Goal: Task Accomplishment & Management: Manage account settings

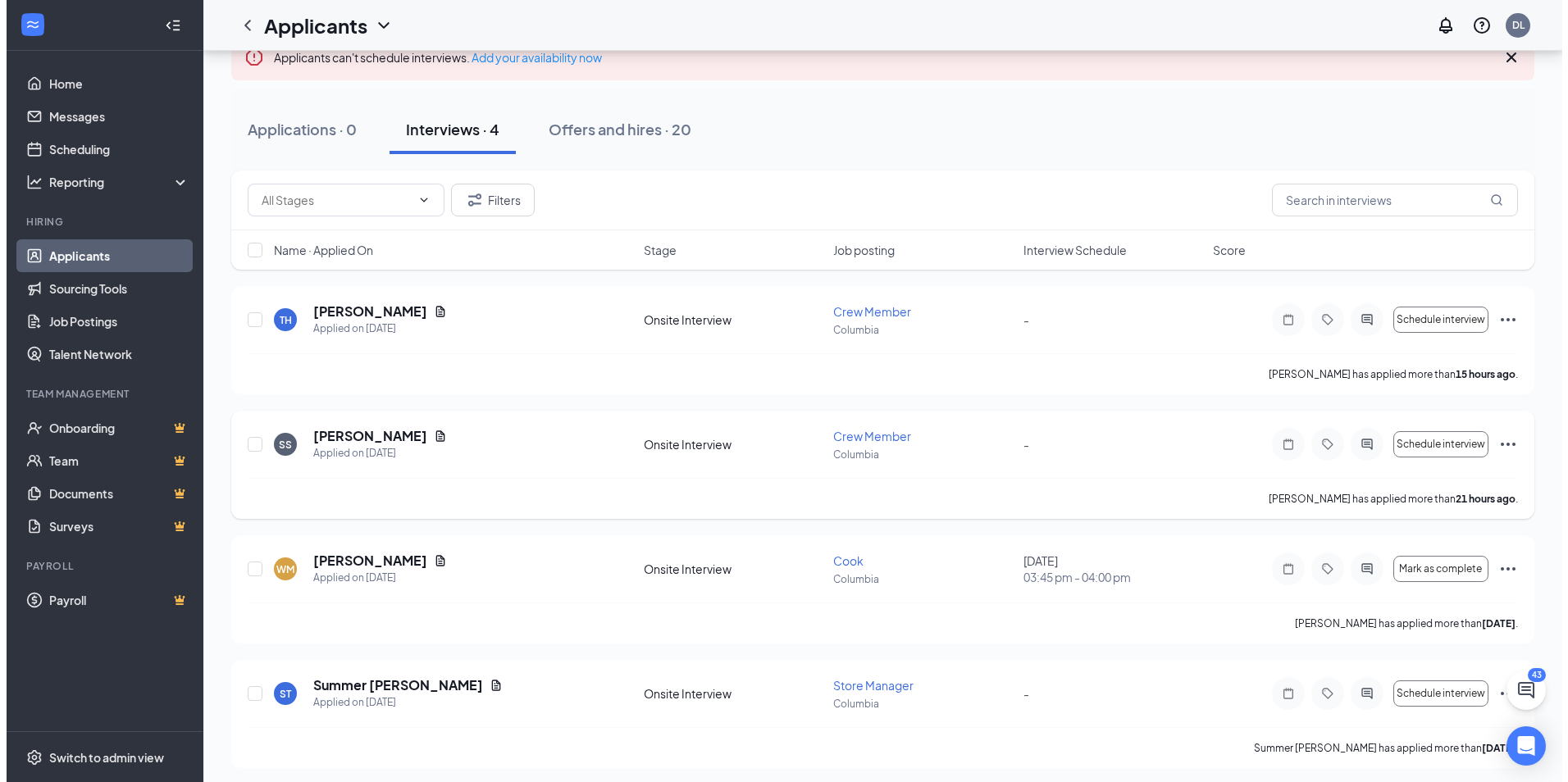
scroll to position [132, 0]
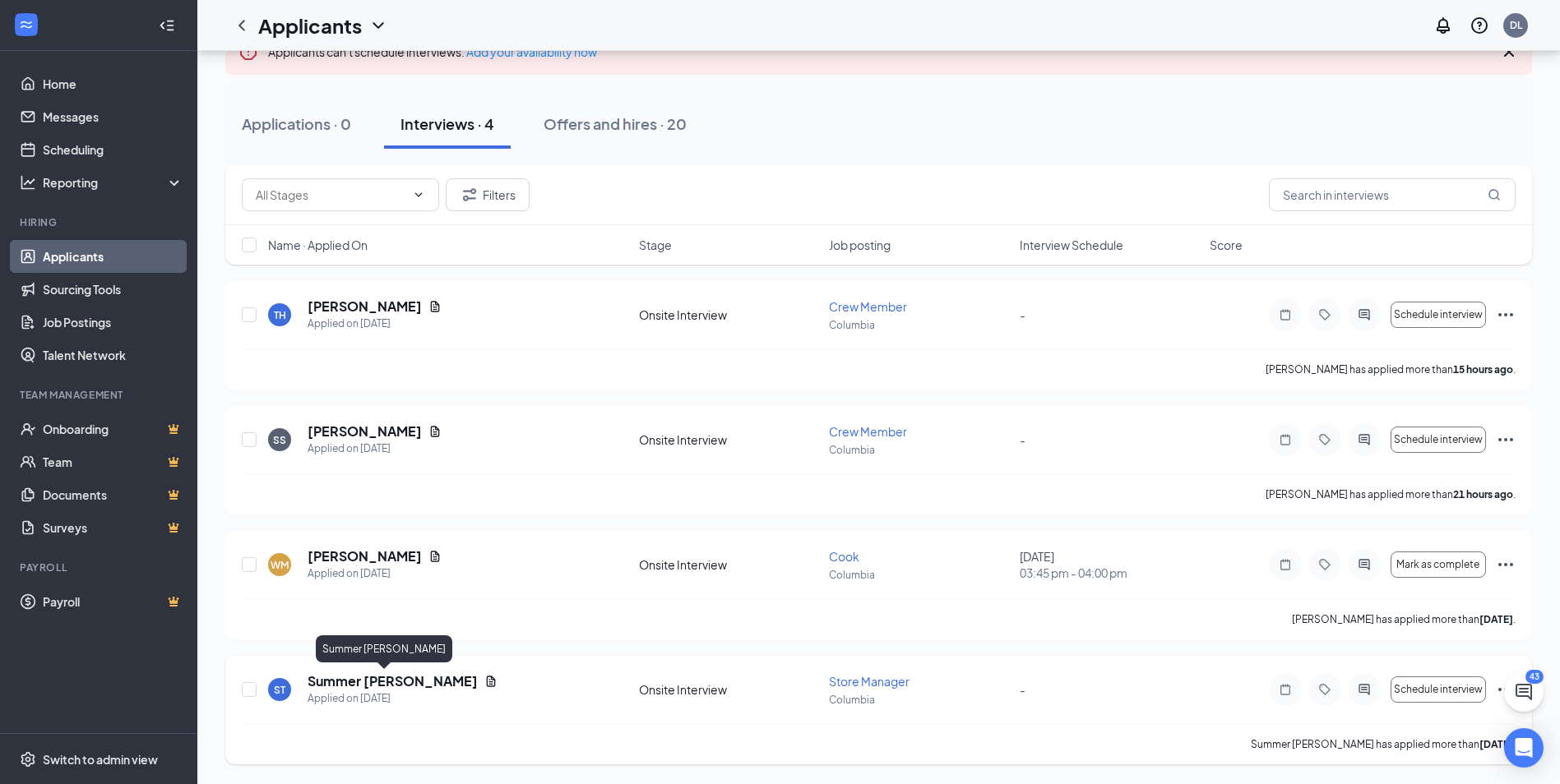
click at [376, 679] on h5 "Summer [PERSON_NAME]" at bounding box center [393, 681] width 171 height 18
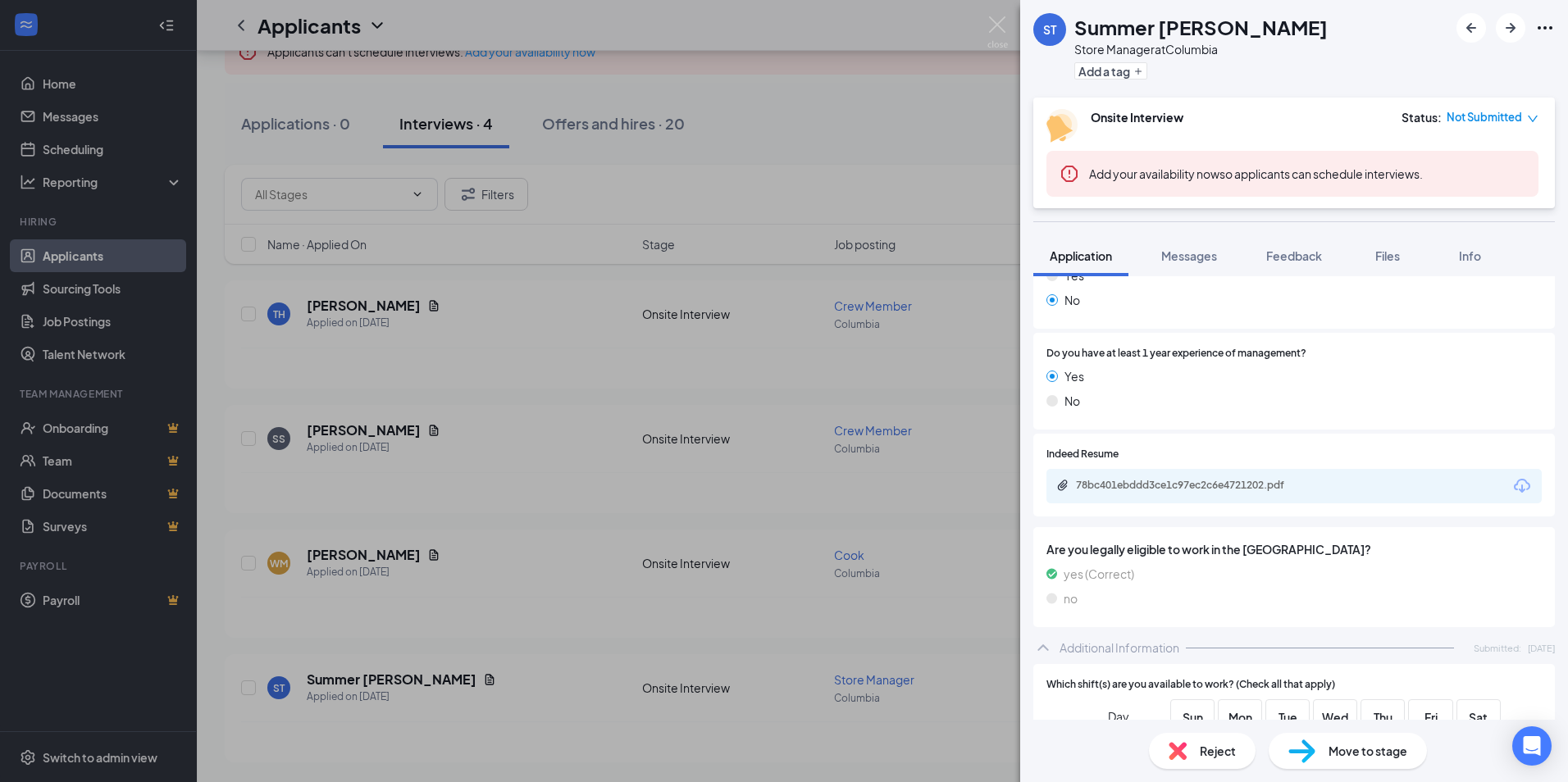
scroll to position [574, 0]
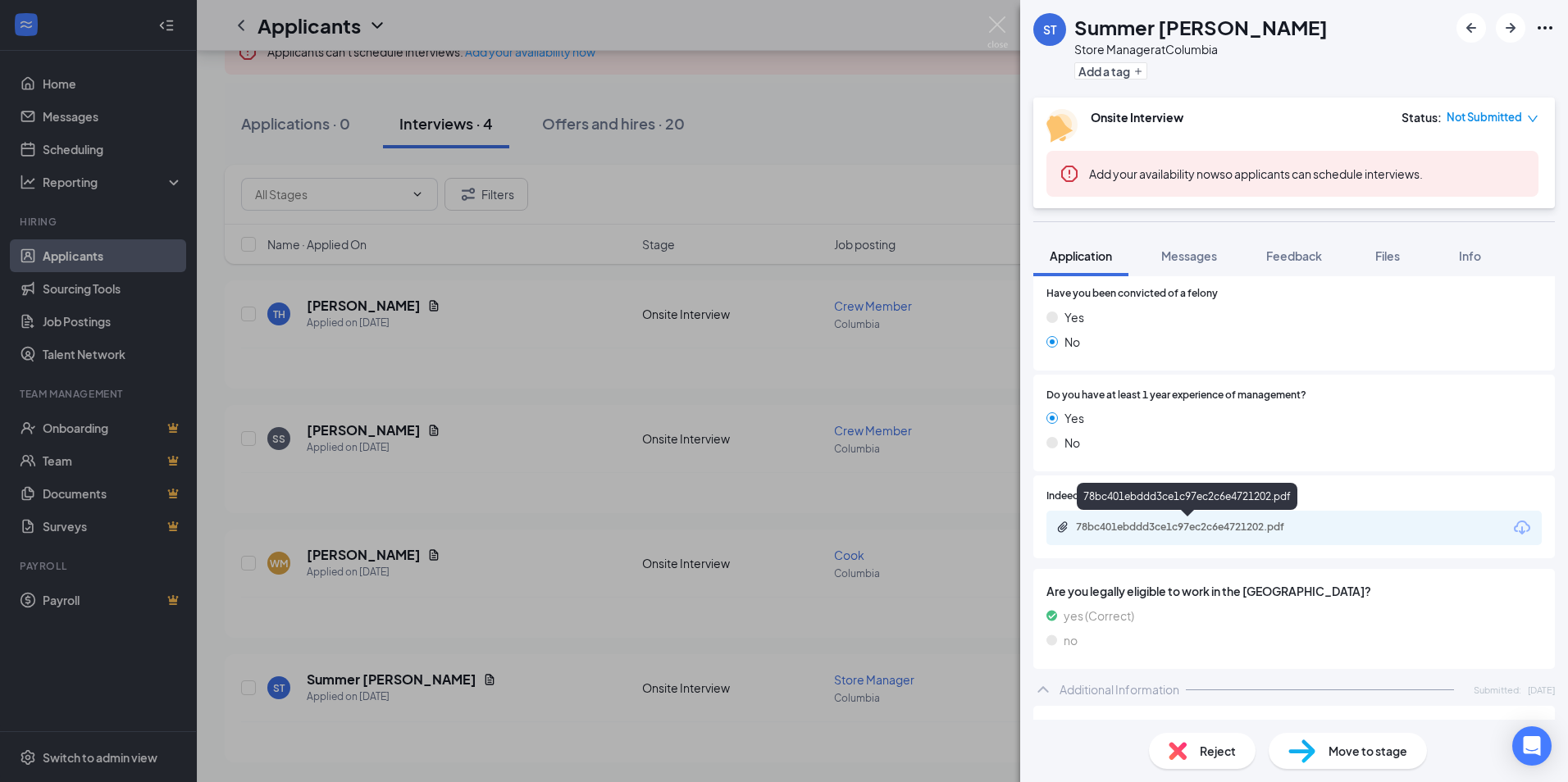
click at [1182, 526] on div "78bc401ebddd3ce1c97ec2c6e4721202.pdf" at bounding box center [1190, 528] width 229 height 14
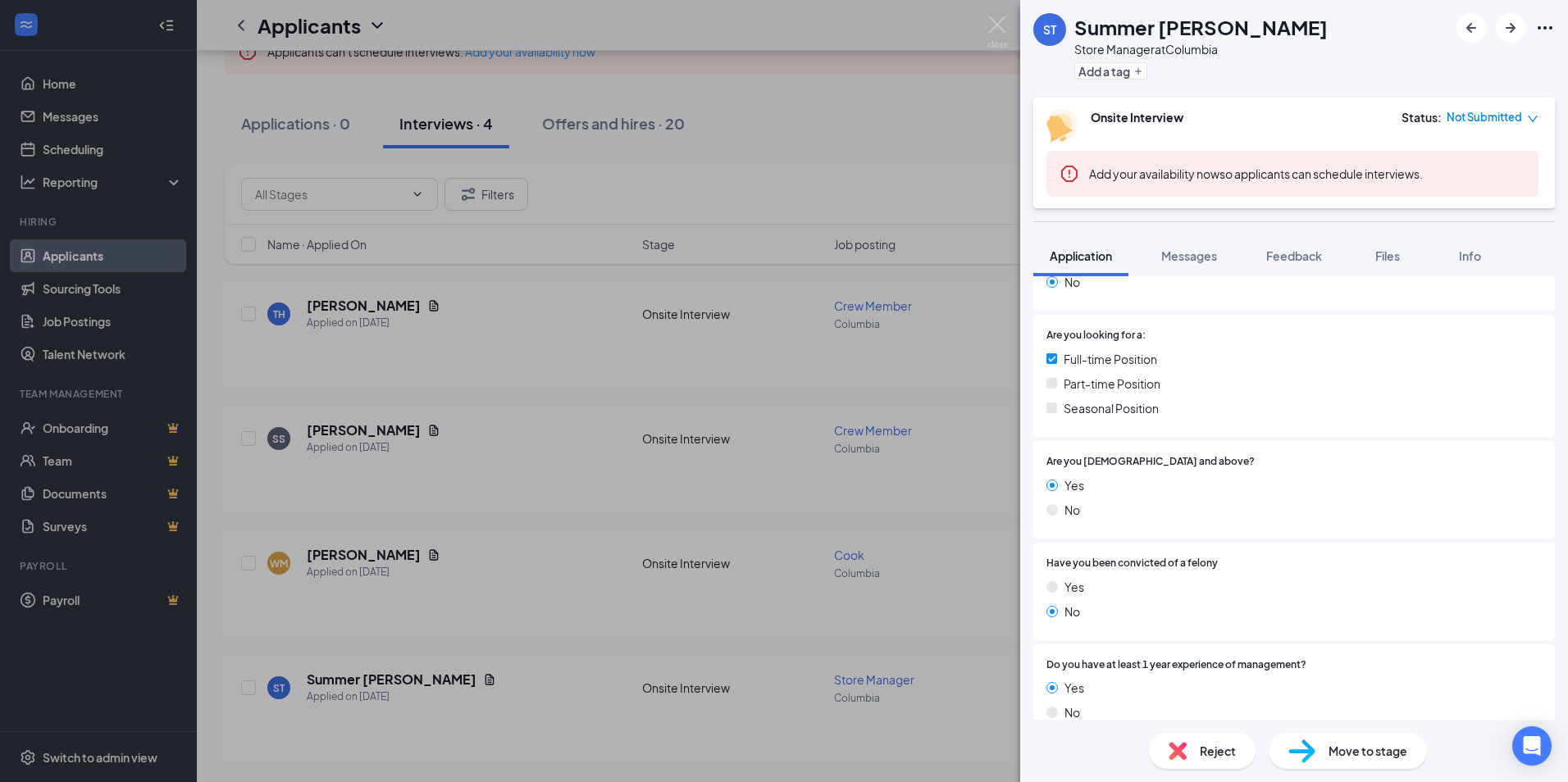
scroll to position [164, 0]
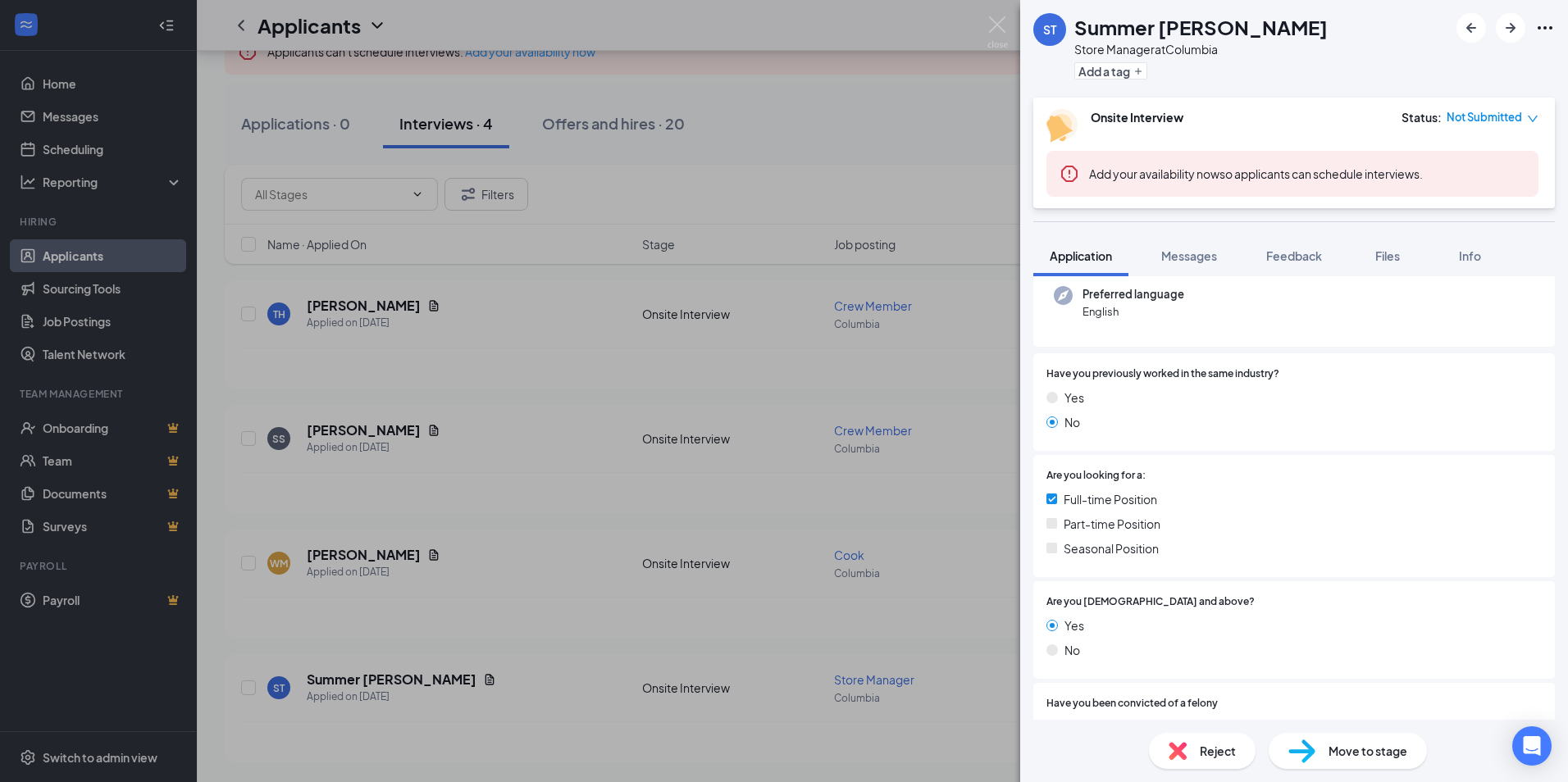
click at [1222, 742] on span "Reject" at bounding box center [1217, 751] width 36 height 18
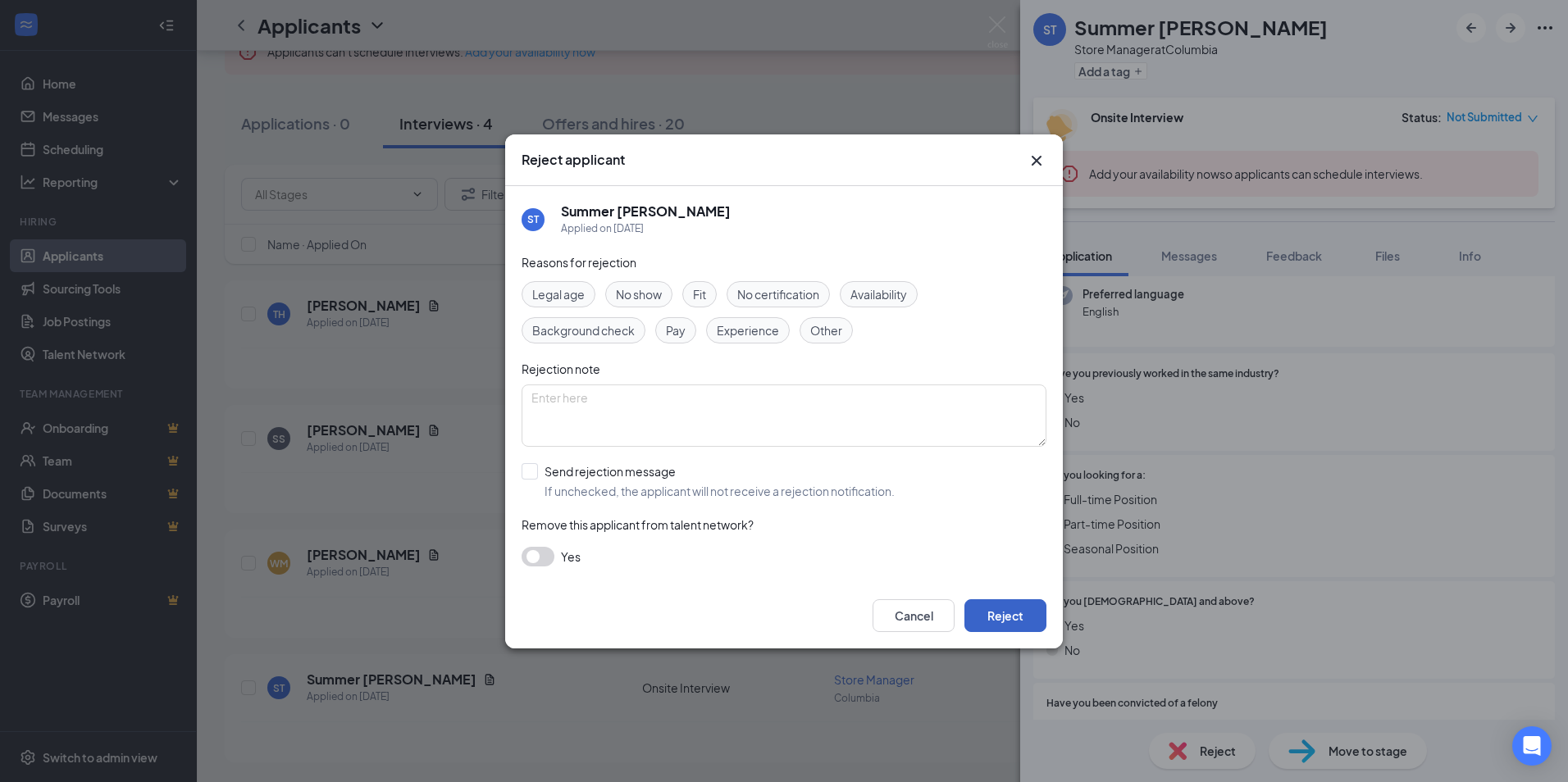
click at [1017, 610] on button "Reject" at bounding box center [1004, 616] width 82 height 33
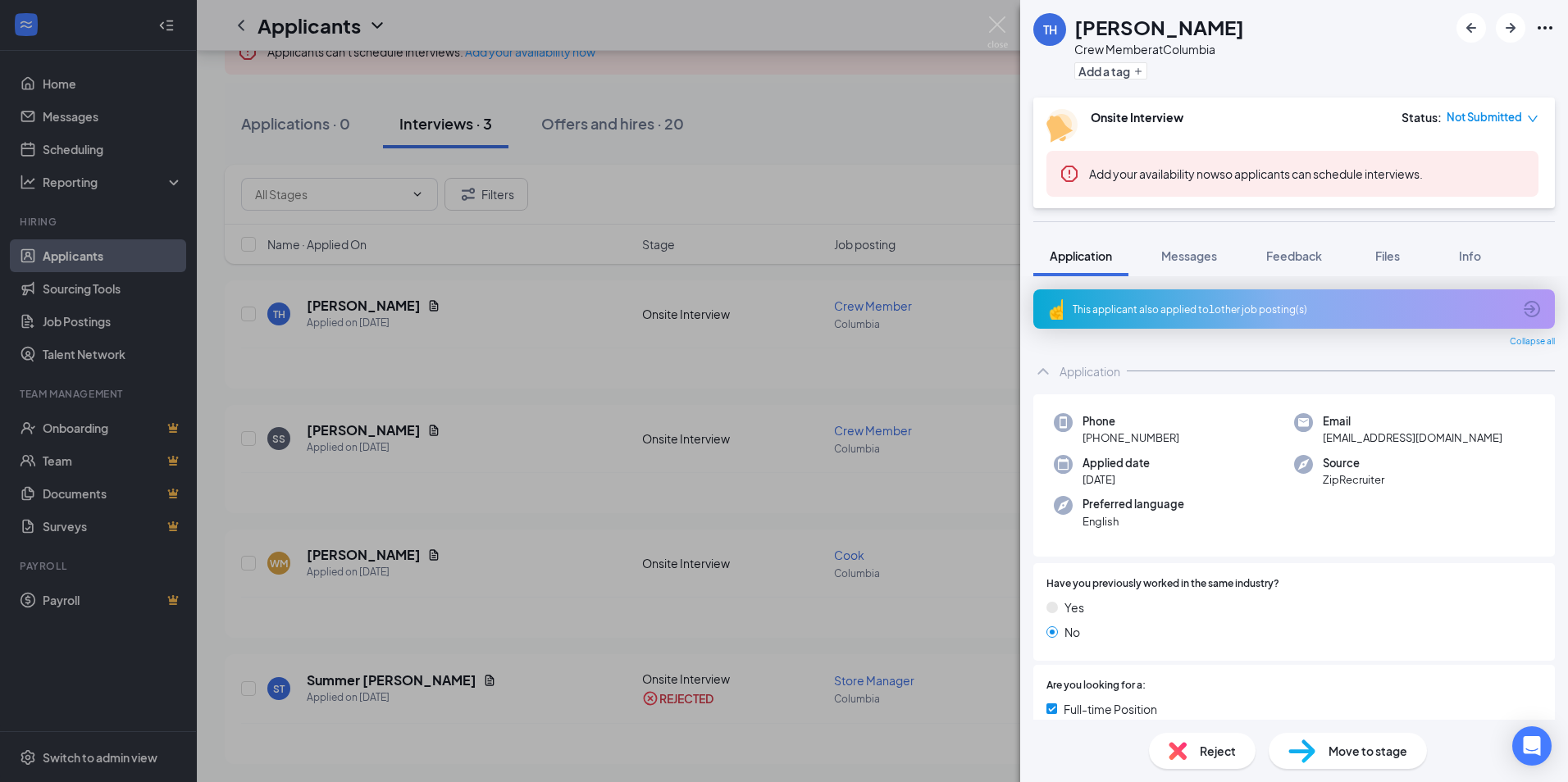
click at [571, 532] on div "TH [PERSON_NAME] Crew Member at [GEOGRAPHIC_DATA] Add a tag Onsite Interview St…" at bounding box center [784, 391] width 1568 height 782
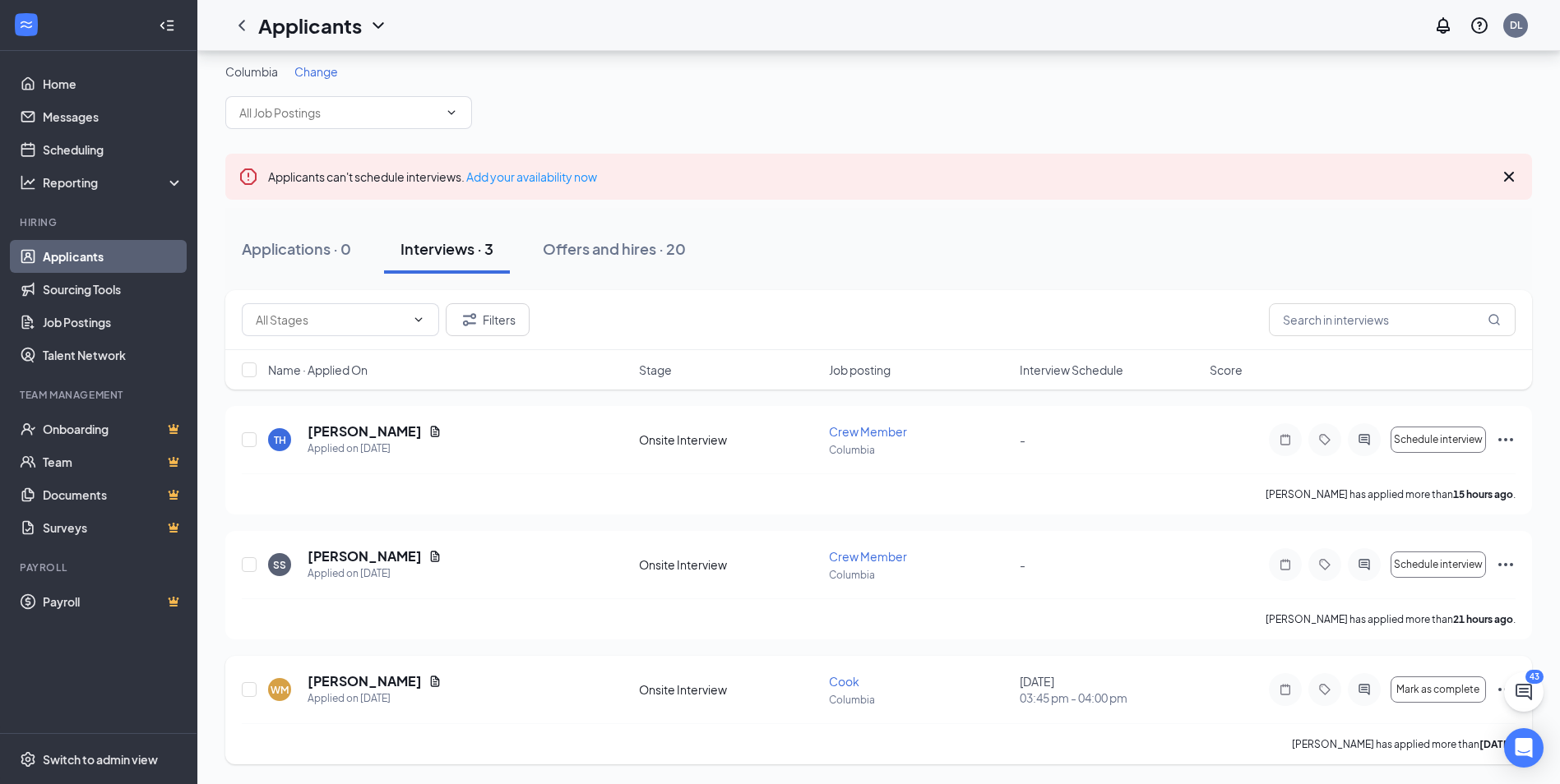
scroll to position [8, 0]
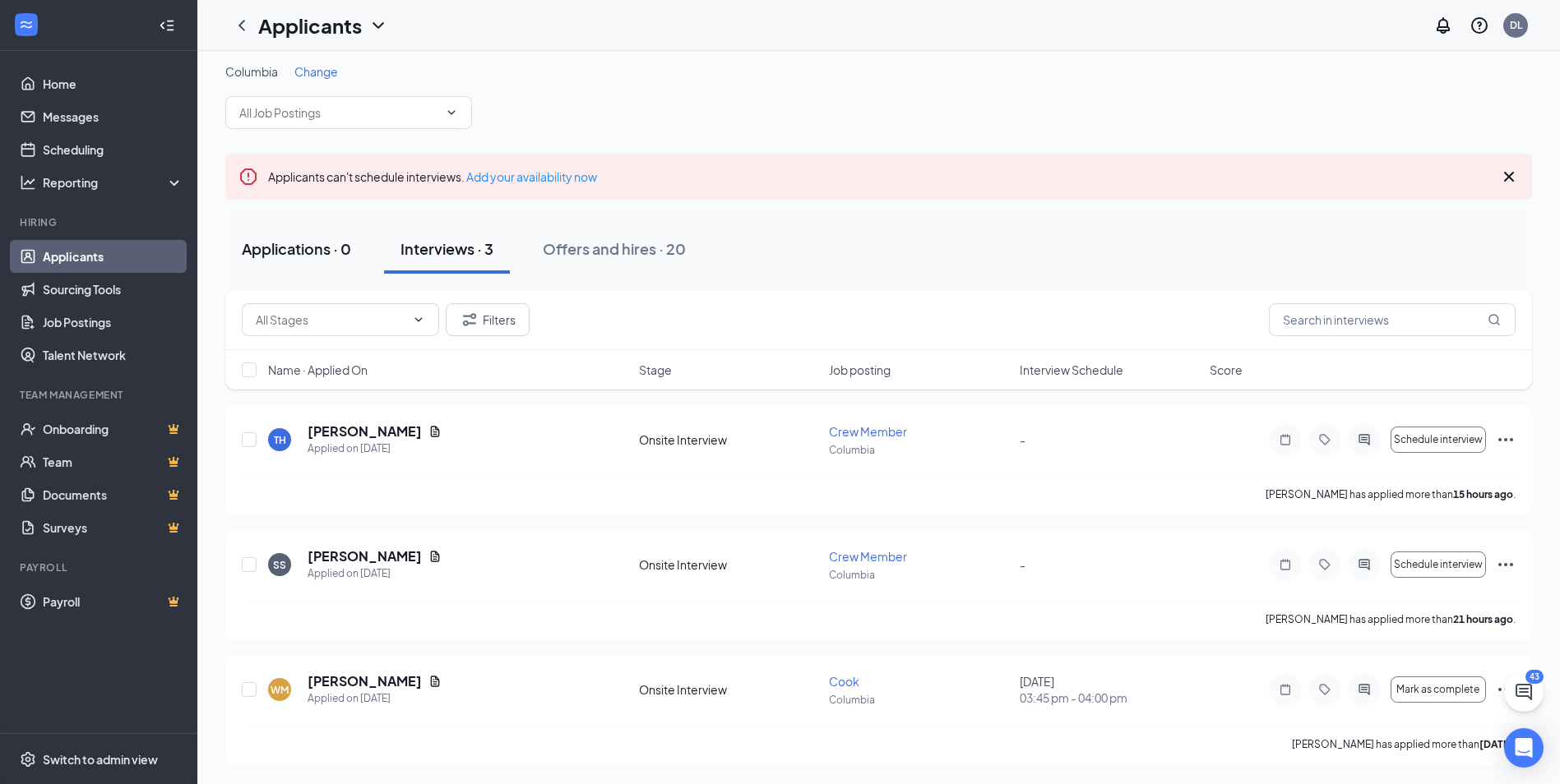
click at [323, 242] on div "Applications · 0" at bounding box center [296, 248] width 110 height 20
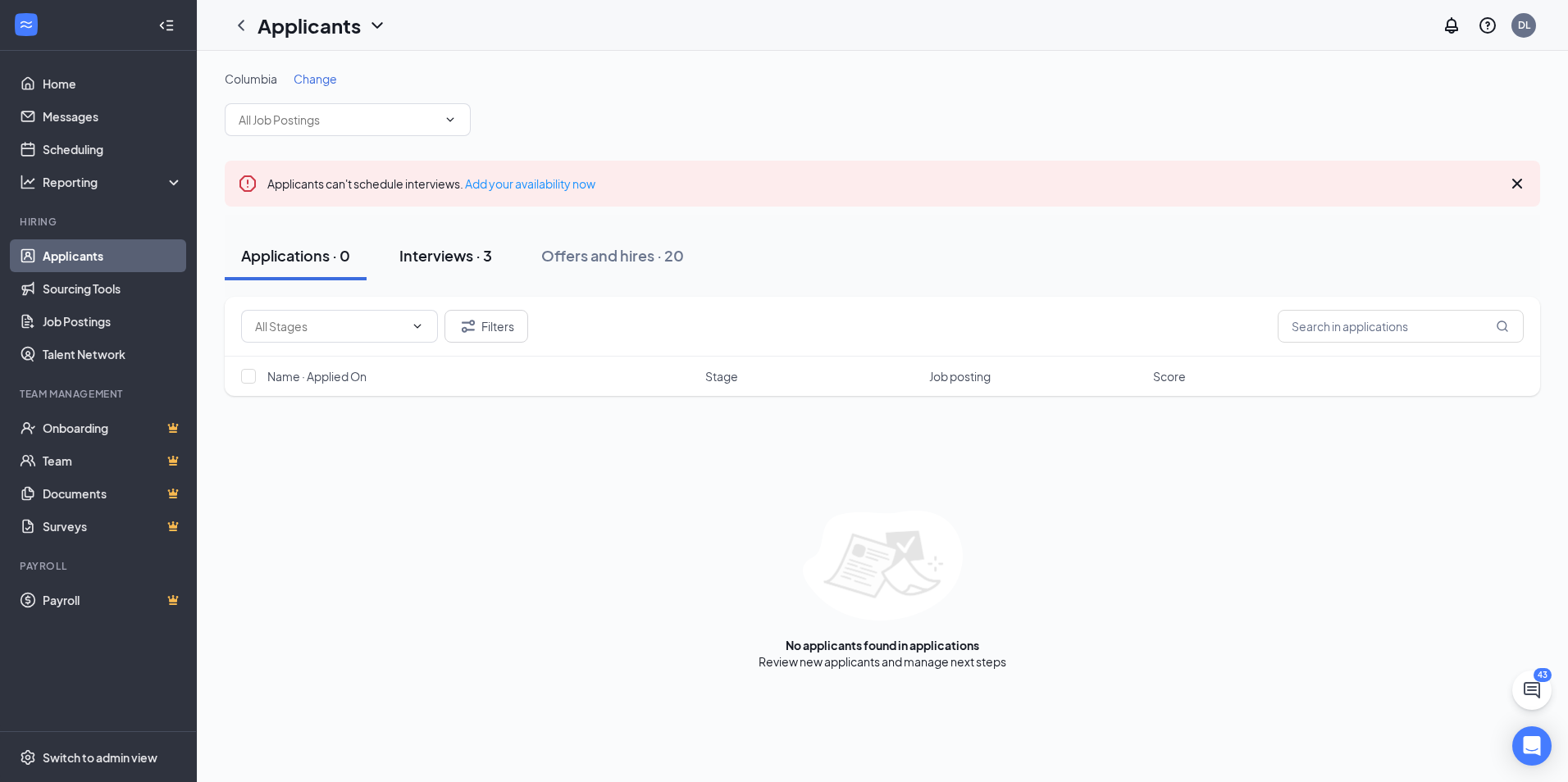
click at [456, 258] on div "Interviews · 3" at bounding box center [446, 255] width 93 height 20
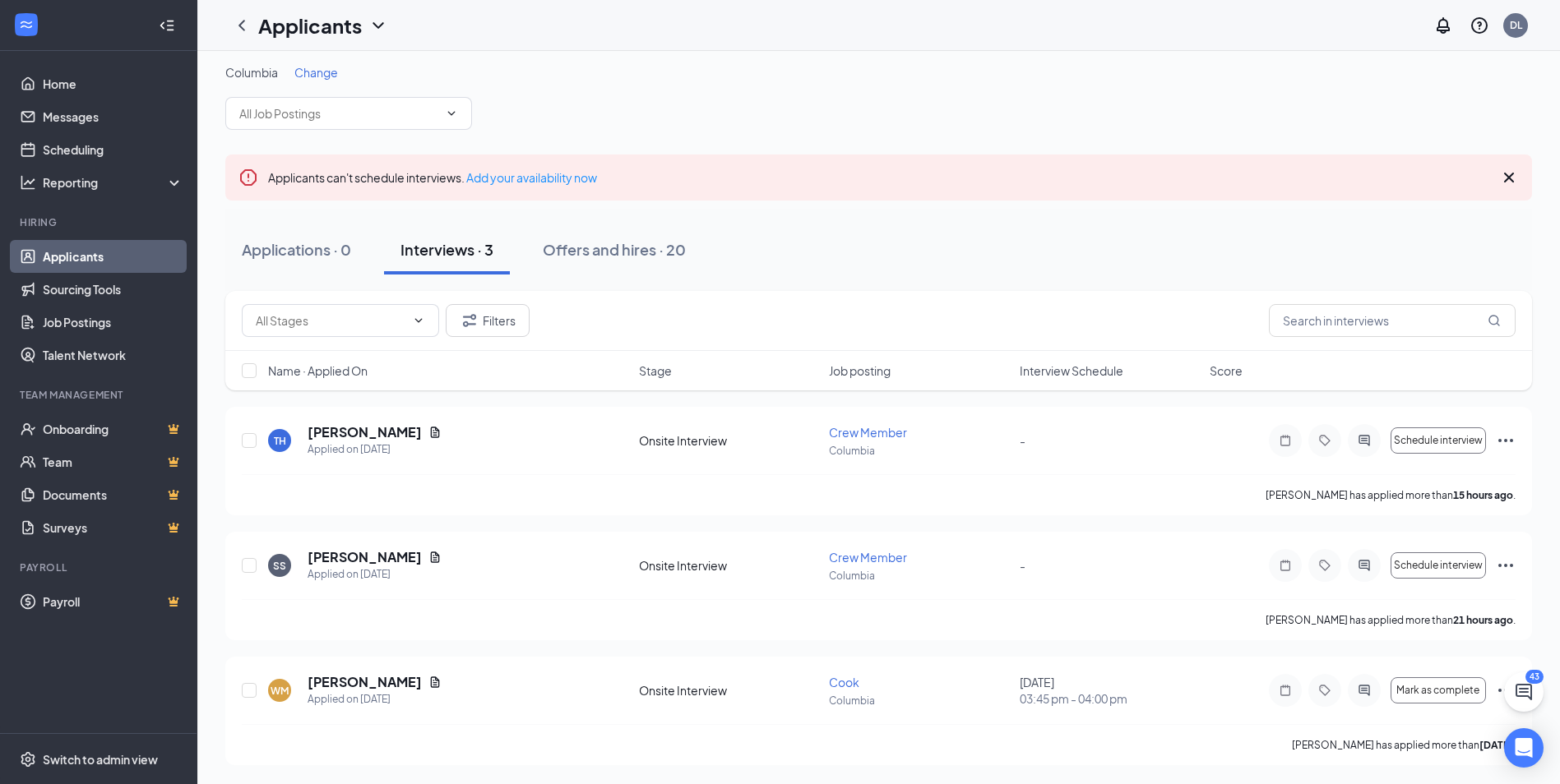
scroll to position [8, 0]
click at [325, 72] on span "Change" at bounding box center [316, 71] width 44 height 15
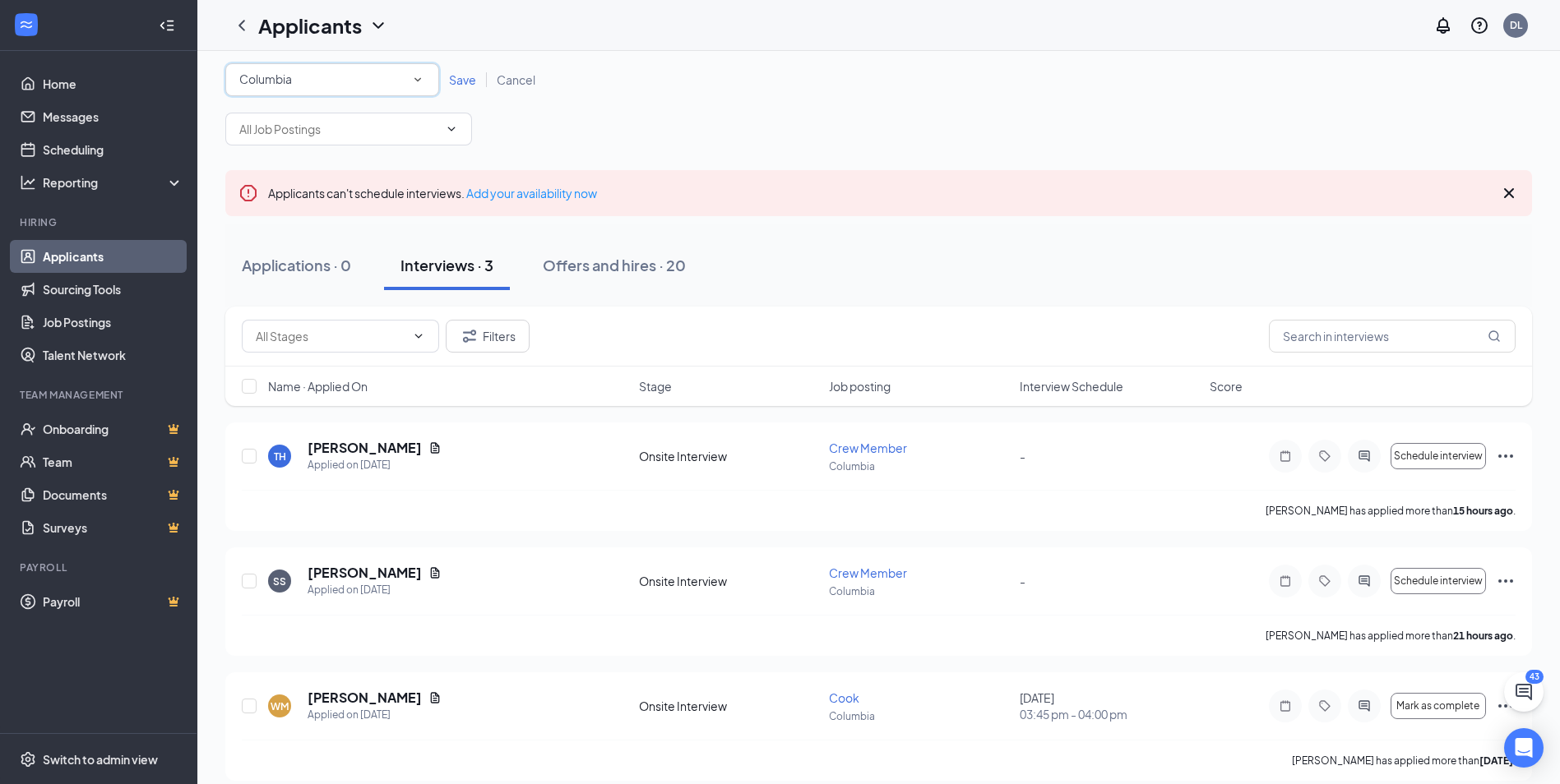
click at [416, 78] on icon "SmallChevronDown" at bounding box center [417, 79] width 15 height 15
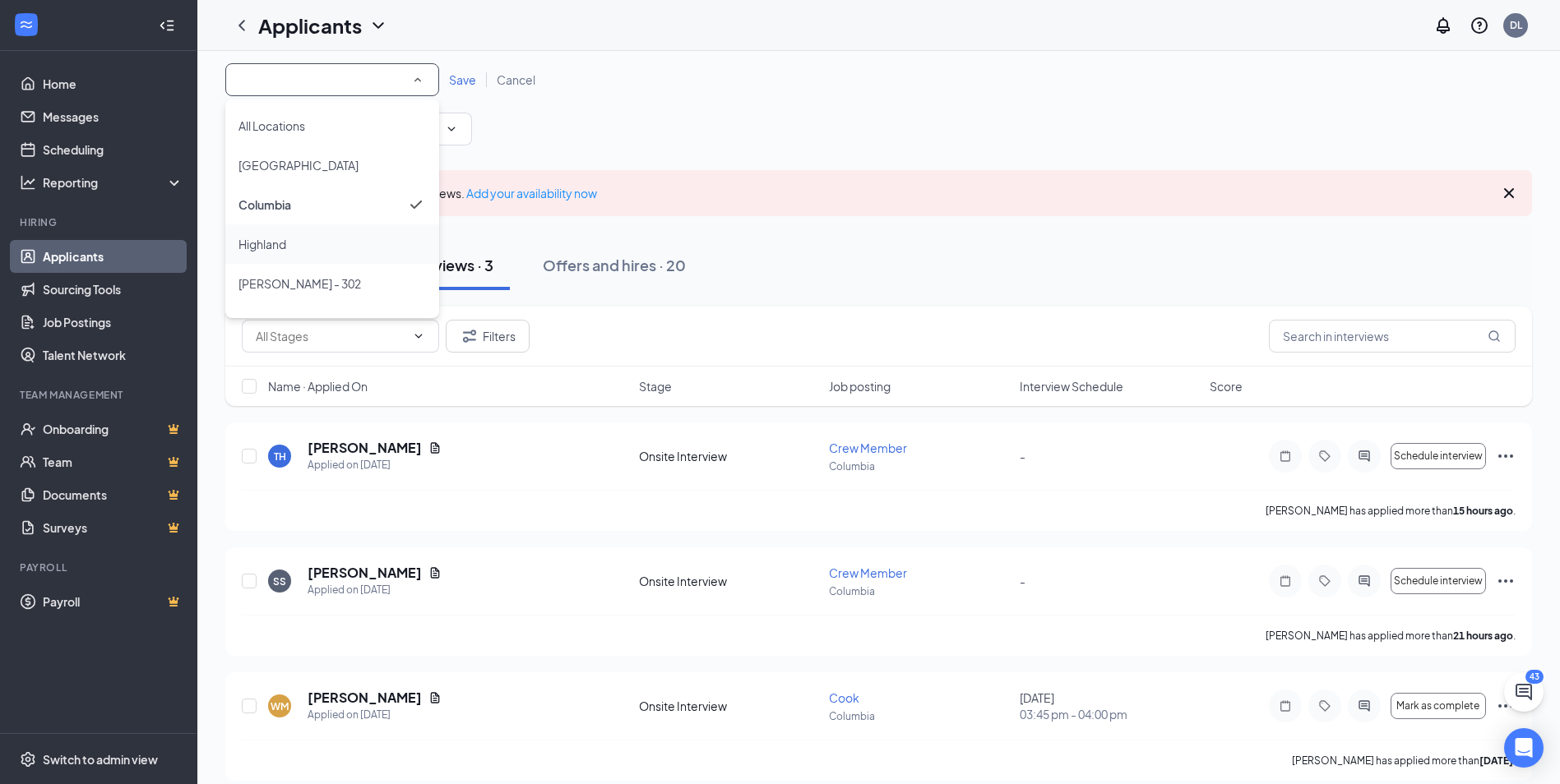
click at [375, 247] on div "Highland" at bounding box center [332, 244] width 187 height 19
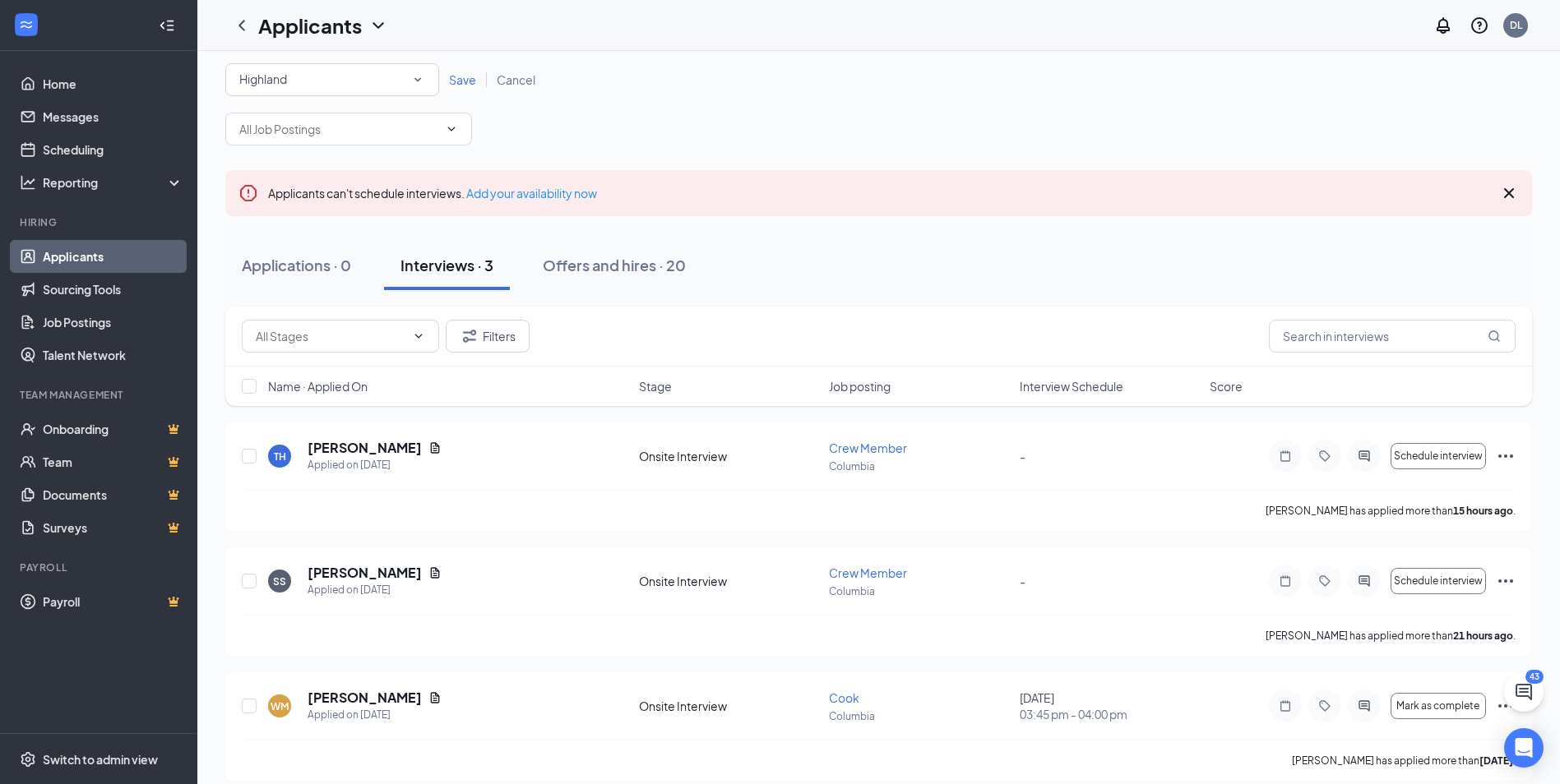
click at [462, 79] on span "Save" at bounding box center [462, 79] width 27 height 15
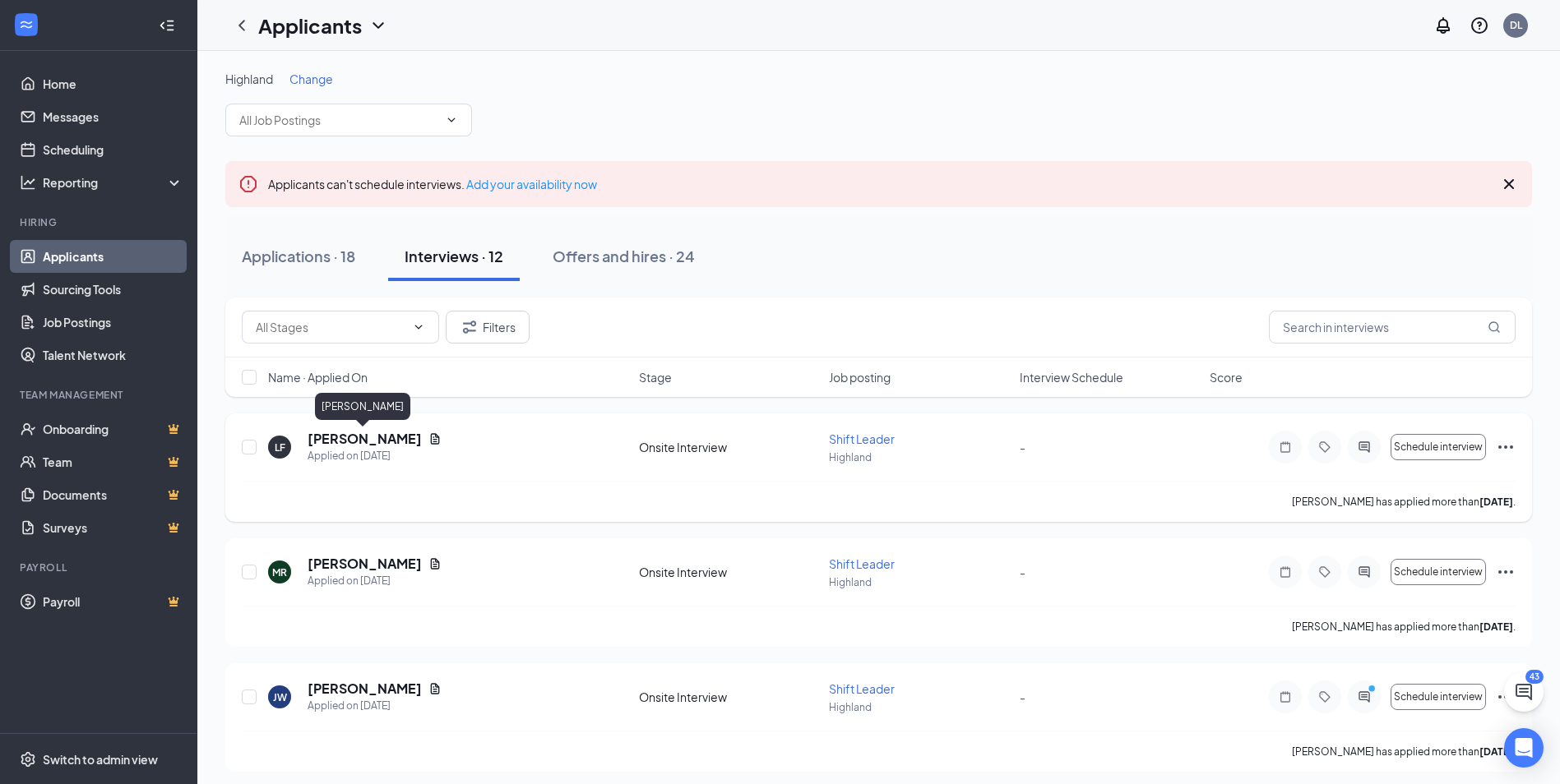
click at [388, 441] on h5 "[PERSON_NAME]" at bounding box center [365, 439] width 114 height 18
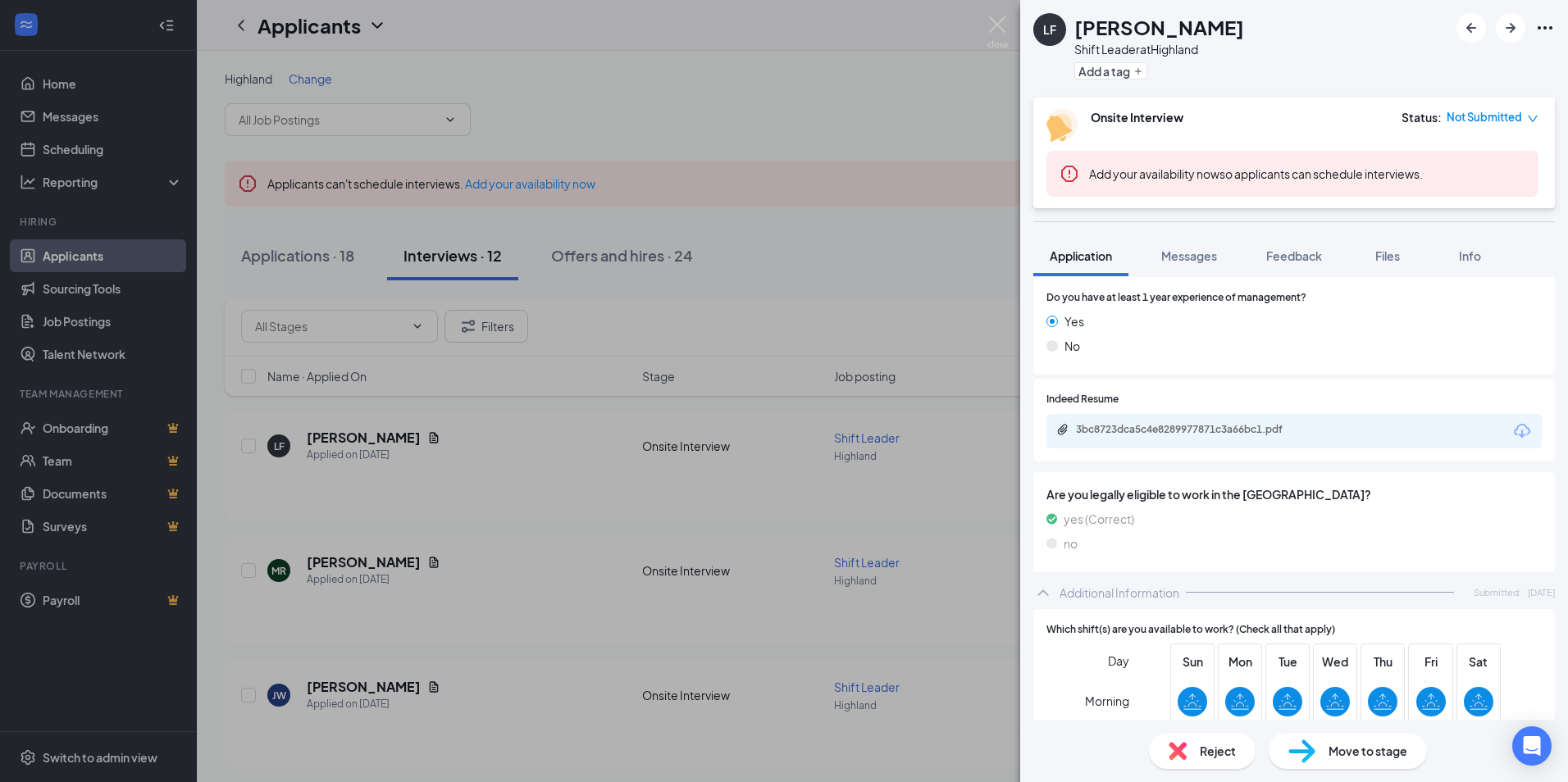
scroll to position [402, 0]
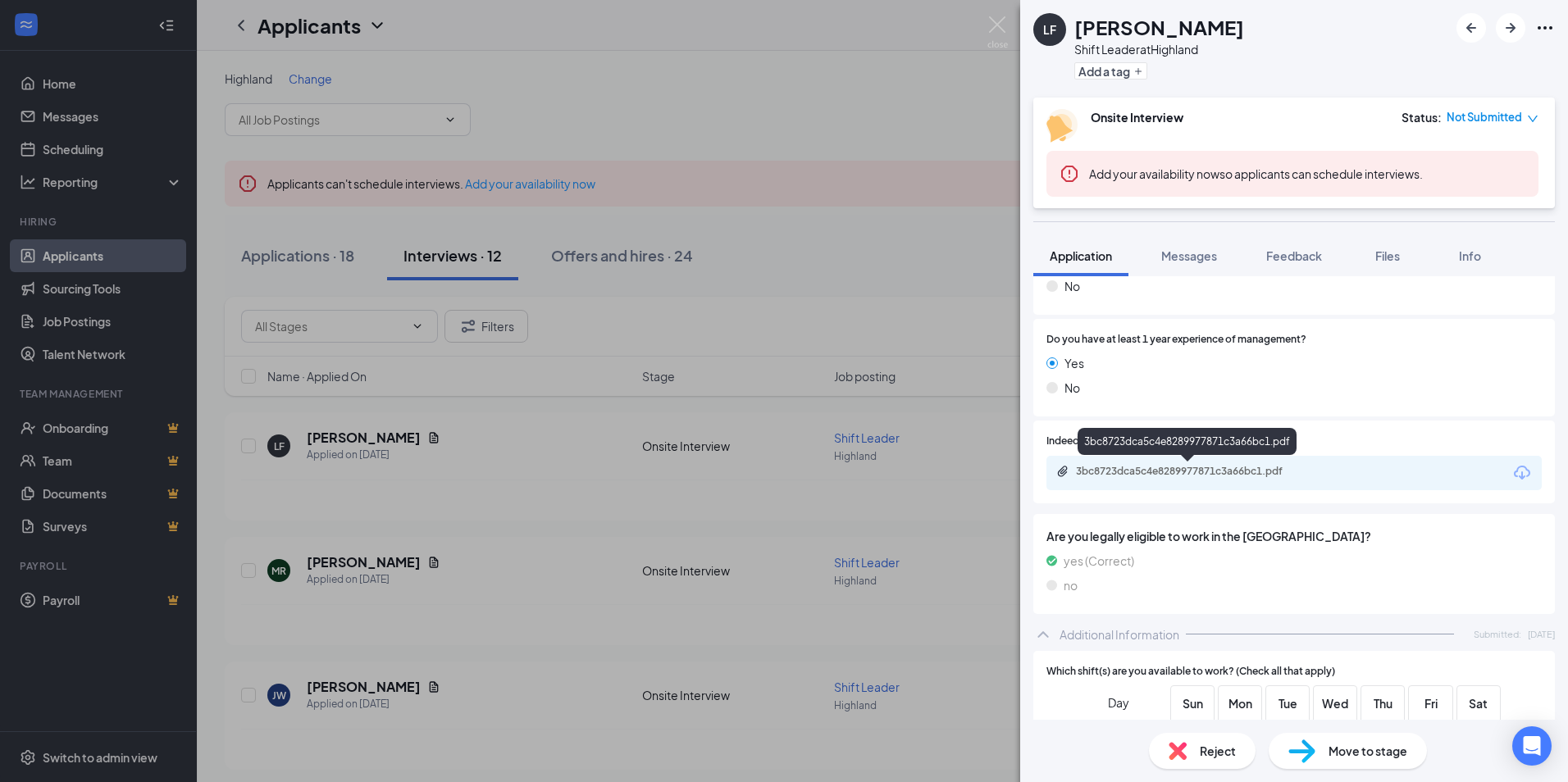
click at [1138, 465] on div "3bc8723dca5c4e8289977871c3a66bc1.pdf" at bounding box center [1190, 472] width 229 height 14
click at [569, 391] on div "LF [PERSON_NAME] Shift Leader at Highland Add a tag Onsite Interview Status : N…" at bounding box center [784, 391] width 1568 height 782
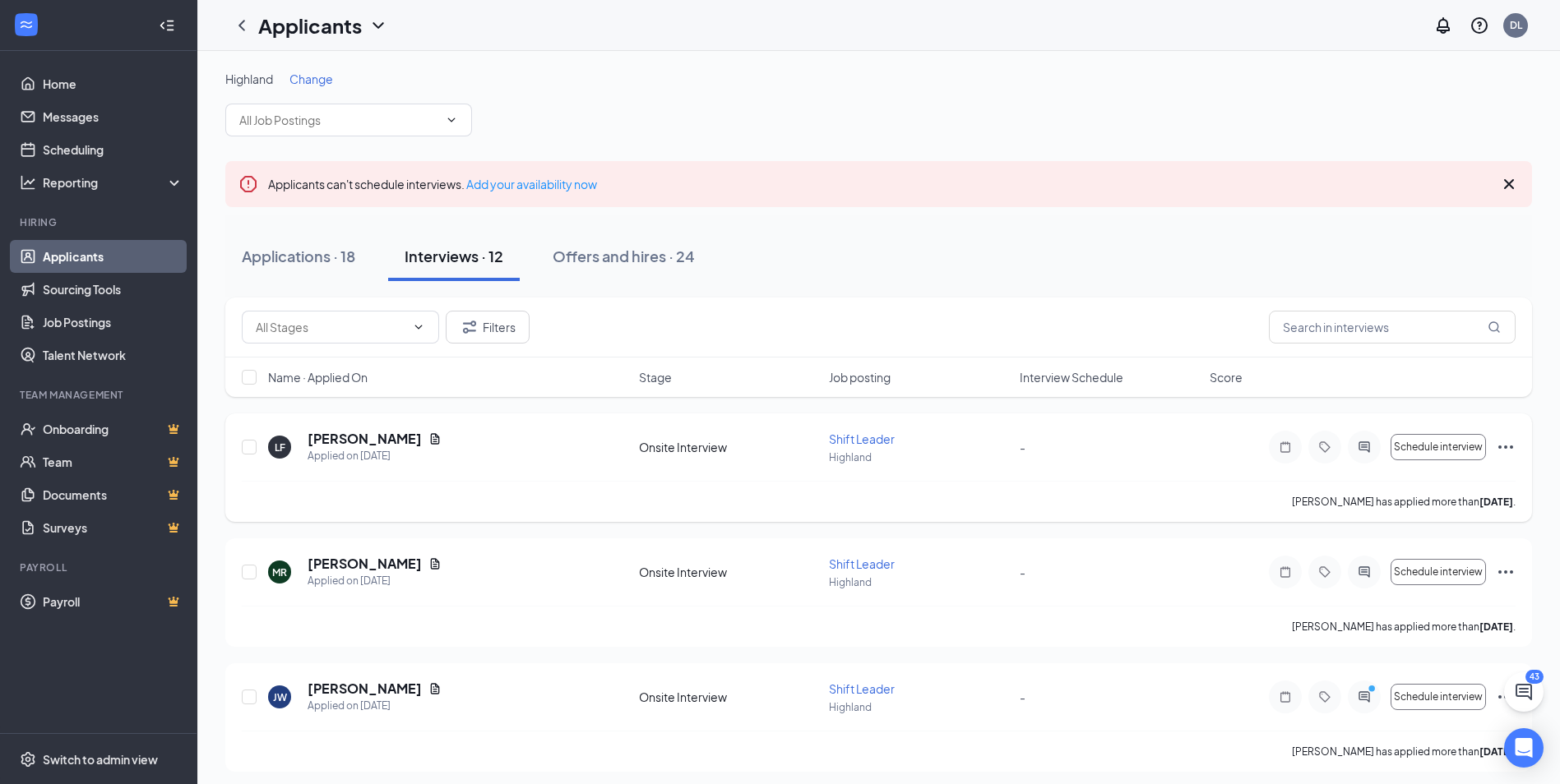
click at [1507, 443] on icon "Ellipses" at bounding box center [1506, 447] width 19 height 19
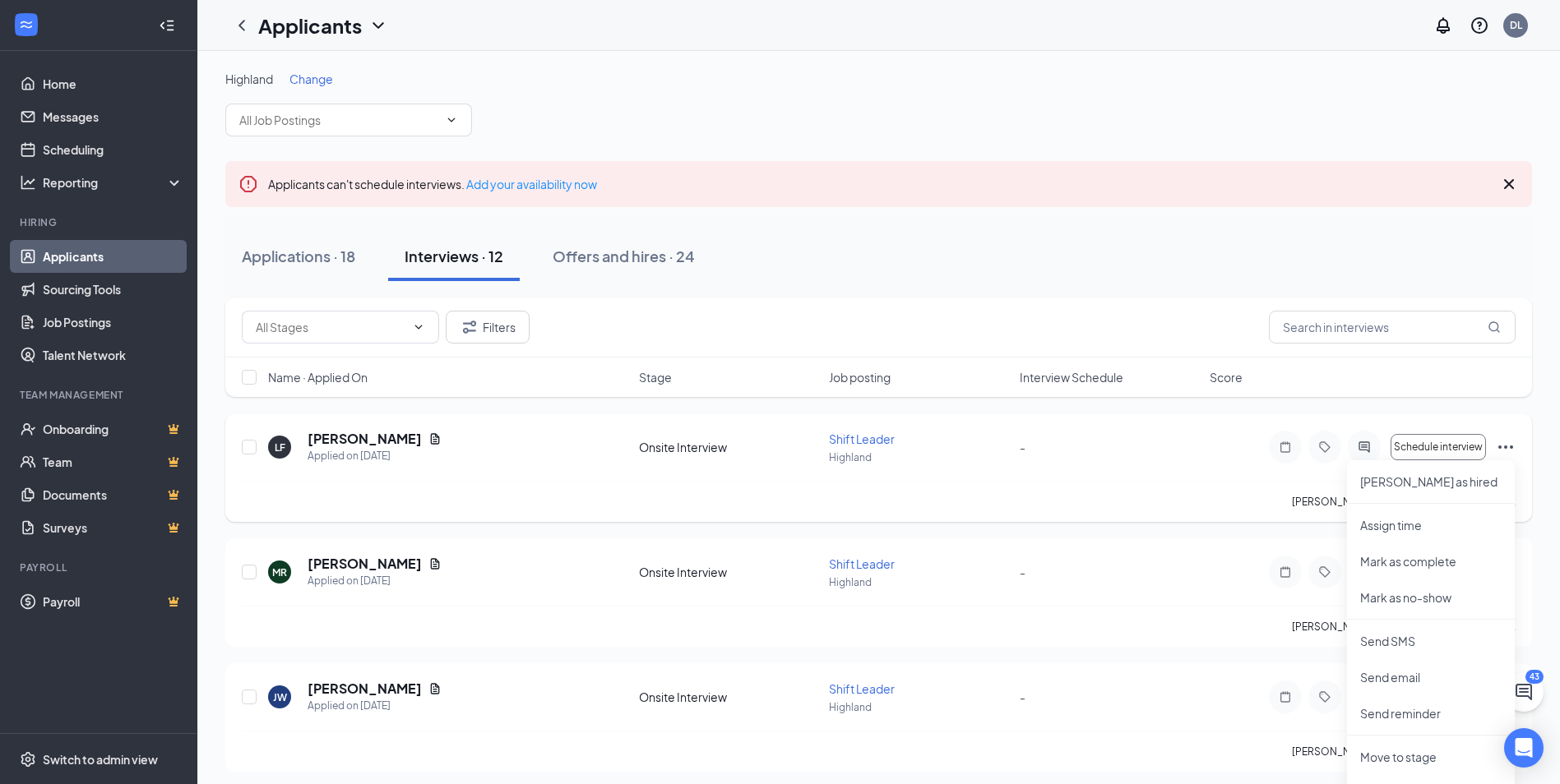
click at [1061, 501] on div "[PERSON_NAME] has applied more than [DATE] ." at bounding box center [878, 501] width 1274 height 41
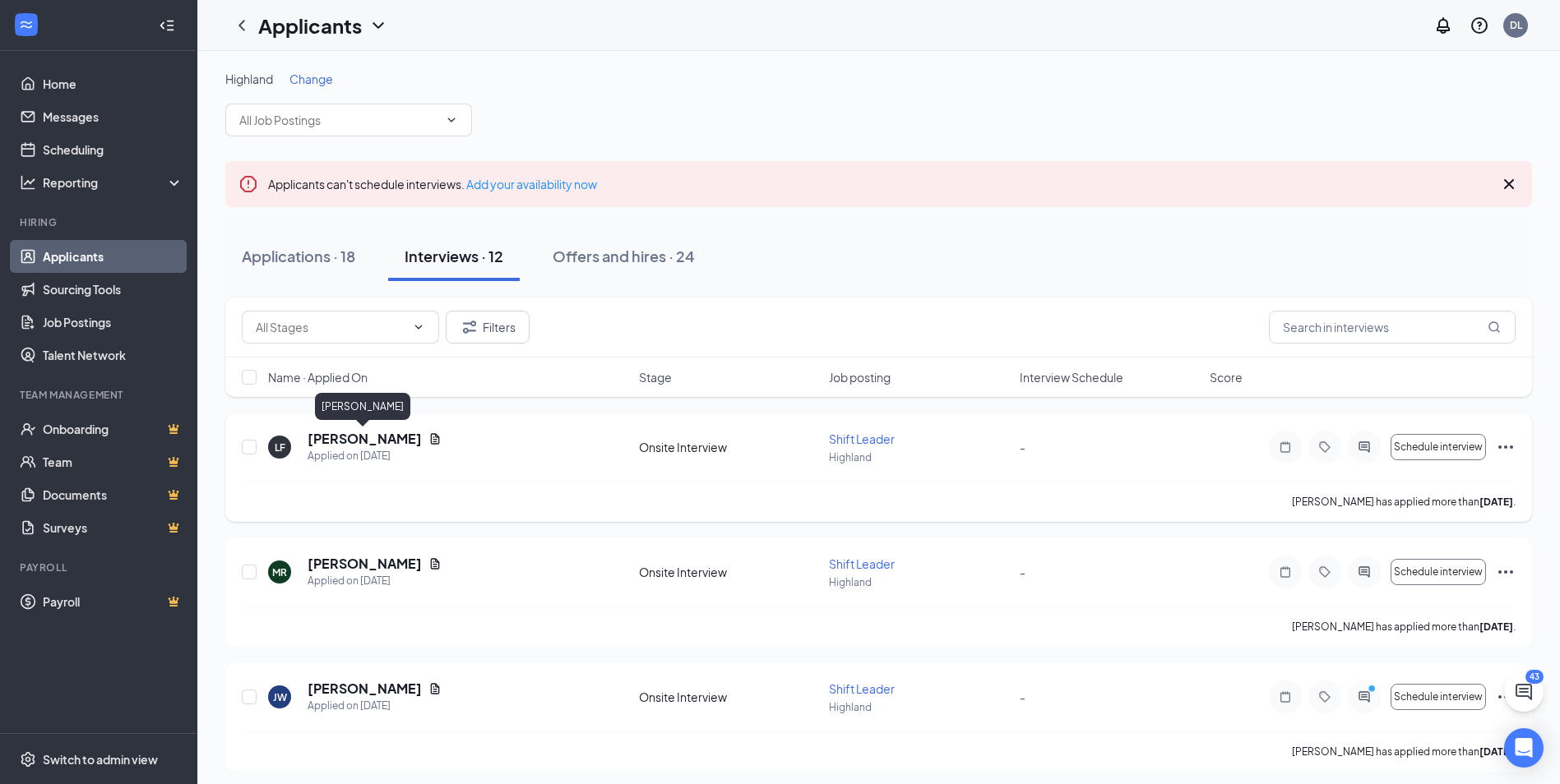
click at [370, 442] on h5 "[PERSON_NAME]" at bounding box center [365, 439] width 114 height 18
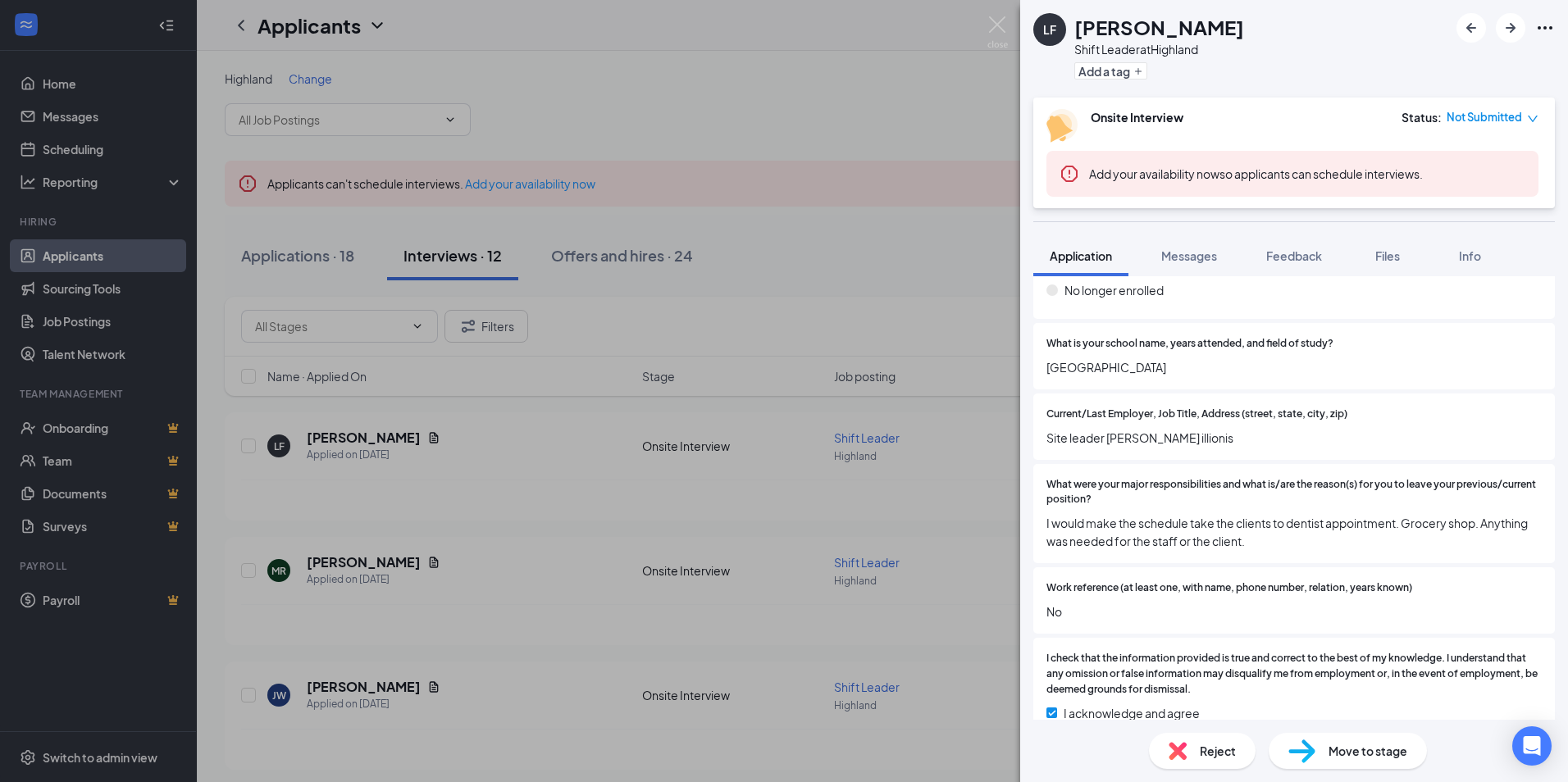
scroll to position [1467, 0]
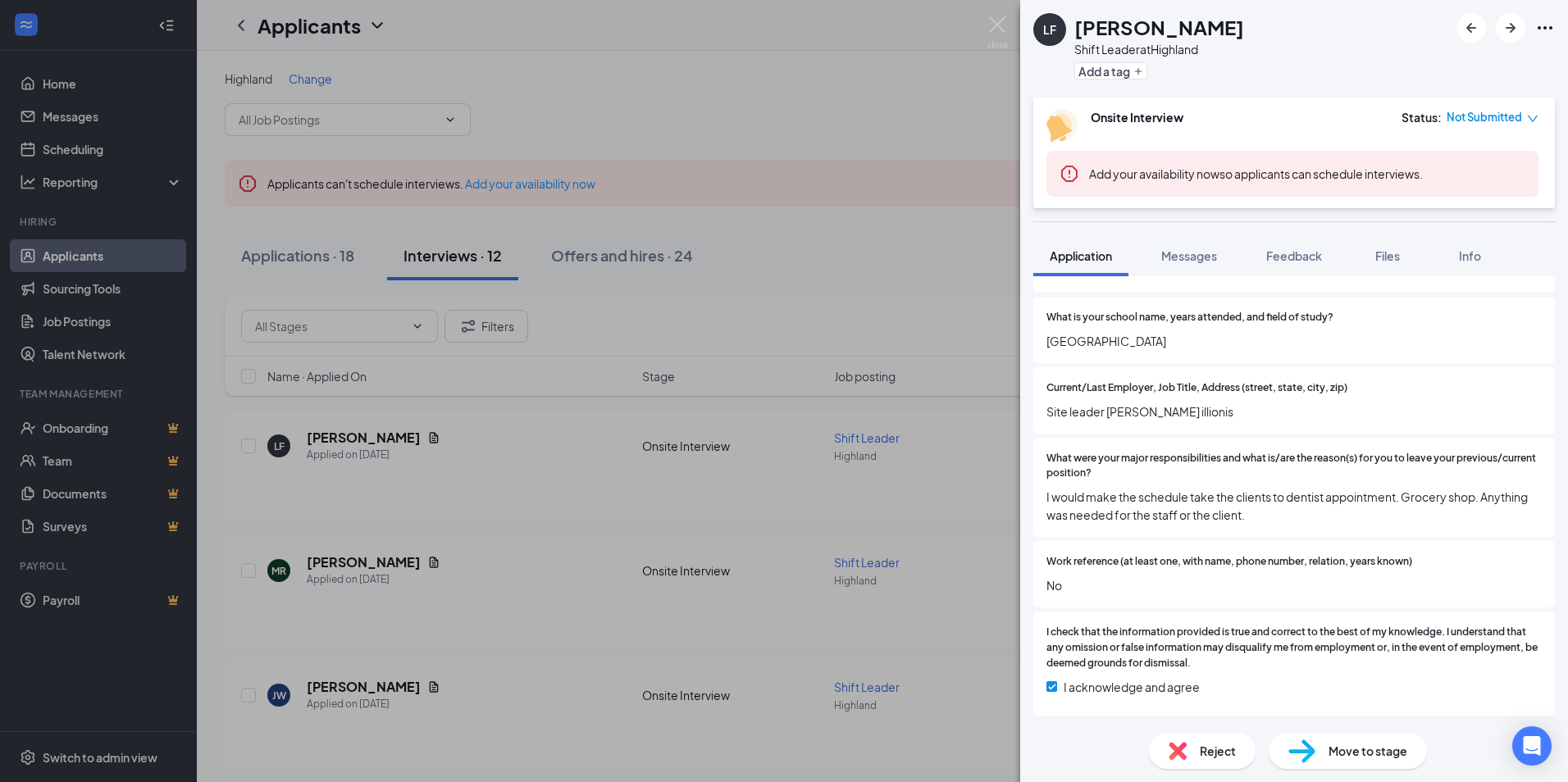
click at [1226, 750] on span "Reject" at bounding box center [1217, 751] width 36 height 18
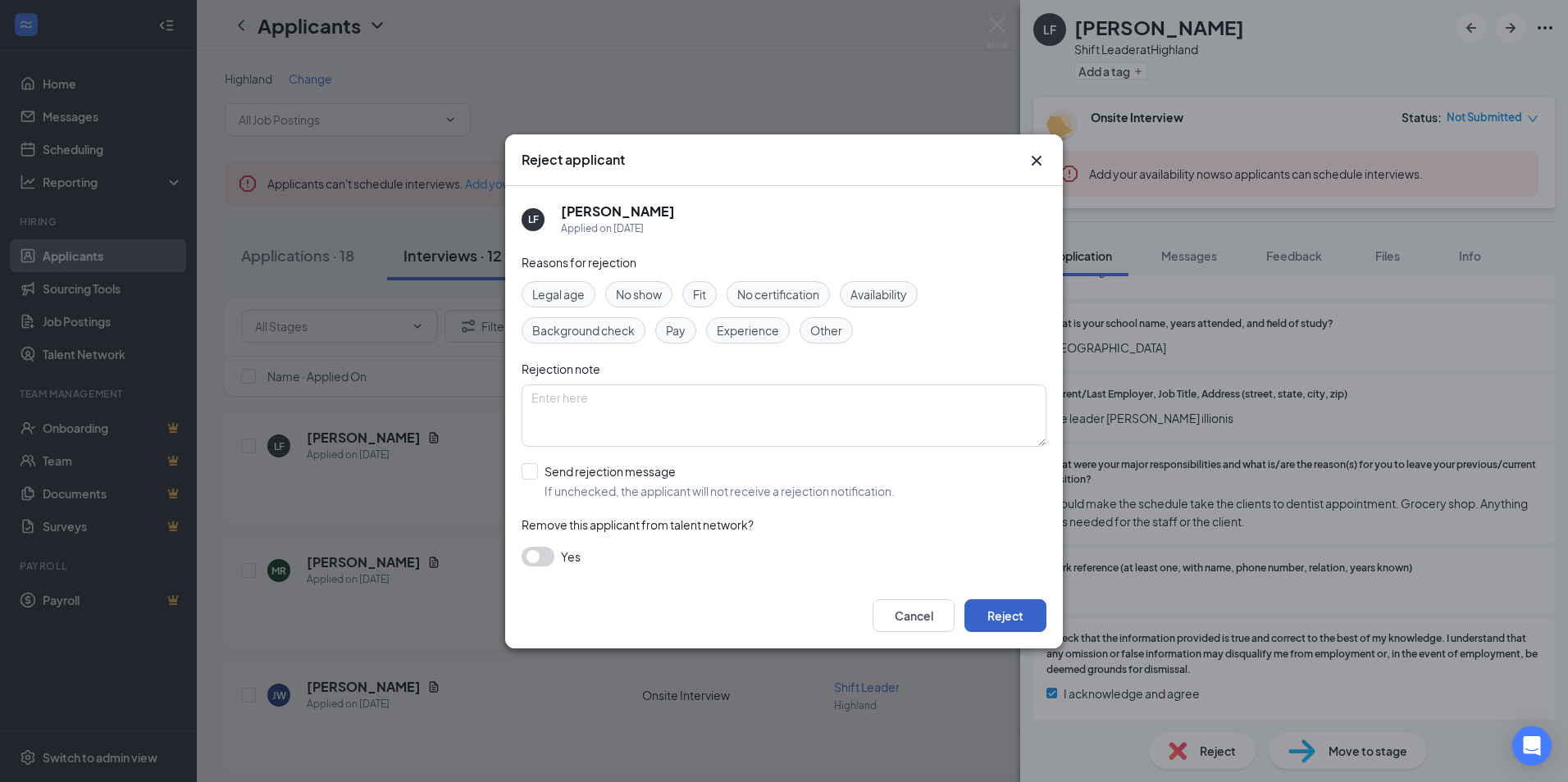
click at [1019, 613] on button "Reject" at bounding box center [1004, 616] width 82 height 33
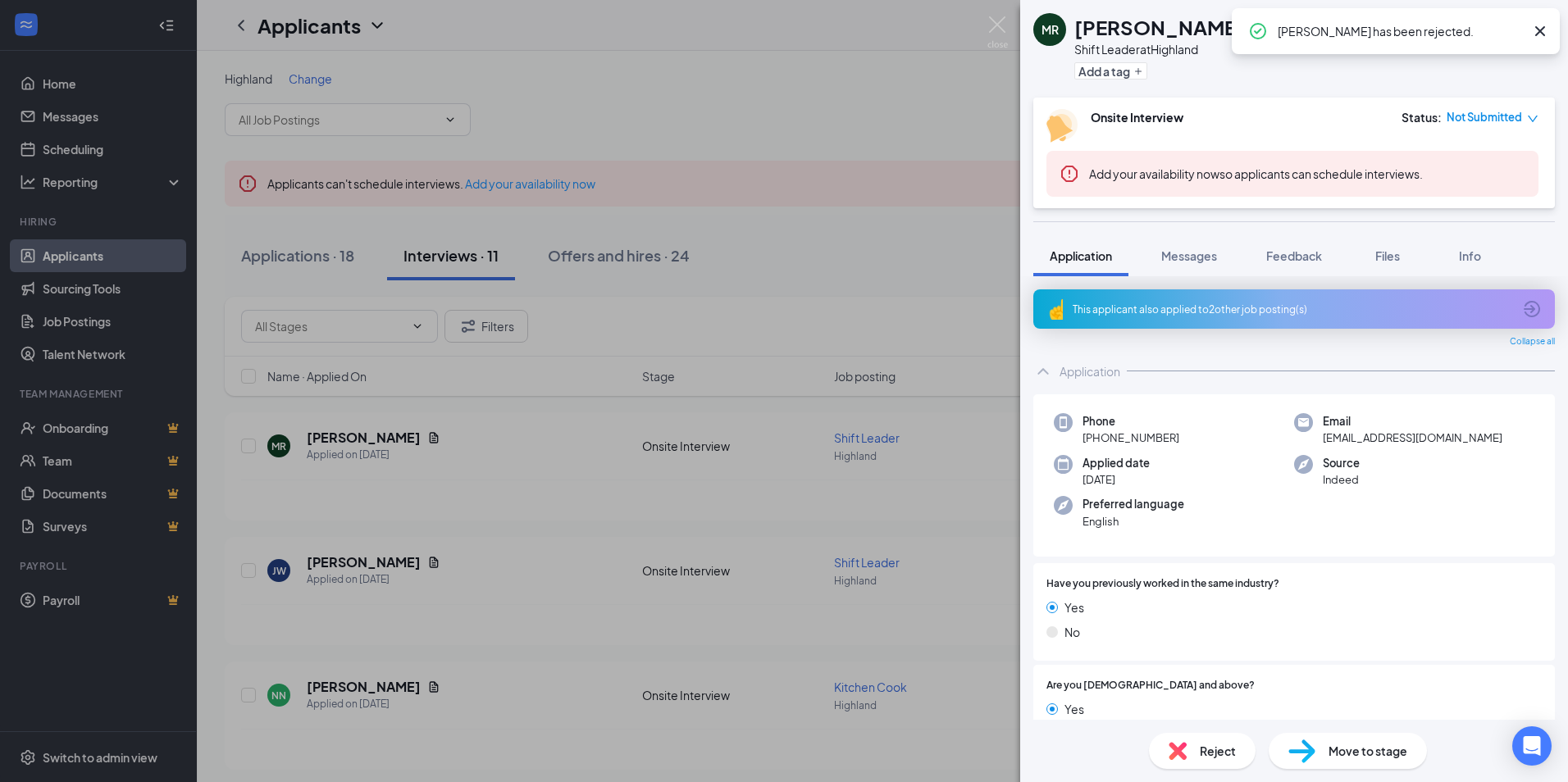
click at [747, 489] on div "[PERSON_NAME] Shift Leader at Highland Add a tag Onsite Interview Status : Not …" at bounding box center [784, 391] width 1568 height 782
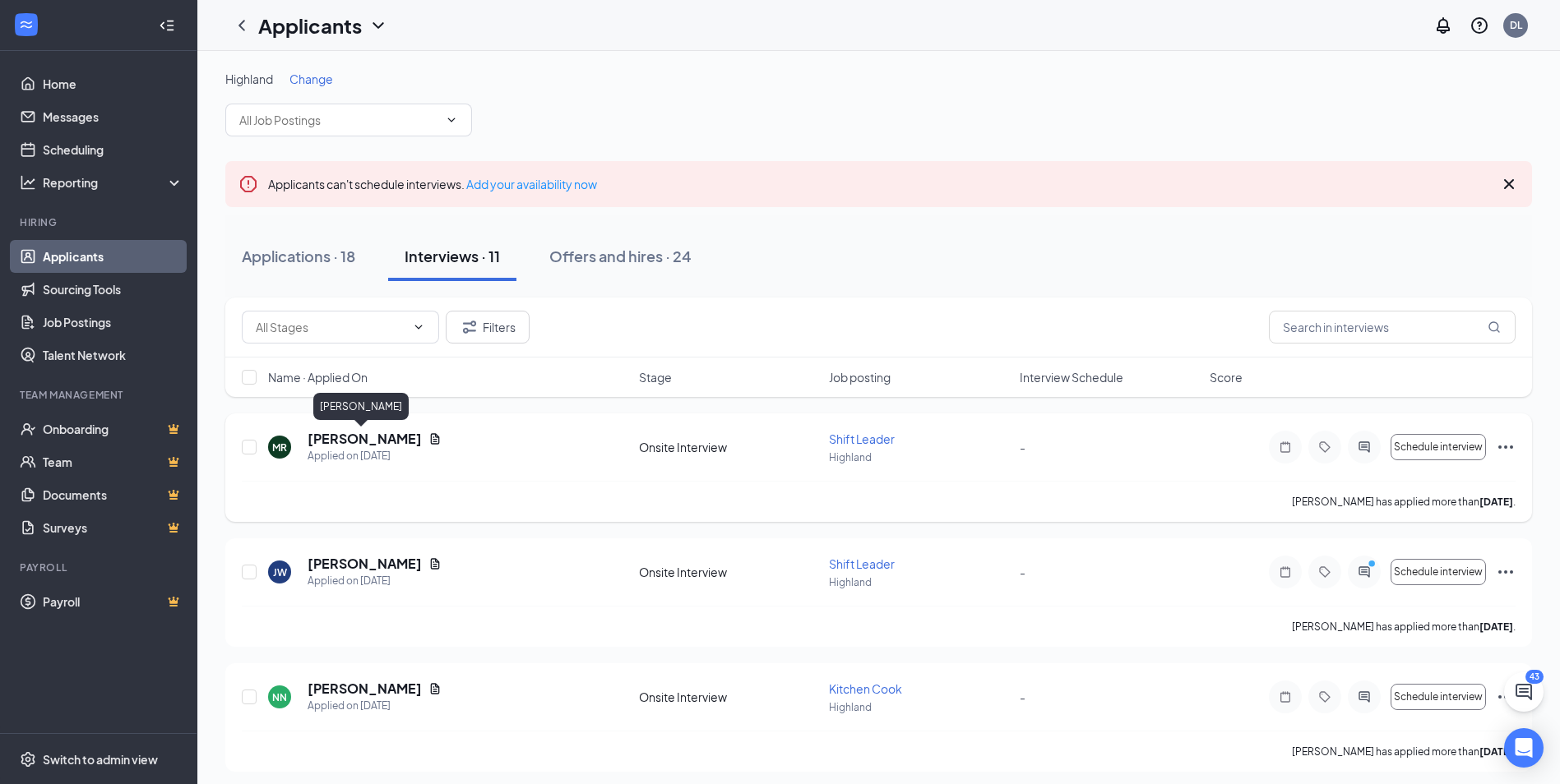
click at [347, 441] on h5 "[PERSON_NAME]" at bounding box center [365, 439] width 114 height 18
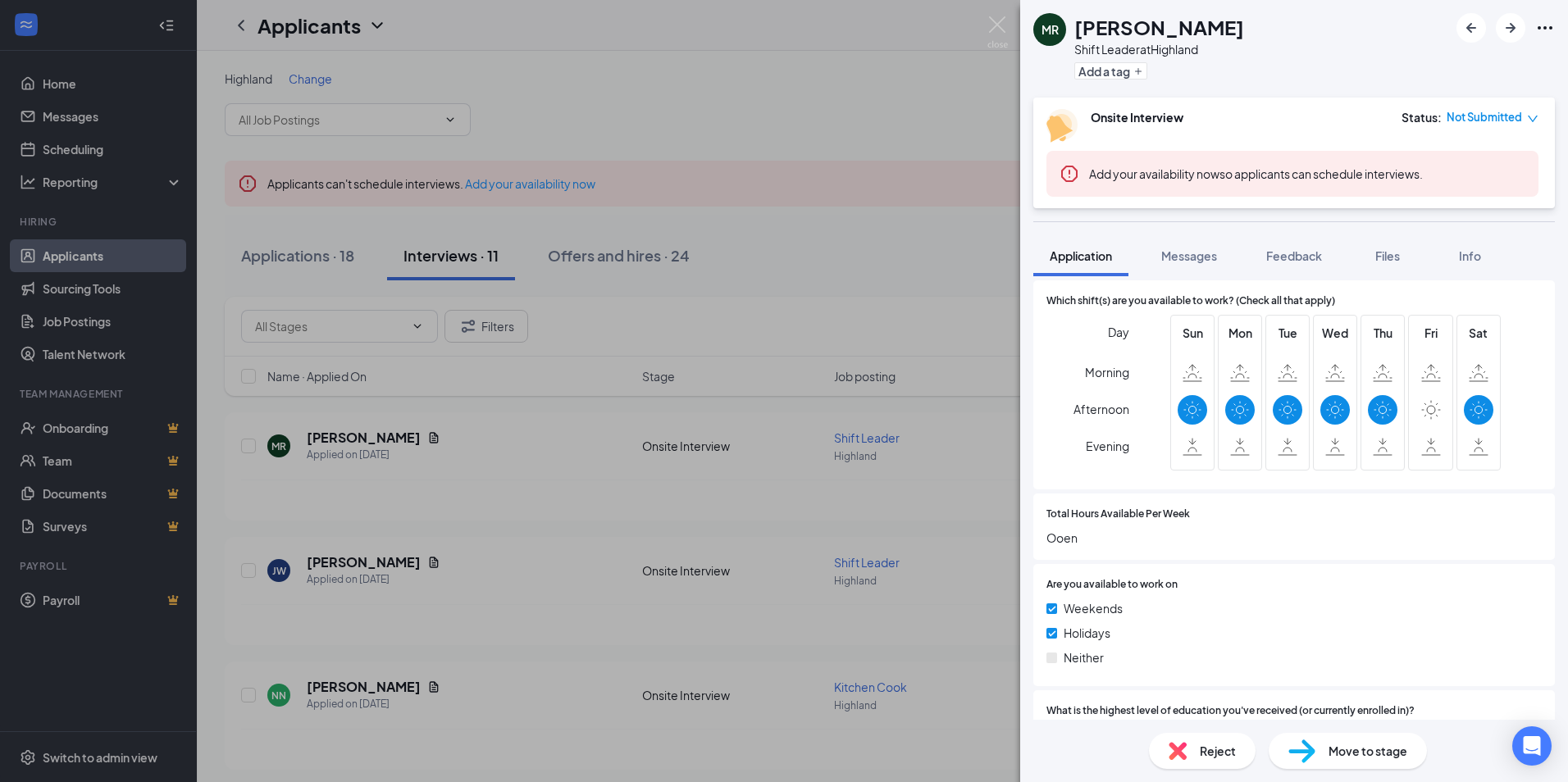
scroll to position [820, 0]
click at [1202, 753] on span "Reject" at bounding box center [1217, 751] width 36 height 18
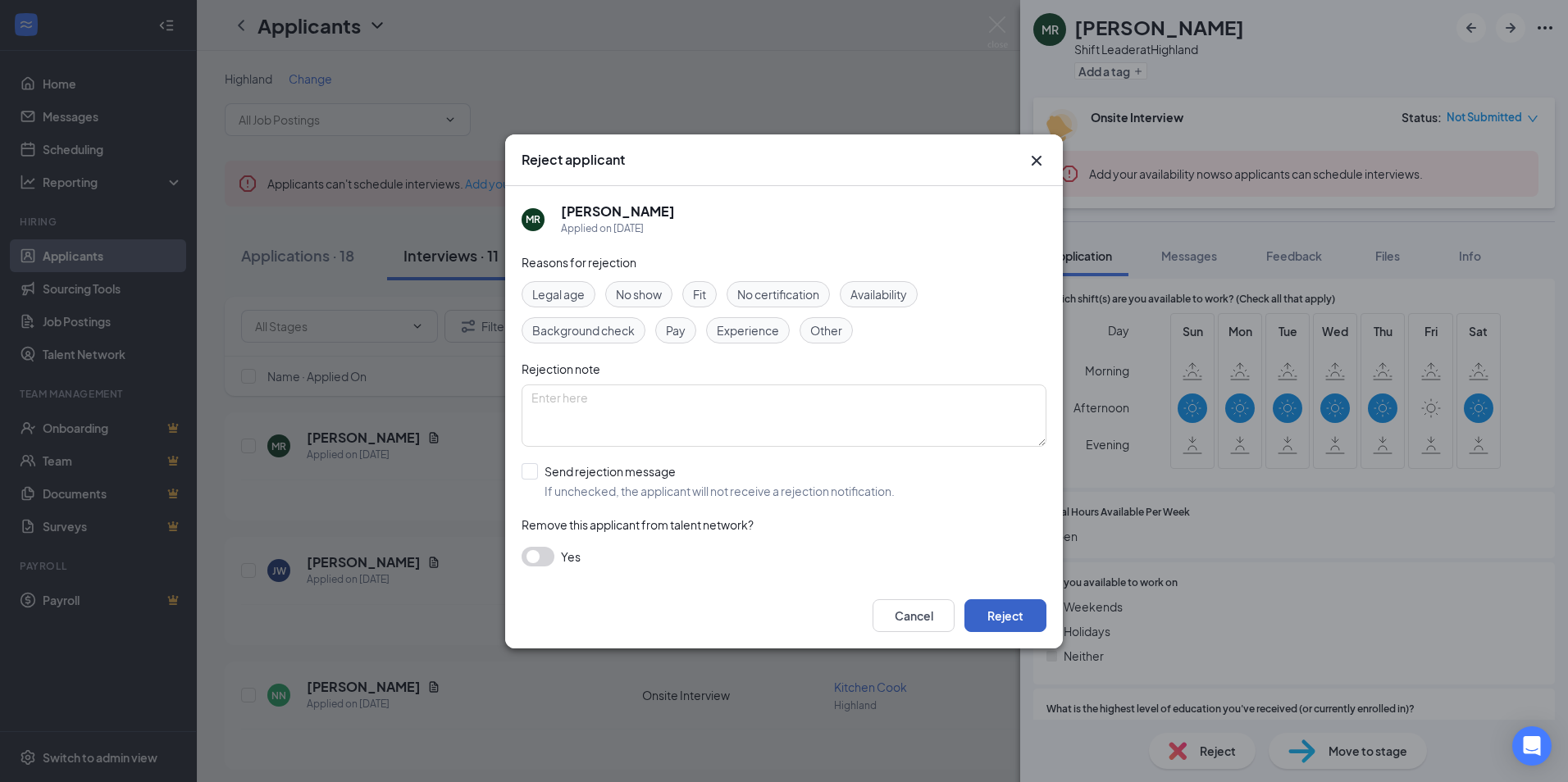
click at [1031, 622] on button "Reject" at bounding box center [1004, 616] width 82 height 33
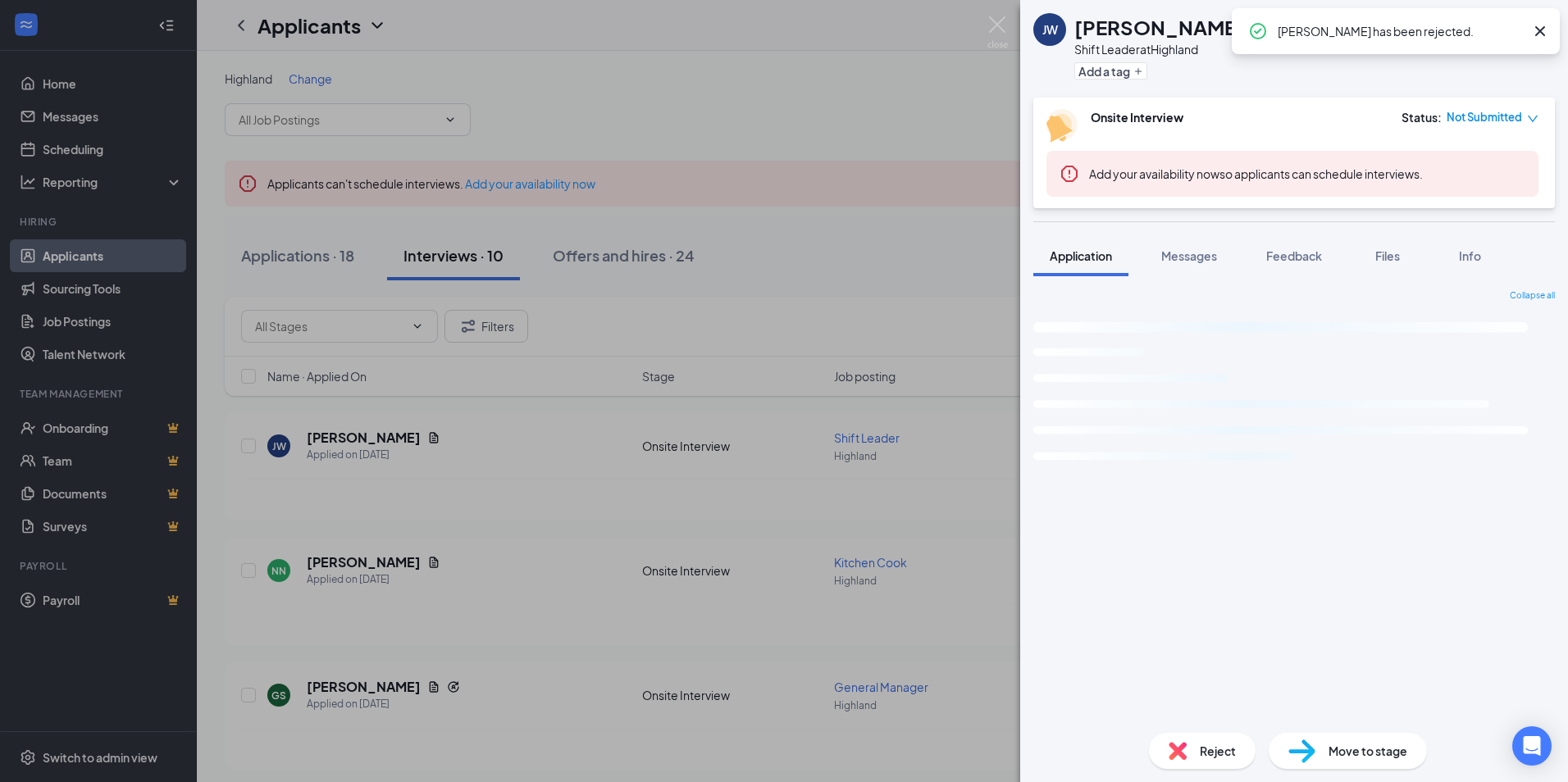
click at [550, 491] on div "[PERSON_NAME] Shift Leader at Highland Add a tag Onsite Interview Status : Not …" at bounding box center [784, 391] width 1568 height 782
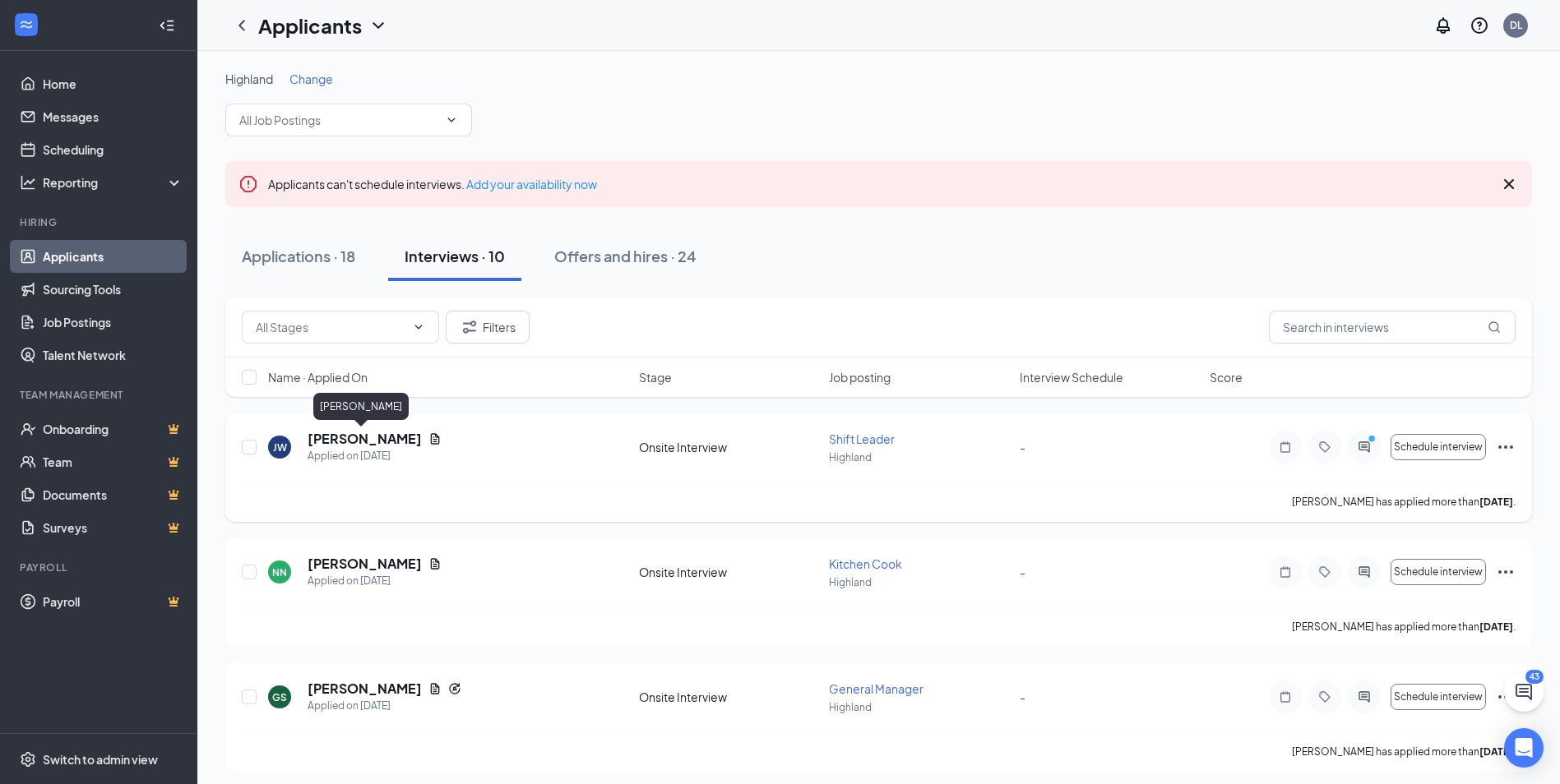
click at [366, 445] on h5 "[PERSON_NAME]" at bounding box center [365, 439] width 114 height 18
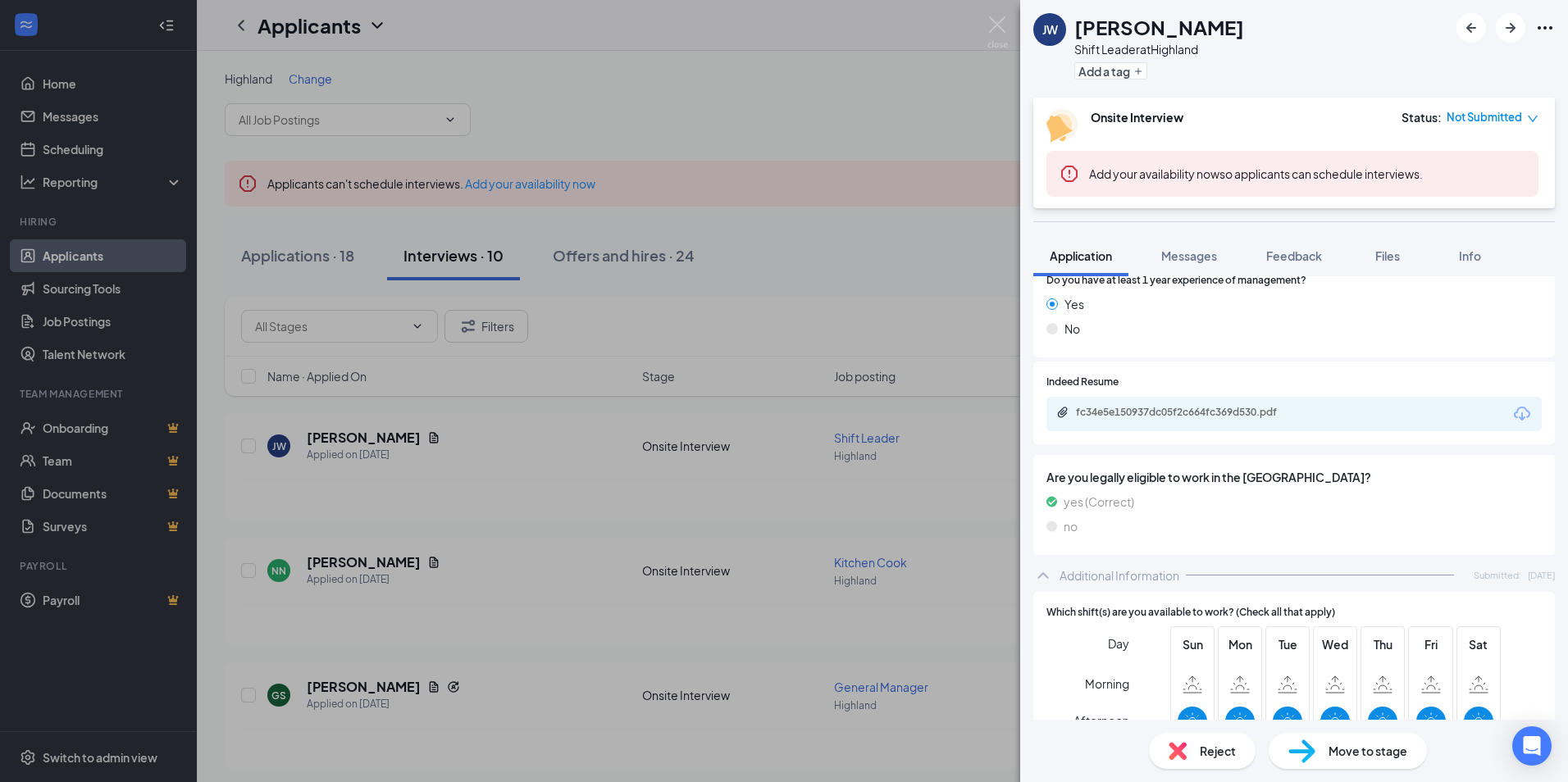
scroll to position [410, 0]
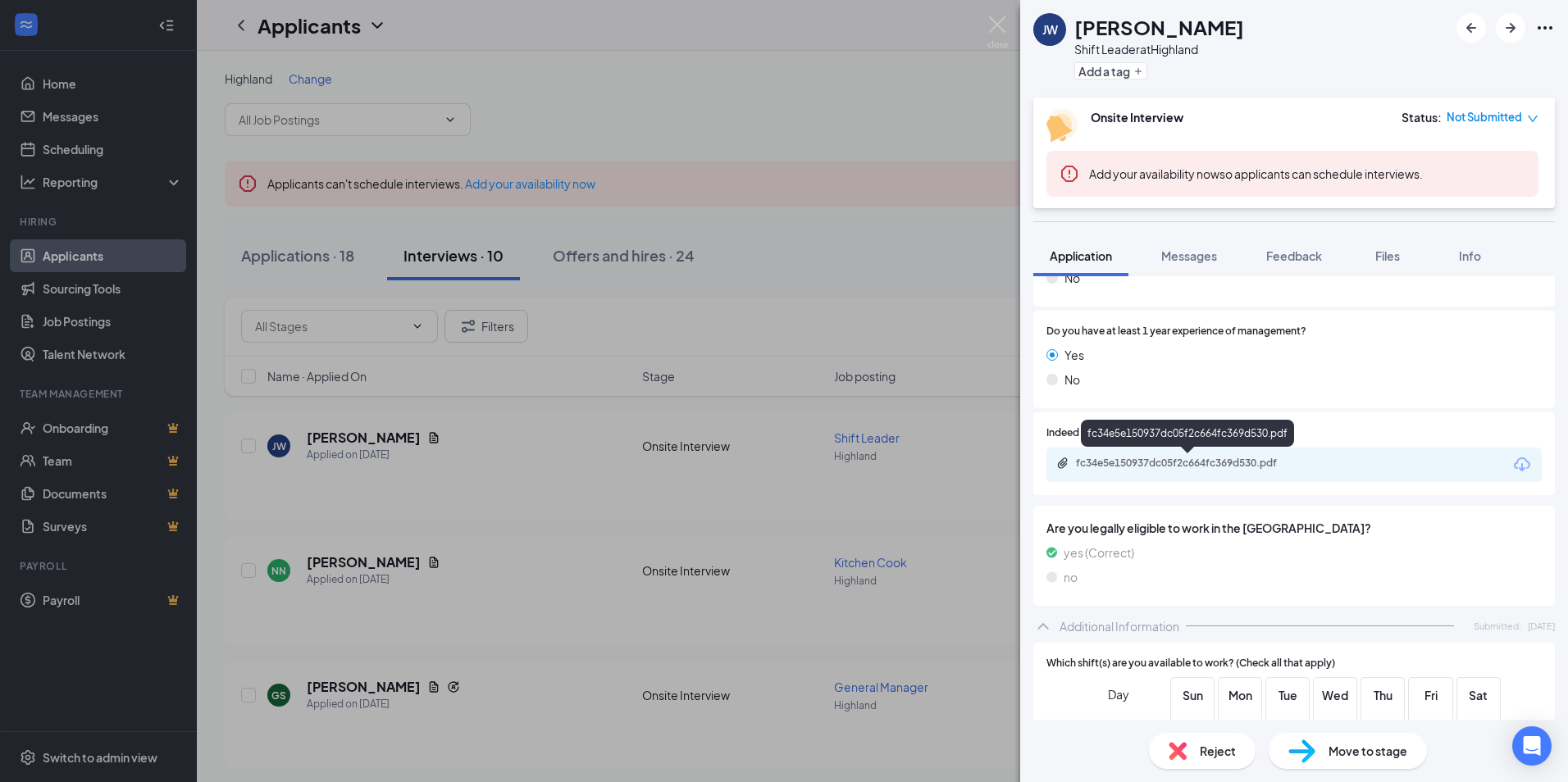
click at [1155, 468] on div "fc34e5e150937dc05f2c664fc369d530.pdf" at bounding box center [1190, 463] width 229 height 14
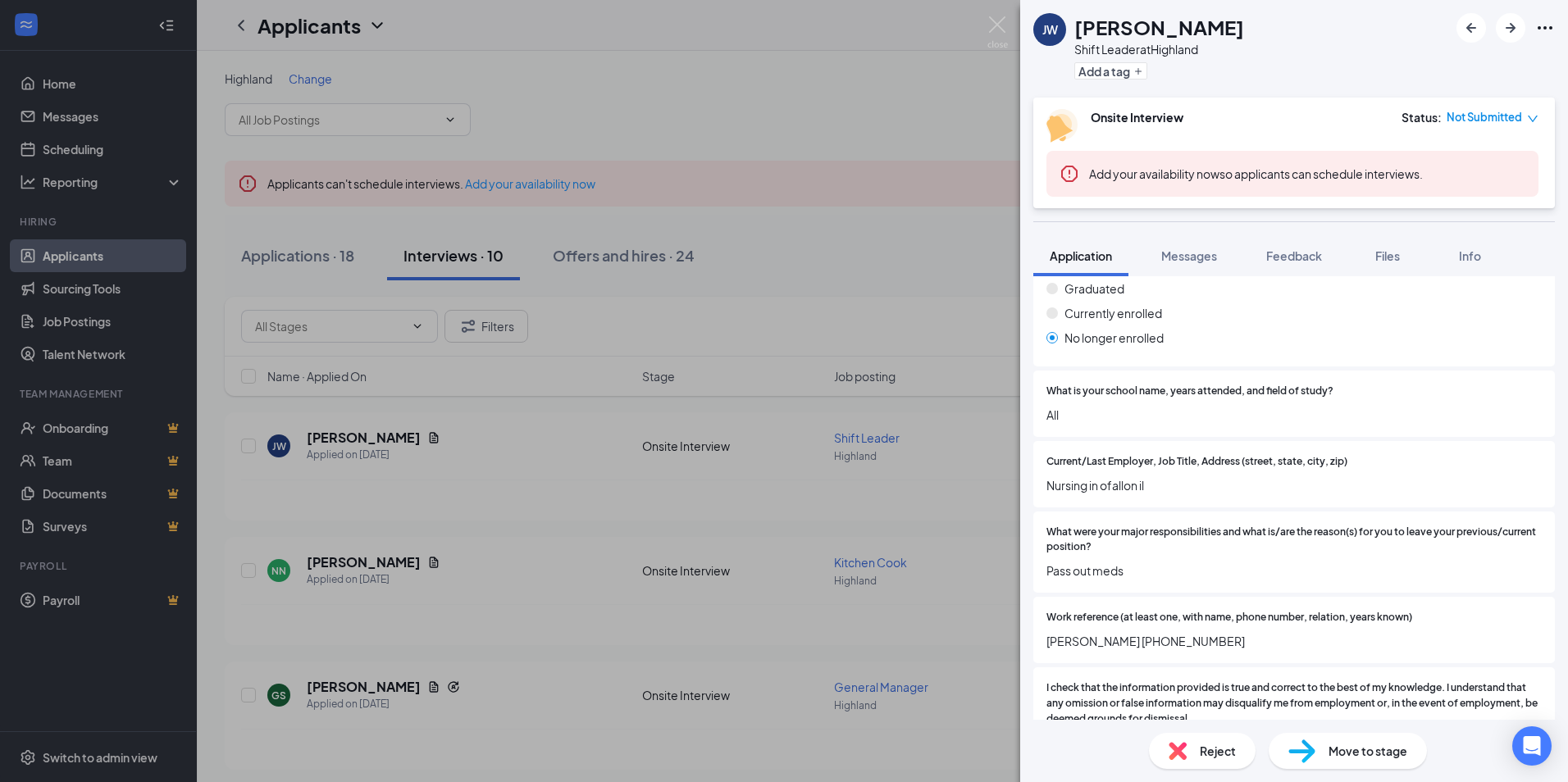
scroll to position [1449, 0]
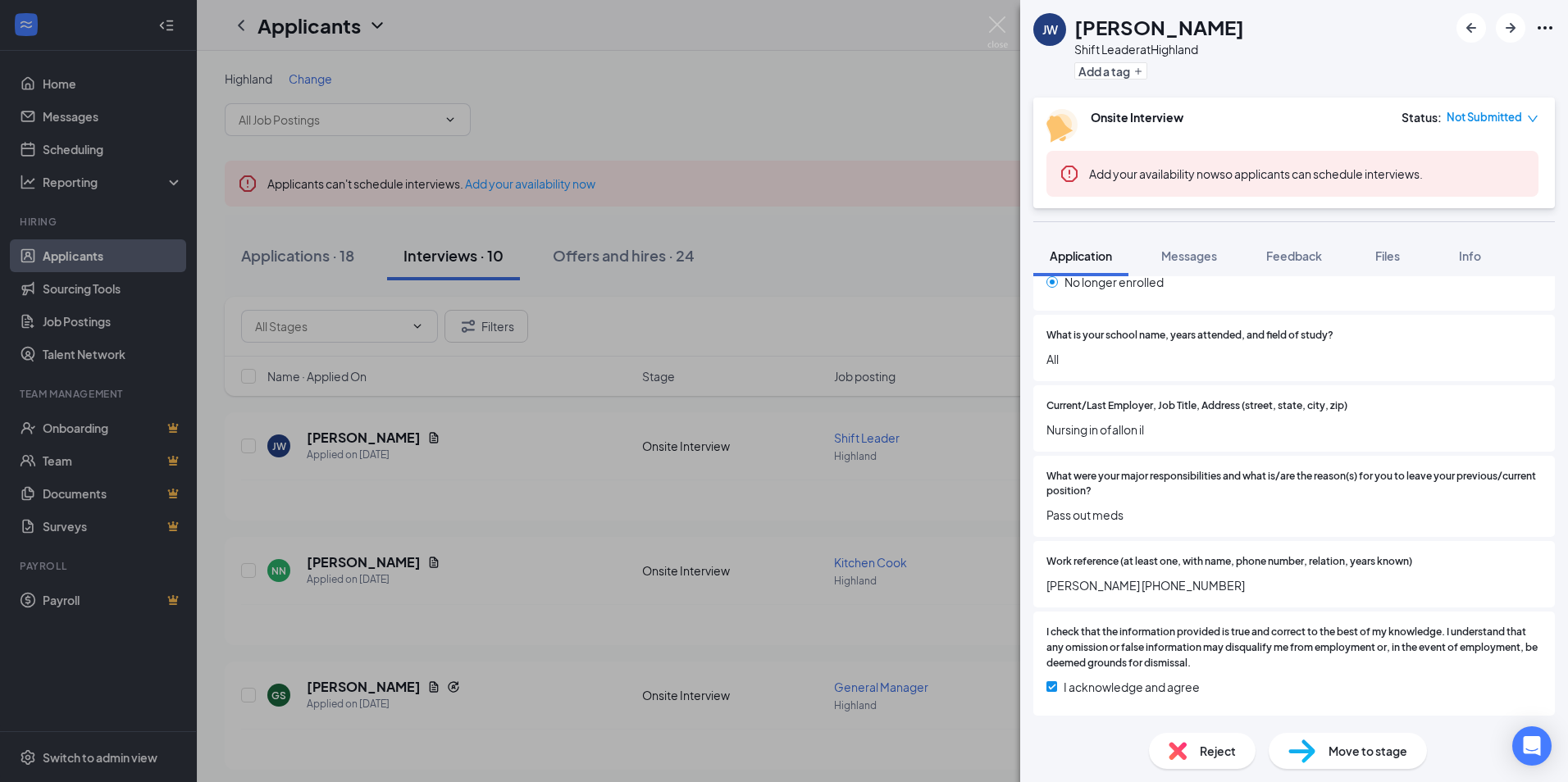
click at [1200, 743] on span "Reject" at bounding box center [1217, 751] width 36 height 18
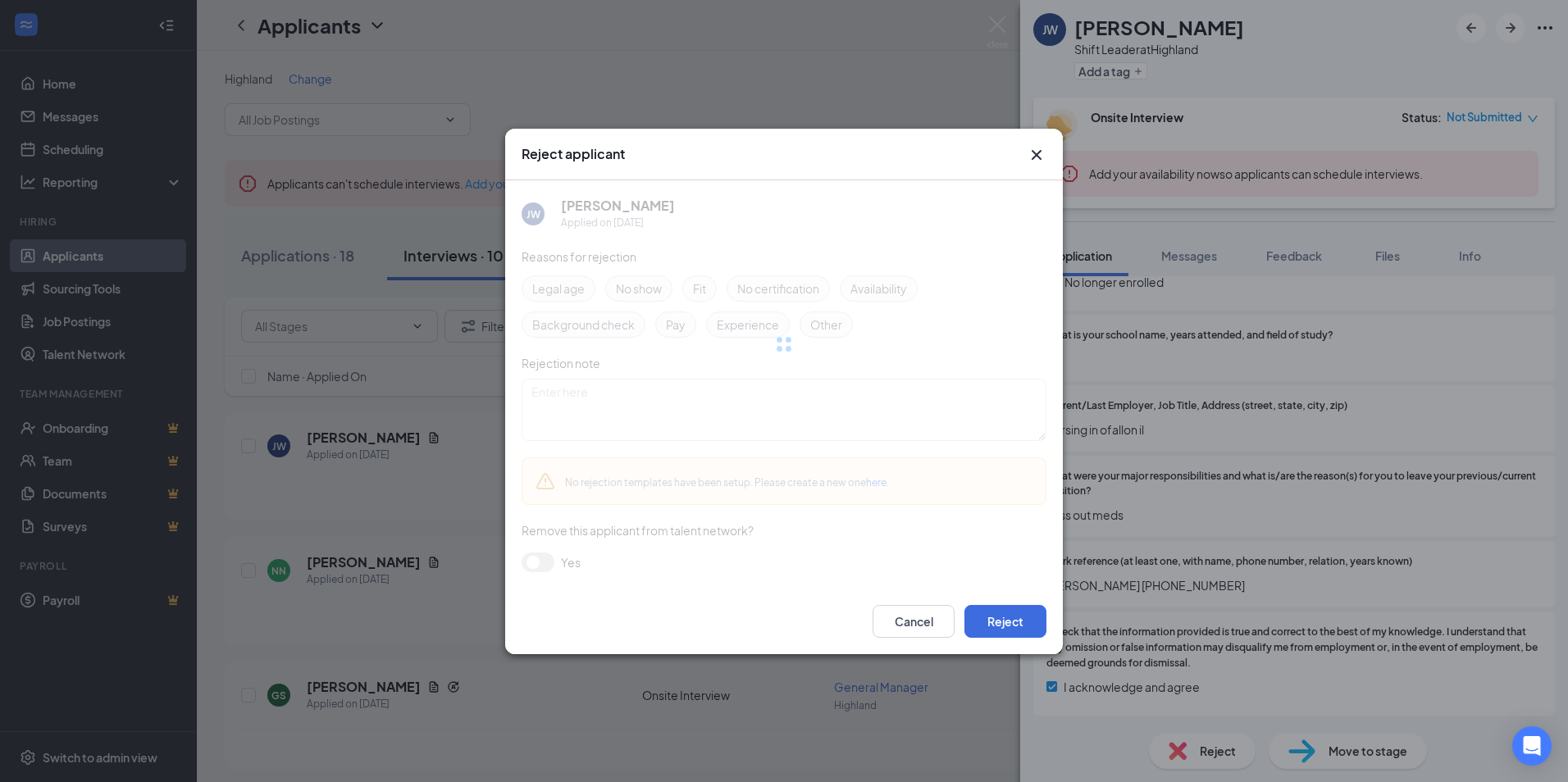
scroll to position [1443, 0]
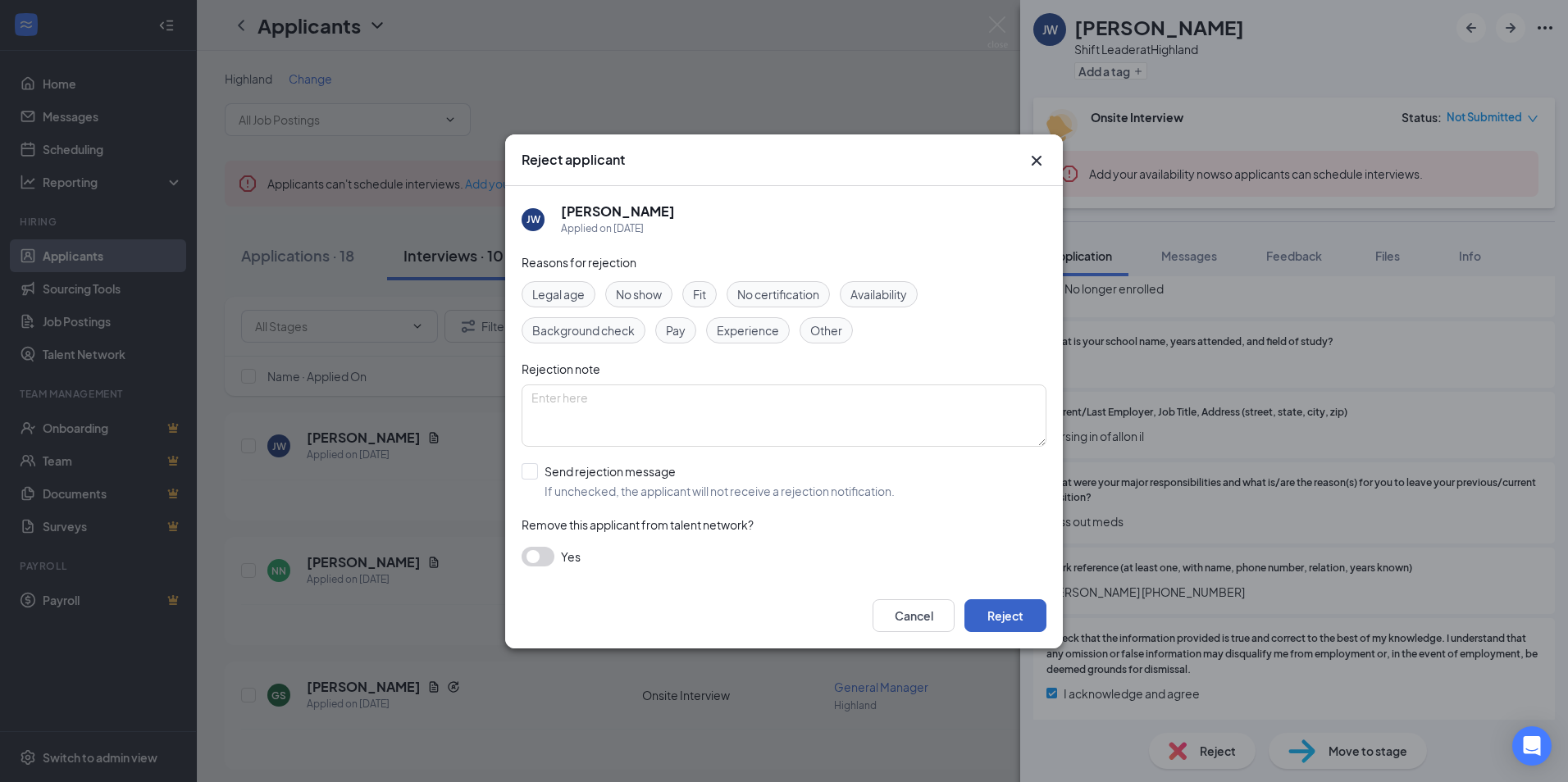
click at [1018, 609] on button "Reject" at bounding box center [1004, 616] width 82 height 33
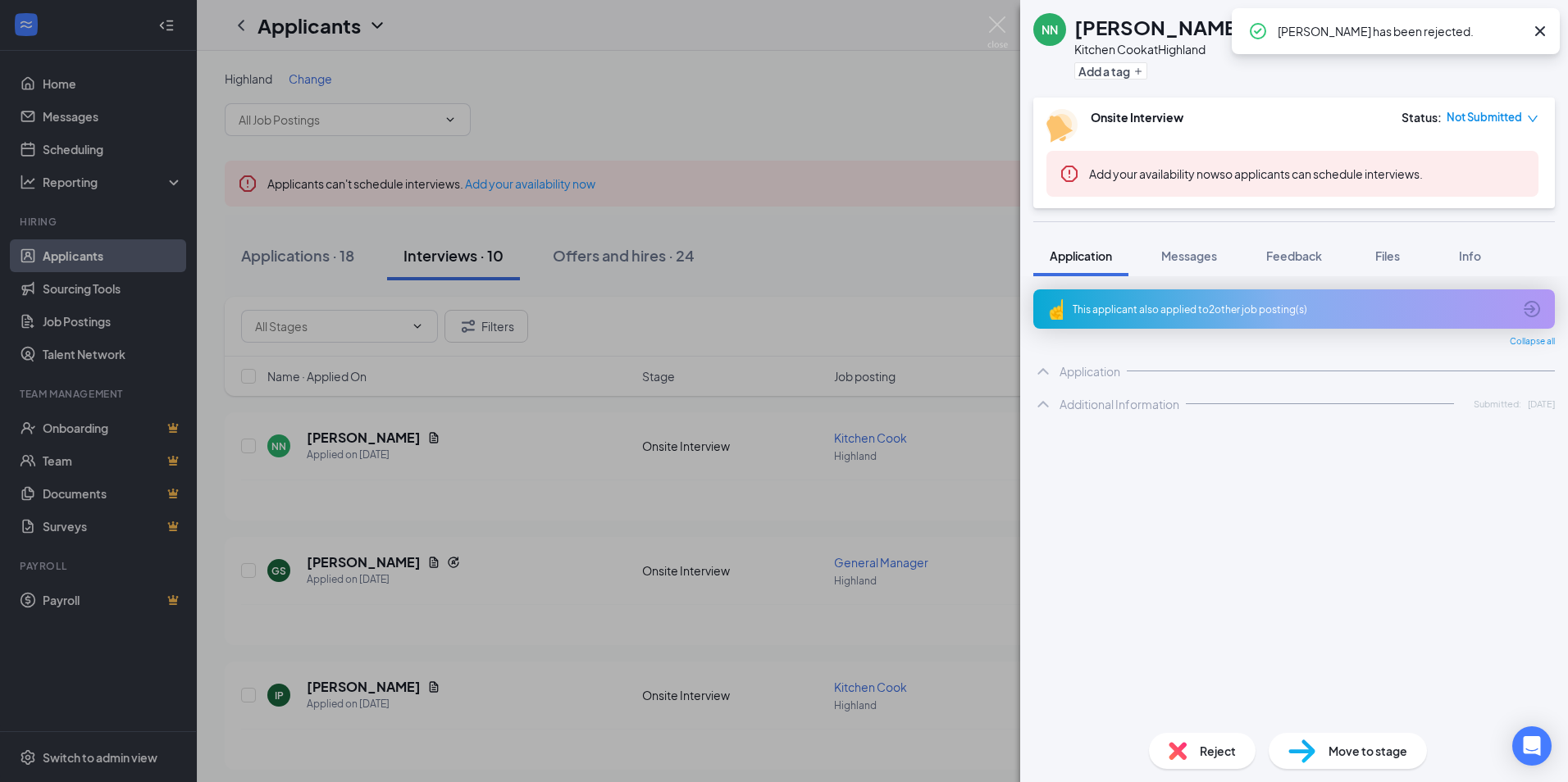
click at [591, 467] on div "NN [PERSON_NAME] Kitchen Cook at [GEOGRAPHIC_DATA] Add a tag Onsite Interview S…" at bounding box center [784, 391] width 1568 height 782
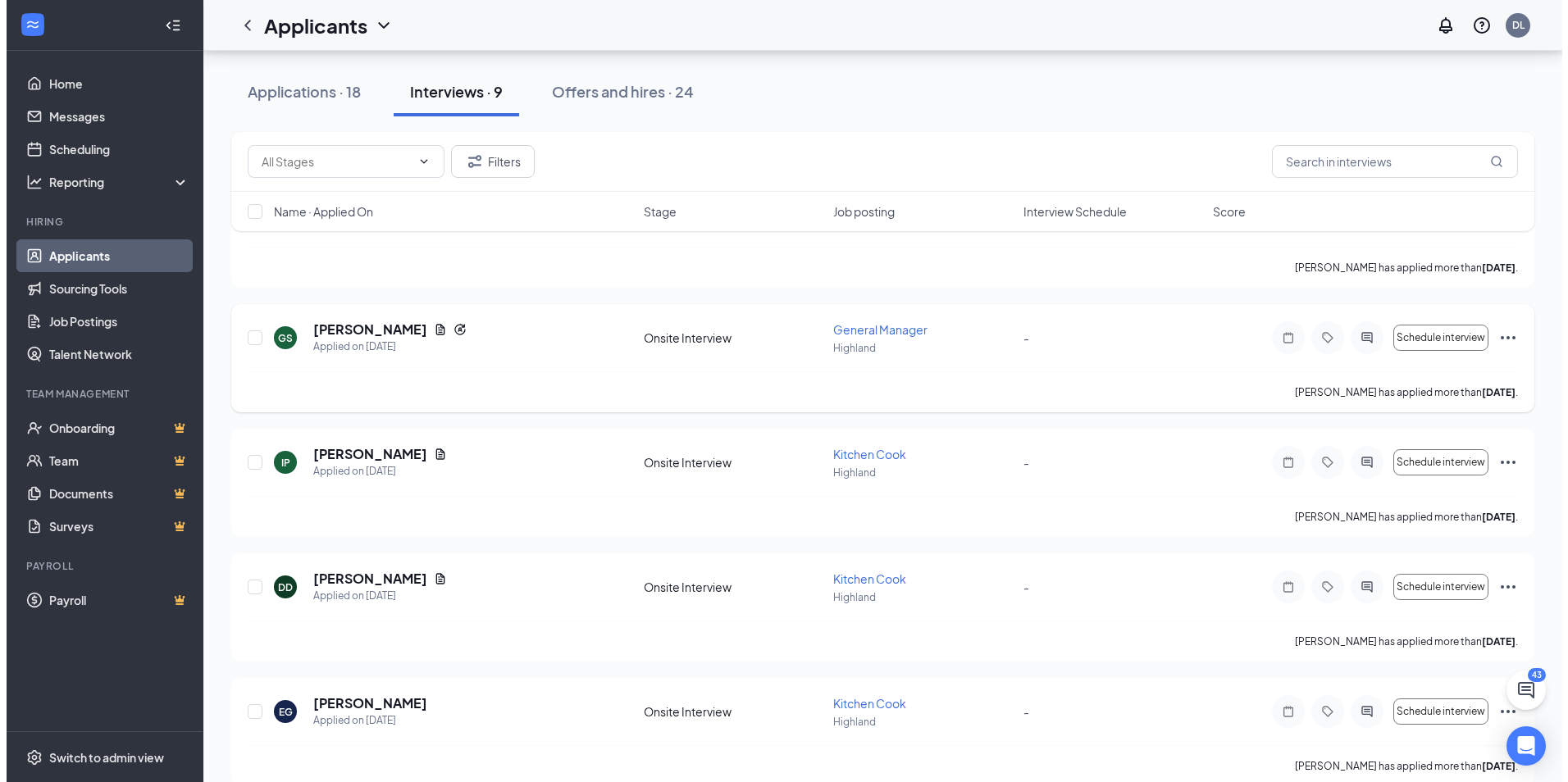
scroll to position [246, 0]
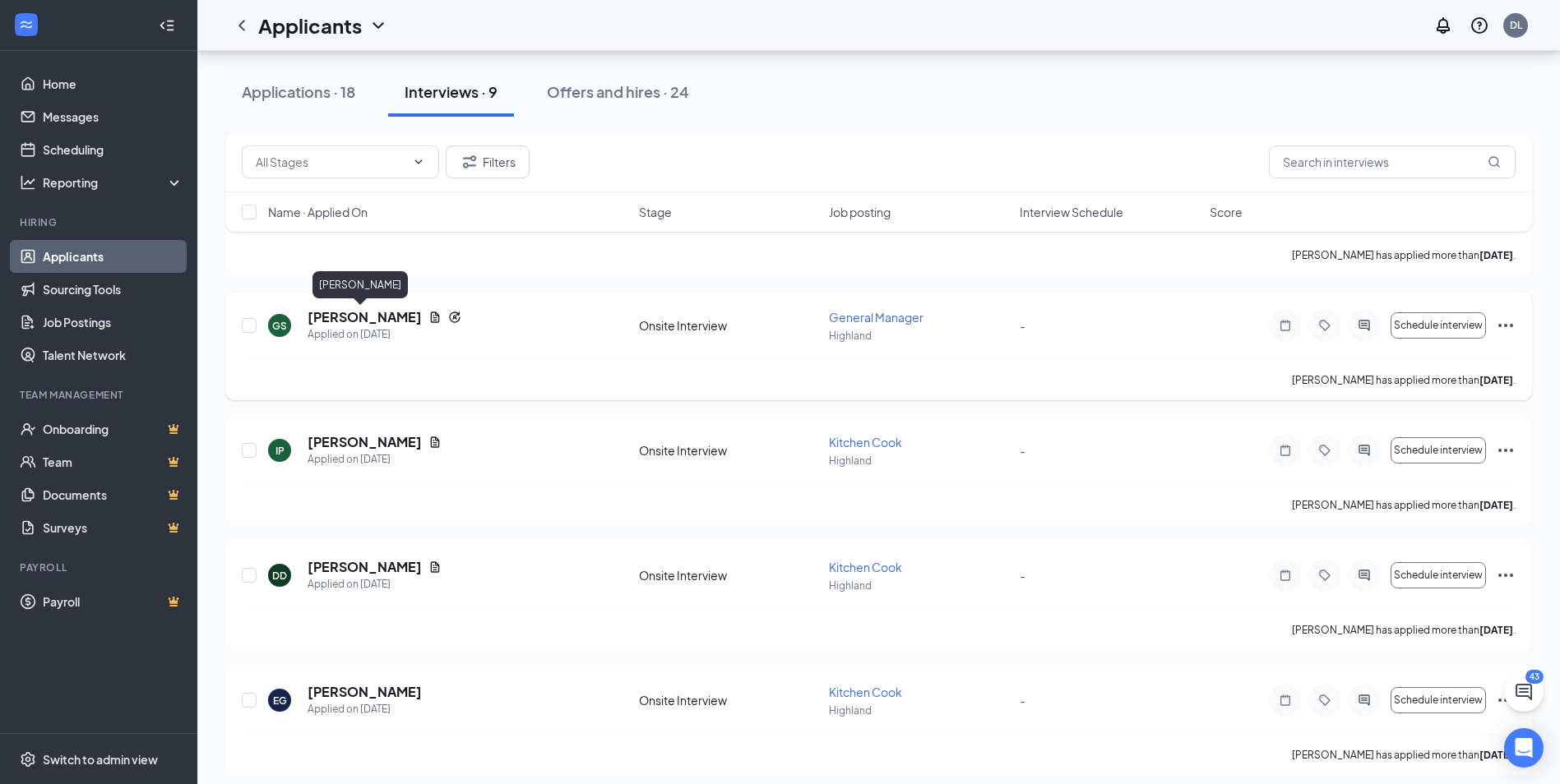
click at [363, 319] on h5 "[PERSON_NAME]" at bounding box center [365, 317] width 114 height 18
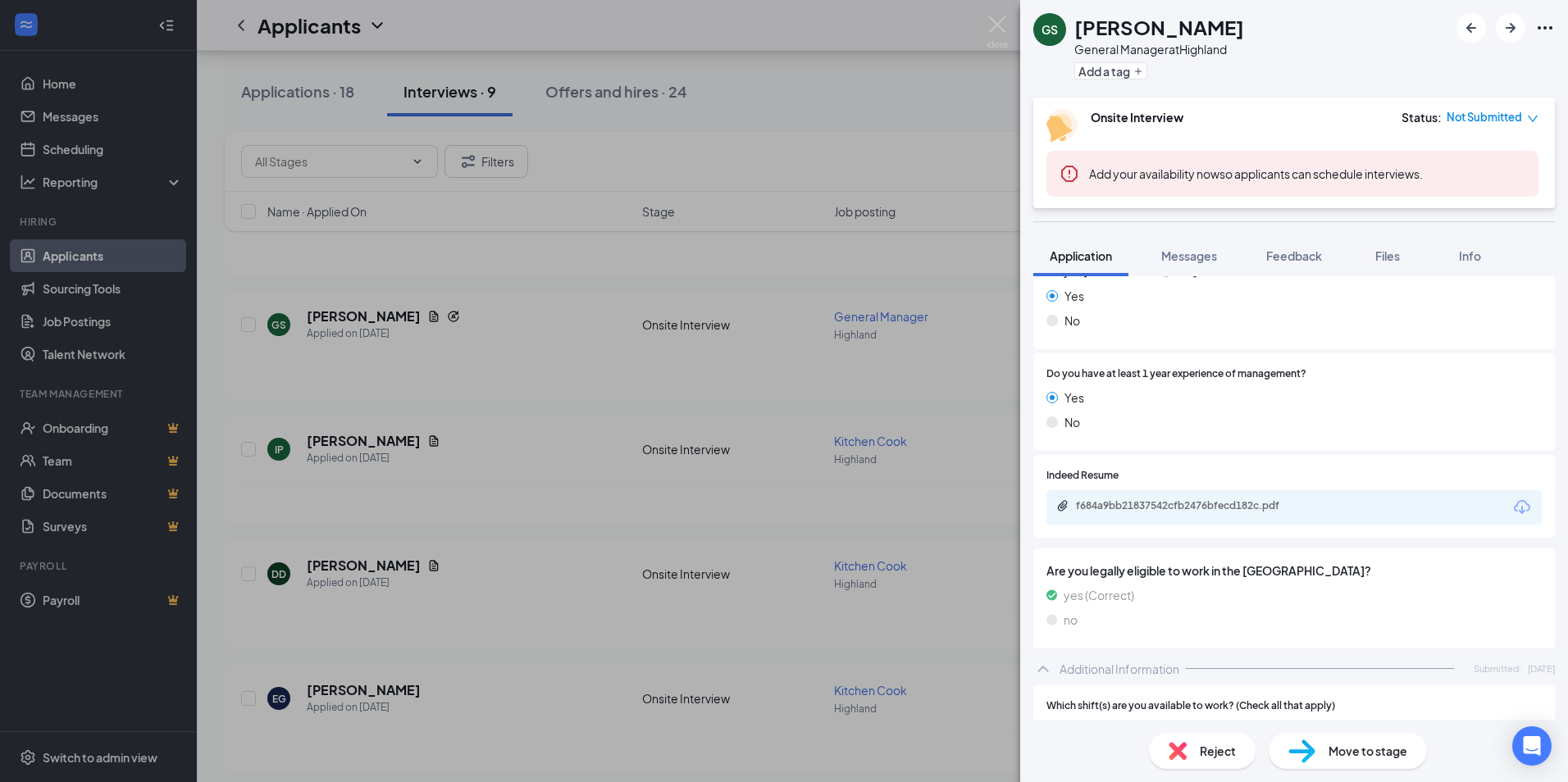
scroll to position [410, 0]
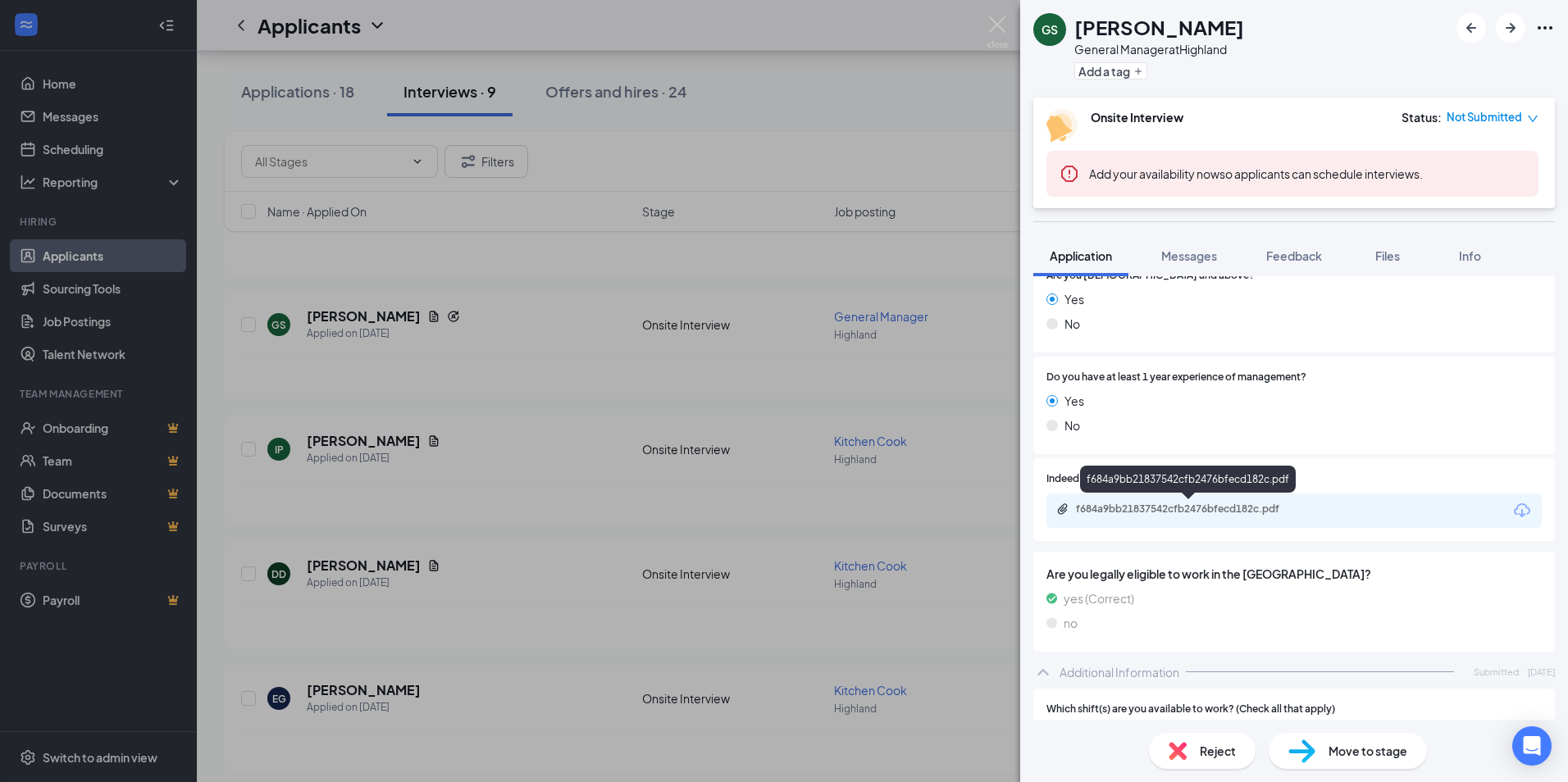
click at [1176, 511] on div "f684a9bb21837542cfb2476bfecd182c.pdf" at bounding box center [1190, 509] width 229 height 14
click at [1196, 746] on div "Reject" at bounding box center [1202, 750] width 106 height 36
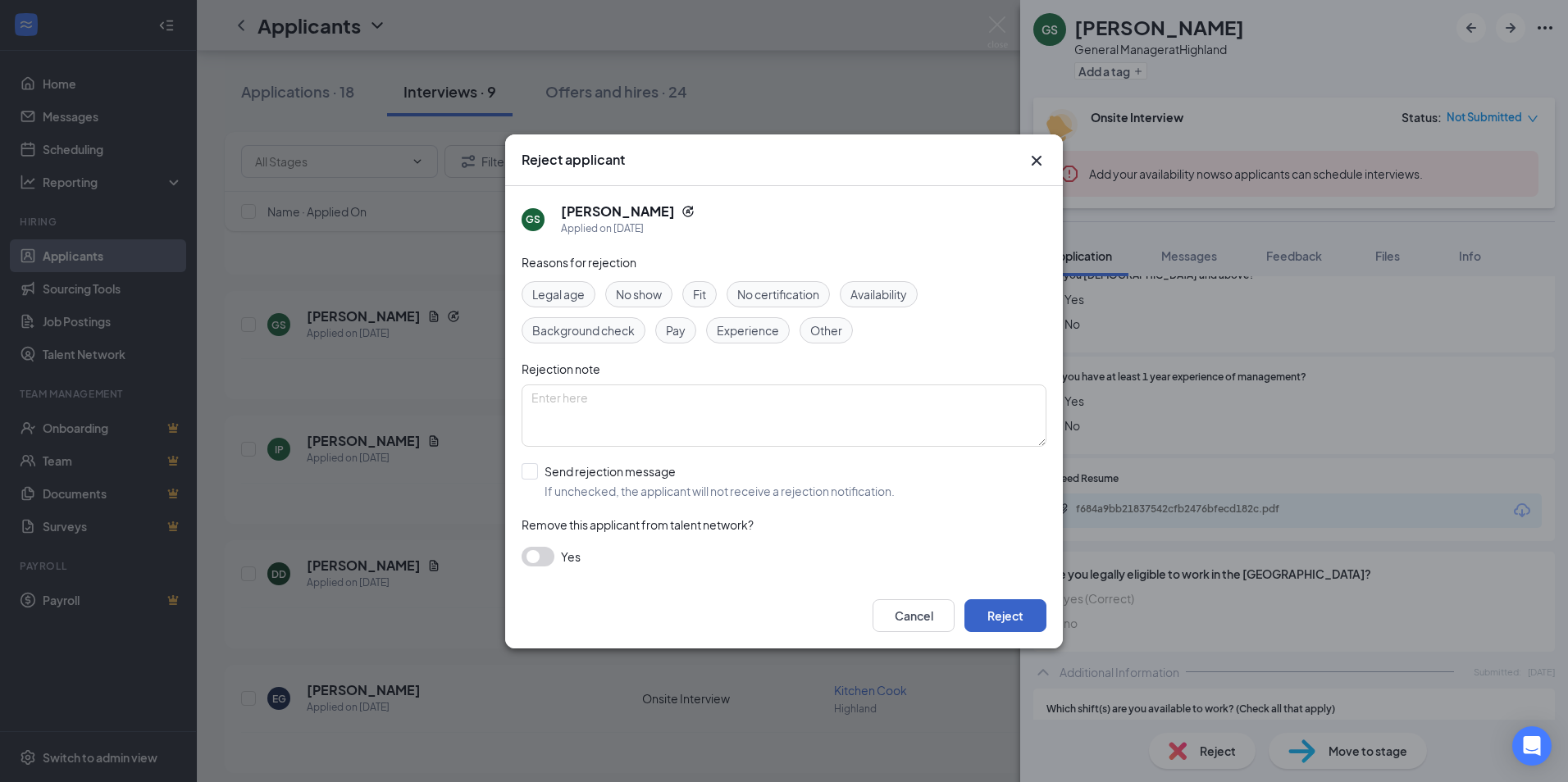
click at [1016, 619] on button "Reject" at bounding box center [1004, 616] width 82 height 33
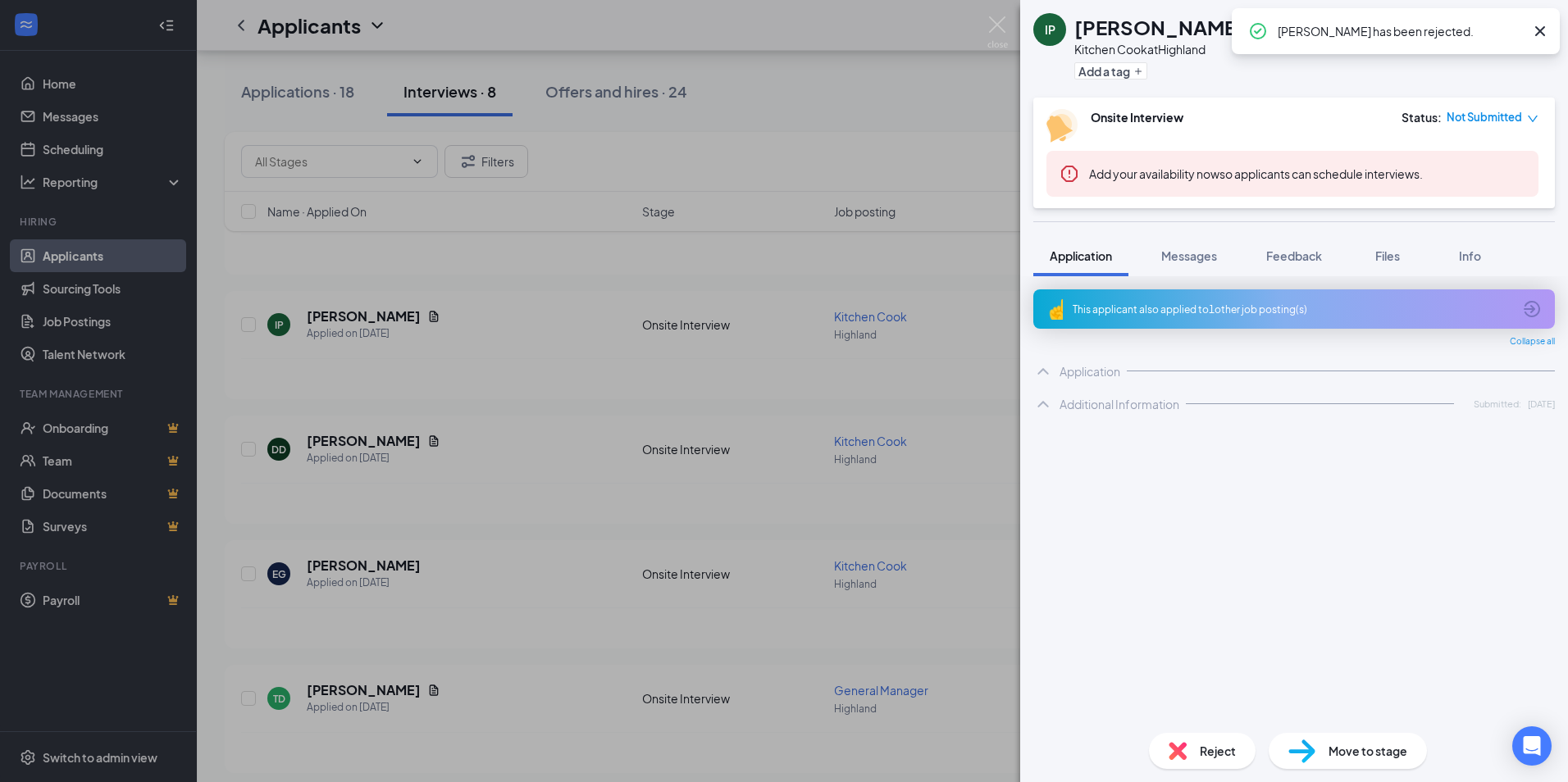
click at [573, 405] on div "IP [PERSON_NAME] Kitchen Cook at Highland Add a tag Onsite Interview Status : N…" at bounding box center [784, 391] width 1568 height 782
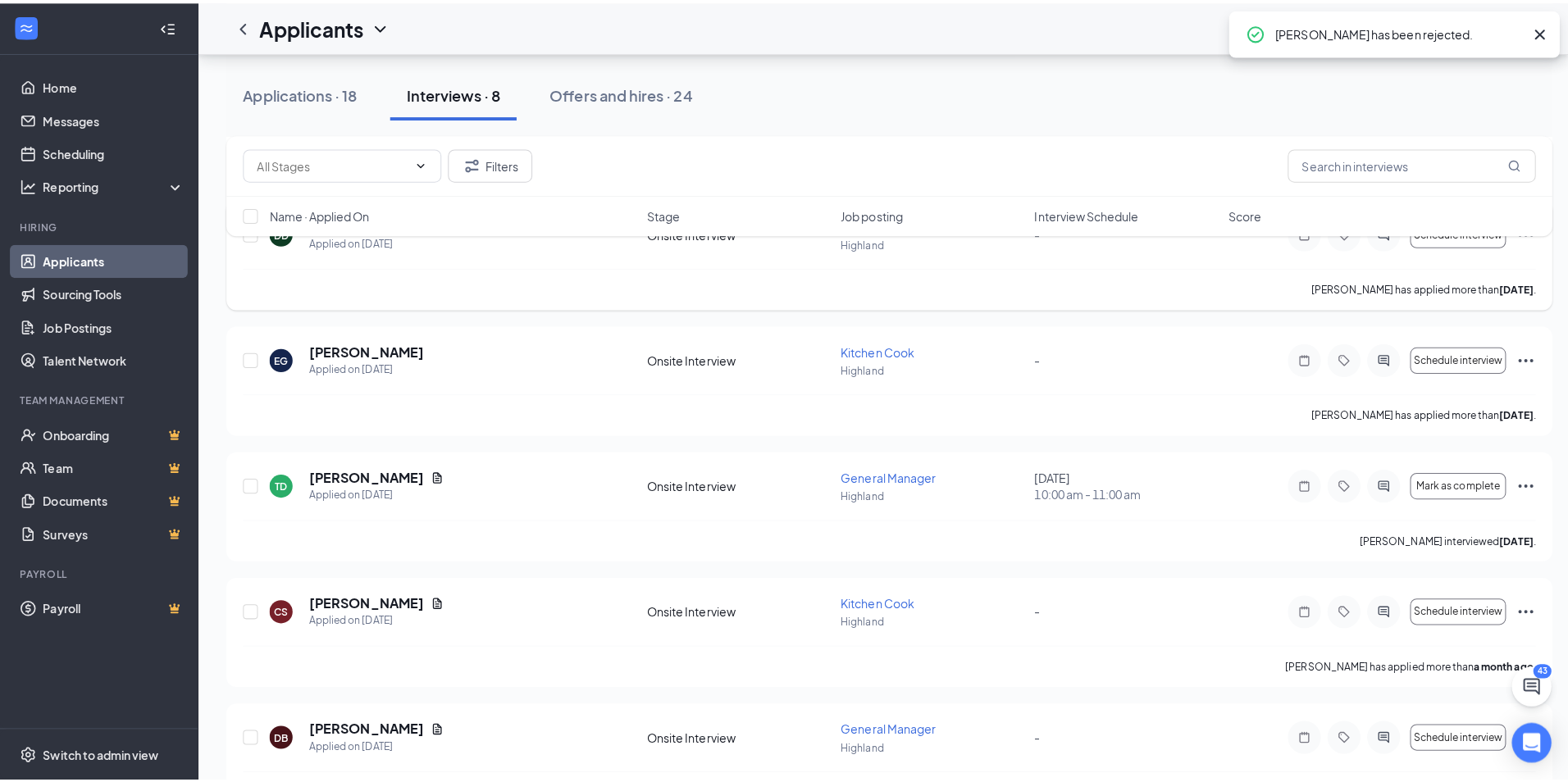
scroll to position [492, 0]
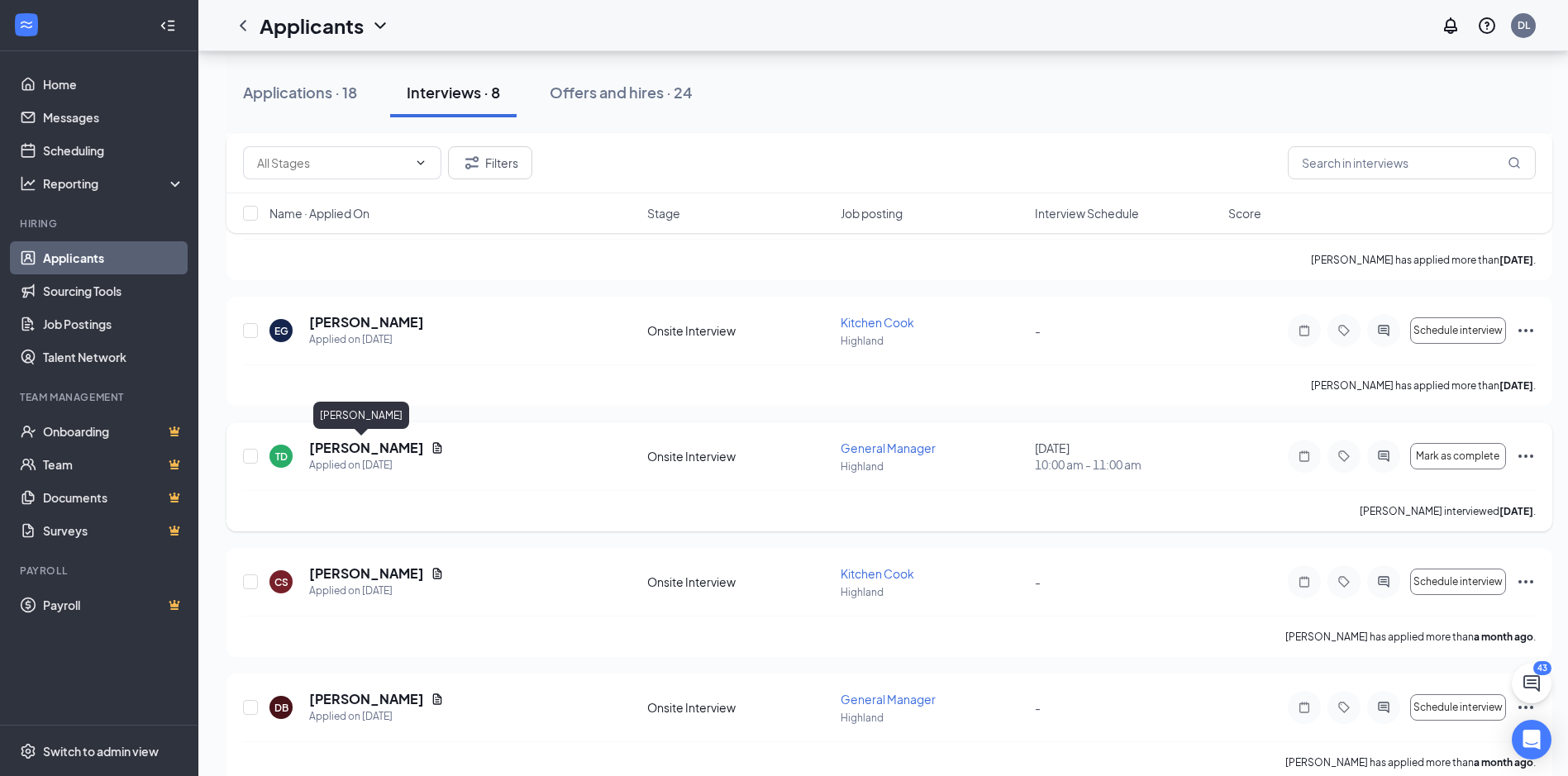
click at [343, 448] on h5 "[PERSON_NAME]" at bounding box center [366, 447] width 115 height 19
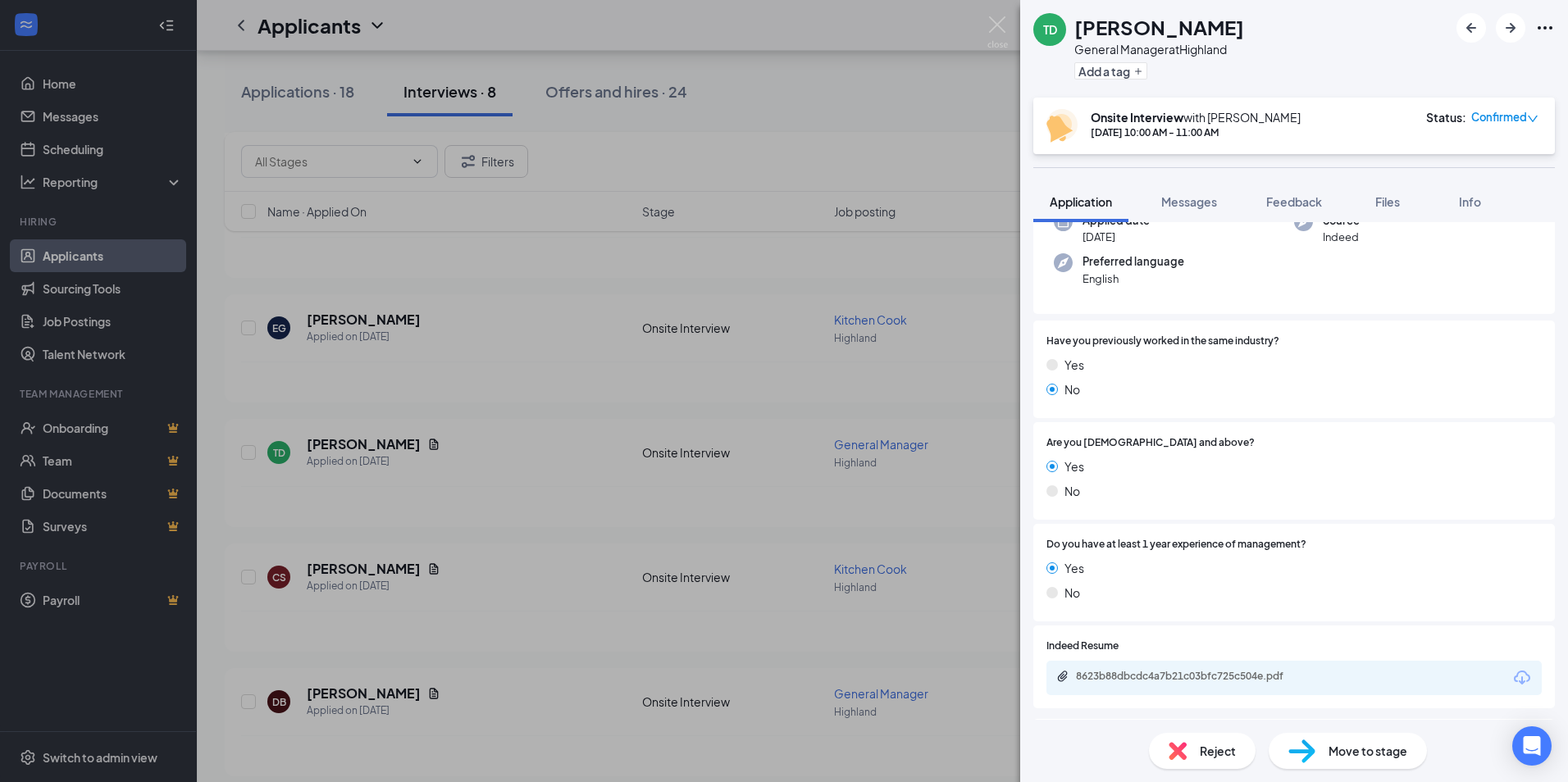
scroll to position [492, 0]
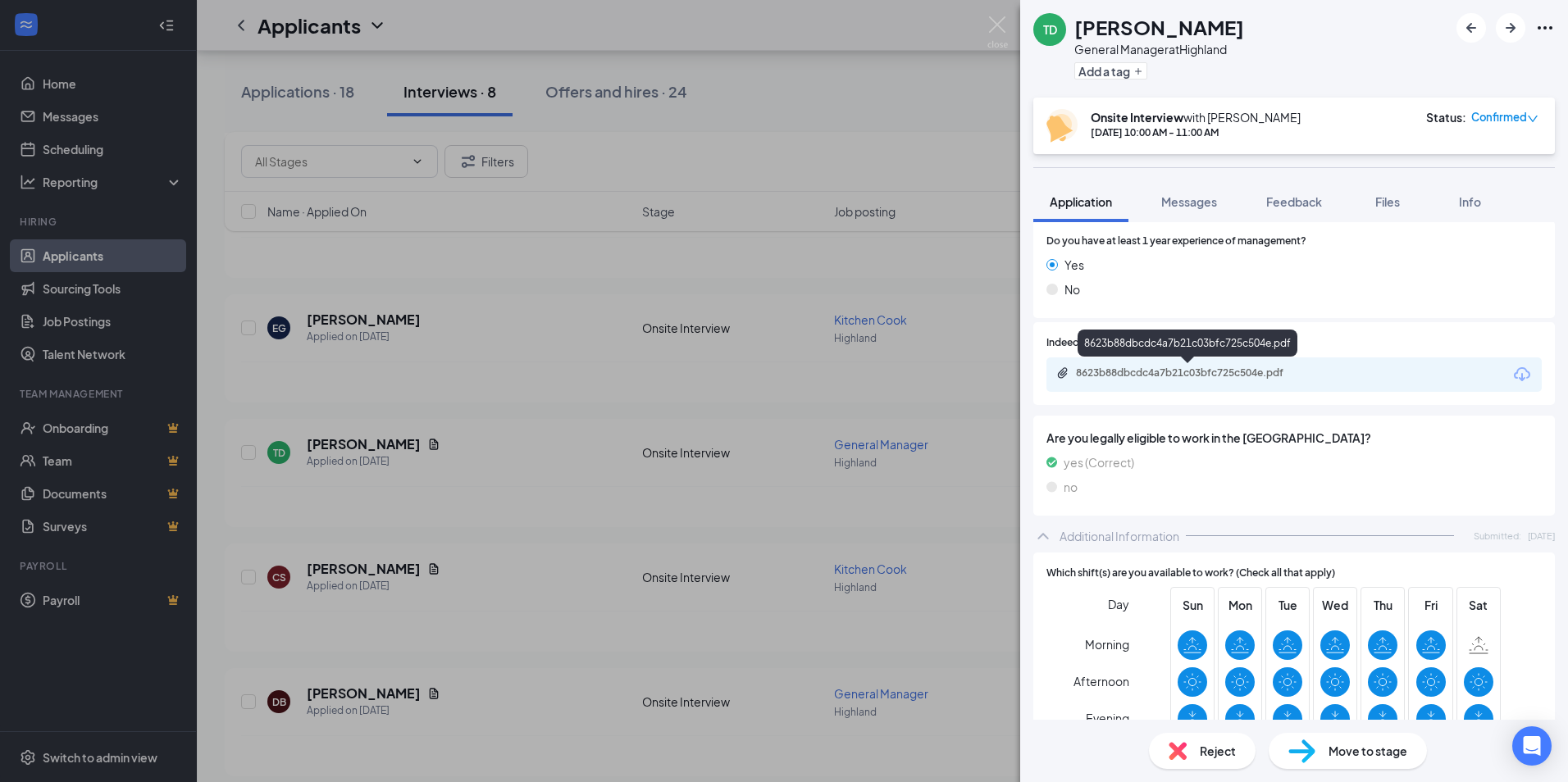
click at [1183, 377] on div "8623b88dbcdc4a7b21c03bfc725c504e.pdf" at bounding box center [1190, 373] width 229 height 14
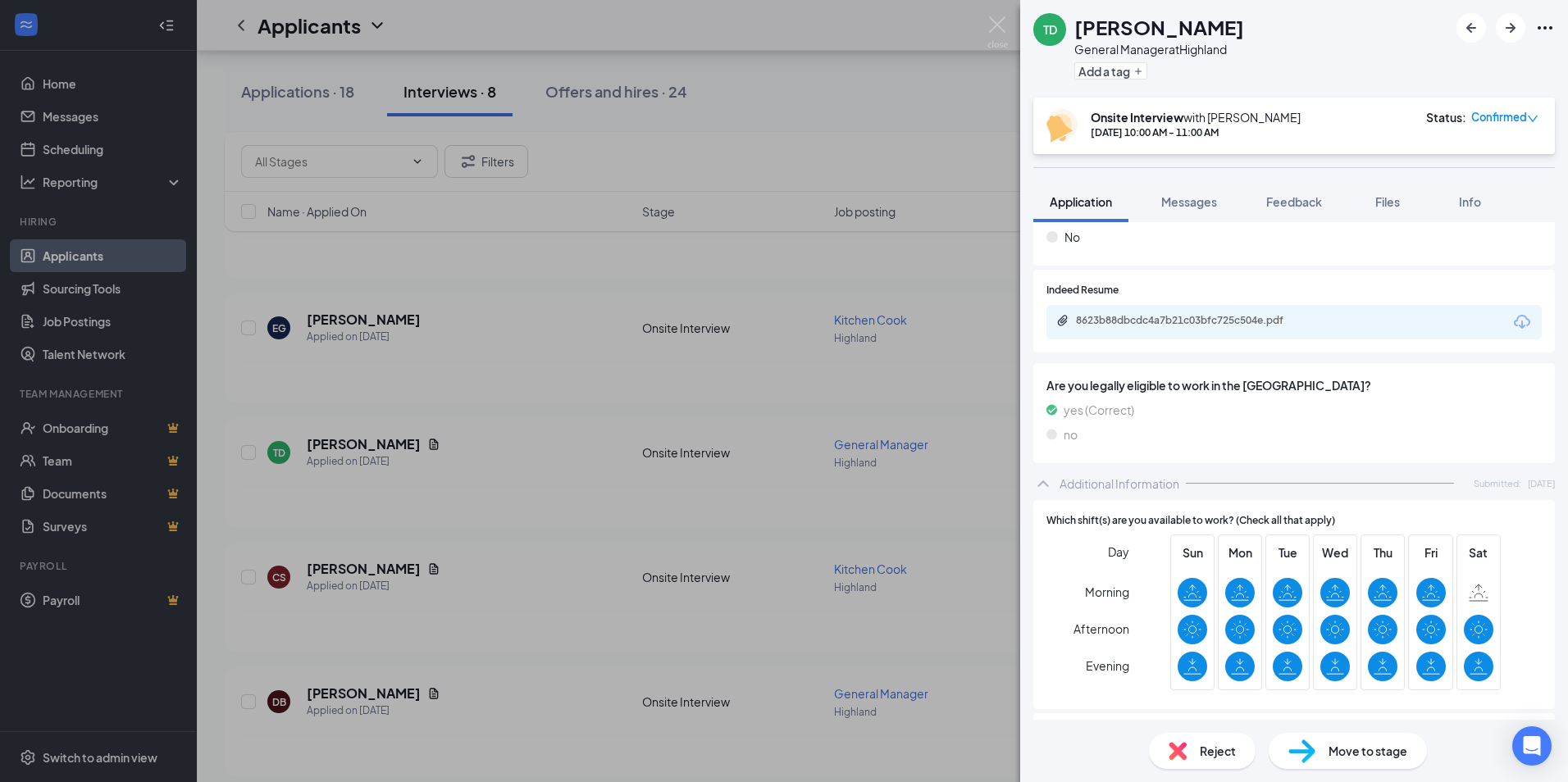
scroll to position [574, 0]
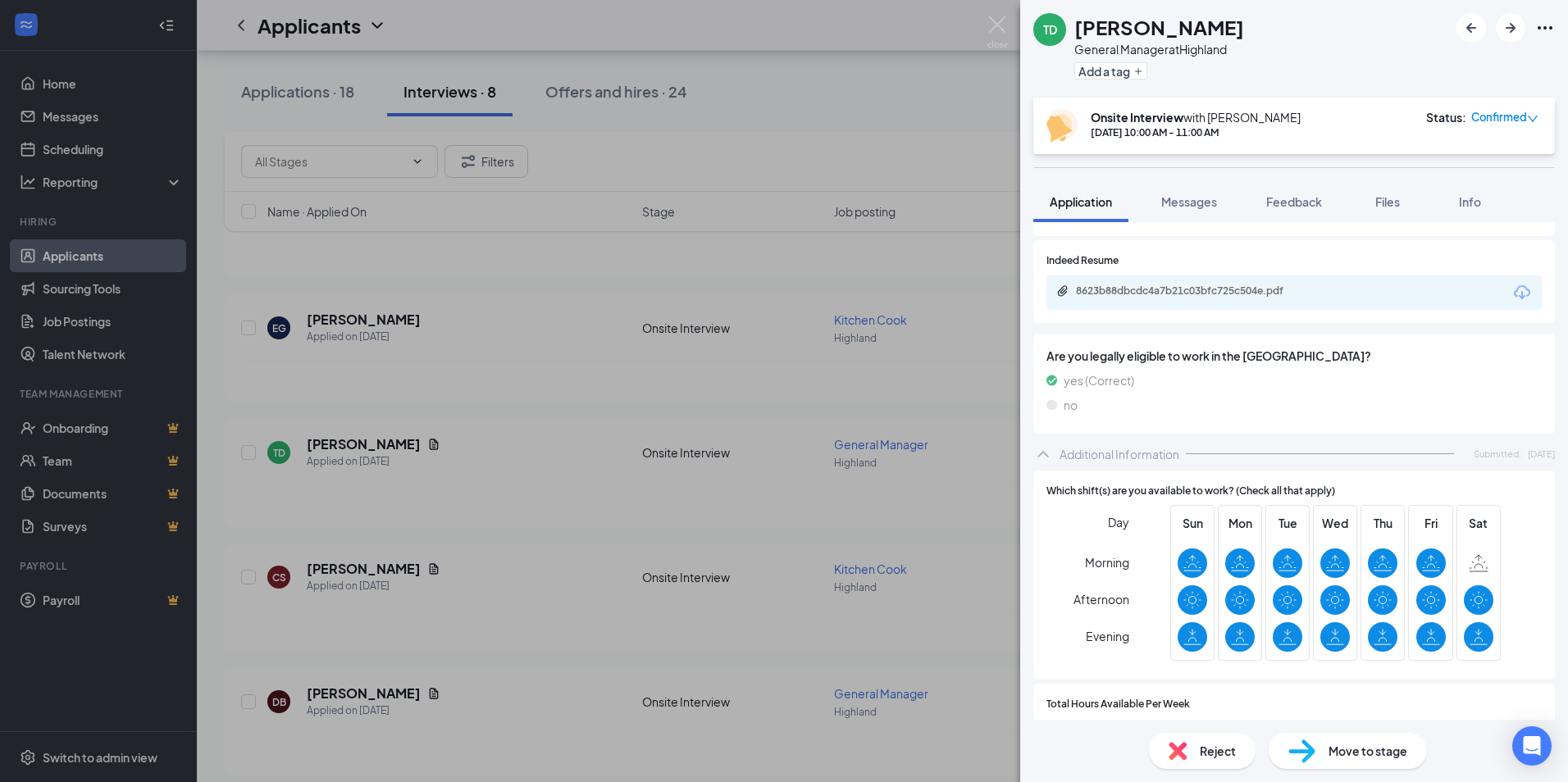
click at [1212, 742] on span "Reject" at bounding box center [1217, 751] width 36 height 18
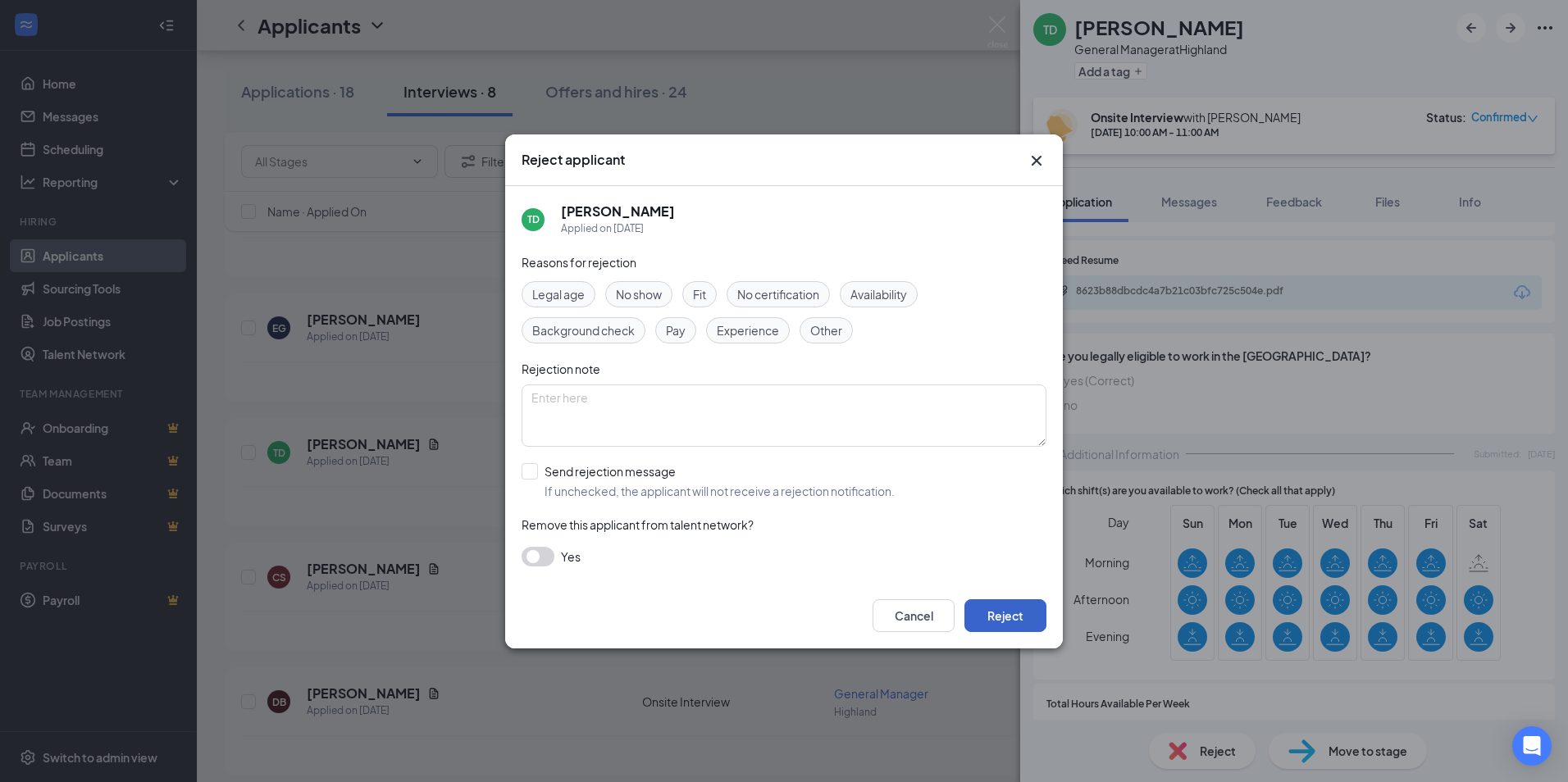
click at [1009, 602] on button "Reject" at bounding box center [1004, 616] width 82 height 33
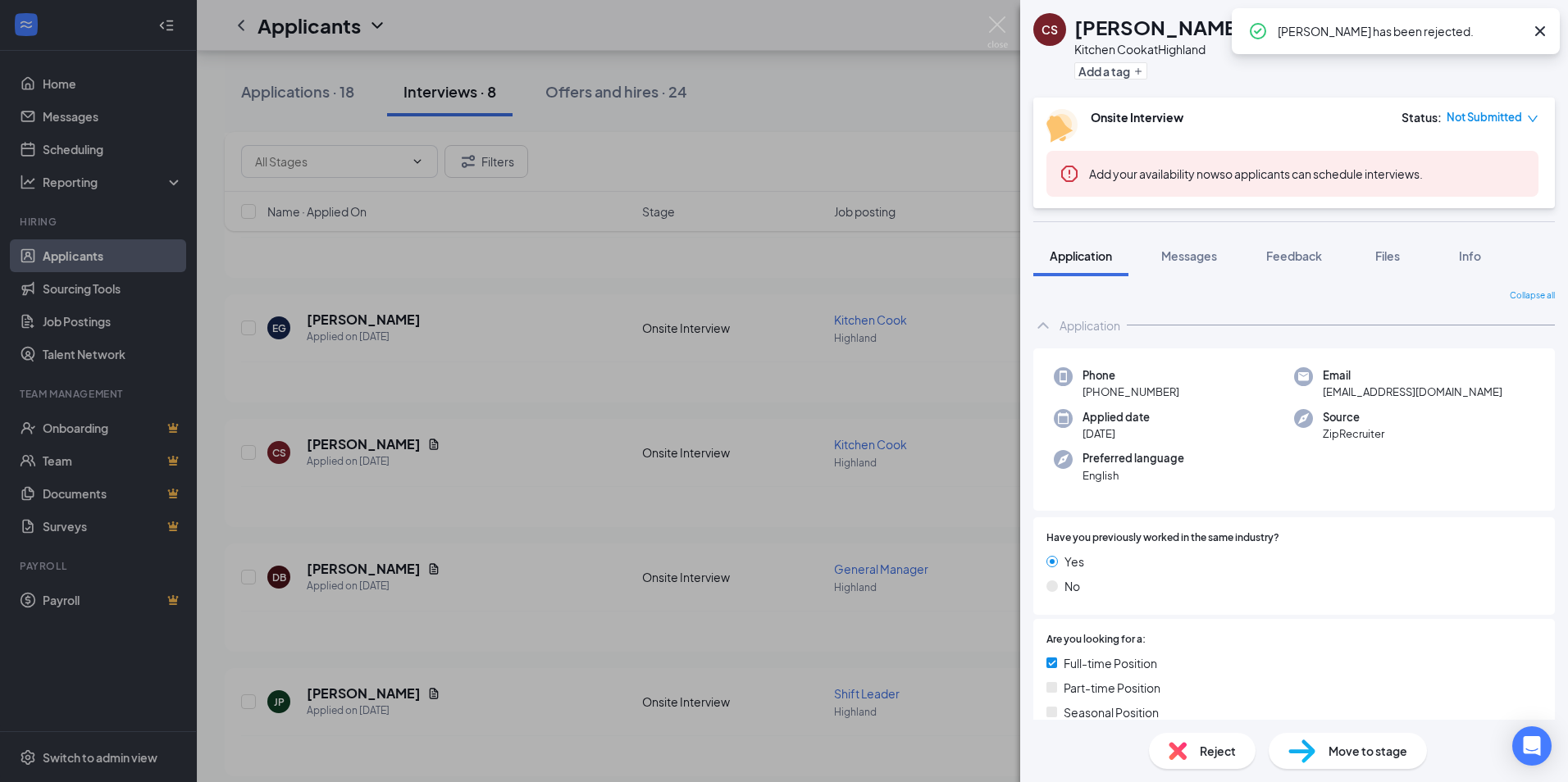
click at [622, 474] on div "CS [PERSON_NAME] Kitchen Cook at [GEOGRAPHIC_DATA] Add a tag Onsite Interview S…" at bounding box center [784, 391] width 1568 height 782
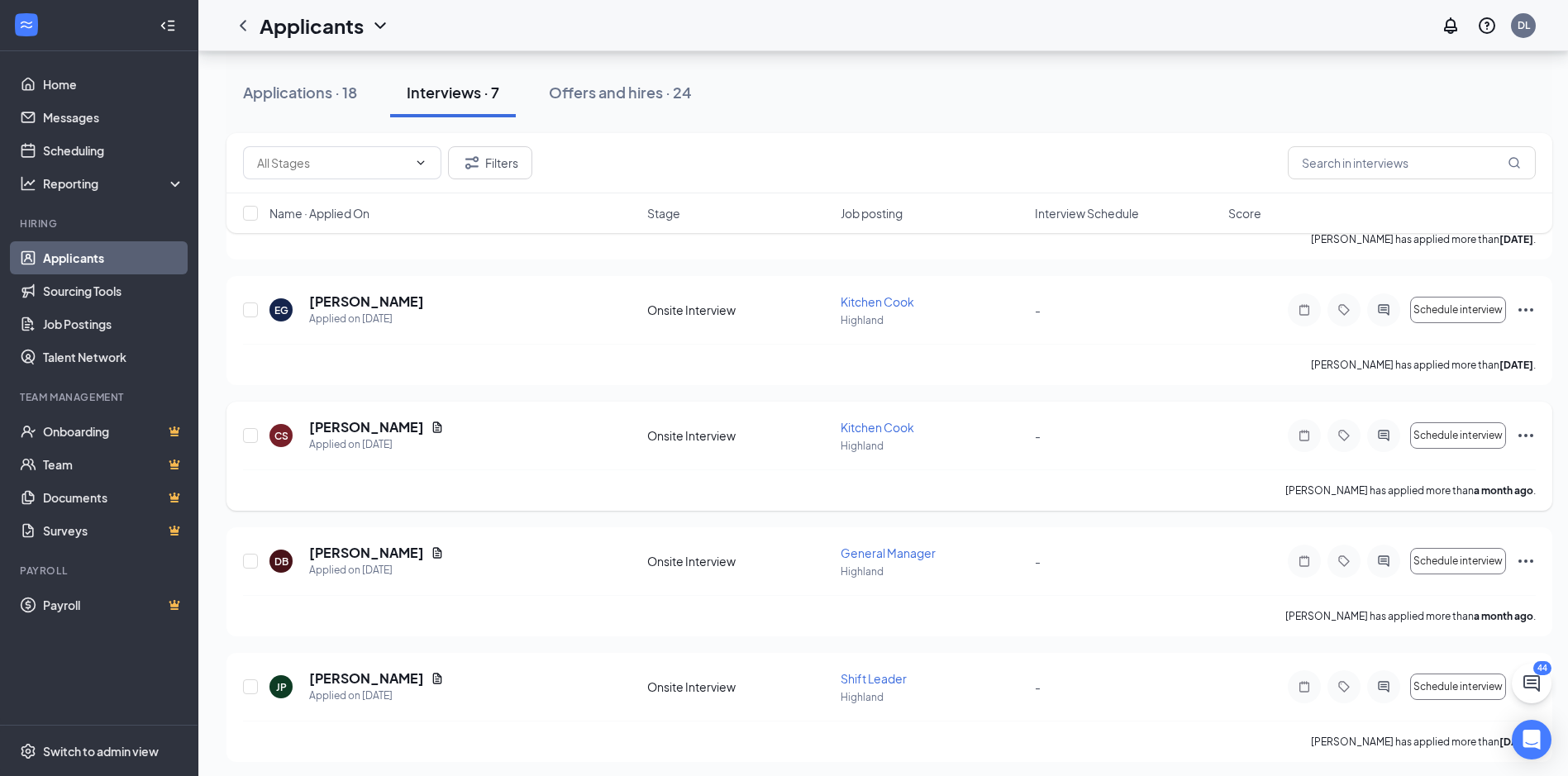
scroll to position [523, 0]
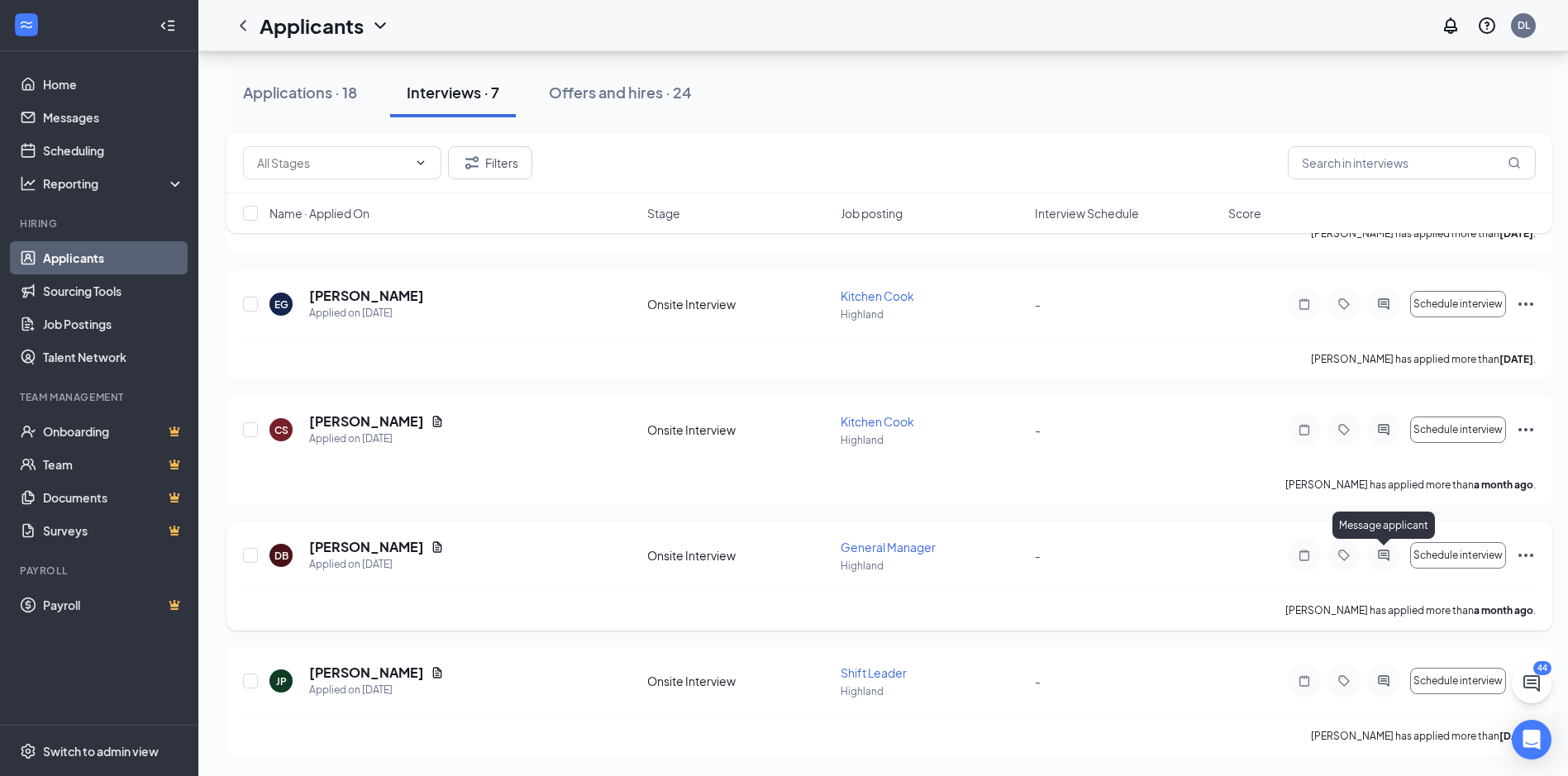
click at [1384, 554] on icon "ActiveChat" at bounding box center [1383, 555] width 11 height 11
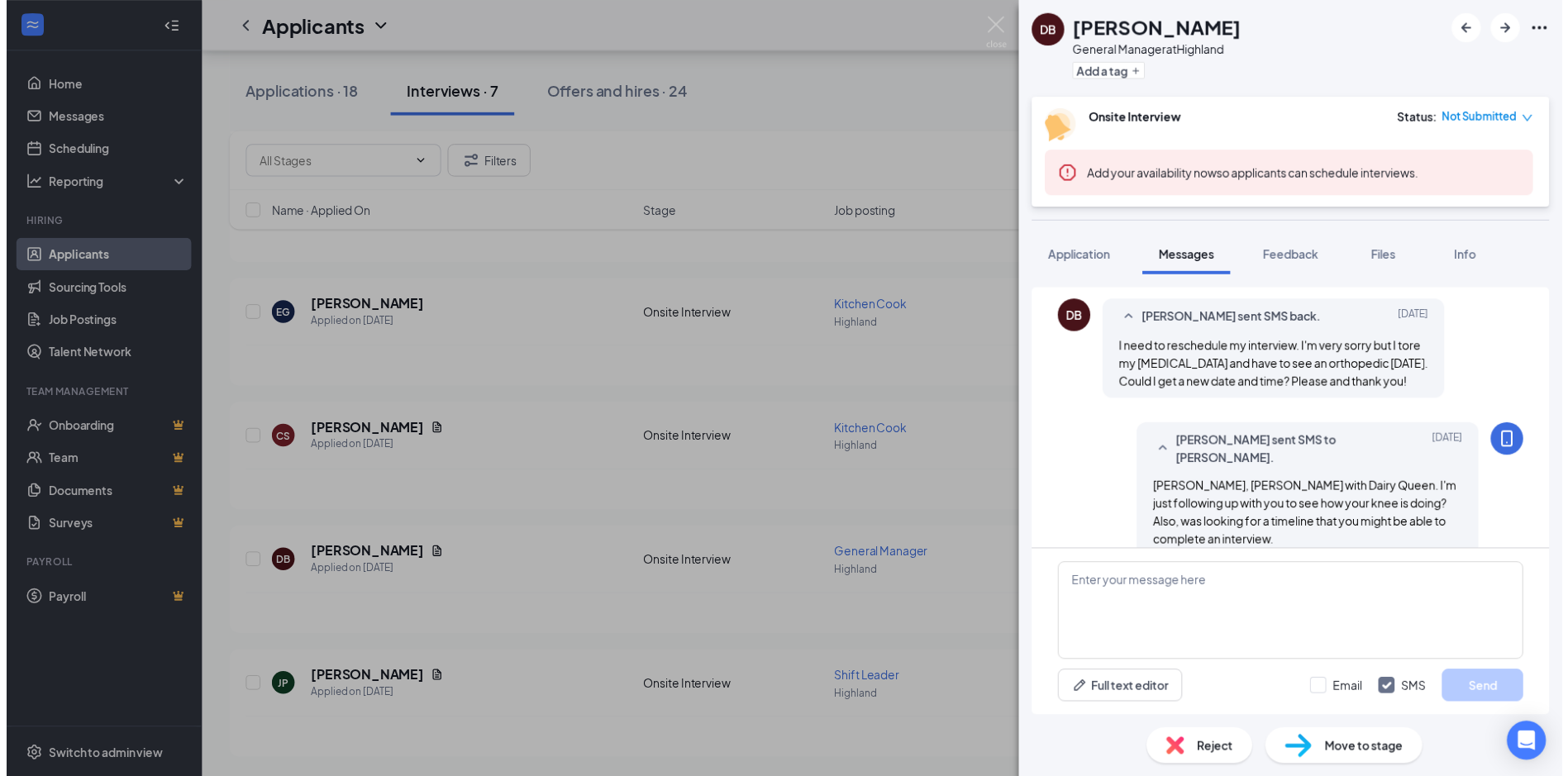
scroll to position [769, 0]
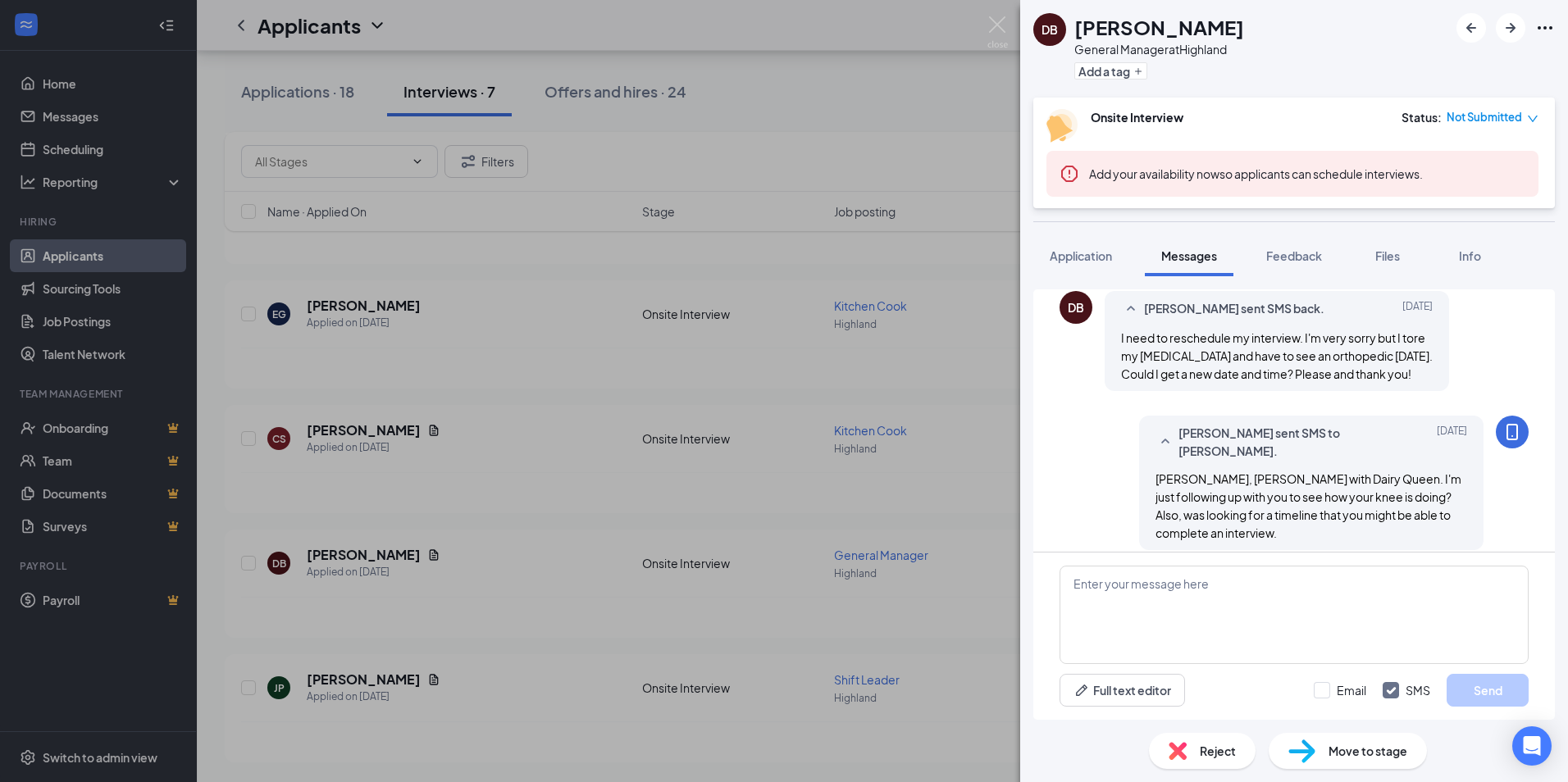
click at [976, 502] on div "DB [PERSON_NAME] General Manager at Highland Add a tag Onsite Interview Status …" at bounding box center [784, 391] width 1568 height 782
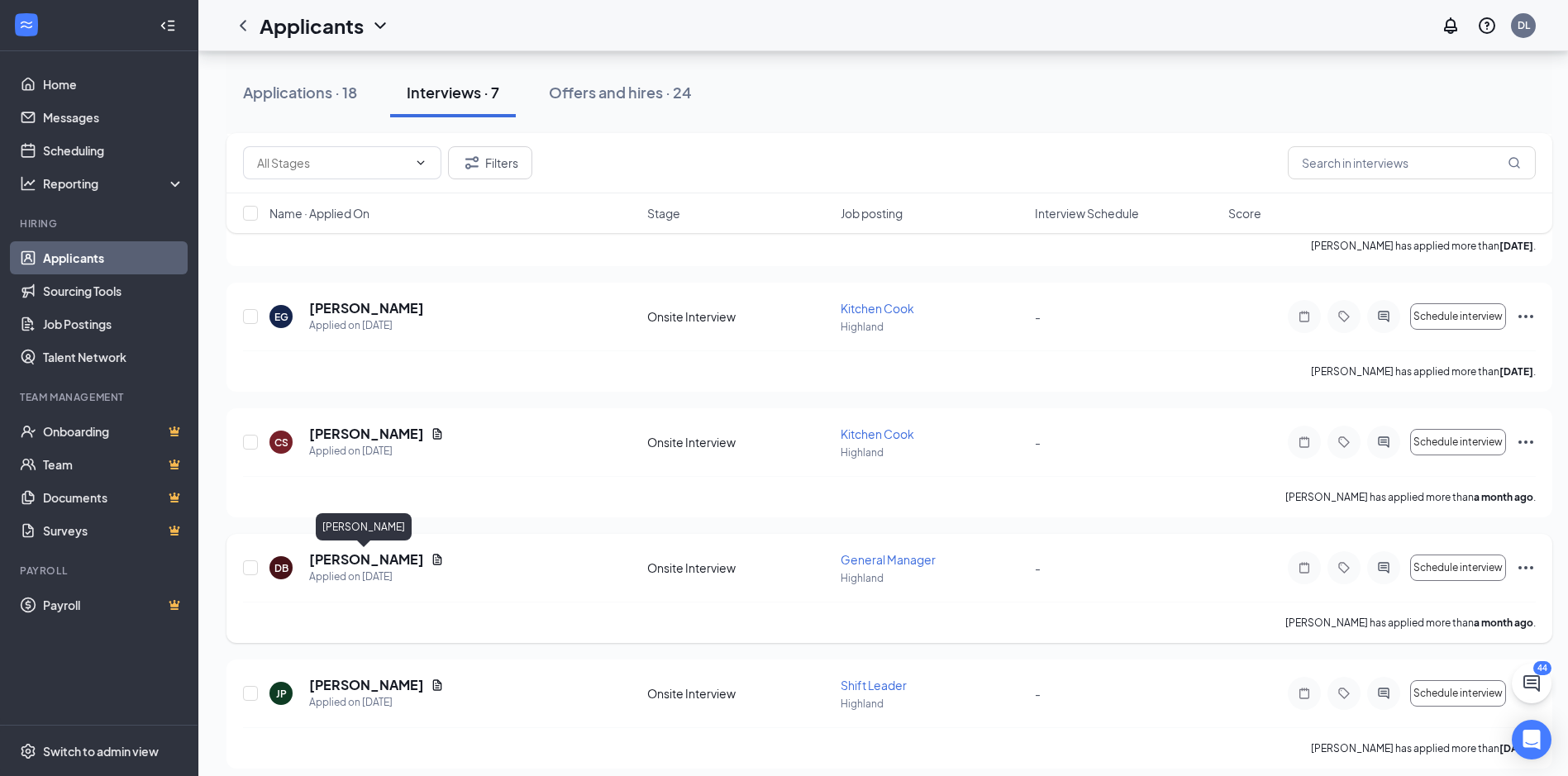
click at [382, 559] on h5 "[PERSON_NAME]" at bounding box center [366, 560] width 115 height 19
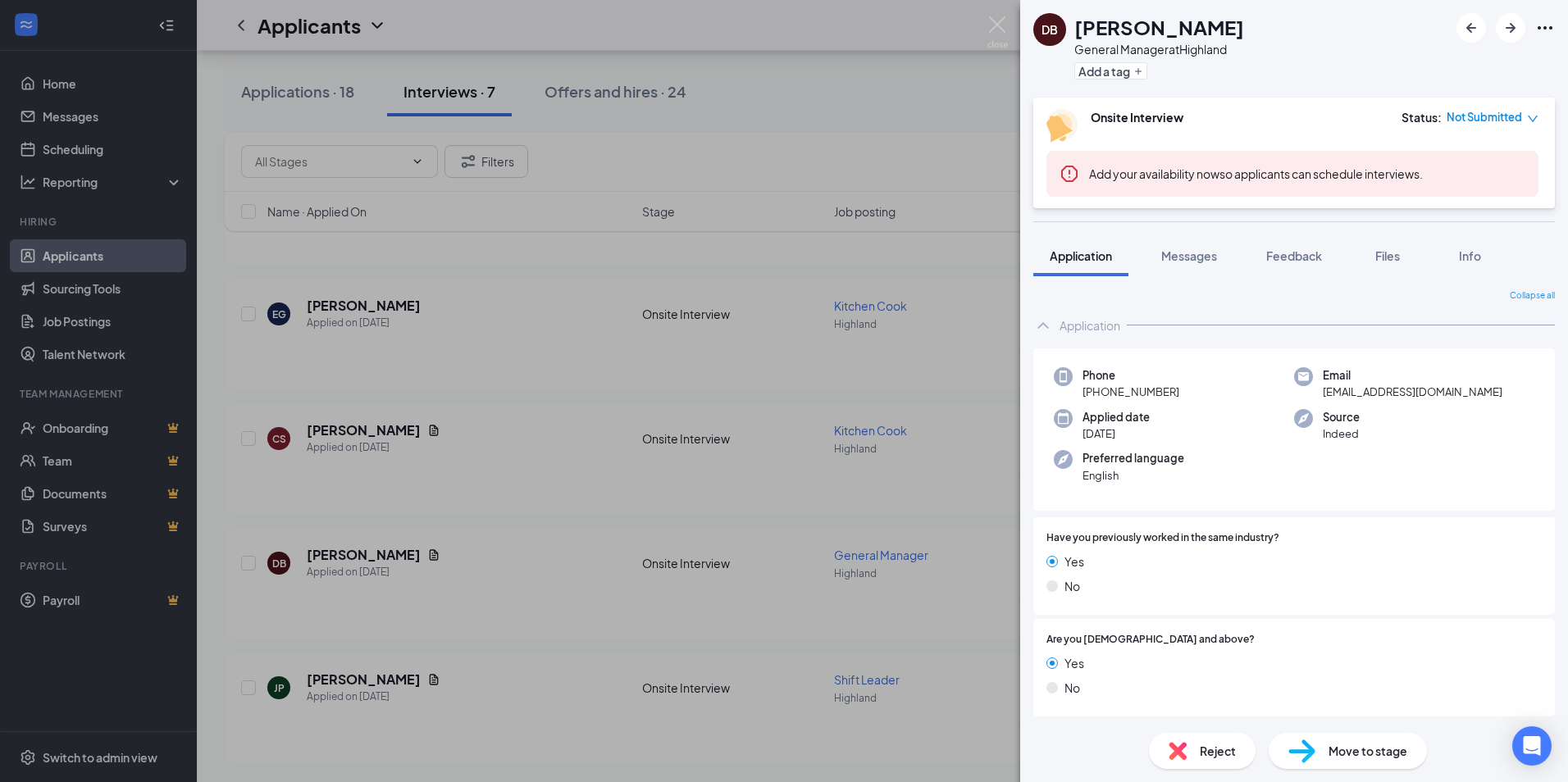
click at [1234, 753] on span "Reject" at bounding box center [1217, 751] width 36 height 18
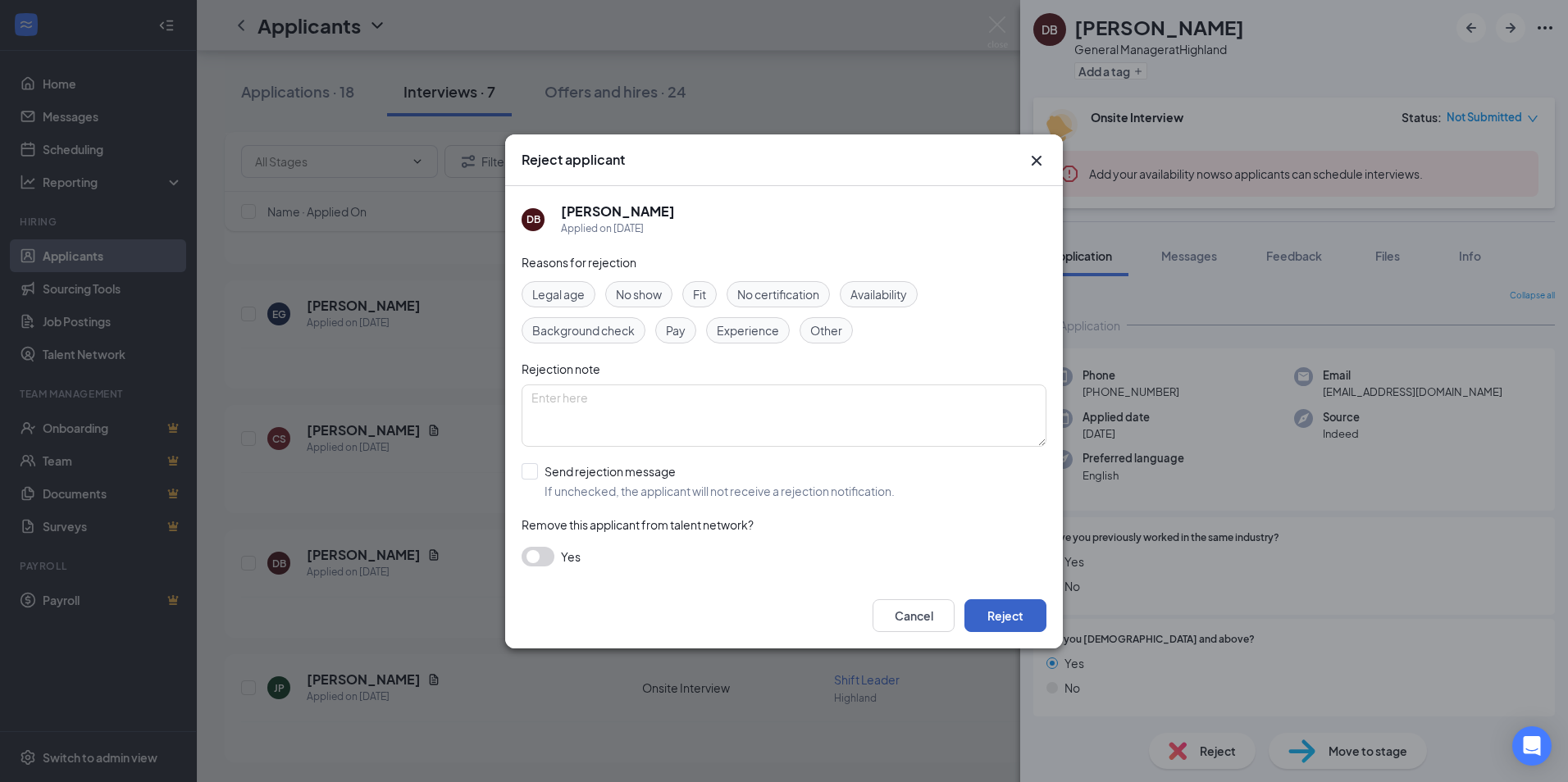
click at [1029, 622] on button "Reject" at bounding box center [1004, 616] width 82 height 33
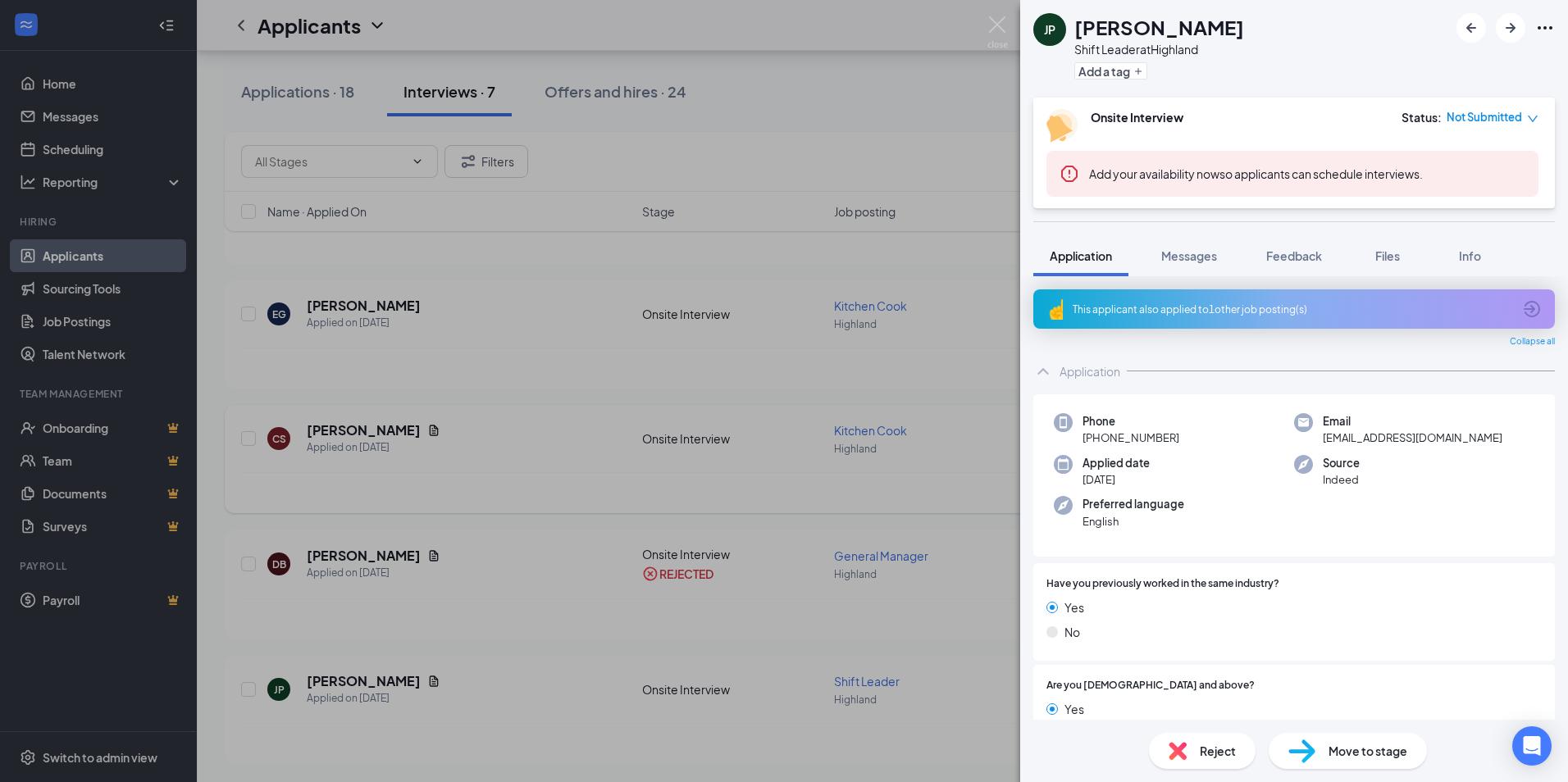
click at [579, 438] on div "JP [PERSON_NAME] Shift Leader at Highland Add a tag Onsite Interview Status : N…" at bounding box center [784, 391] width 1568 height 782
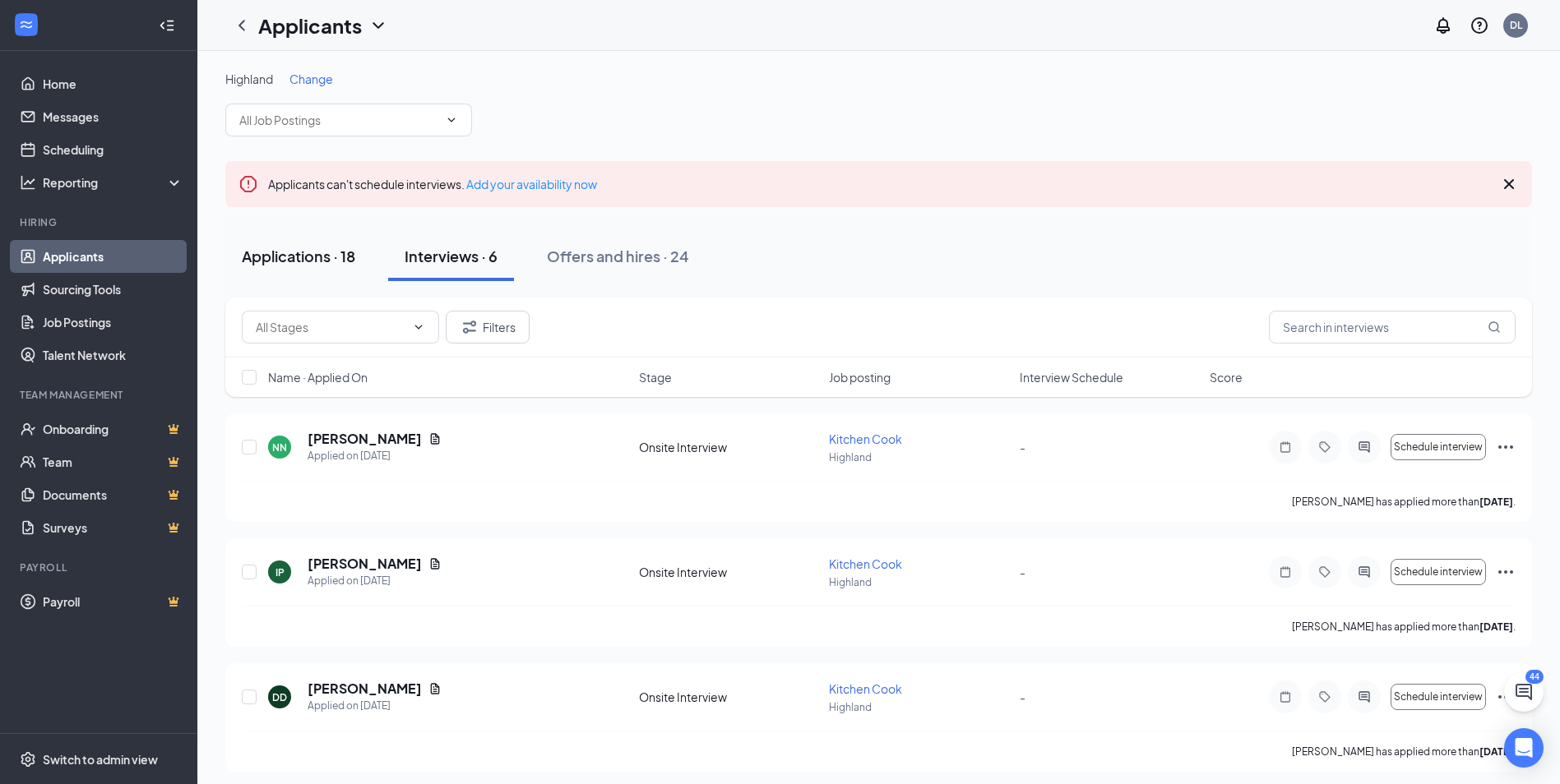
click at [317, 261] on div "Applications · 18" at bounding box center [298, 256] width 113 height 20
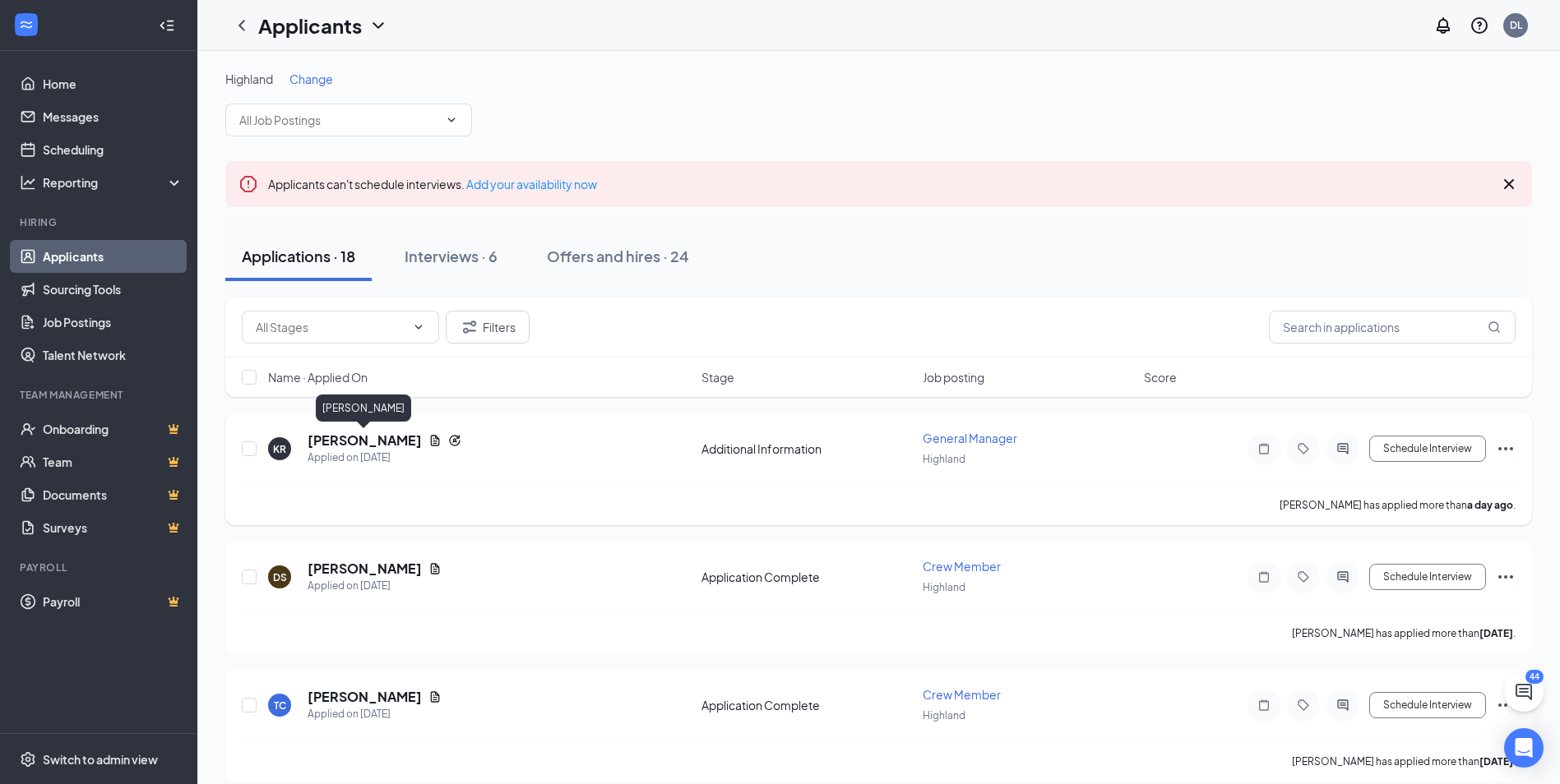
click at [335, 432] on h5 "[PERSON_NAME]" at bounding box center [365, 440] width 114 height 18
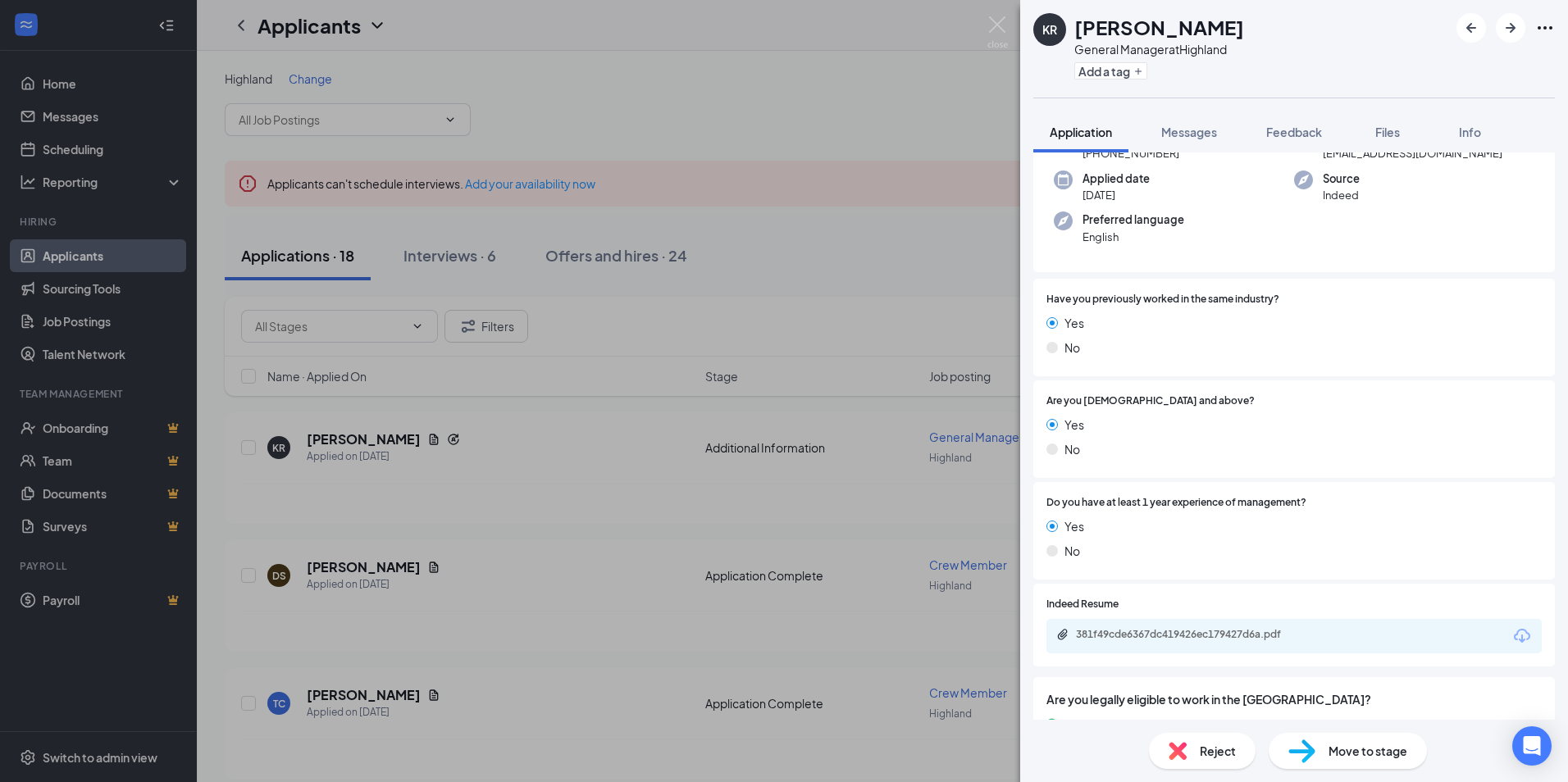
scroll to position [255, 0]
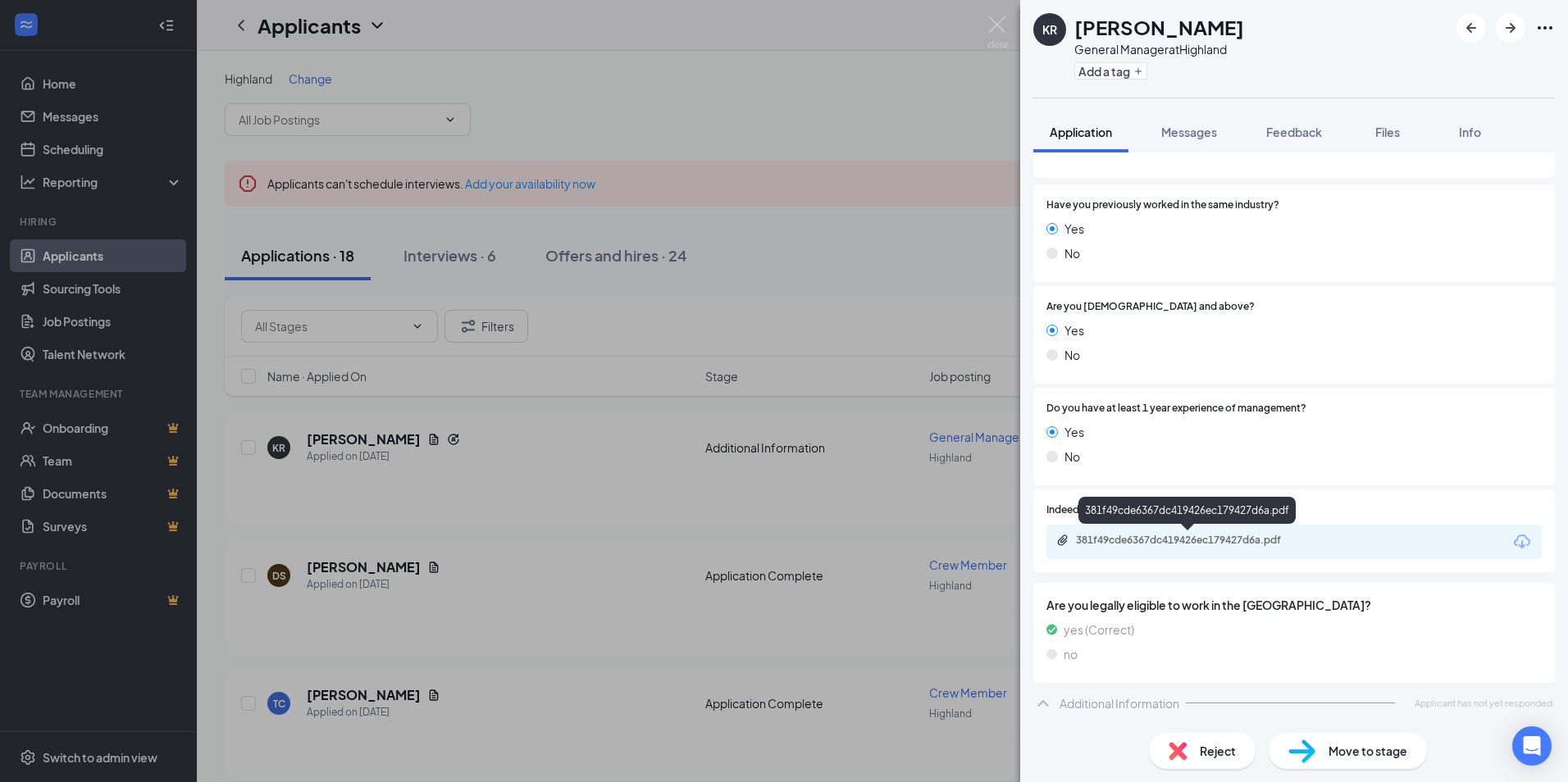
drag, startPoint x: 1153, startPoint y: 530, endPoint x: 1152, endPoint y: 537, distance: 7.1
click at [1153, 531] on body "Home Messages Scheduling Reporting Hiring Applicants Sourcing Tools Job Posting…" at bounding box center [784, 391] width 1568 height 782
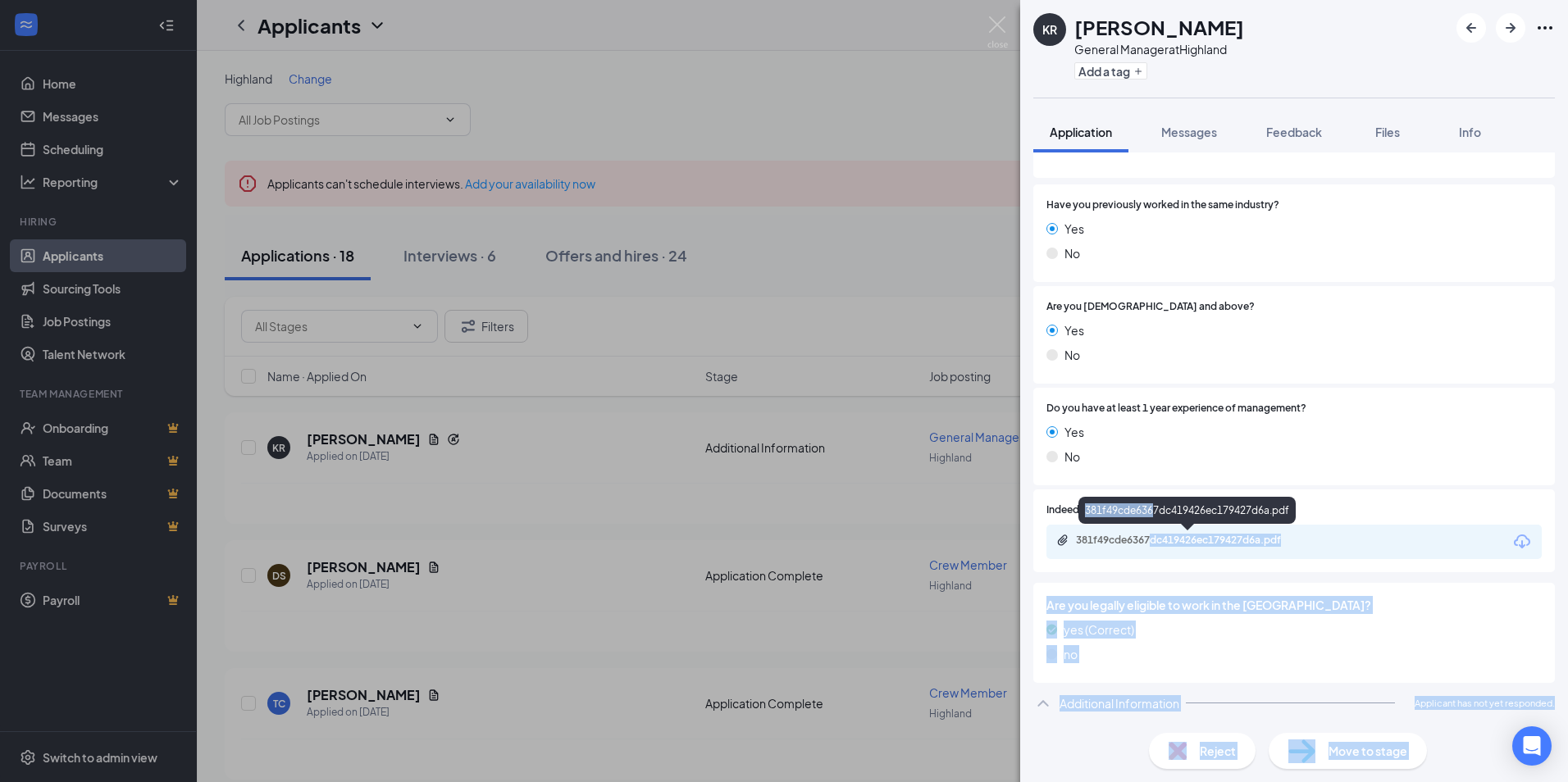
click at [1121, 539] on div "381f49cde6367dc419426ec179427d6a.pdf" at bounding box center [1190, 540] width 229 height 14
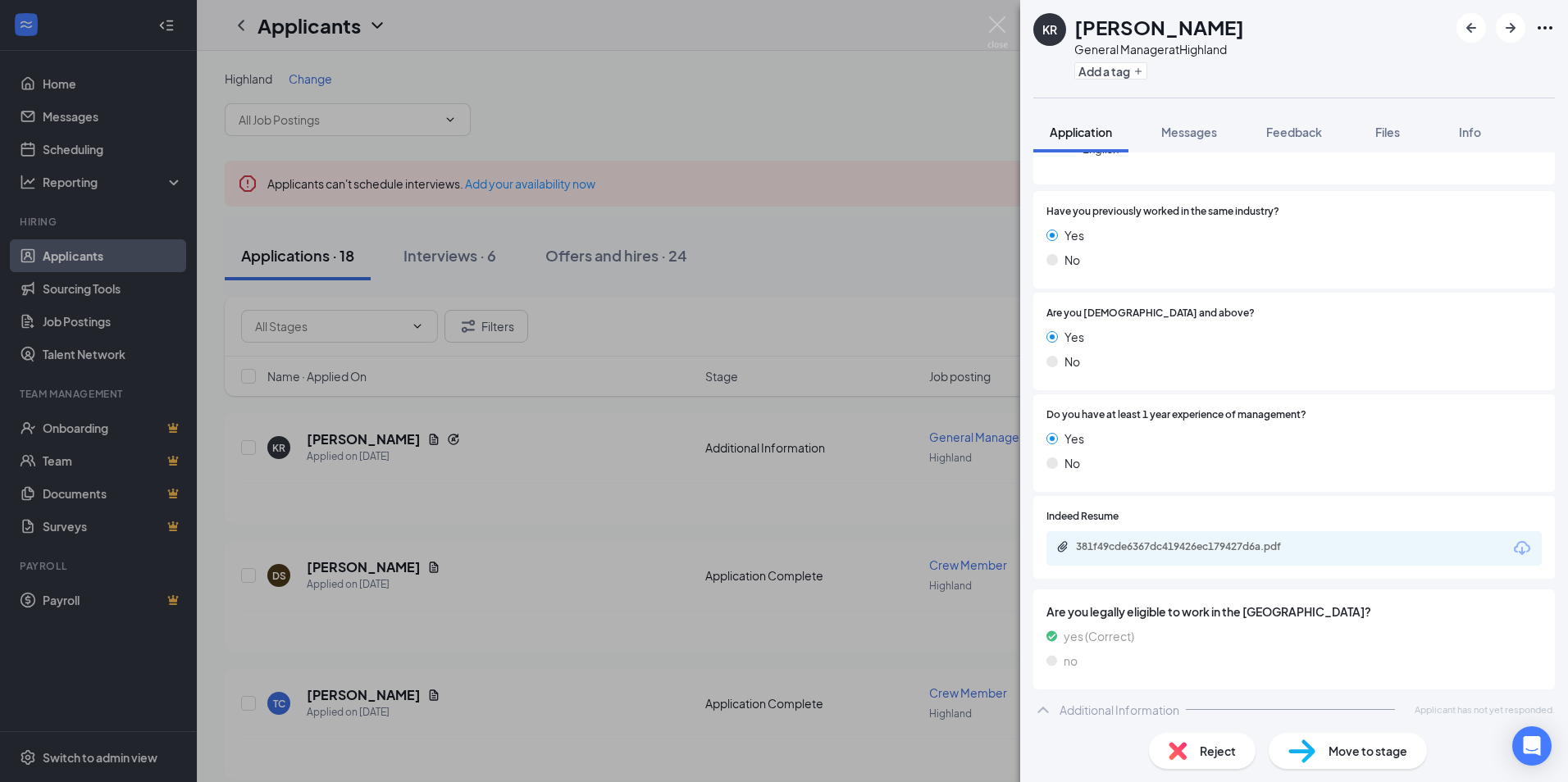
click at [1213, 491] on div "Do you have at least 1 year experience of management? Yes No" at bounding box center [1293, 443] width 521 height 98
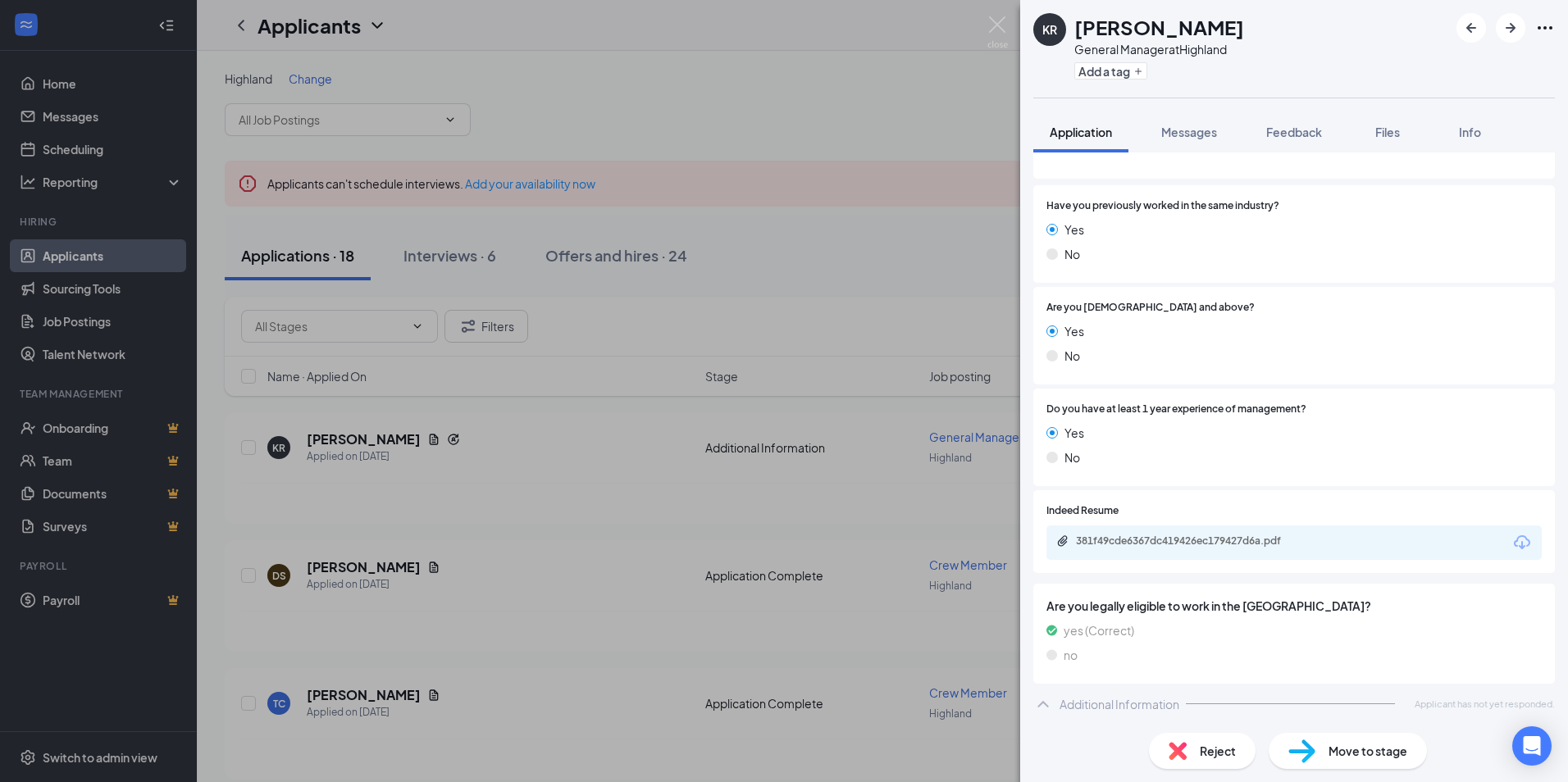
scroll to position [255, 0]
click at [1201, 753] on span "Reject" at bounding box center [1217, 751] width 36 height 18
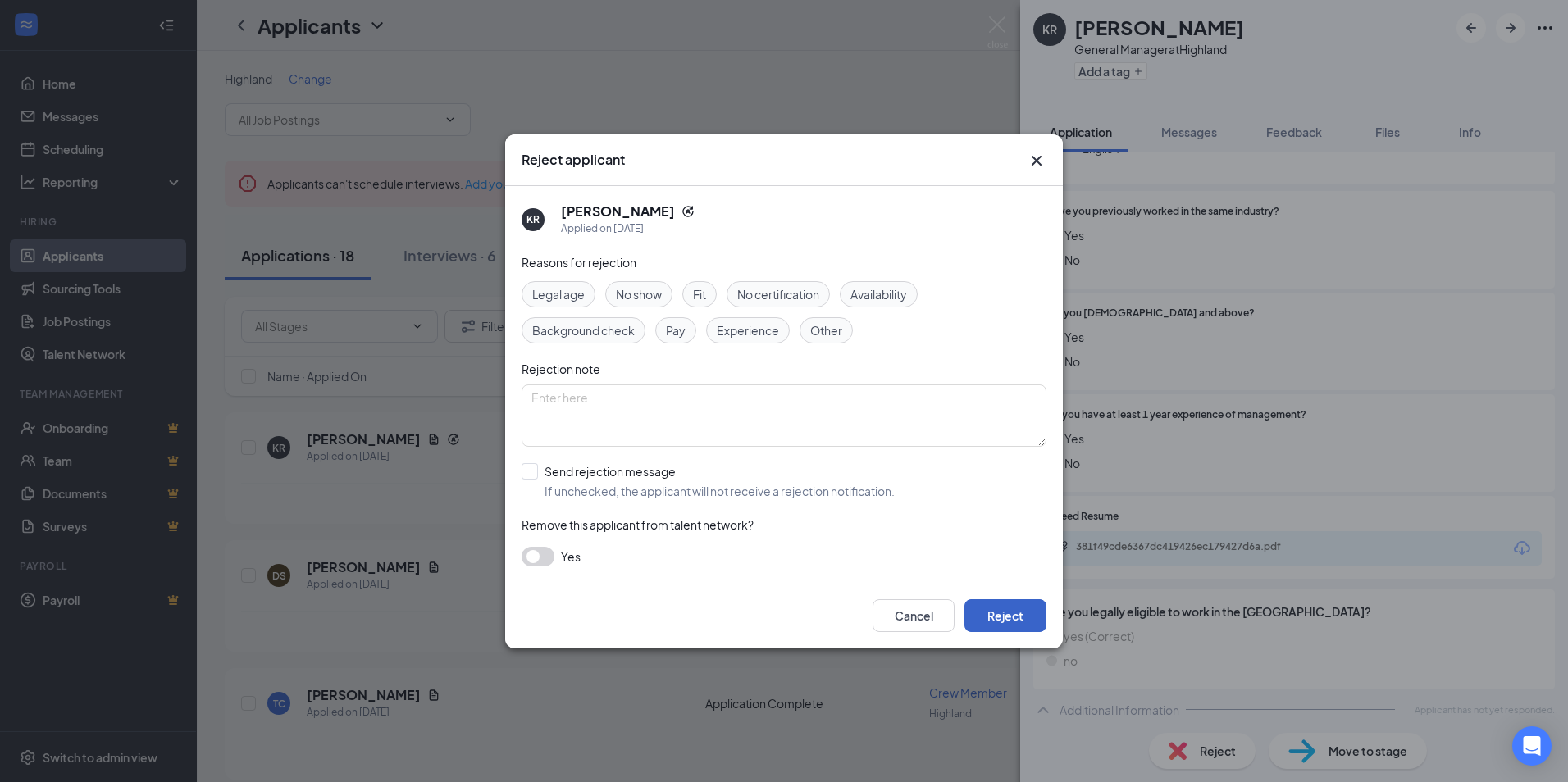
click at [1018, 611] on button "Reject" at bounding box center [1004, 616] width 82 height 33
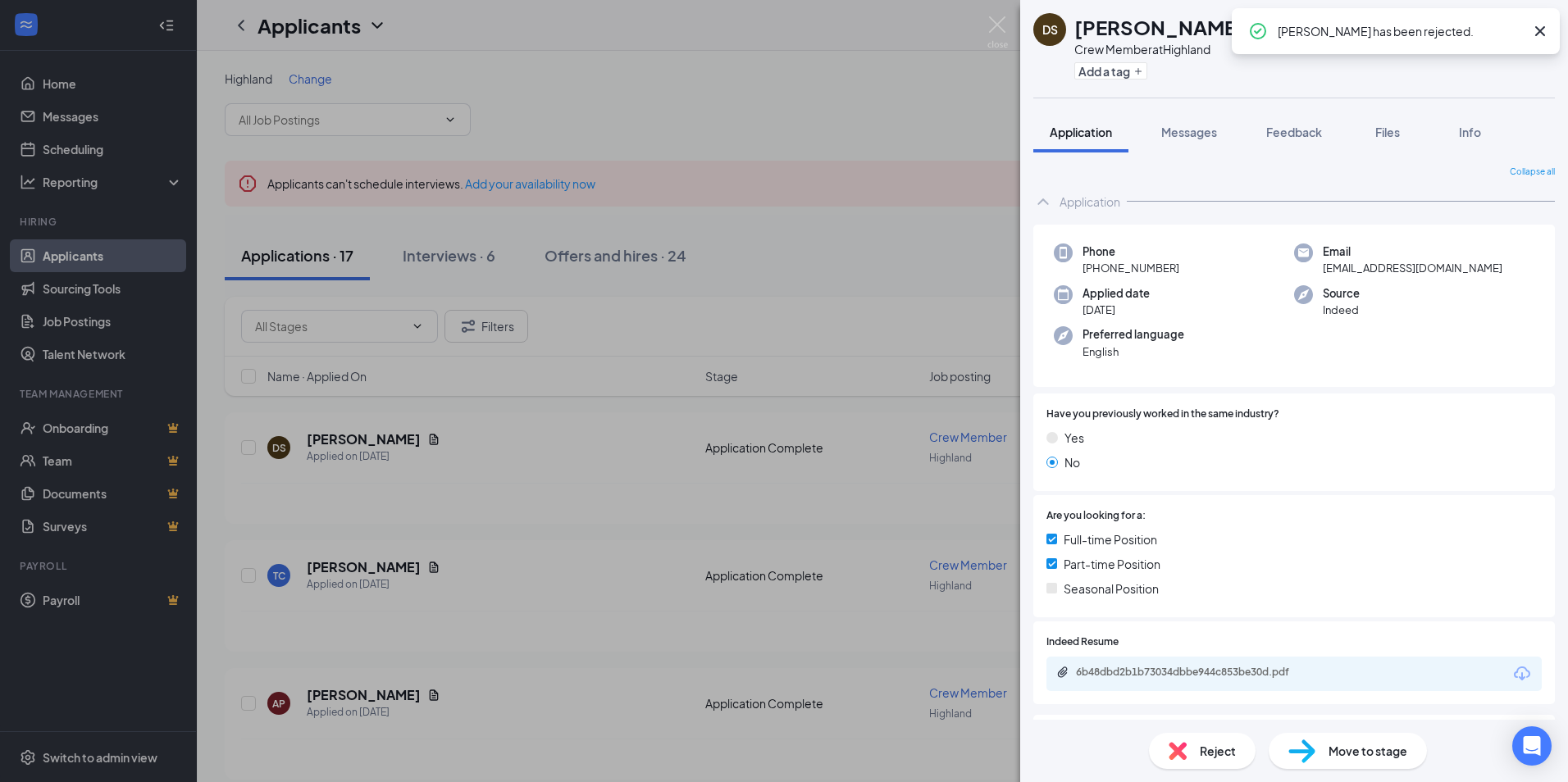
click at [671, 512] on div "DS [PERSON_NAME] Crew Member at Highland Add a tag Application Messages Feedbac…" at bounding box center [784, 391] width 1568 height 782
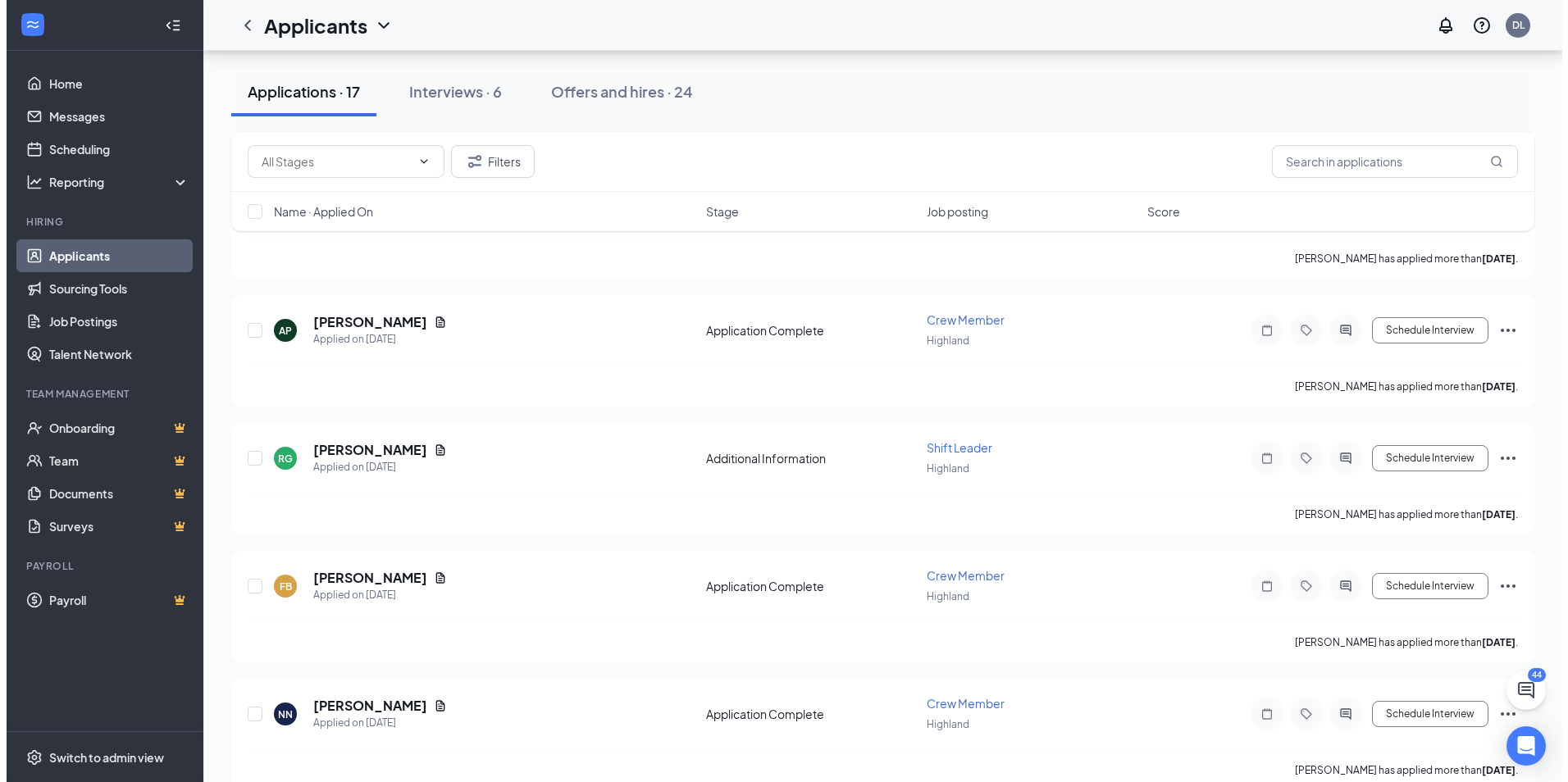
scroll to position [1066, 0]
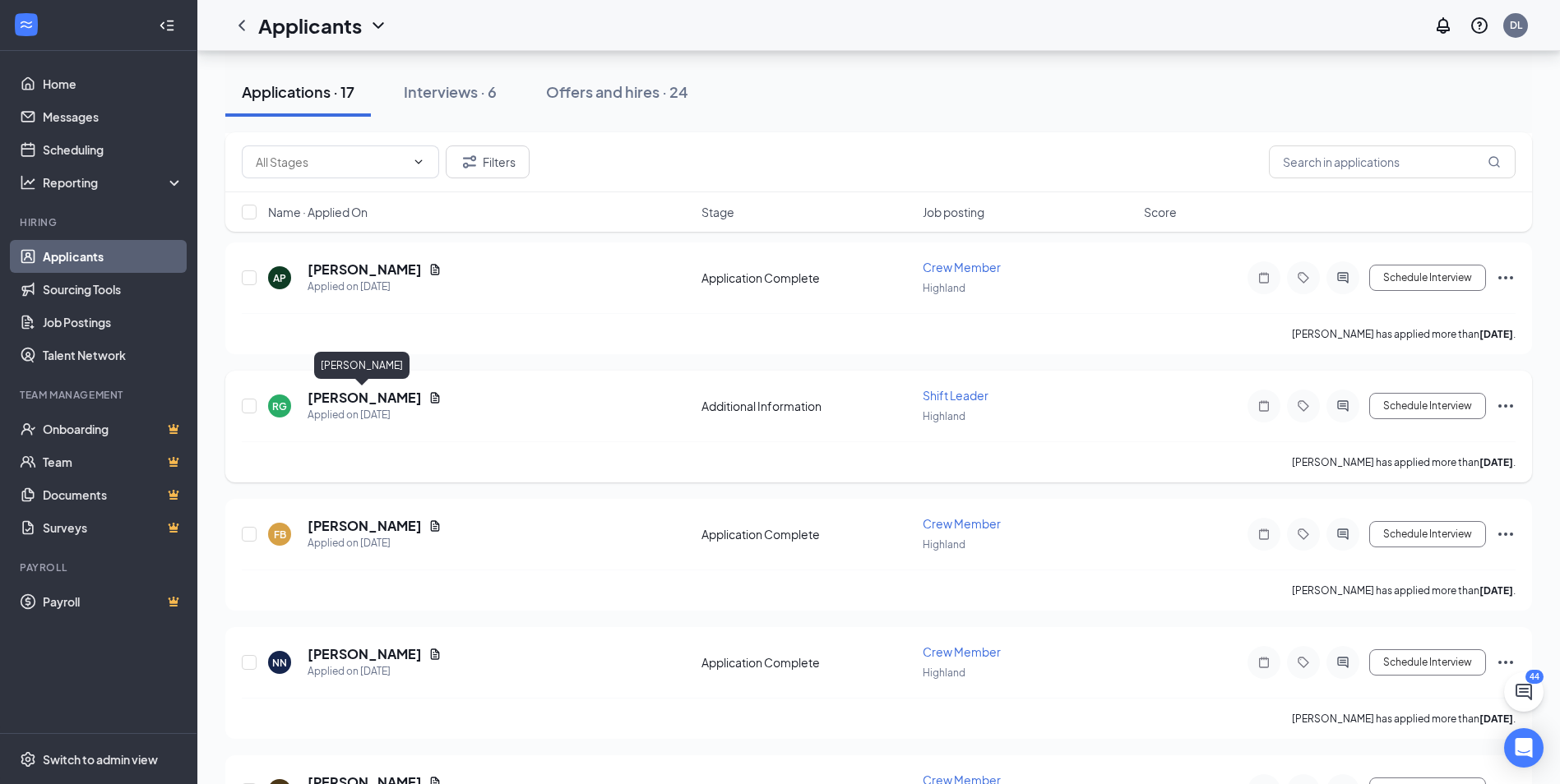
click at [399, 396] on h5 "[PERSON_NAME]" at bounding box center [365, 397] width 114 height 18
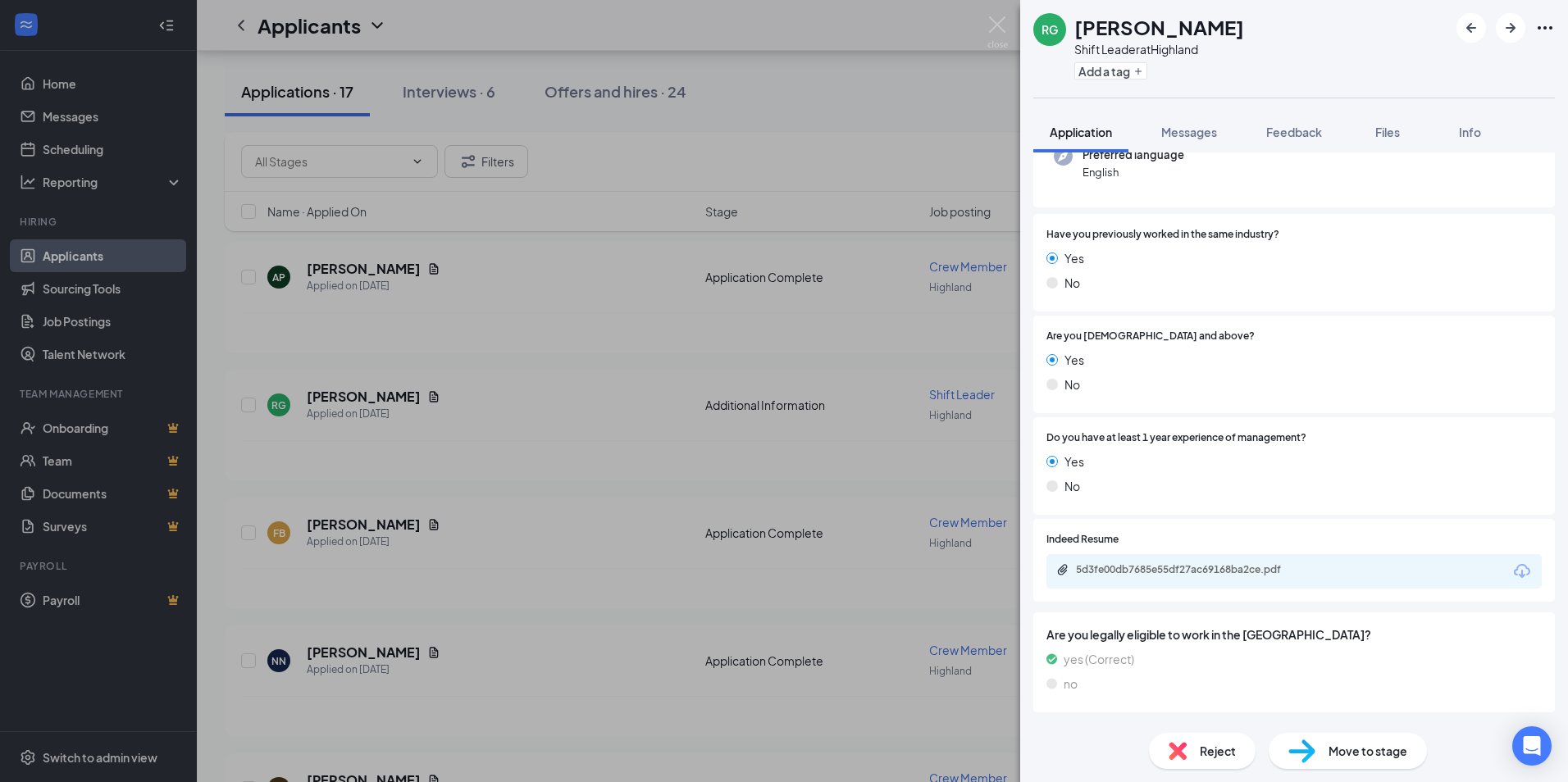
scroll to position [209, 0]
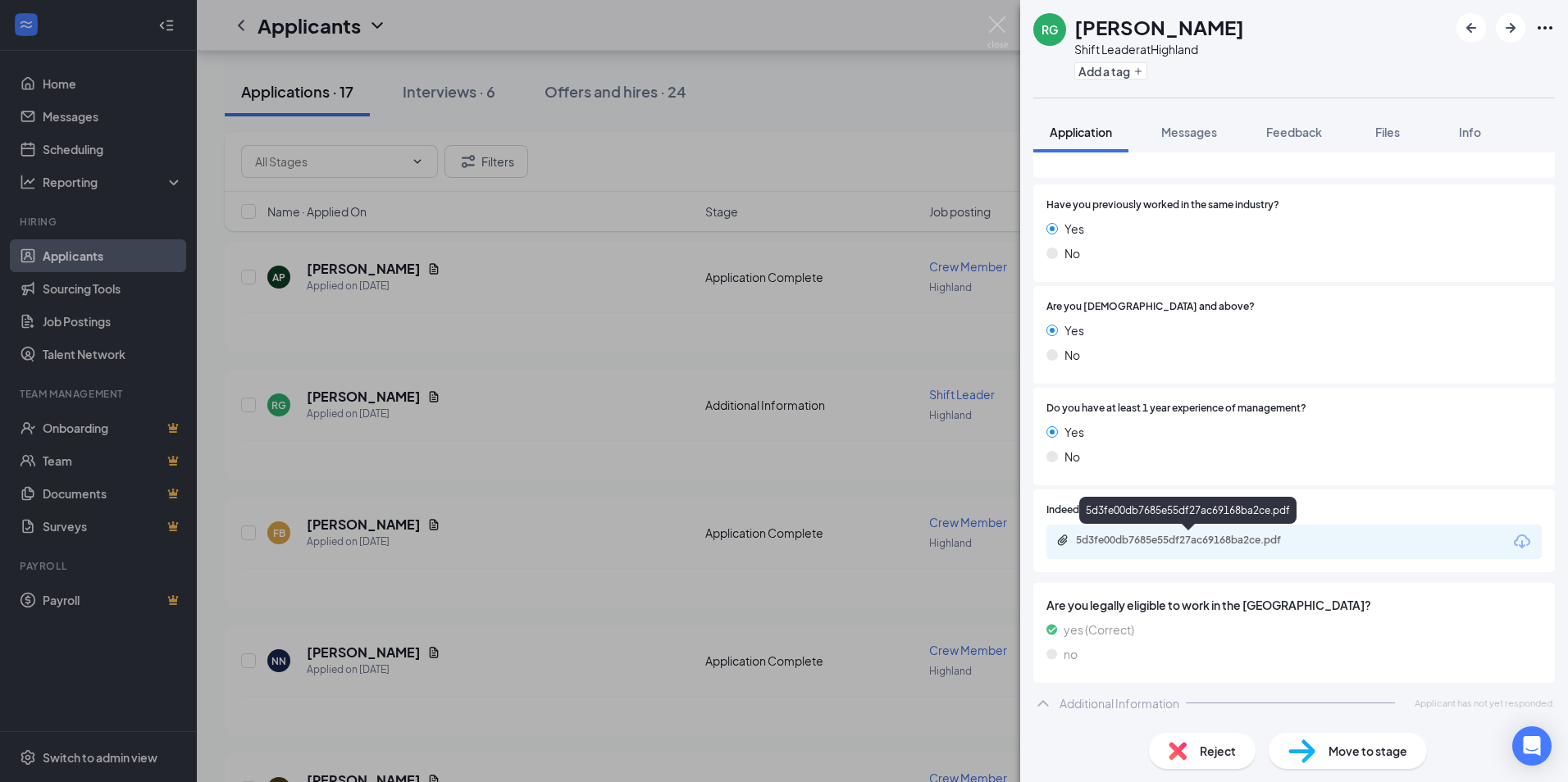
click at [1149, 538] on div "5d3fe00db7685e55df27ac69168ba2ce.pdf" at bounding box center [1190, 540] width 229 height 14
click at [1201, 748] on span "Reject" at bounding box center [1217, 751] width 36 height 18
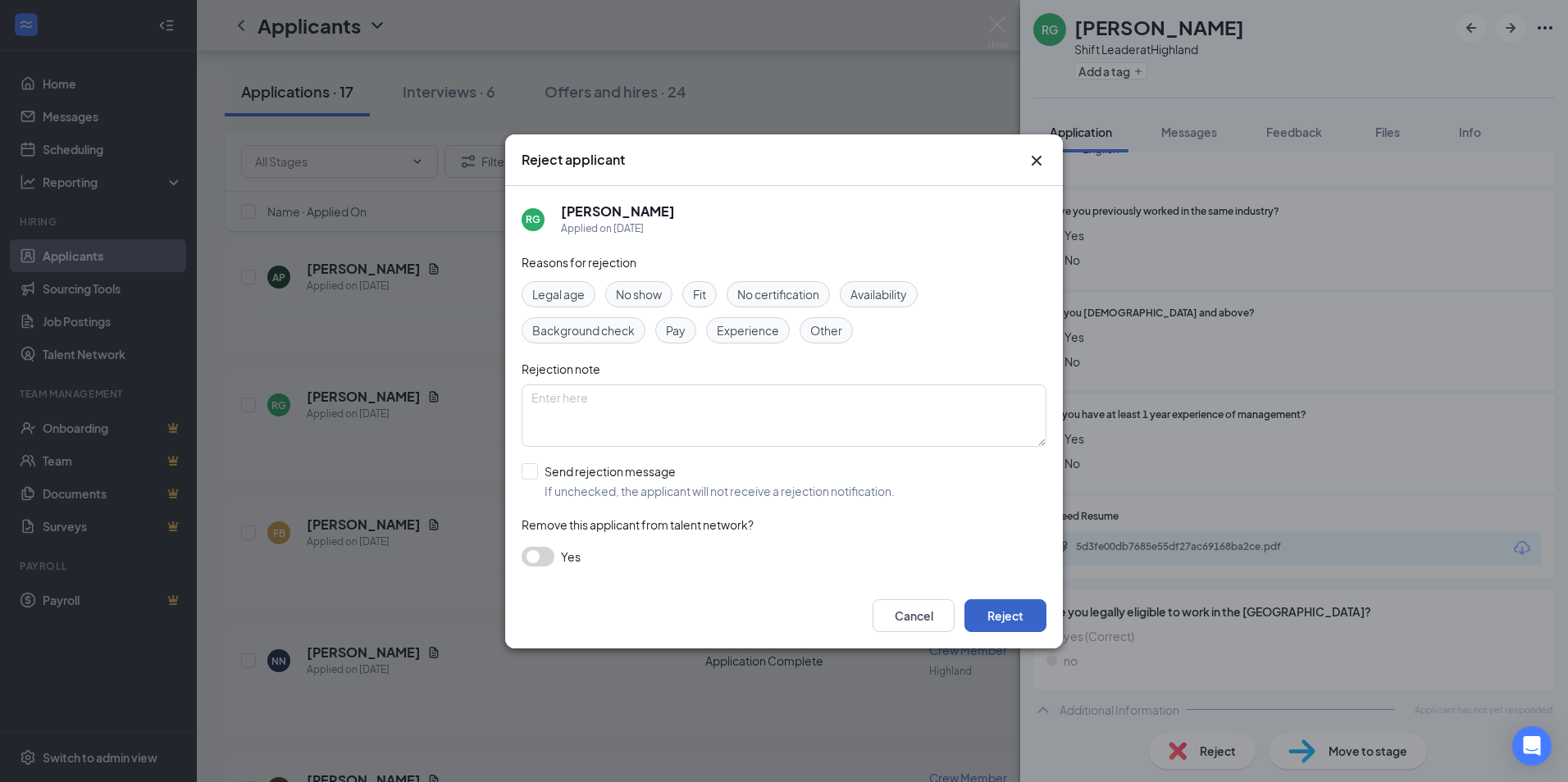
click at [1027, 616] on button "Reject" at bounding box center [1004, 616] width 82 height 33
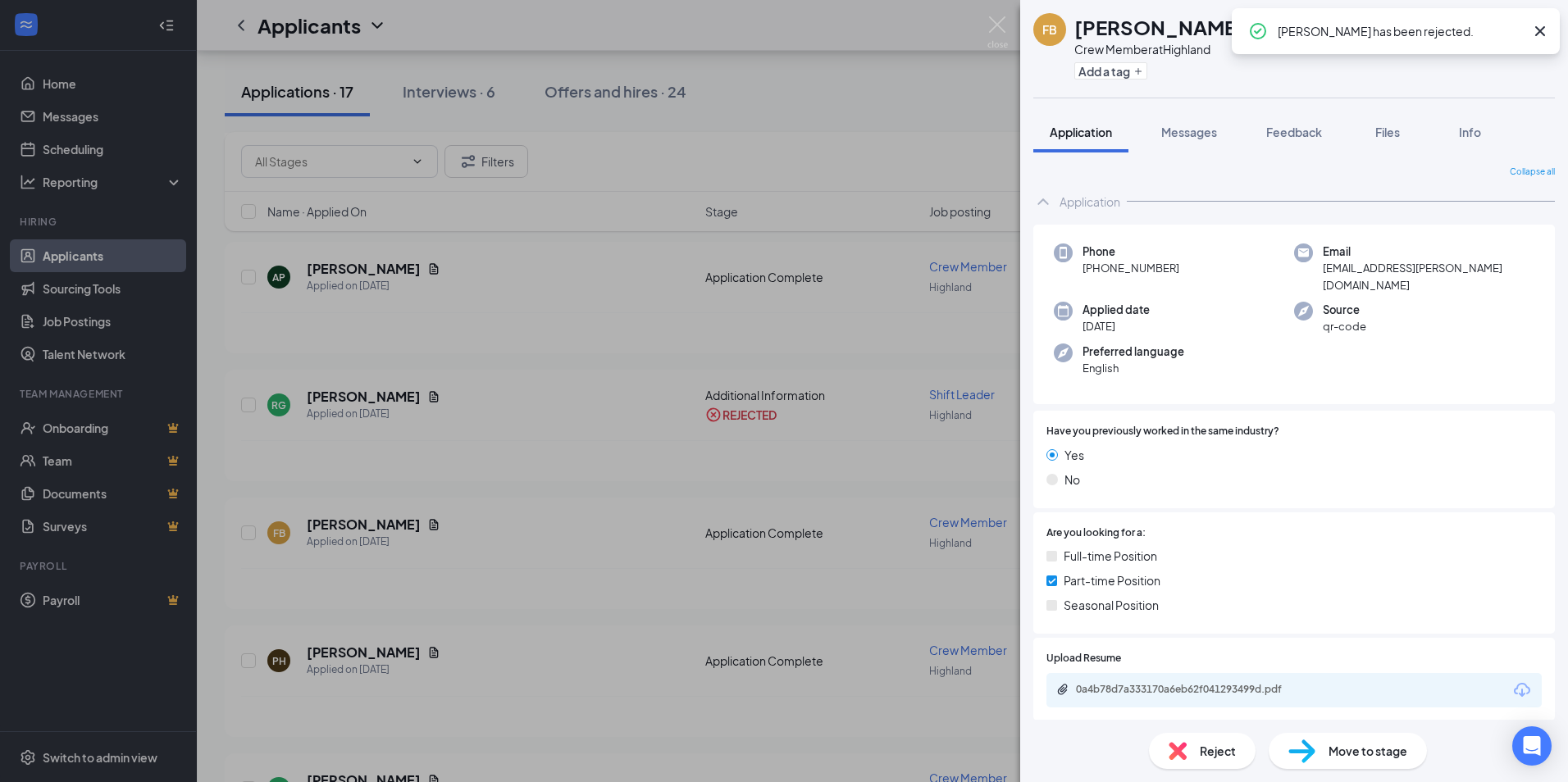
click at [624, 451] on div "FB [PERSON_NAME] Crew Member at Highland Add a tag Application Messages Feedbac…" at bounding box center [784, 391] width 1568 height 782
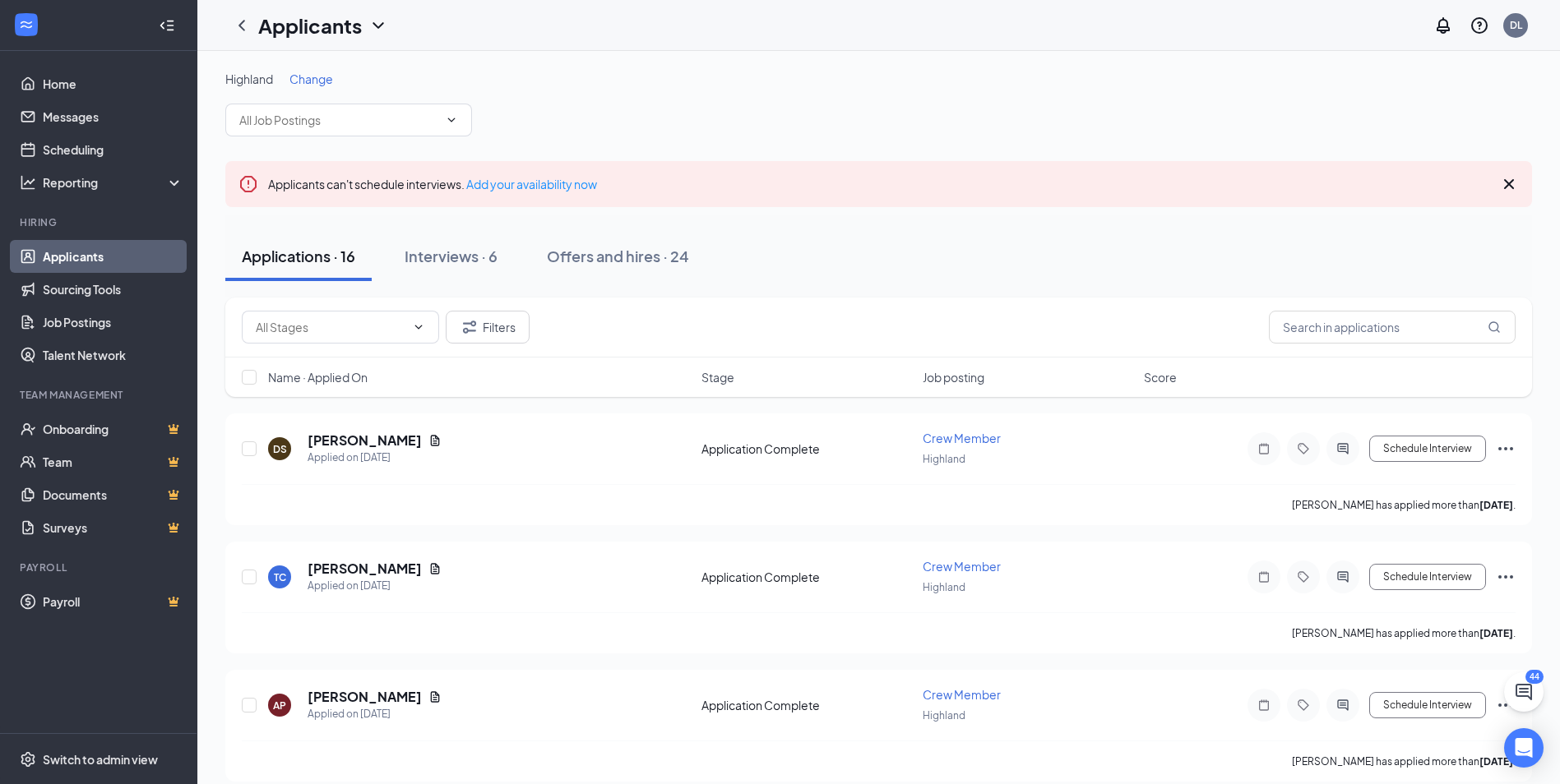
click at [301, 76] on span "Change" at bounding box center [311, 78] width 44 height 15
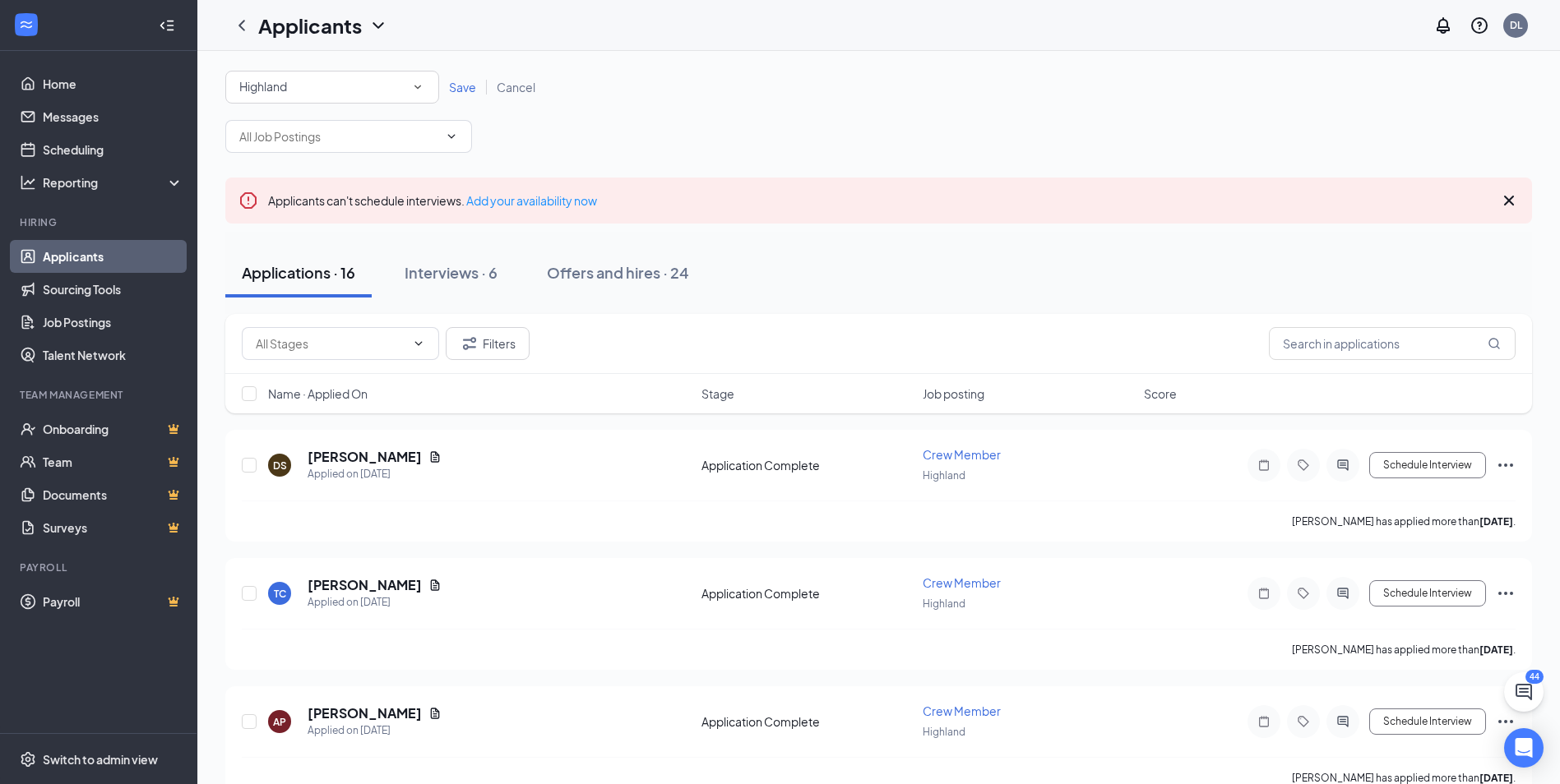
click at [424, 83] on icon "SmallChevronDown" at bounding box center [417, 86] width 15 height 15
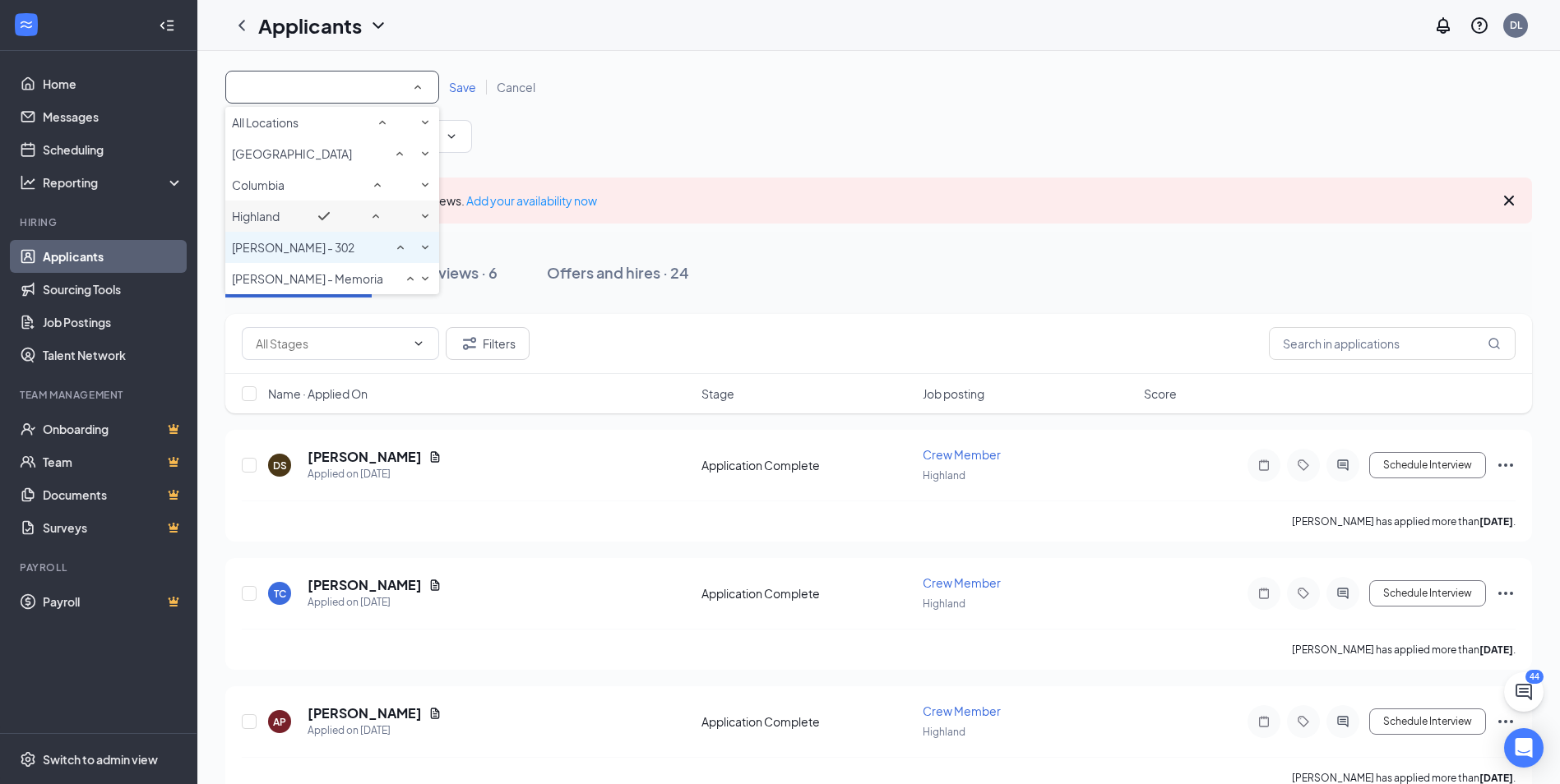
click at [349, 257] on div "[PERSON_NAME] - 302" at bounding box center [332, 247] width 201 height 19
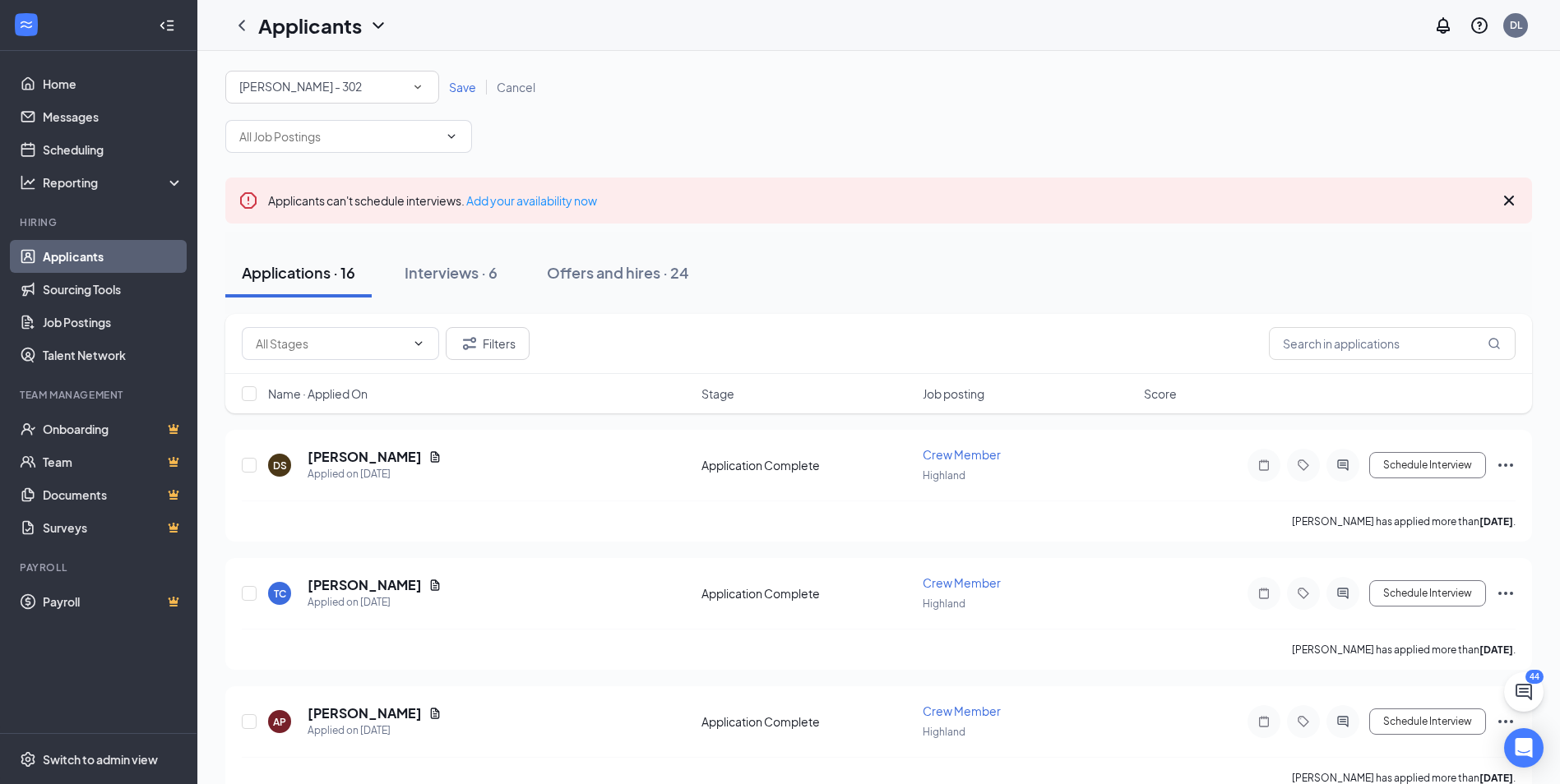
click at [467, 91] on span "Save" at bounding box center [462, 86] width 27 height 15
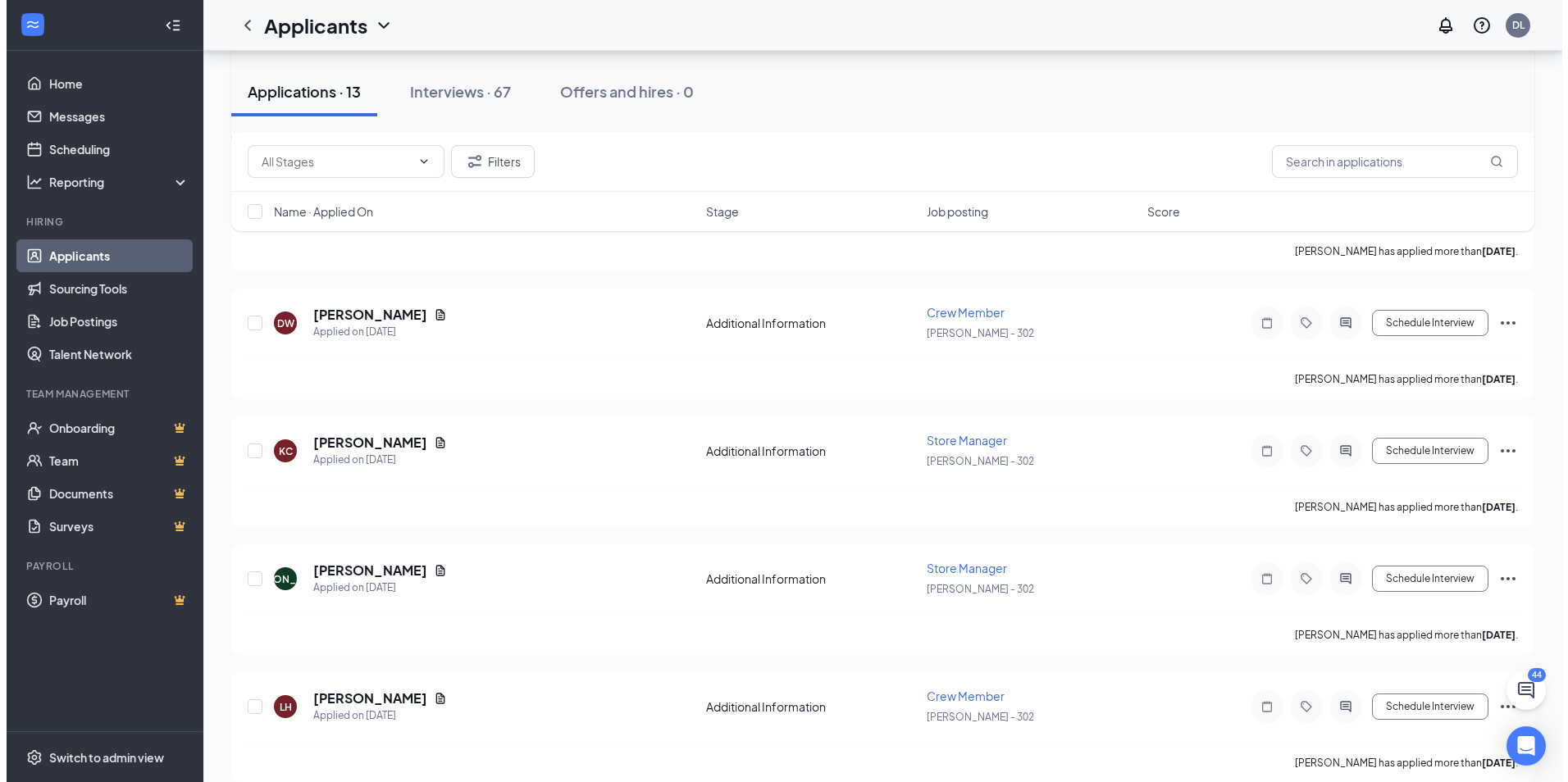
scroll to position [655, 0]
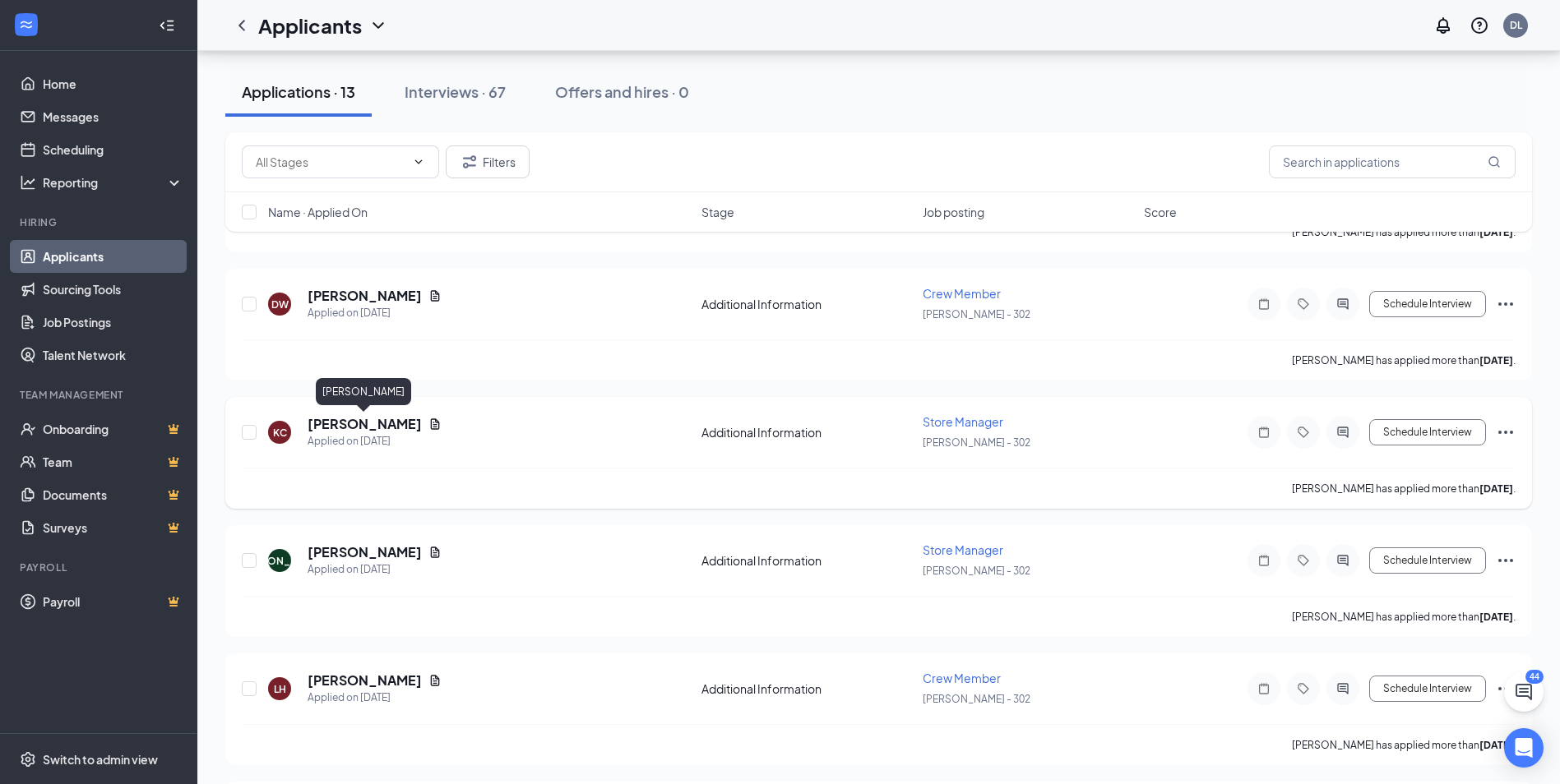
click at [359, 424] on h5 "[PERSON_NAME]" at bounding box center [365, 423] width 114 height 18
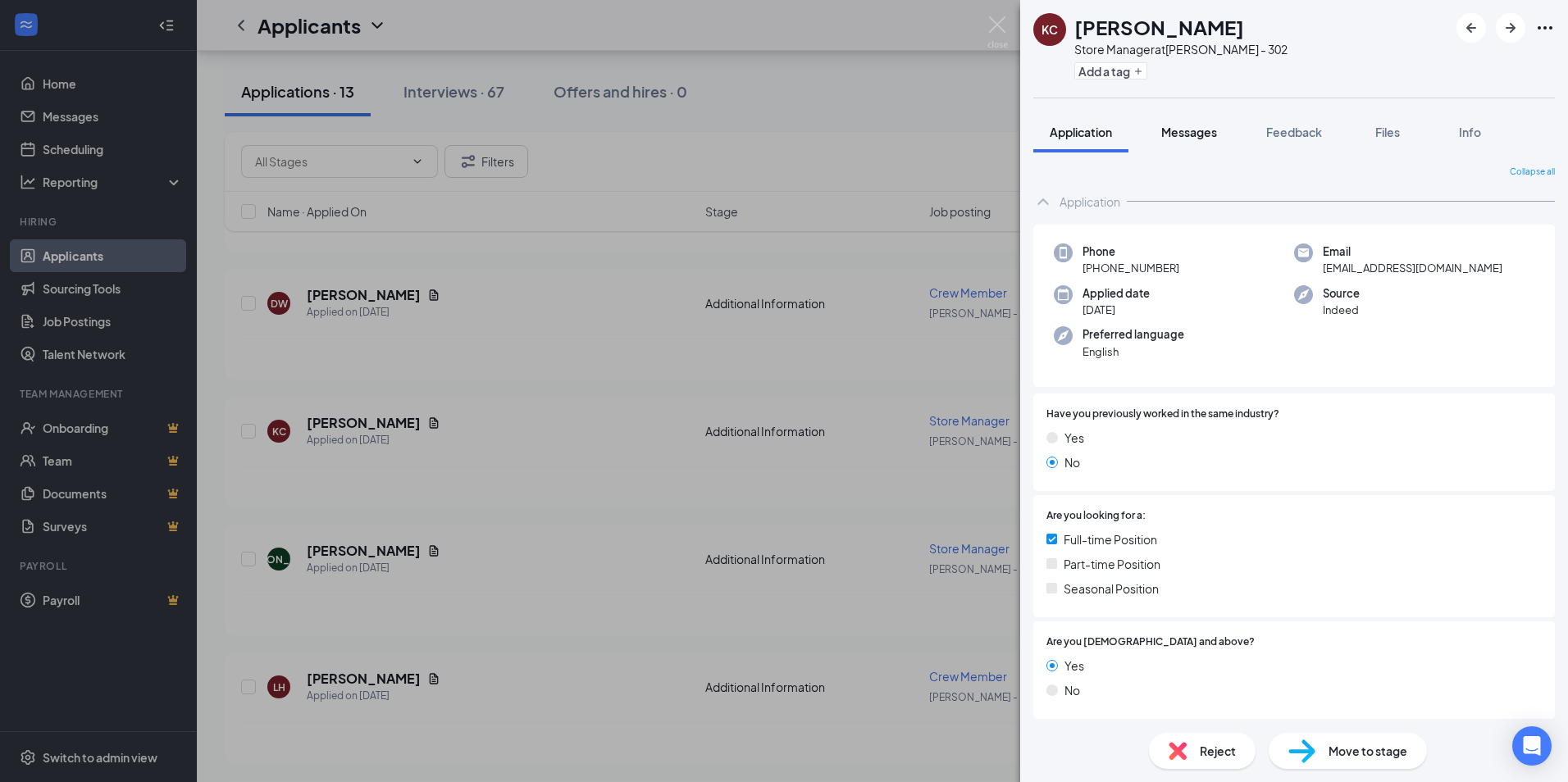
click at [1184, 137] on span "Messages" at bounding box center [1189, 131] width 56 height 14
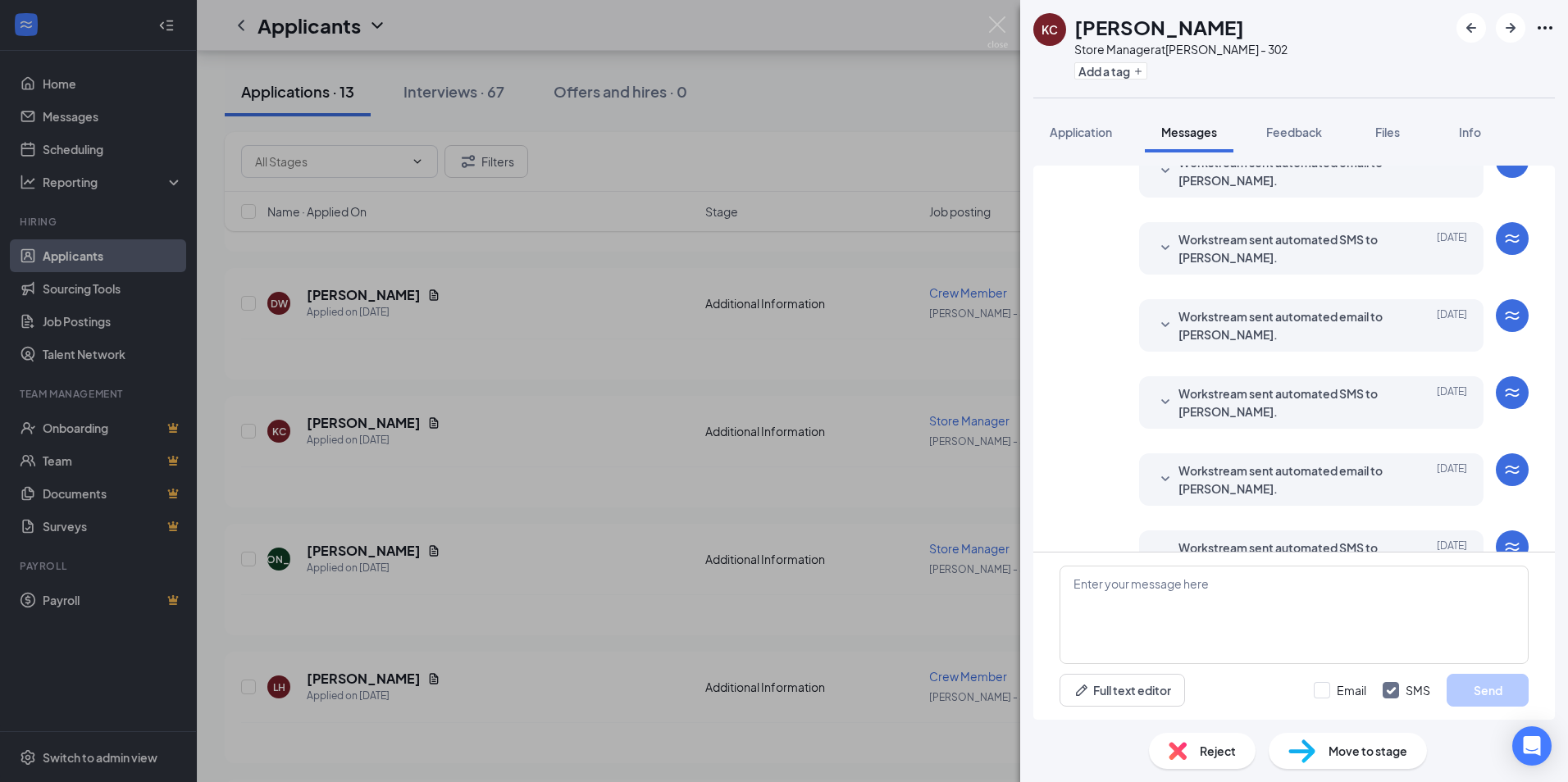
scroll to position [124, 0]
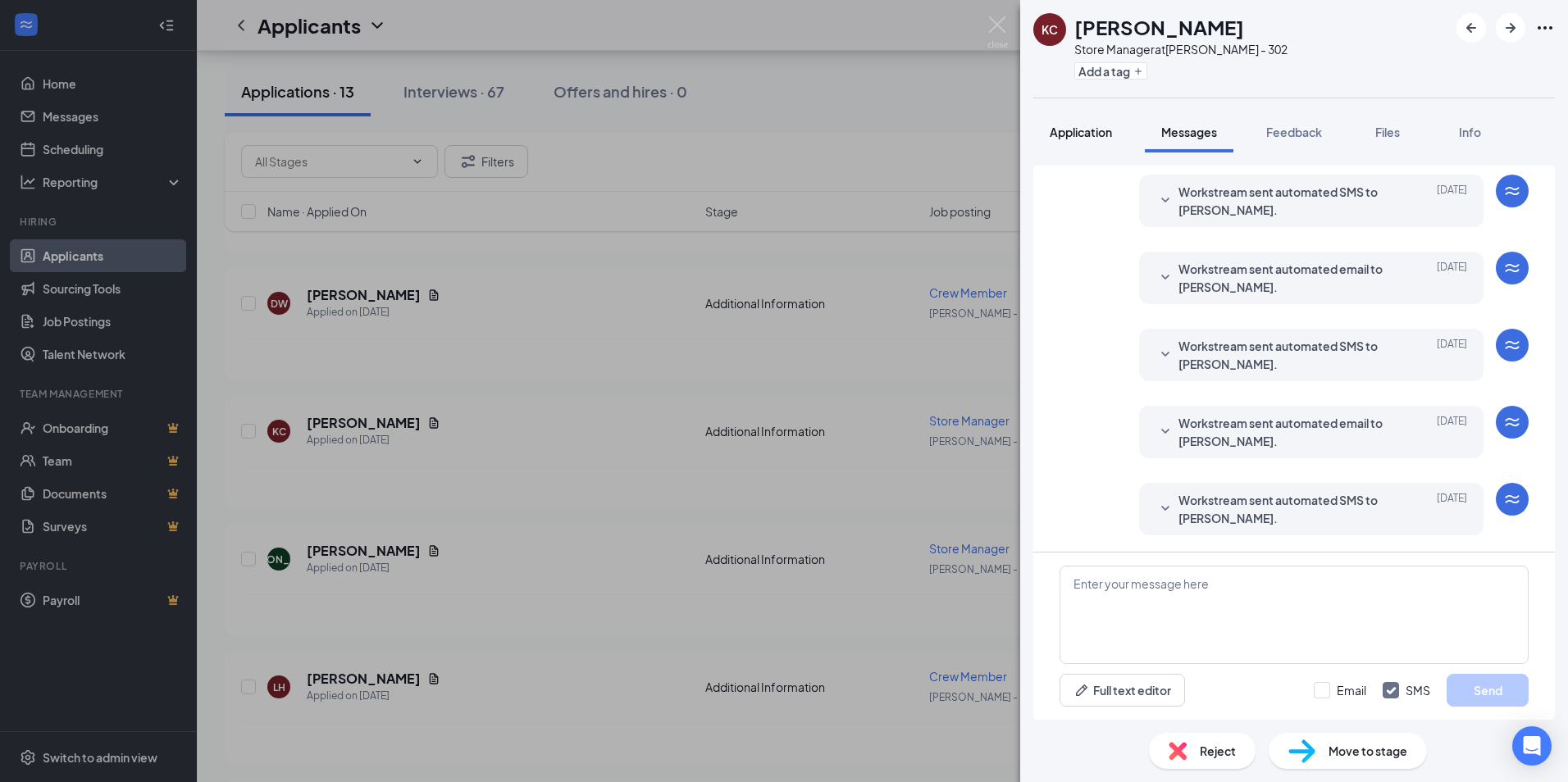
click at [1086, 132] on span "Application" at bounding box center [1081, 131] width 62 height 14
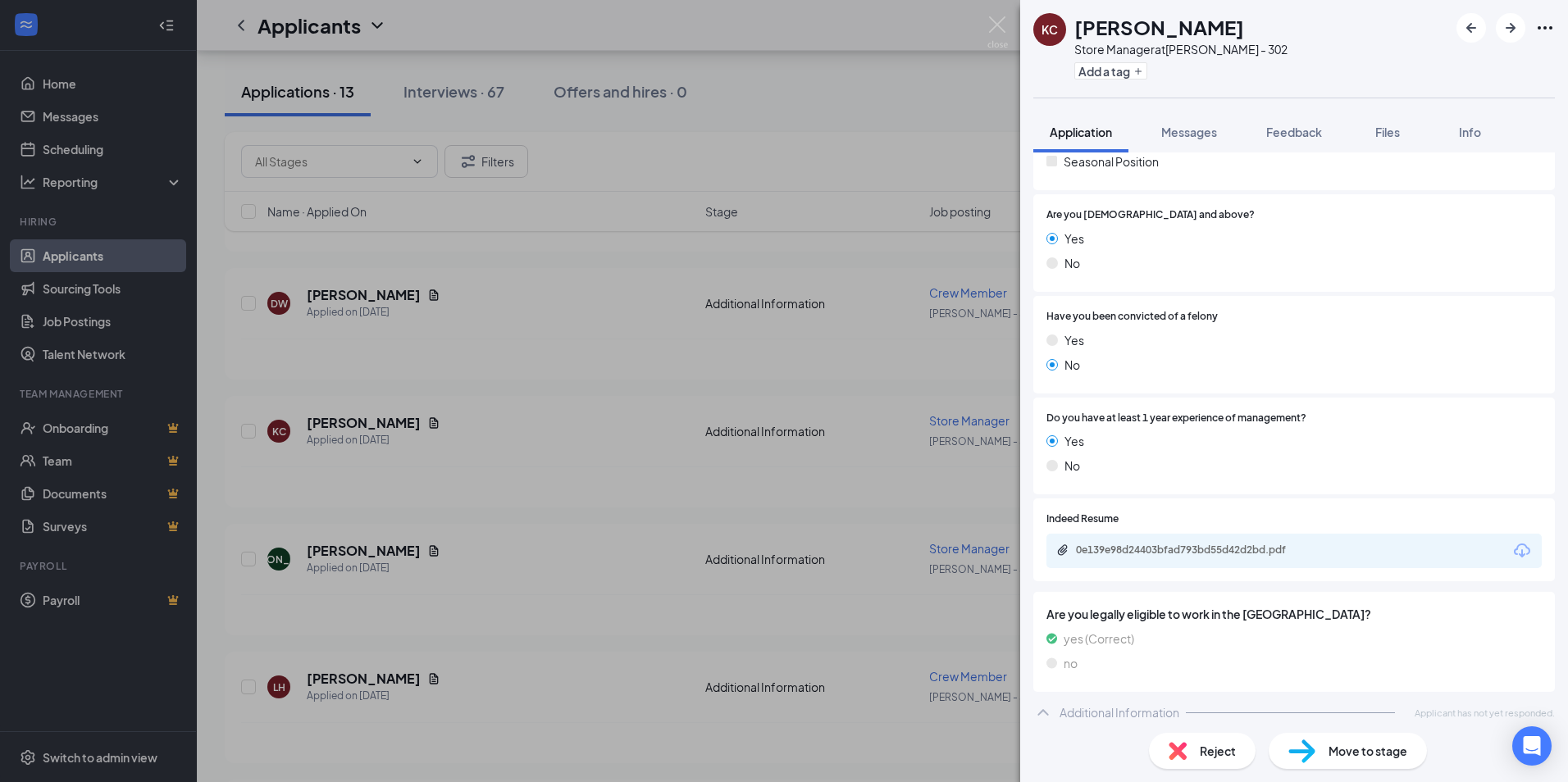
scroll to position [436, 0]
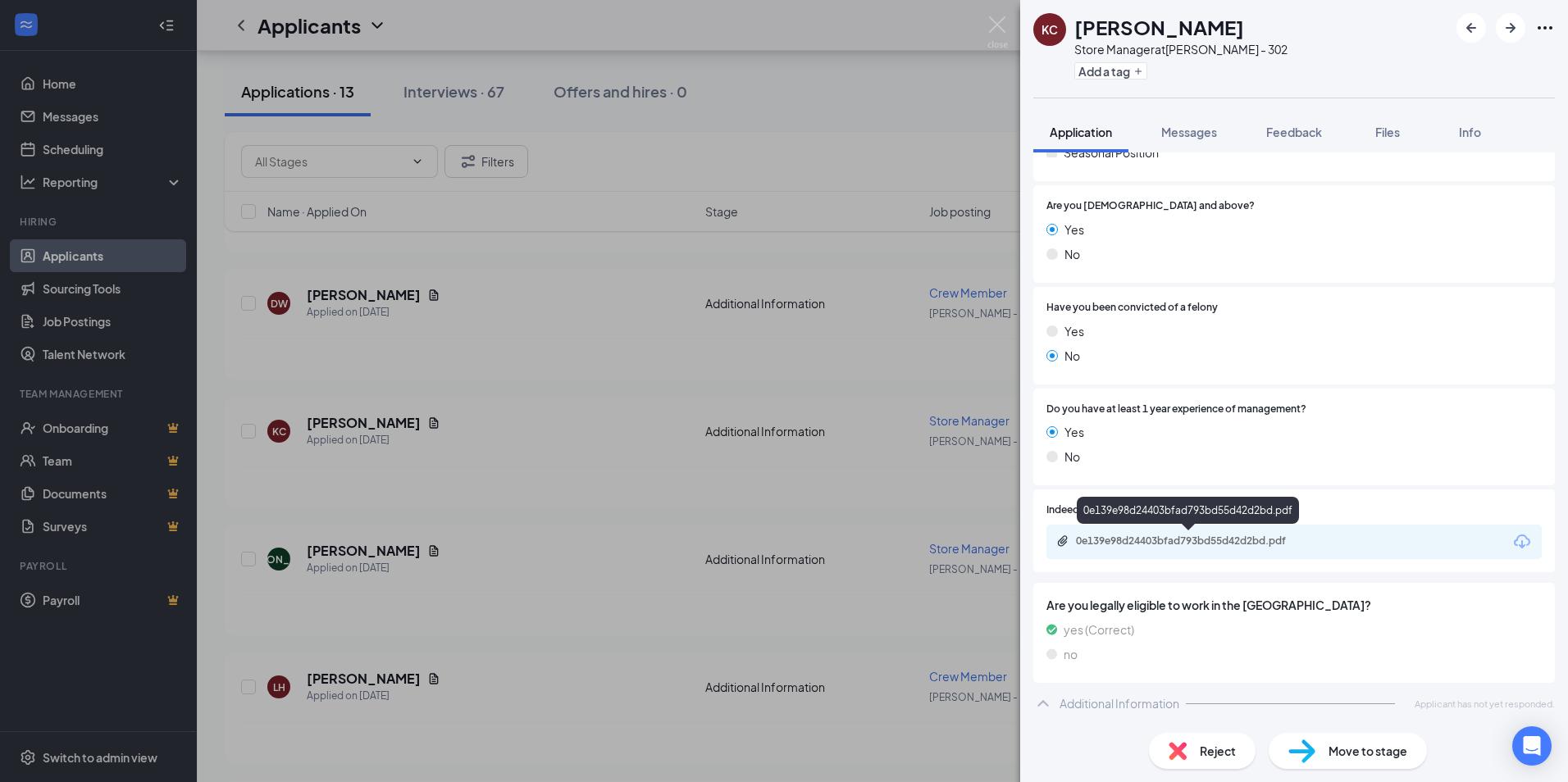
click at [1155, 541] on div "0e139e98d24403bfad793bd55d42d2bd.pdf" at bounding box center [1190, 541] width 229 height 14
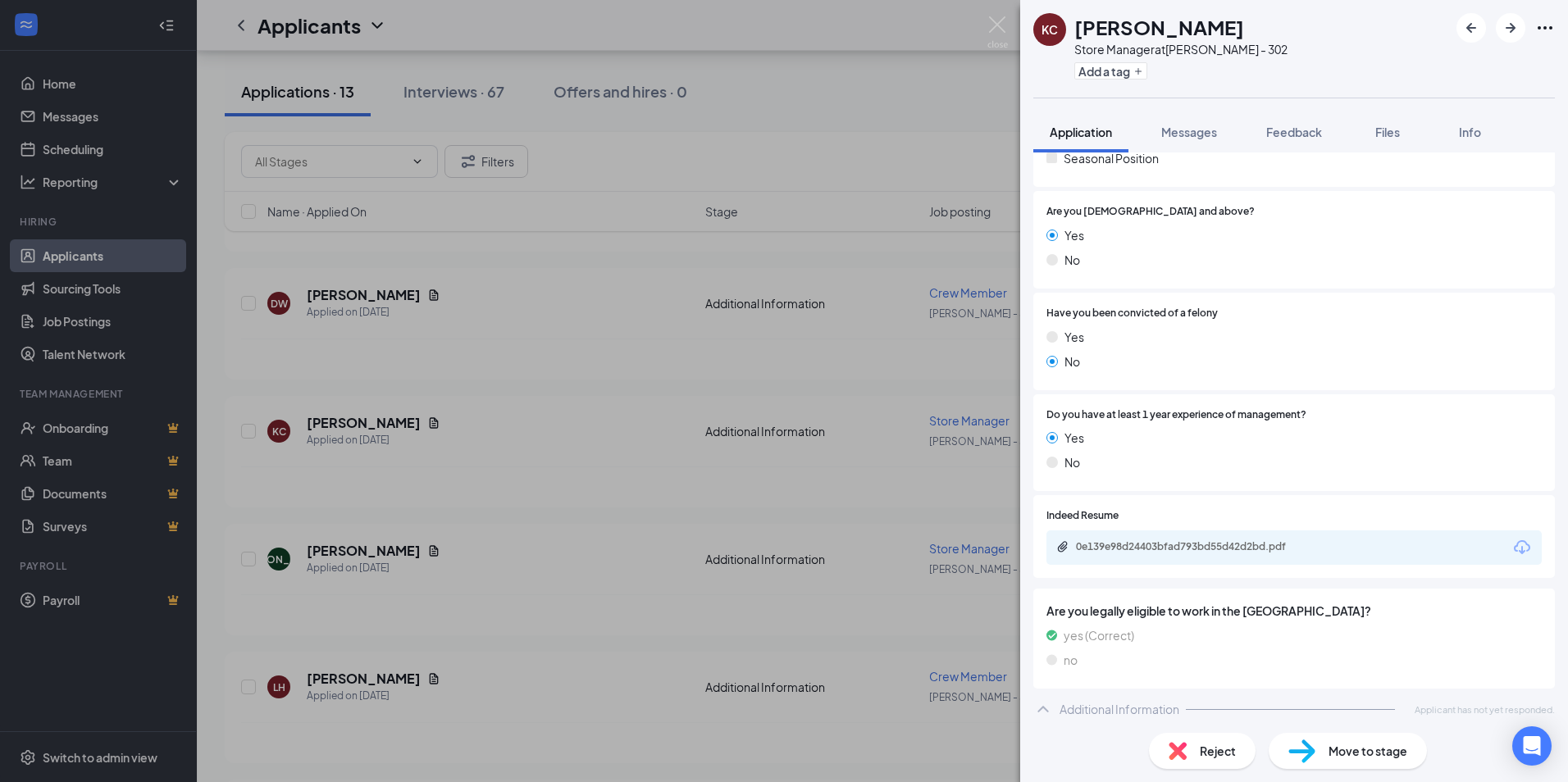
click at [1202, 743] on span "Reject" at bounding box center [1217, 751] width 36 height 18
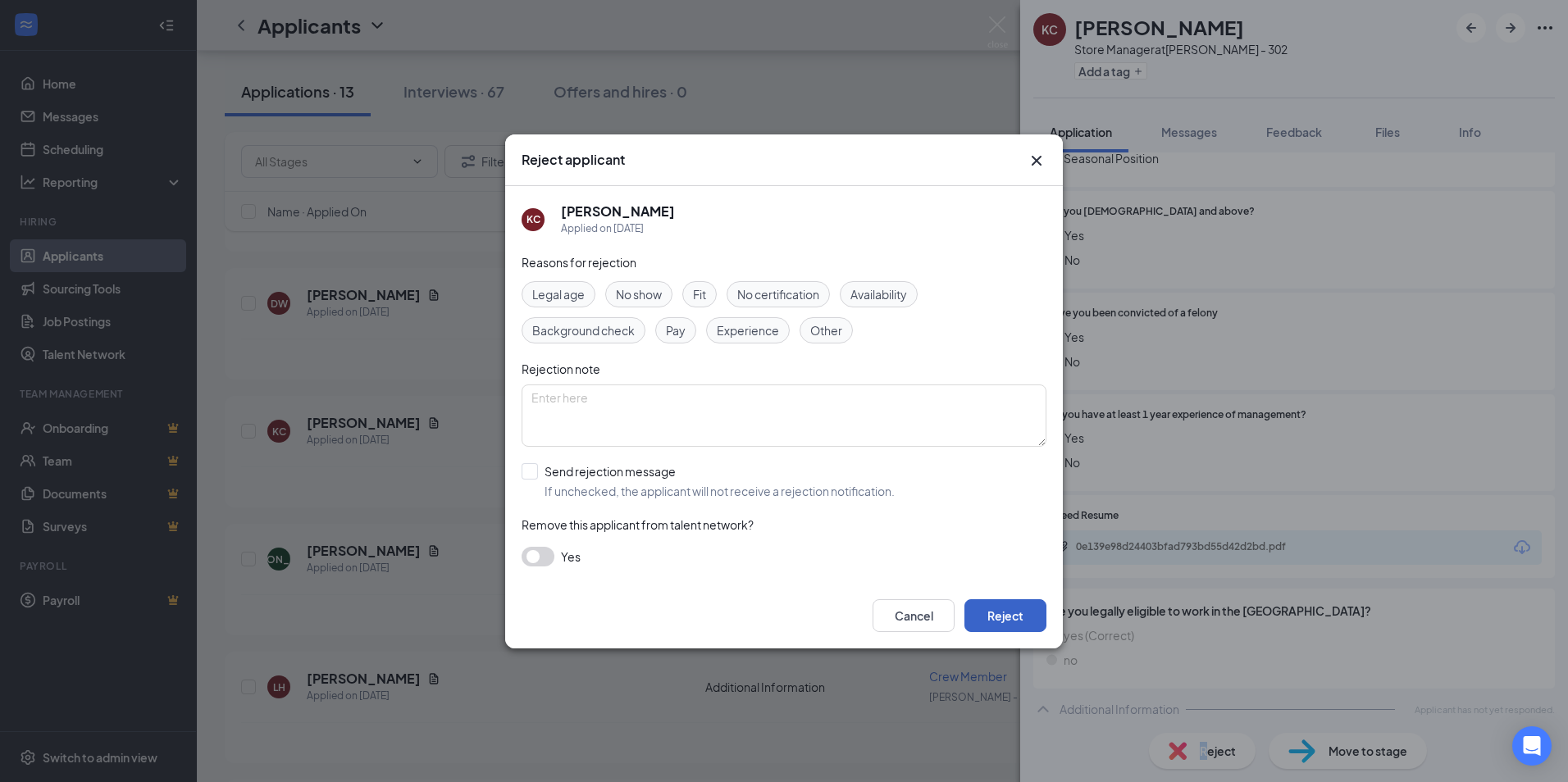
click at [1018, 617] on button "Reject" at bounding box center [1004, 616] width 82 height 33
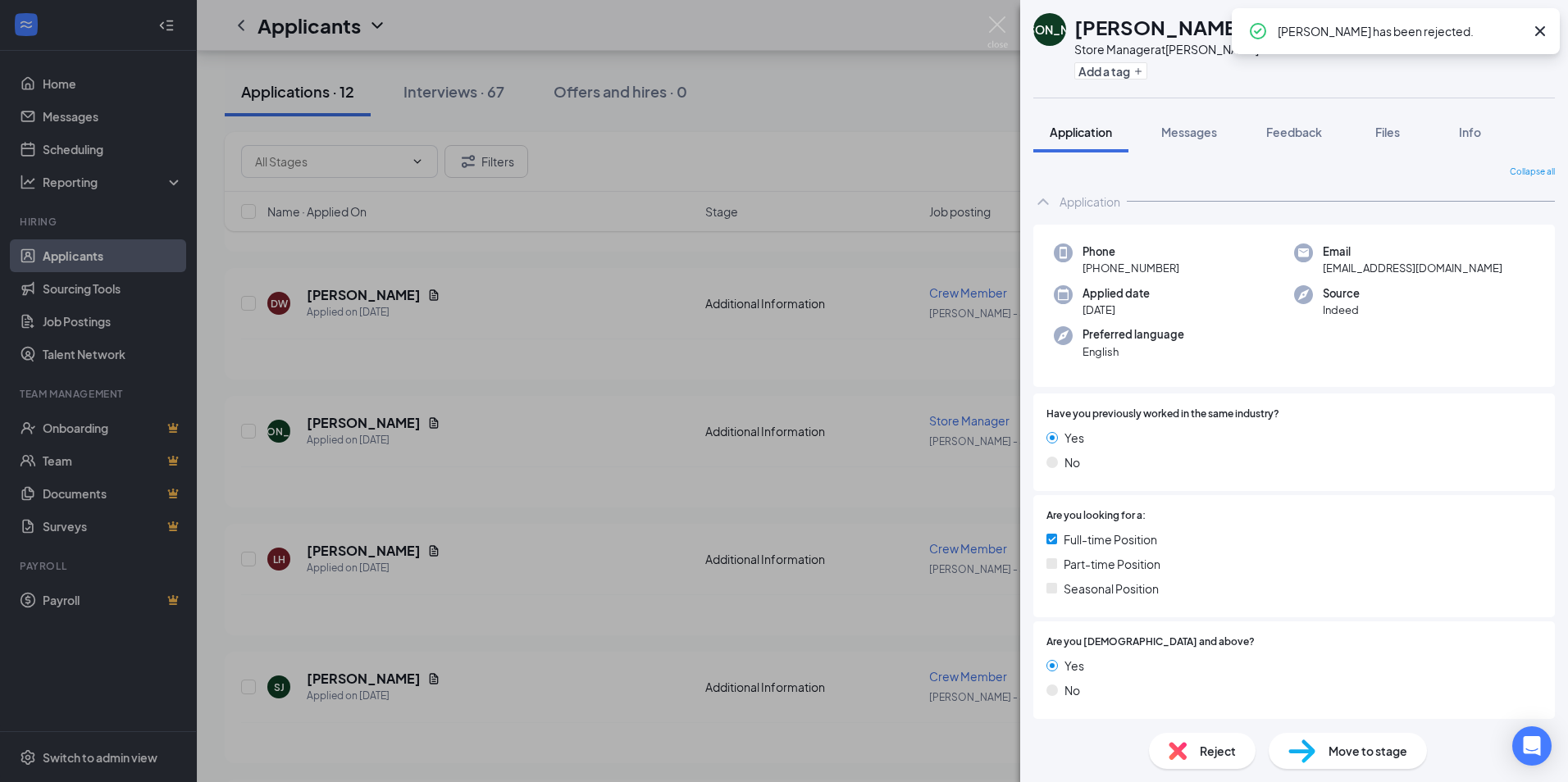
click at [665, 395] on div "[PERSON_NAME] [PERSON_NAME] Store Manager at [PERSON_NAME] - 302 Add a tag Appl…" at bounding box center [784, 391] width 1568 height 782
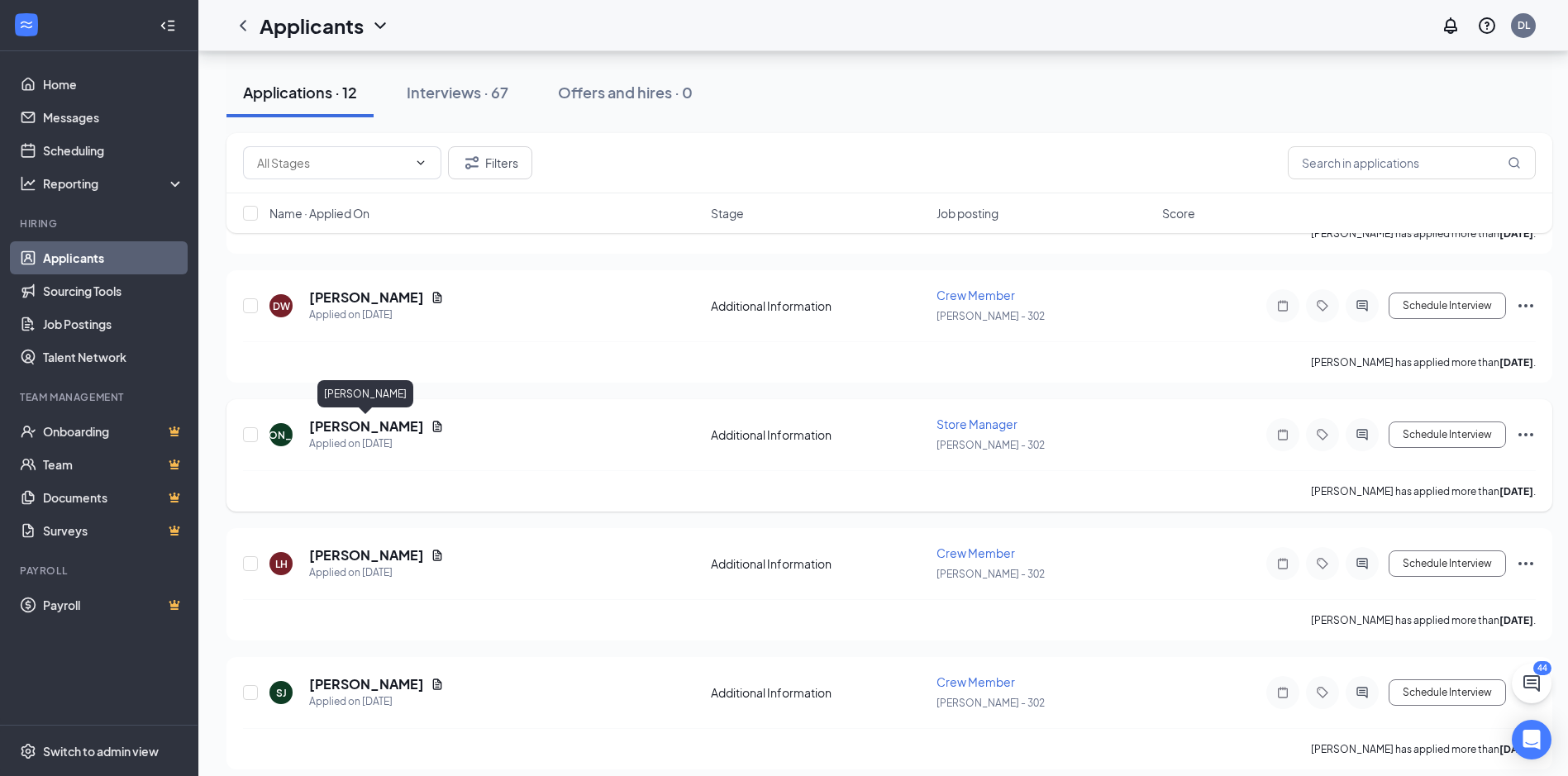
click at [402, 427] on h5 "[PERSON_NAME]" at bounding box center [366, 426] width 115 height 19
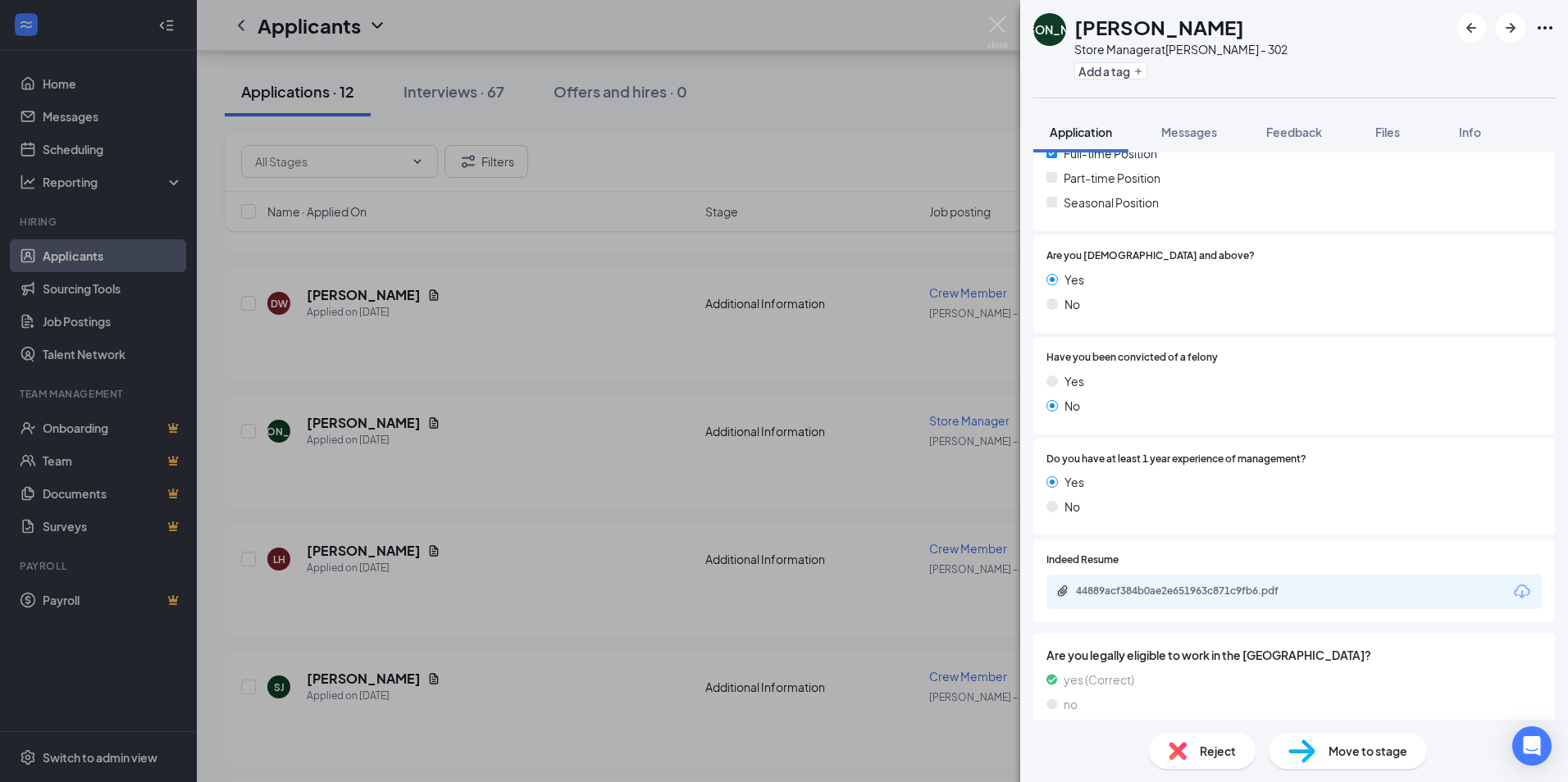
scroll to position [436, 0]
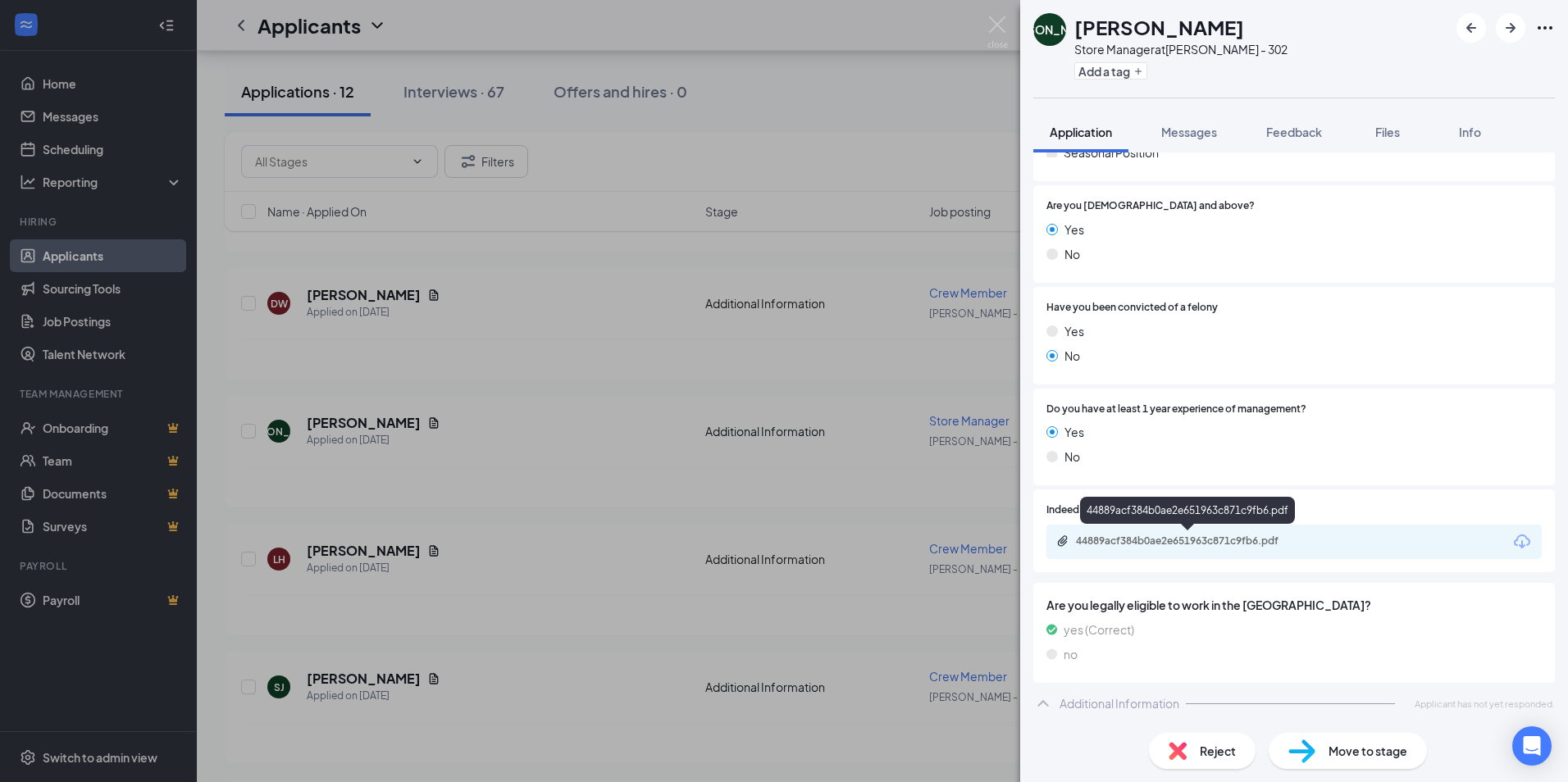
click at [1147, 541] on div "44889acf384b0ae2e651963c871c9fb6.pdf" at bounding box center [1190, 541] width 229 height 14
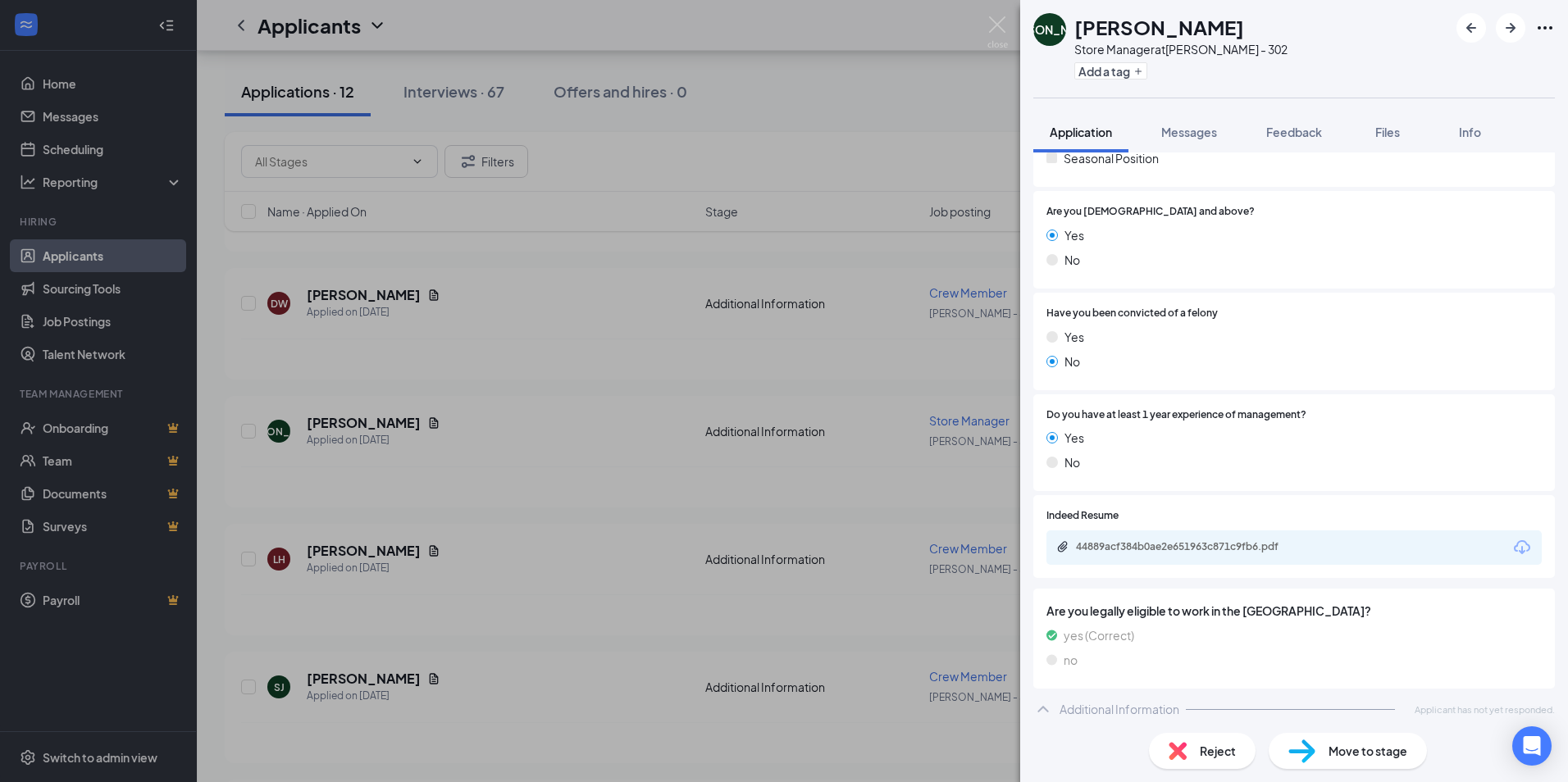
click at [1196, 750] on div "Reject" at bounding box center [1202, 750] width 106 height 36
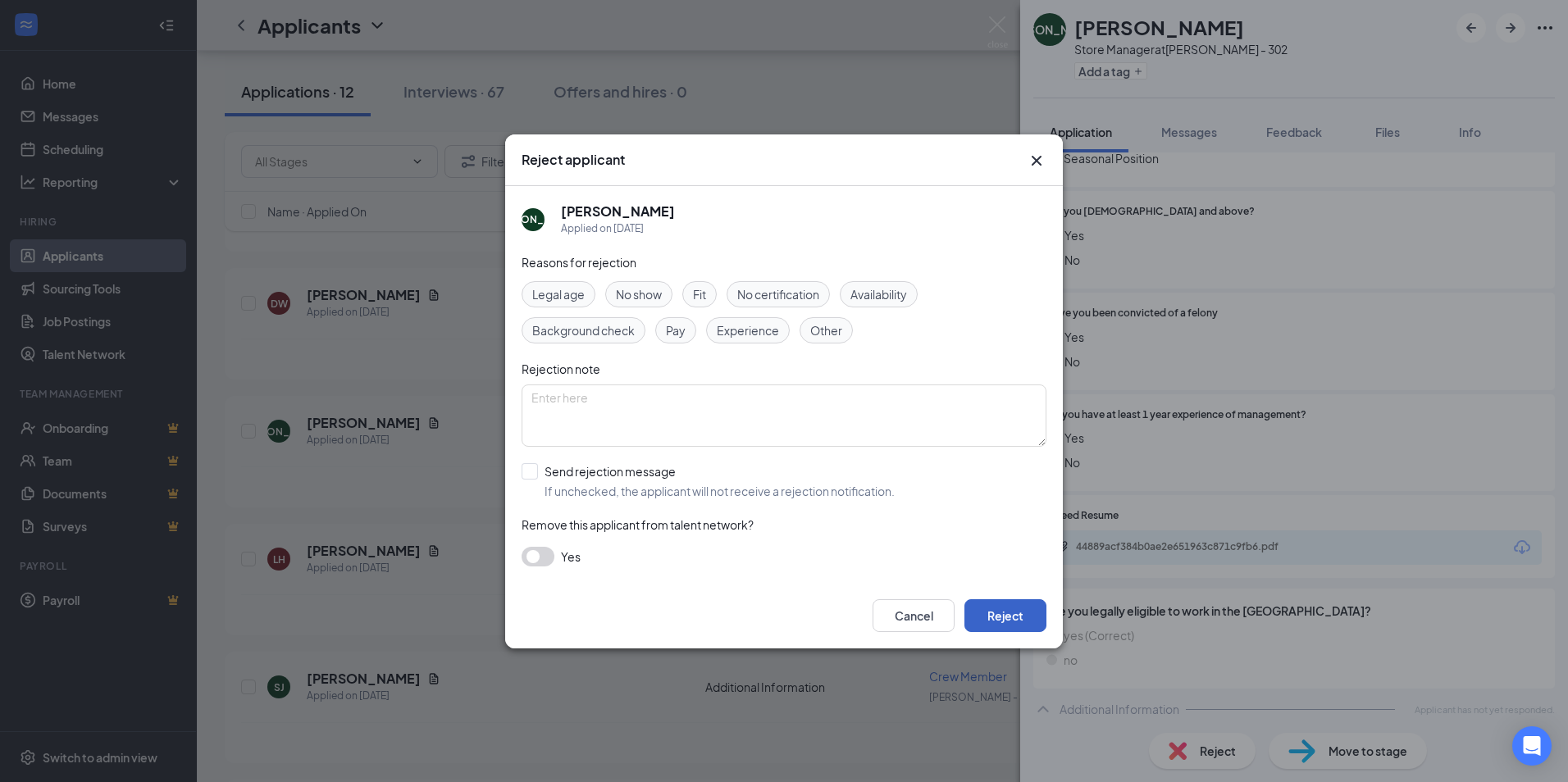
click at [1011, 627] on button "Reject" at bounding box center [1004, 616] width 82 height 33
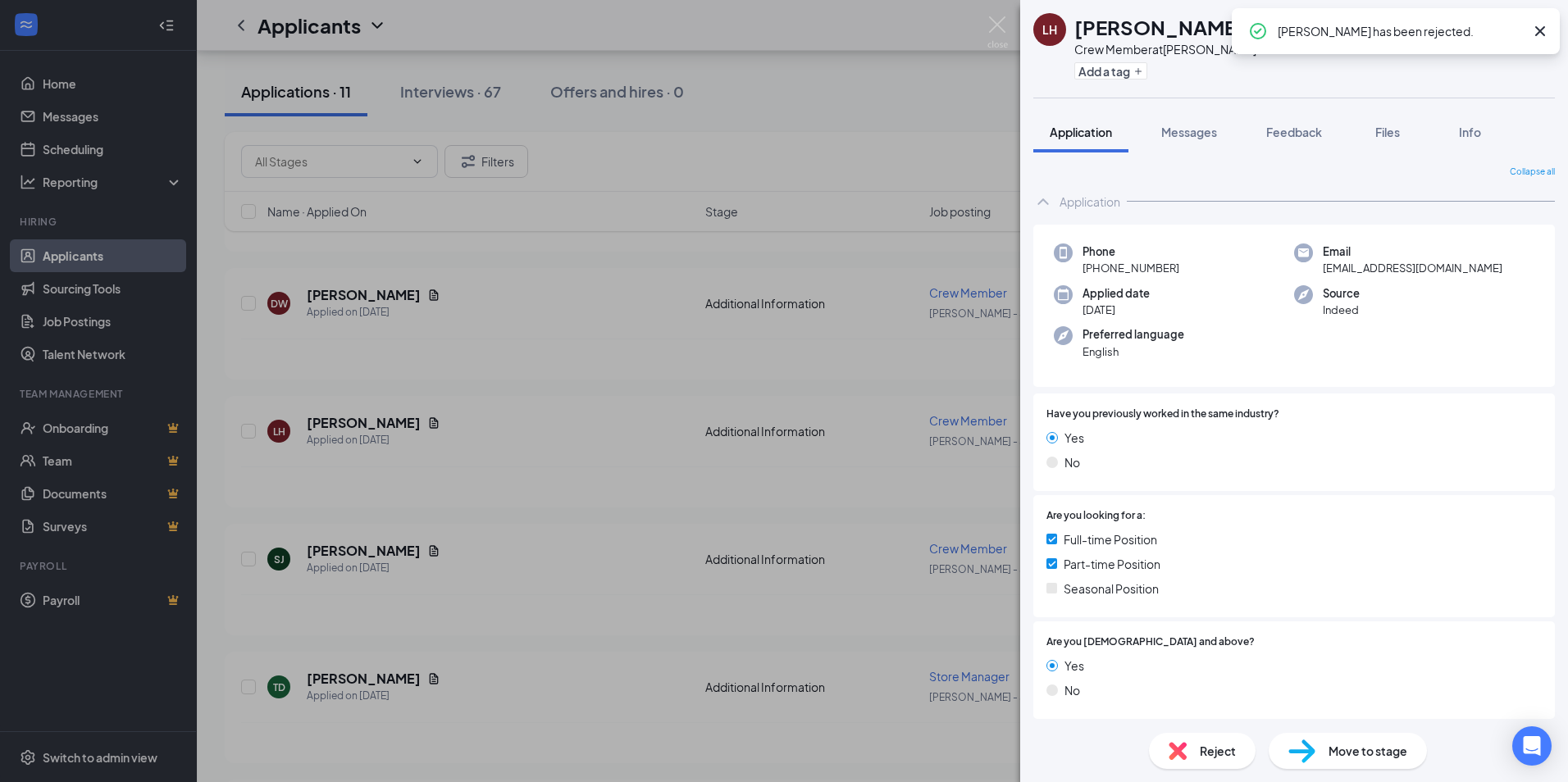
click at [576, 451] on div "LH [PERSON_NAME] Crew Member at [PERSON_NAME] - 302 Add a tag Application Messa…" at bounding box center [784, 391] width 1568 height 782
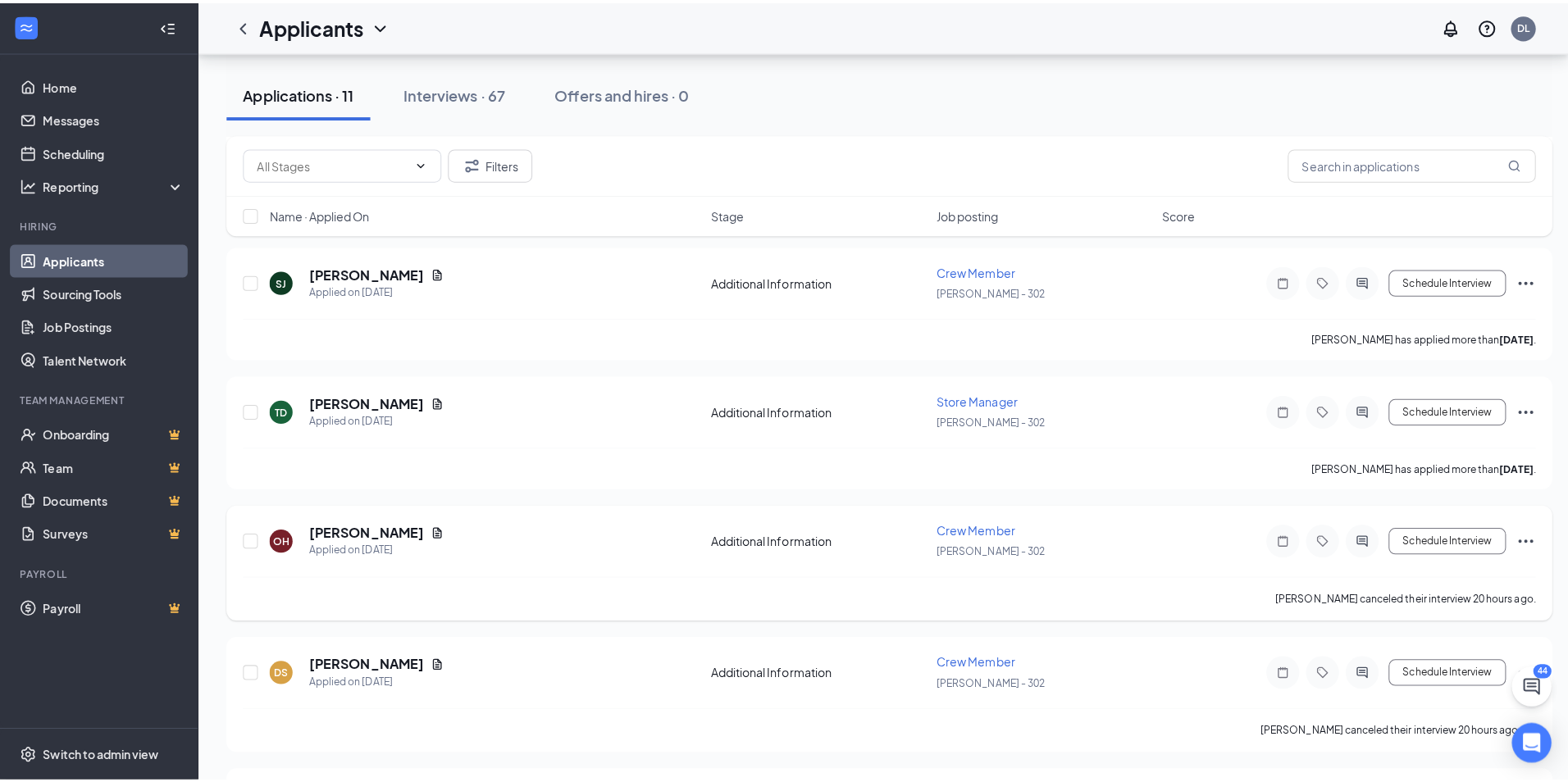
scroll to position [984, 0]
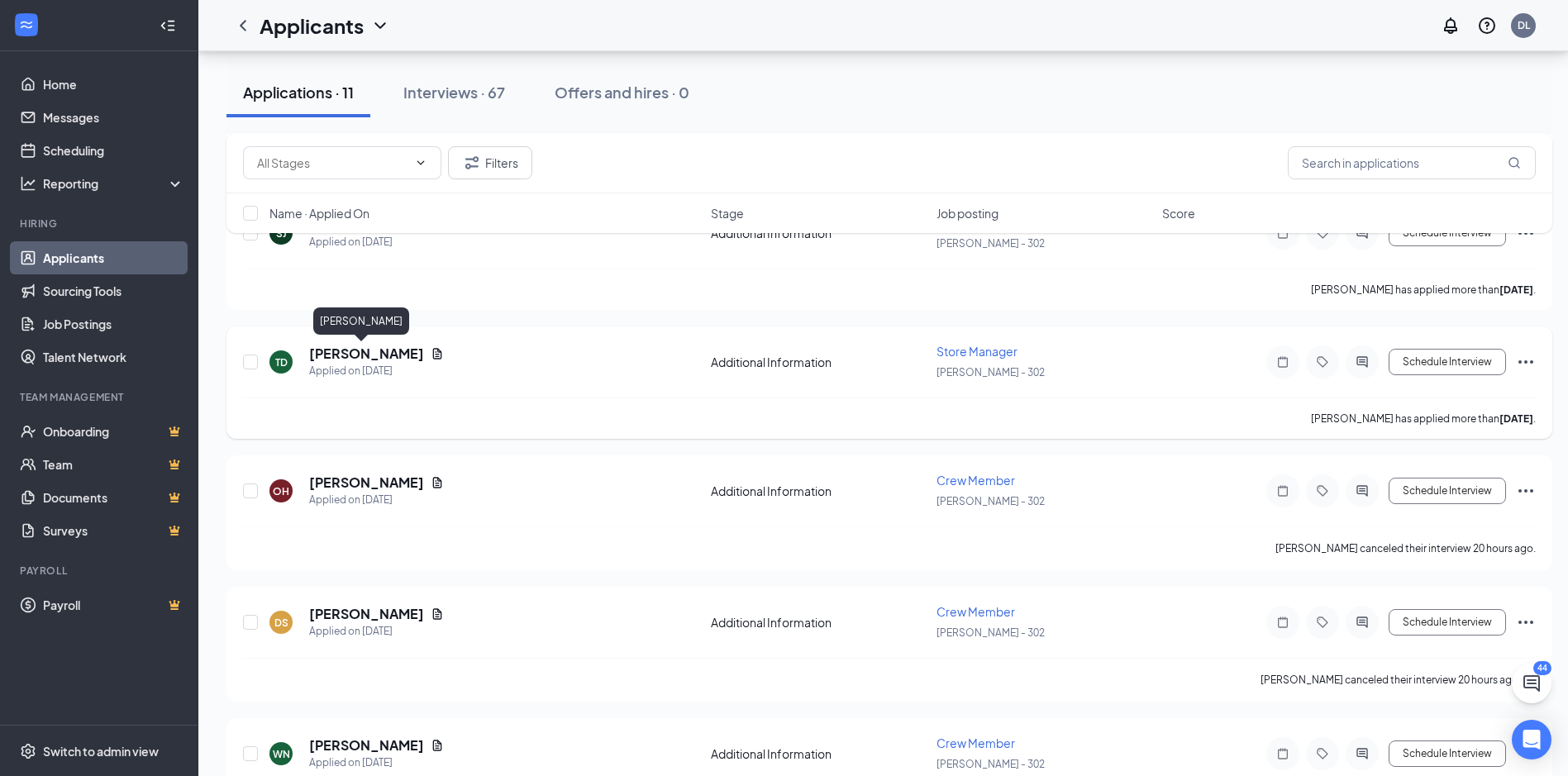
click at [358, 357] on h5 "[PERSON_NAME]" at bounding box center [366, 354] width 115 height 19
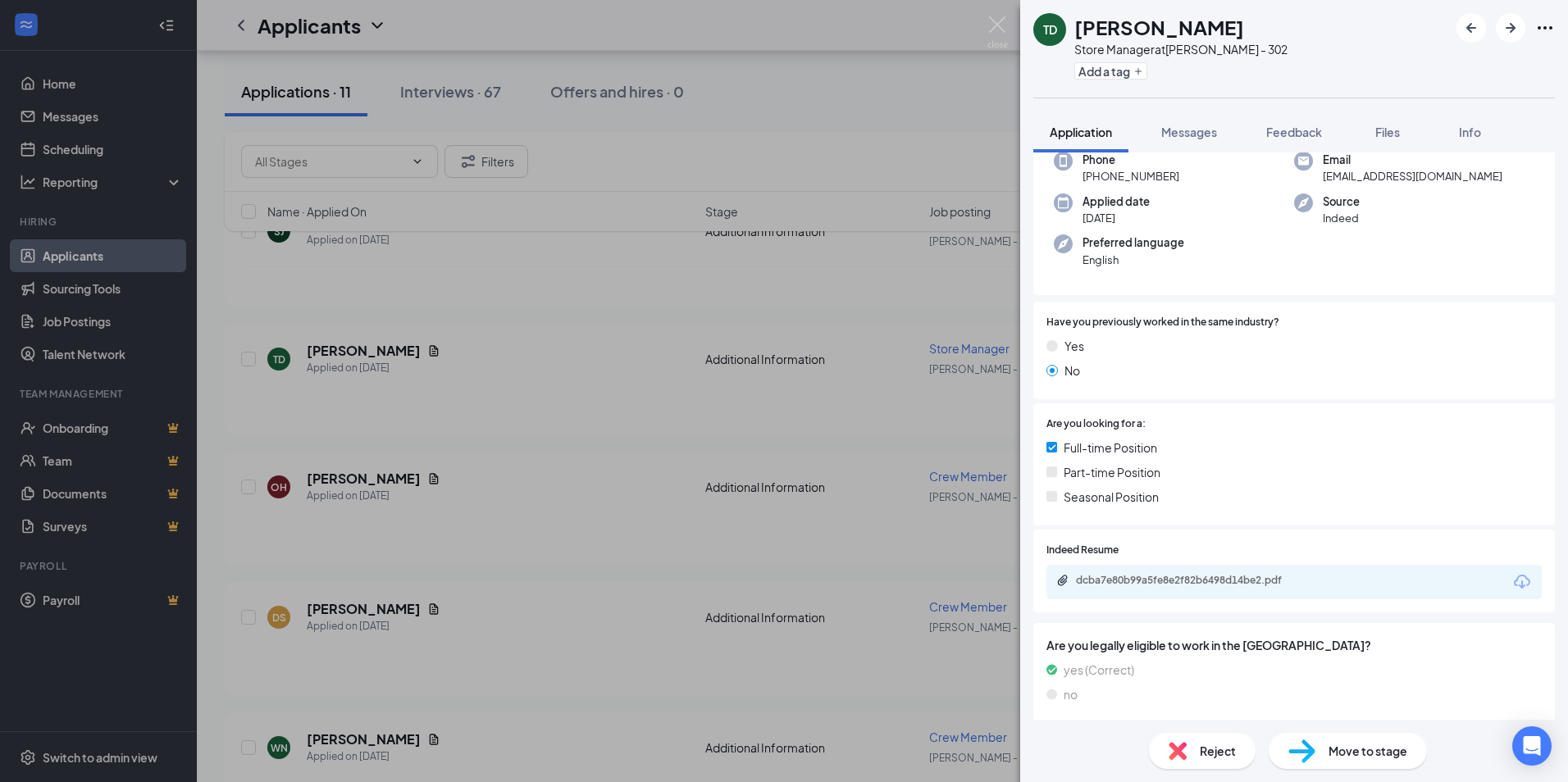
scroll to position [170, 0]
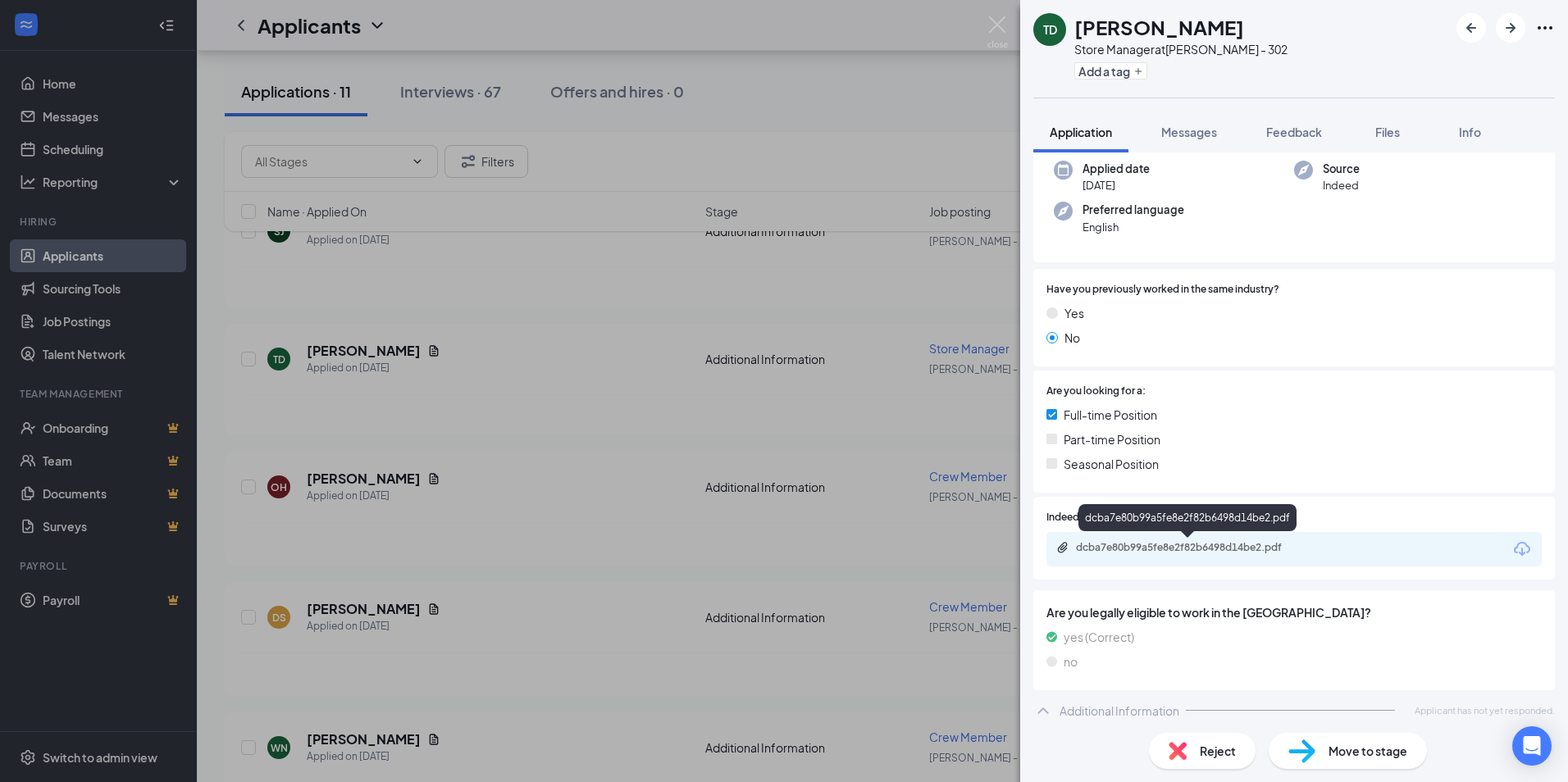
click at [1203, 548] on div "dcba7e80b99a5fe8e2f82b6498d14be2.pdf" at bounding box center [1190, 548] width 229 height 14
click at [1227, 756] on span "Reject" at bounding box center [1217, 751] width 36 height 18
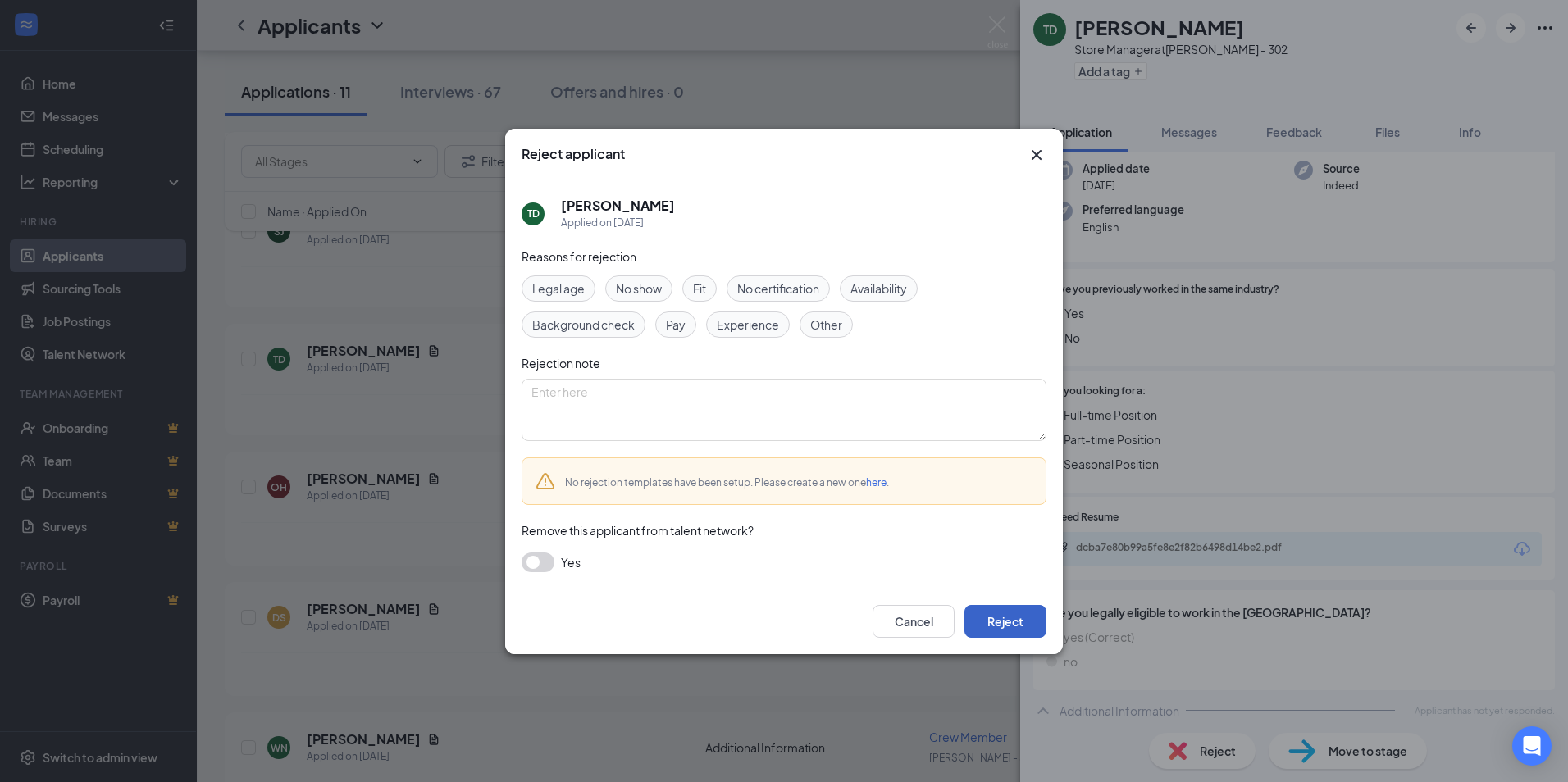
click at [1023, 626] on button "Reject" at bounding box center [1004, 622] width 82 height 33
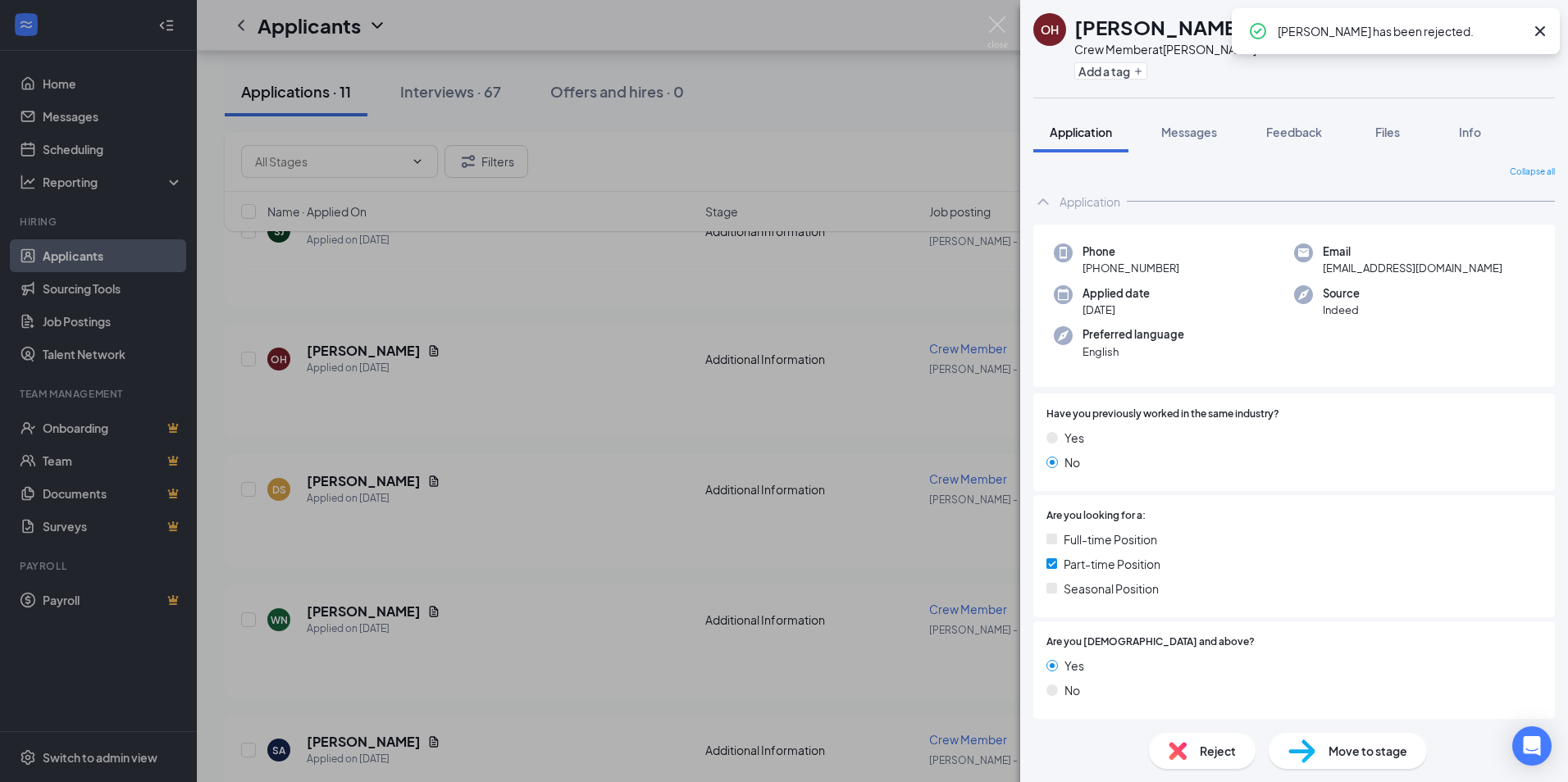
click at [664, 438] on div "OH [PERSON_NAME] Crew Member at [PERSON_NAME] - 302 Add a tag Application Messa…" at bounding box center [784, 391] width 1568 height 782
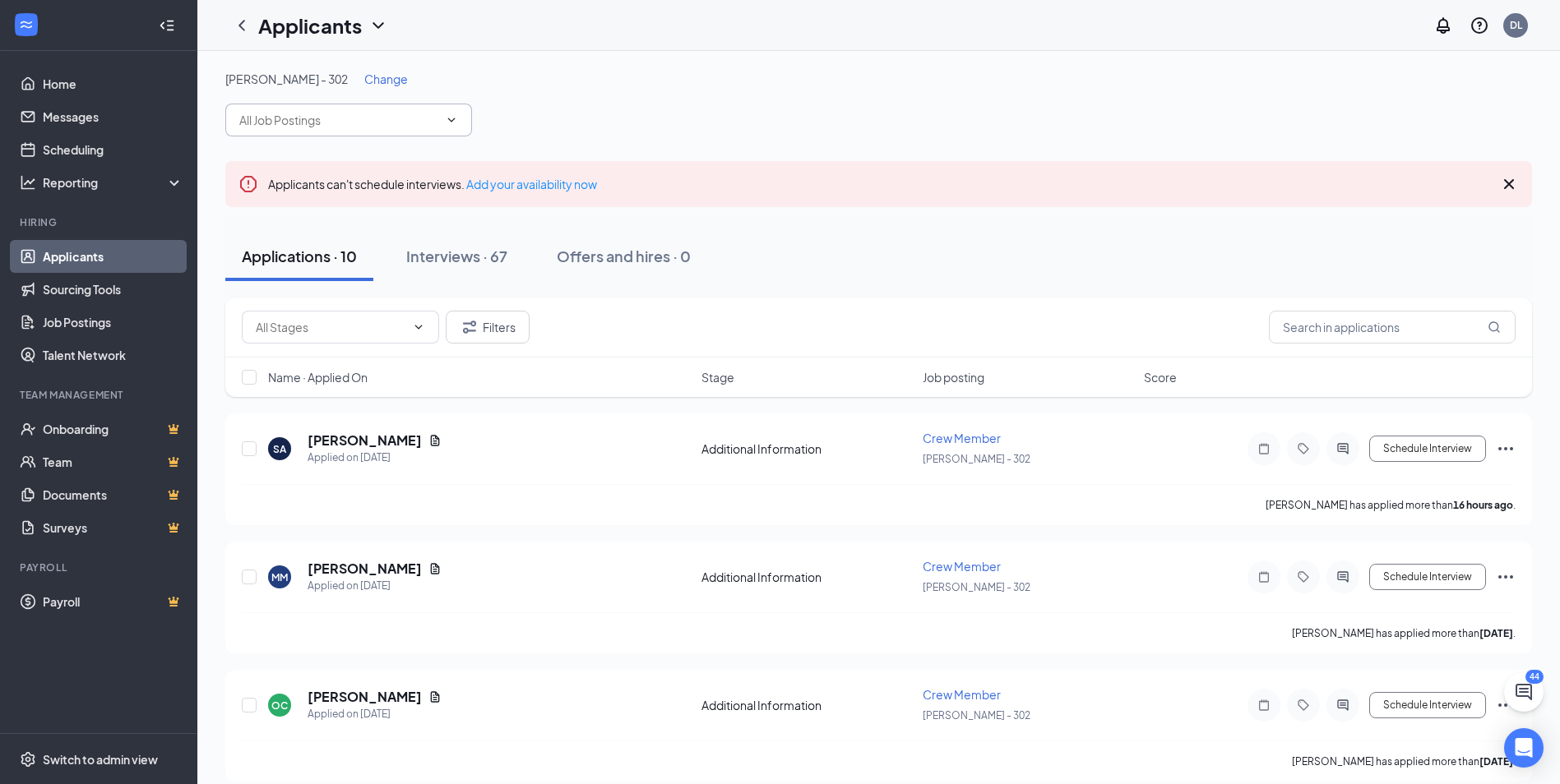
click at [453, 120] on icon "ChevronDown" at bounding box center [452, 119] width 8 height 4
click at [365, 79] on span "Change" at bounding box center [386, 78] width 44 height 15
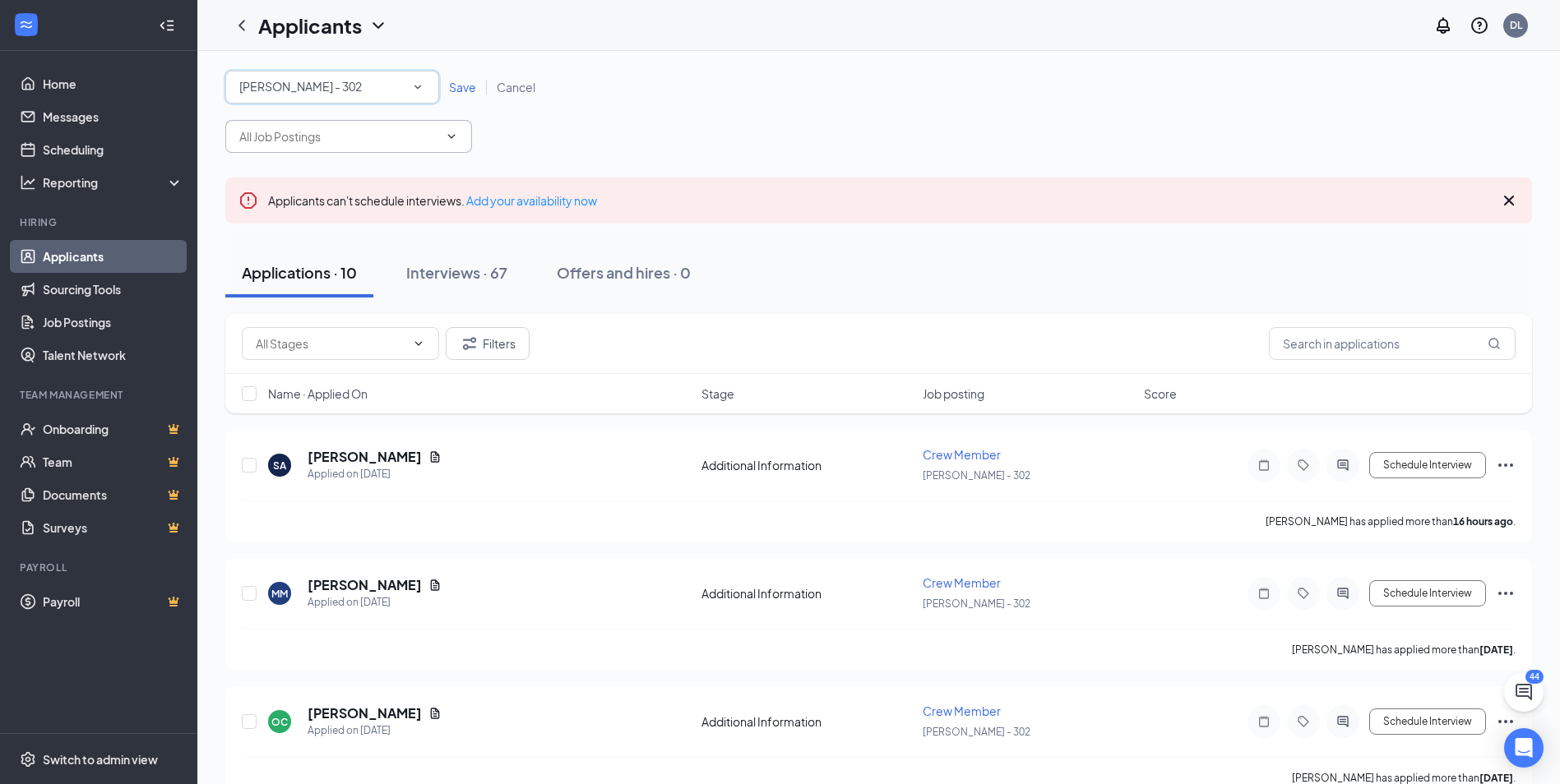
click at [355, 89] on div "[PERSON_NAME] - 302" at bounding box center [333, 87] width 186 height 19
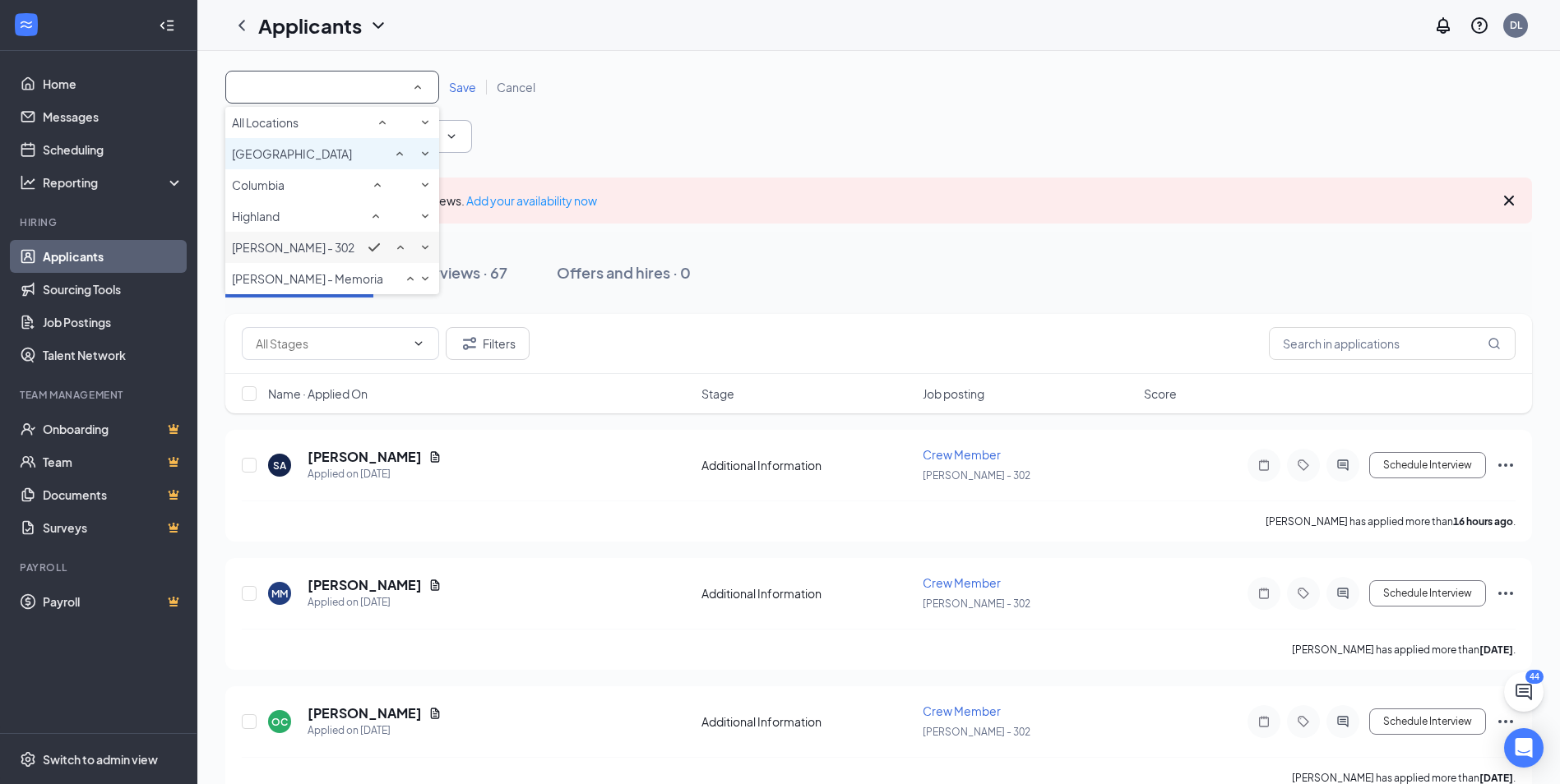
click at [362, 164] on div "[GEOGRAPHIC_DATA]" at bounding box center [332, 153] width 201 height 19
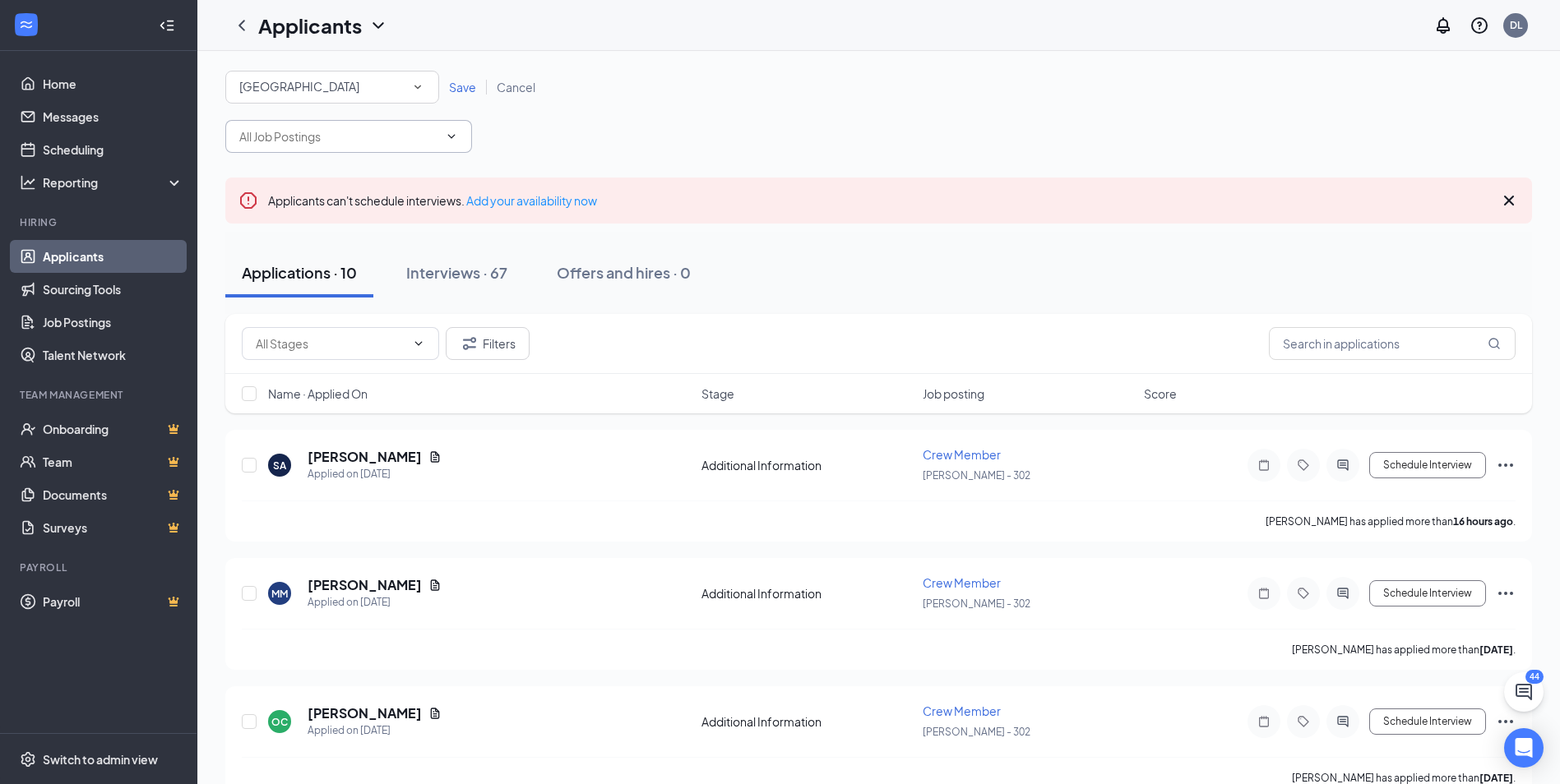
click at [465, 84] on span "Save" at bounding box center [462, 86] width 27 height 15
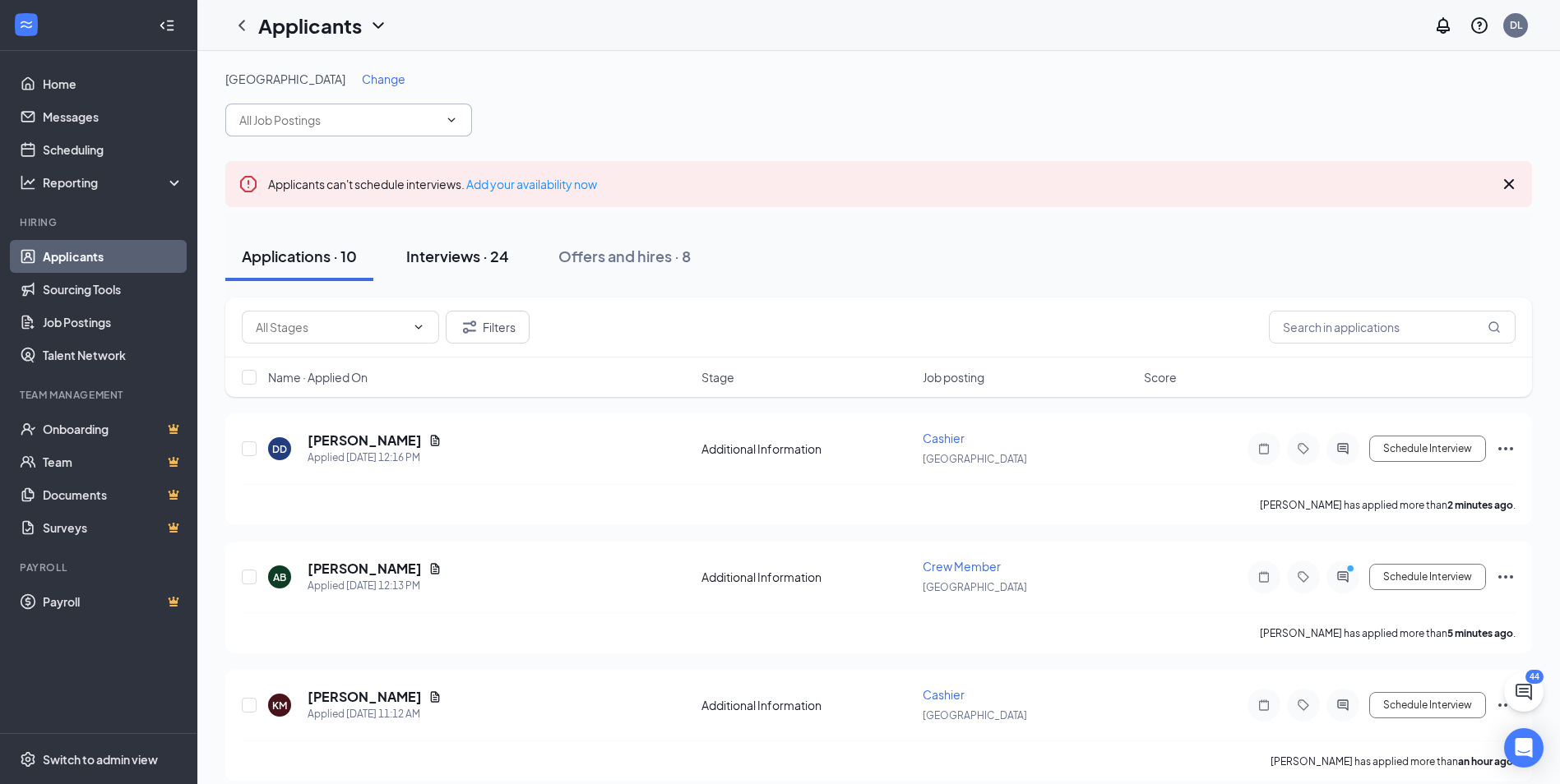
click at [485, 262] on div "Interviews · 24" at bounding box center [458, 256] width 103 height 20
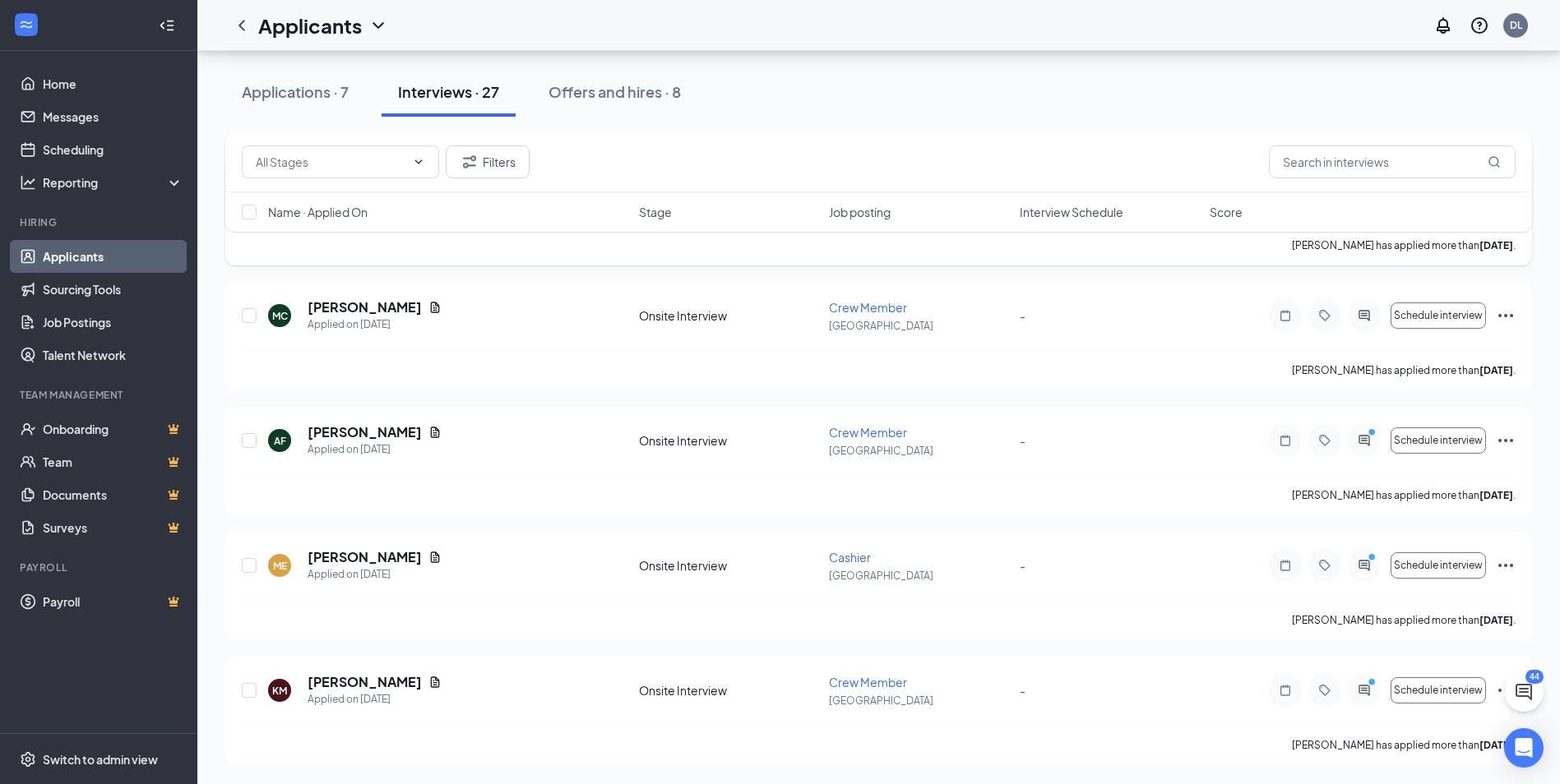
scroll to position [2631, 0]
click at [305, 99] on div "Applications · 7" at bounding box center [295, 91] width 107 height 20
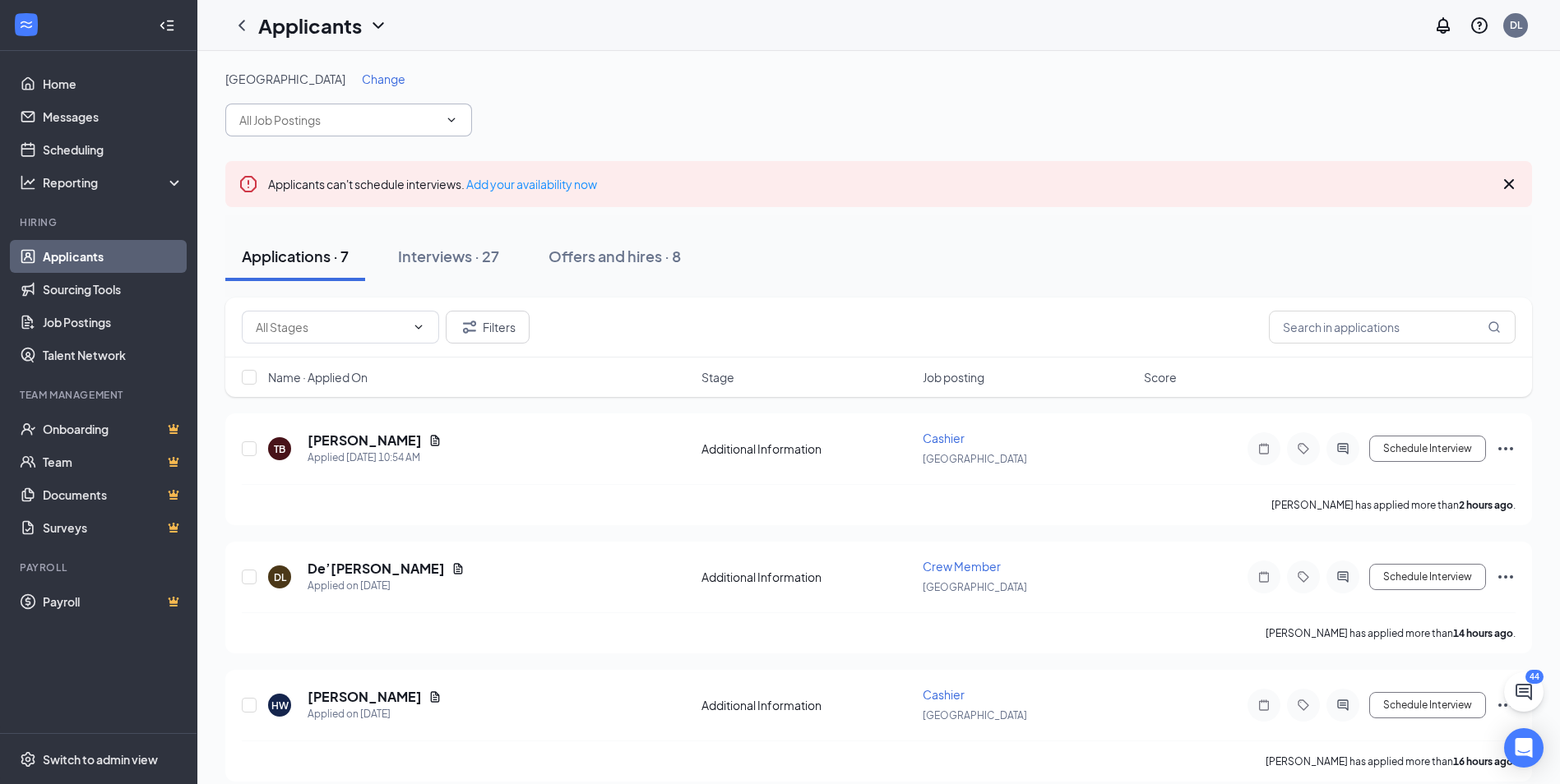
click at [362, 76] on span "Change" at bounding box center [383, 78] width 44 height 15
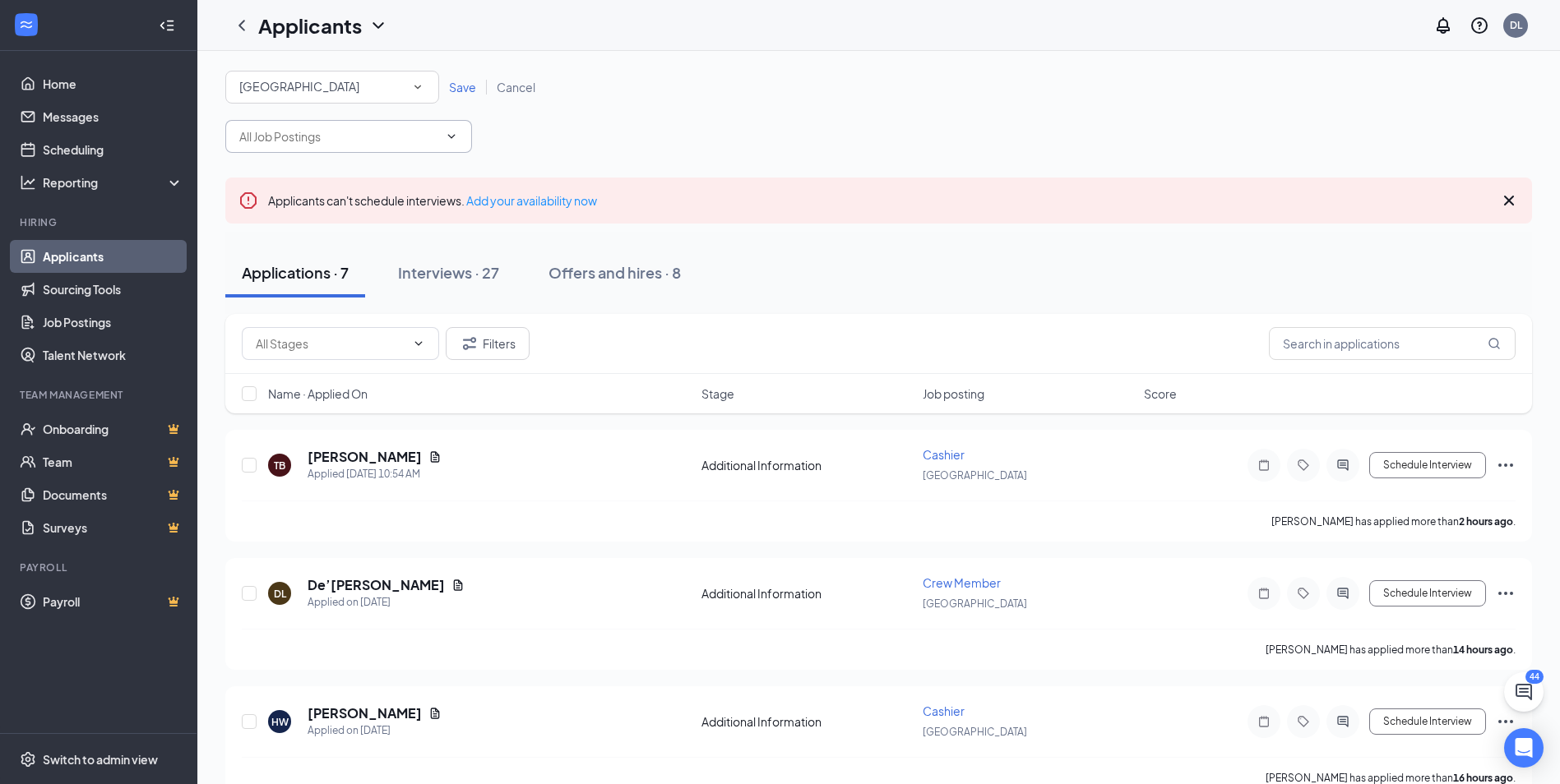
click at [340, 98] on div "All Locations [GEOGRAPHIC_DATA]" at bounding box center [332, 87] width 214 height 33
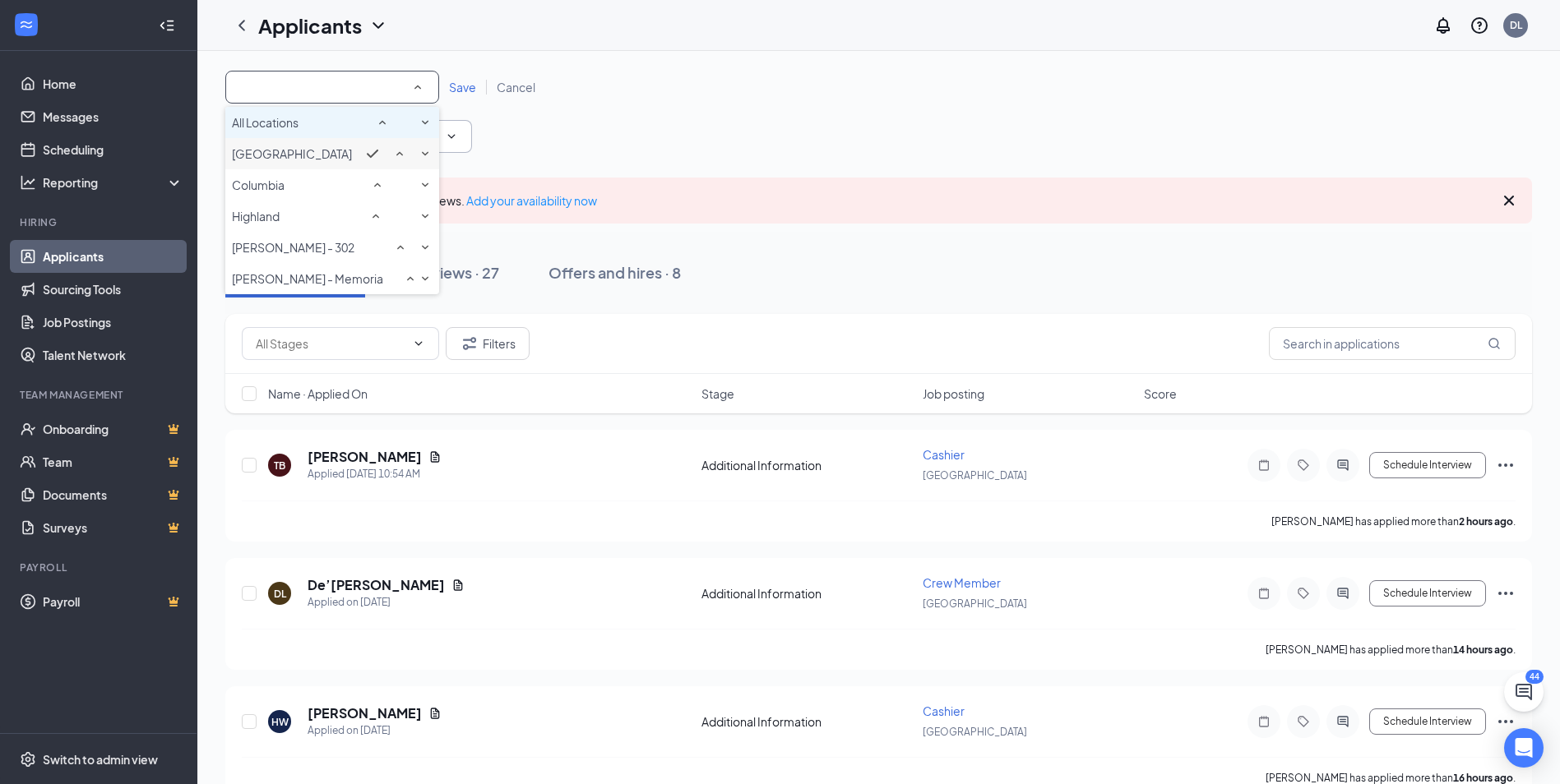
click at [325, 133] on div "All Locations" at bounding box center [332, 122] width 201 height 19
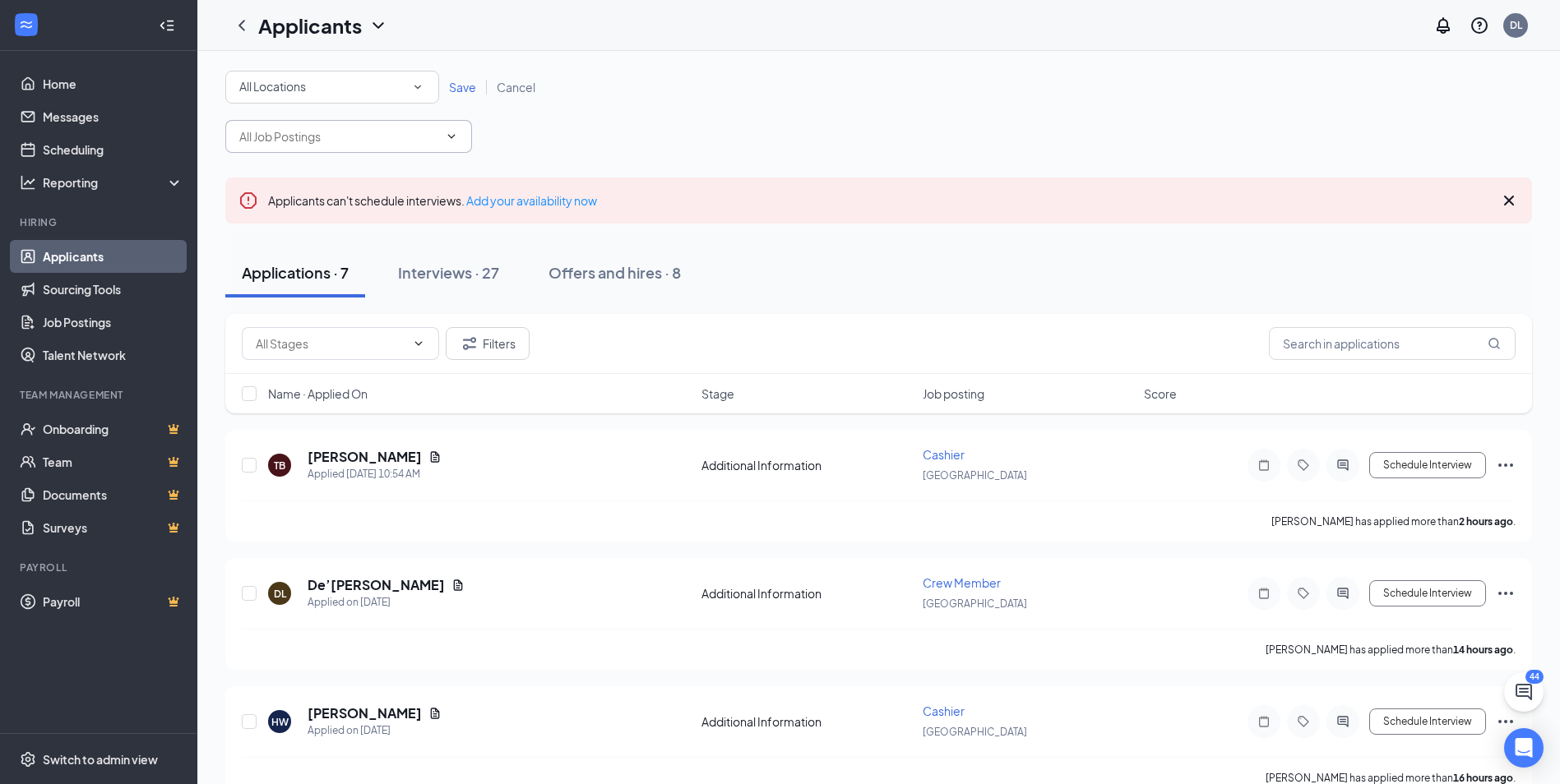
click at [467, 86] on span "Save" at bounding box center [462, 86] width 27 height 15
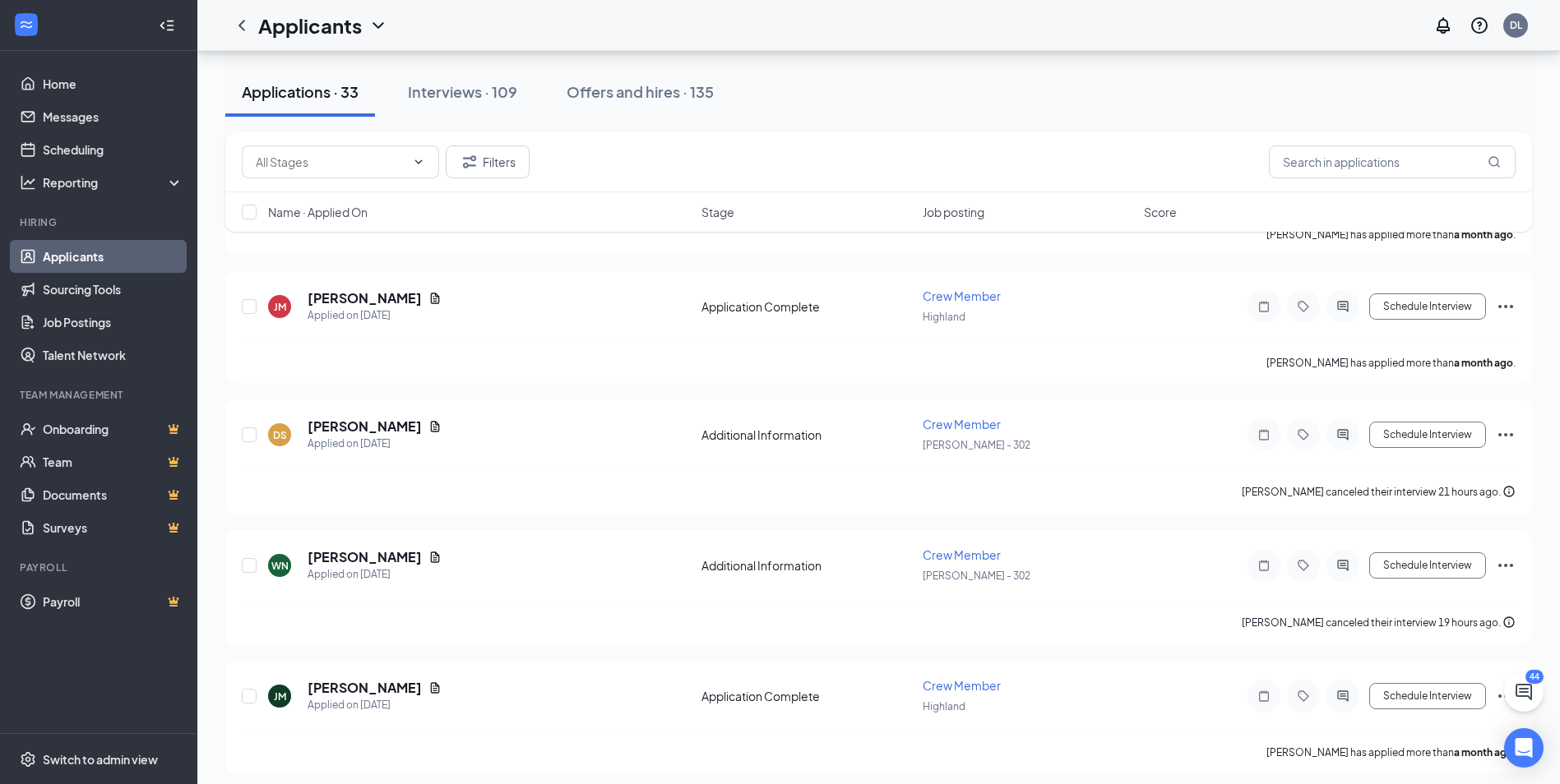
scroll to position [3872, 0]
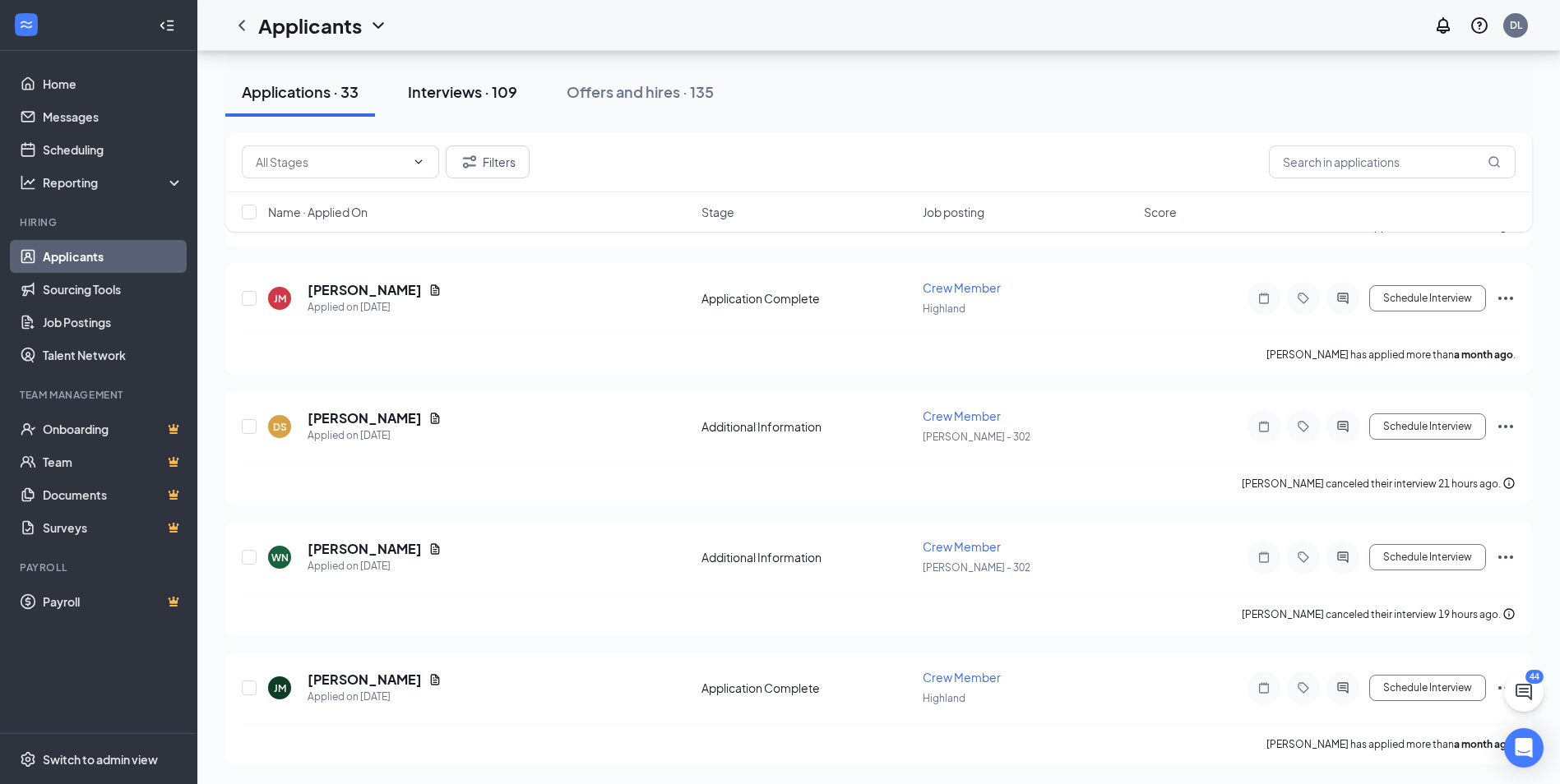
click at [493, 90] on div "Interviews · 109" at bounding box center [462, 91] width 110 height 20
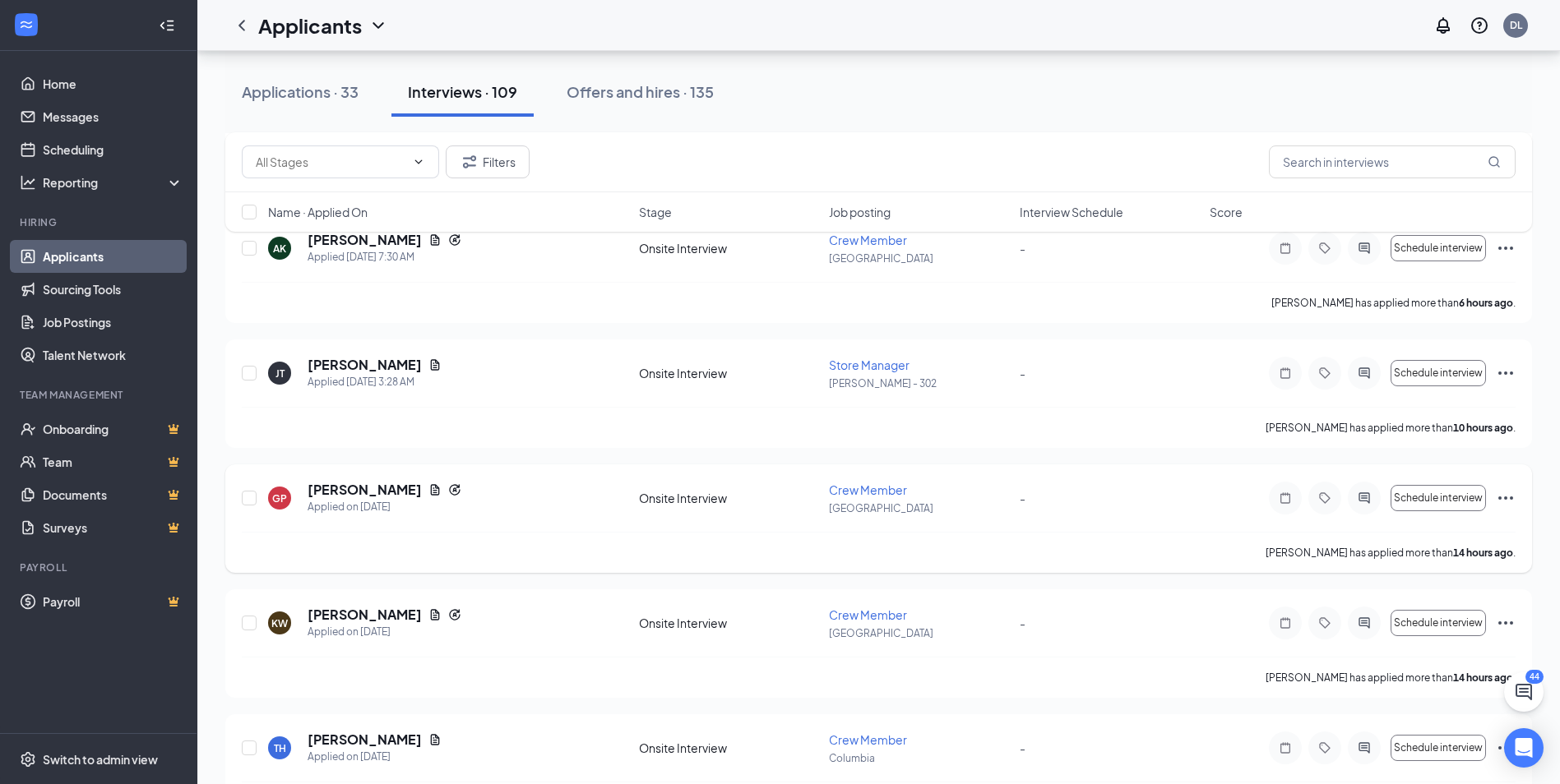
scroll to position [739, 0]
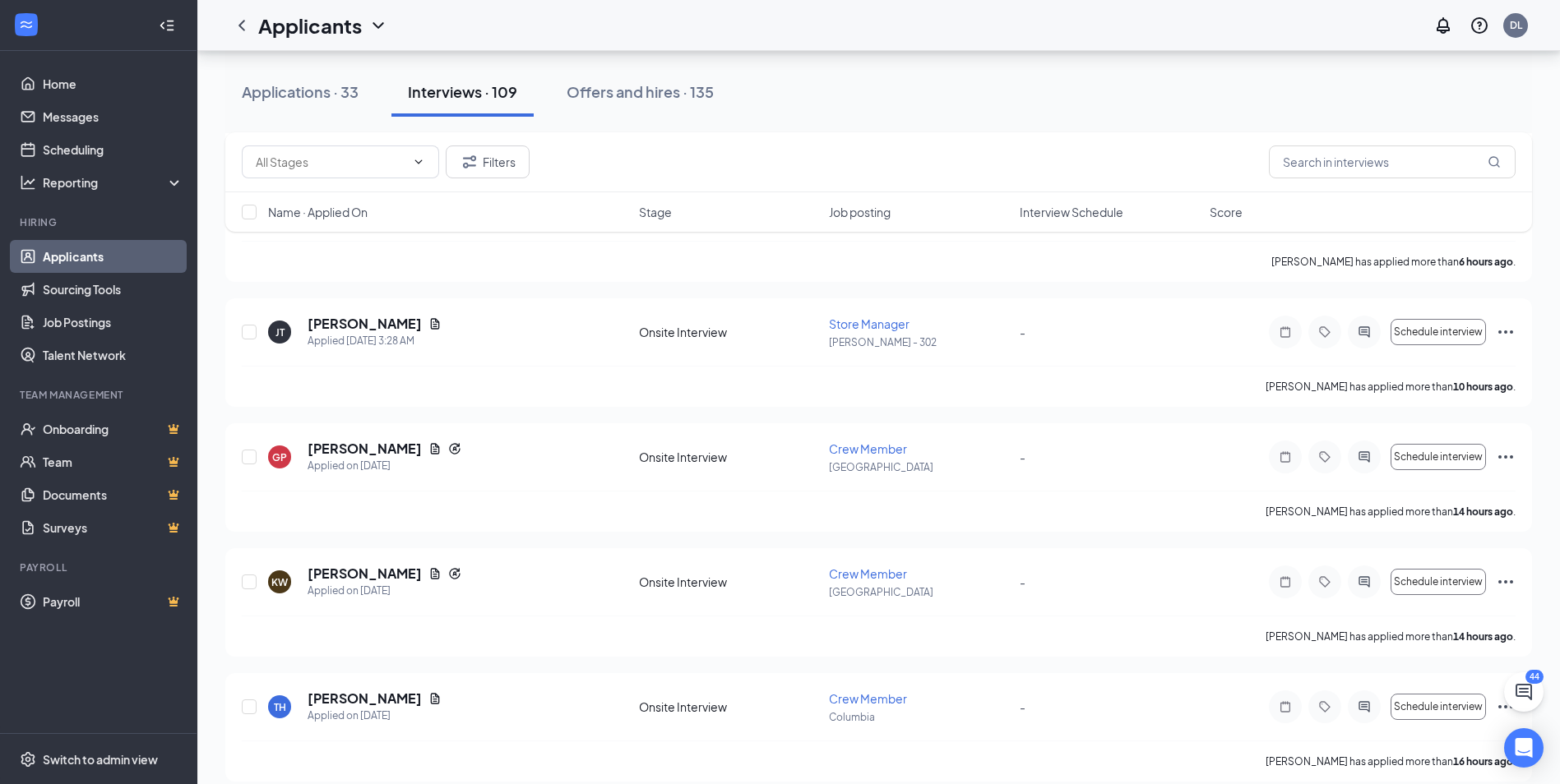
click at [878, 211] on span "Job posting" at bounding box center [860, 211] width 62 height 16
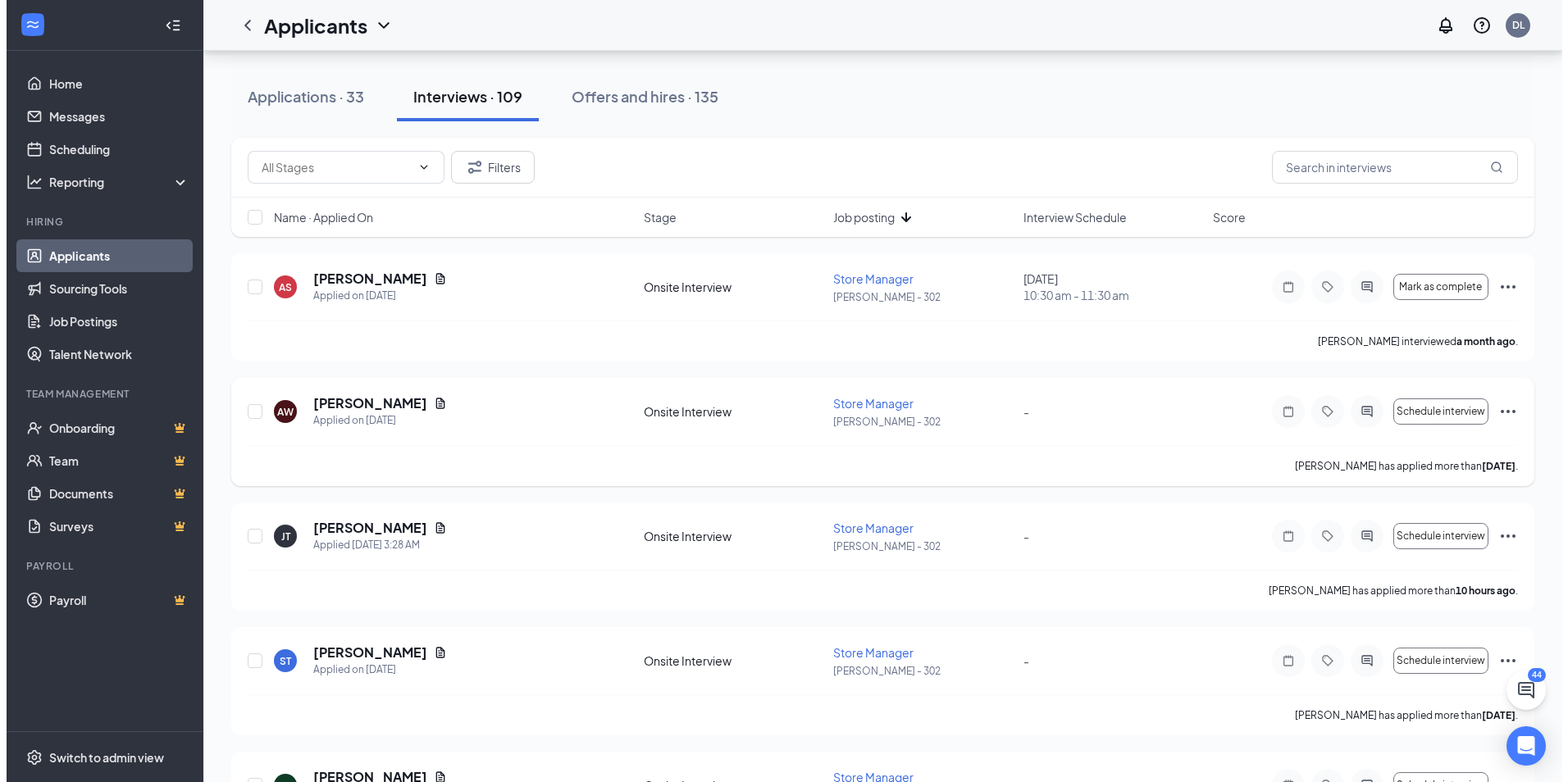
scroll to position [164, 0]
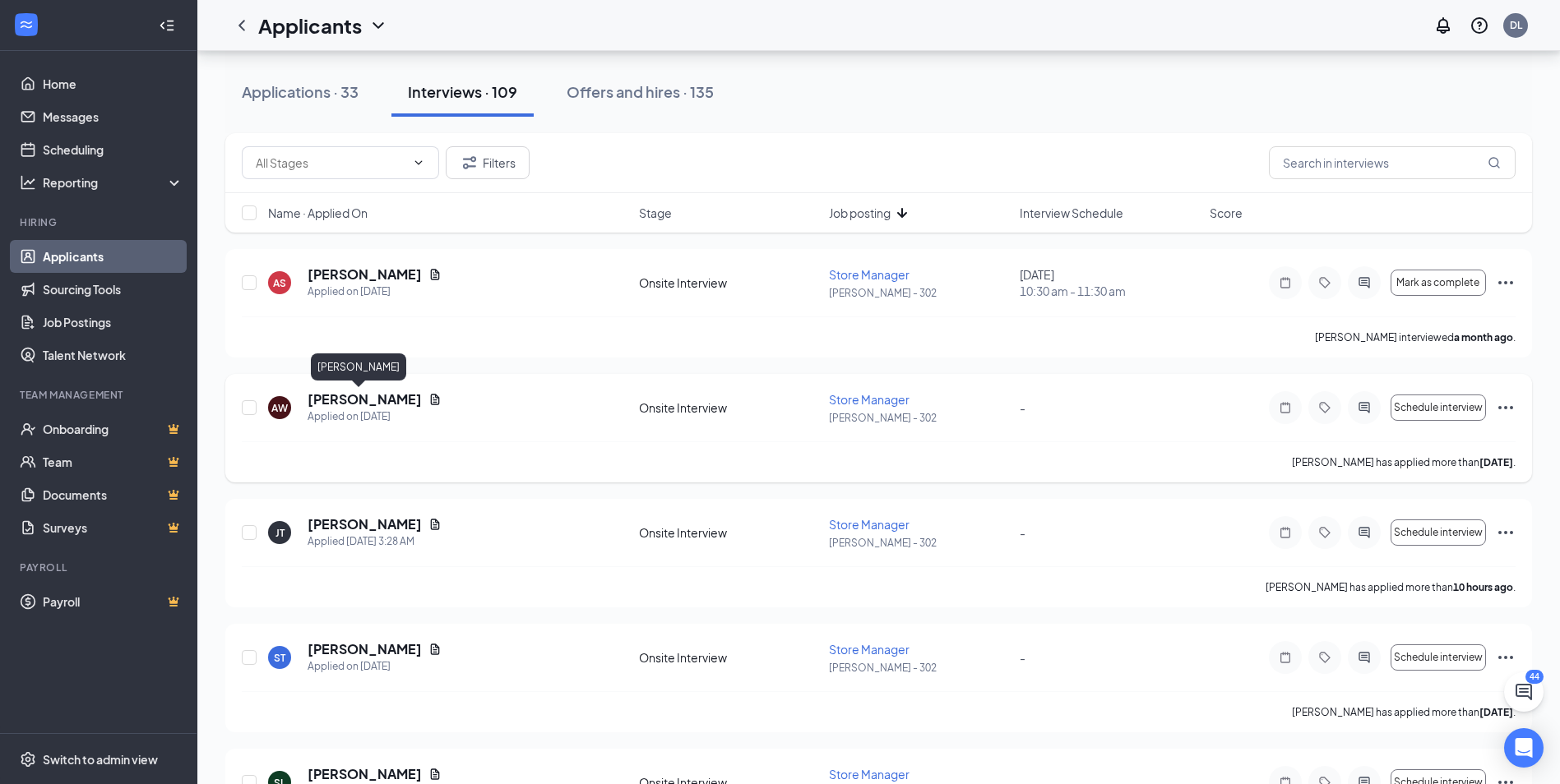
click at [360, 397] on h5 "[PERSON_NAME]" at bounding box center [365, 399] width 114 height 18
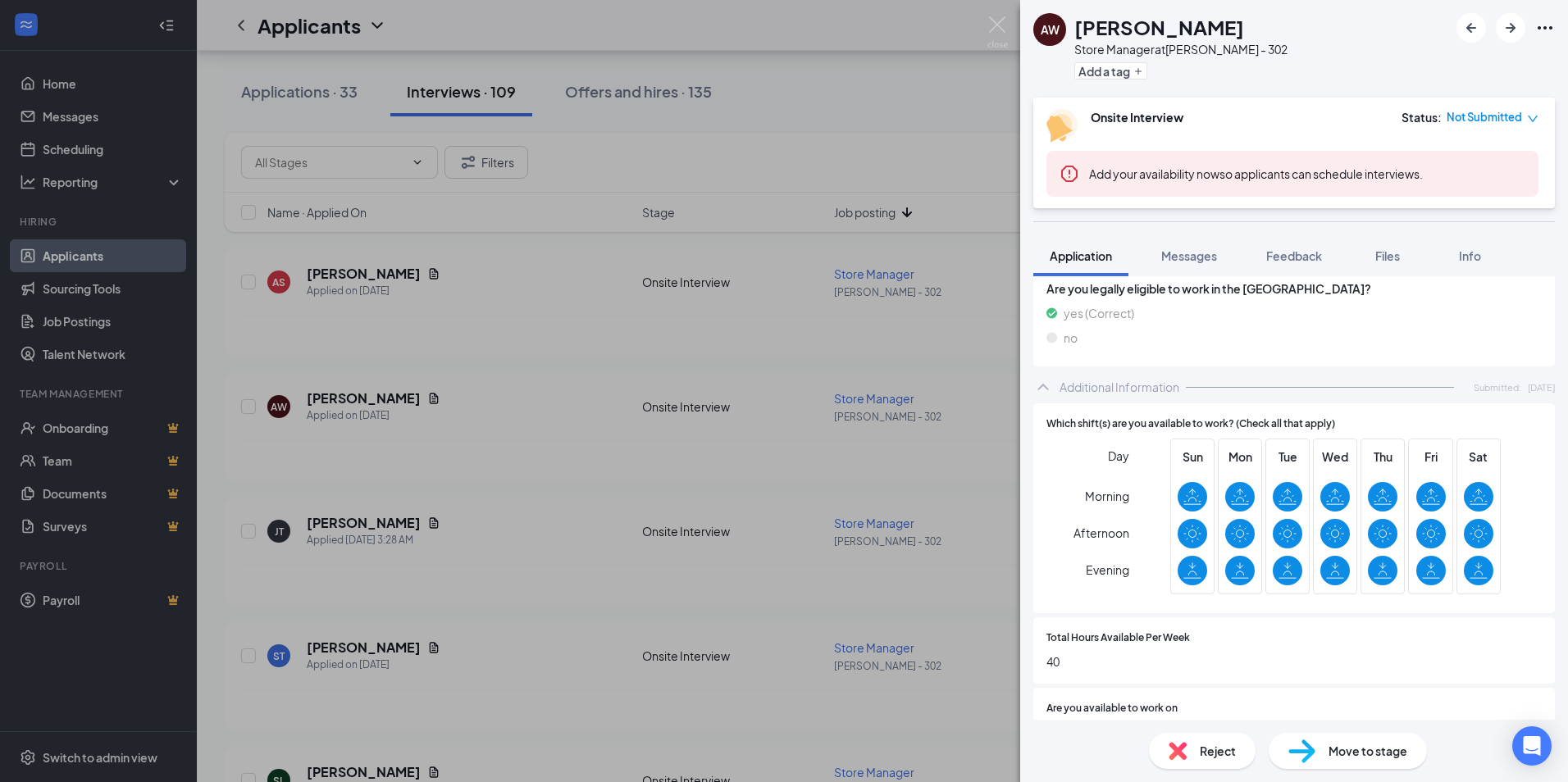
scroll to position [729, 0]
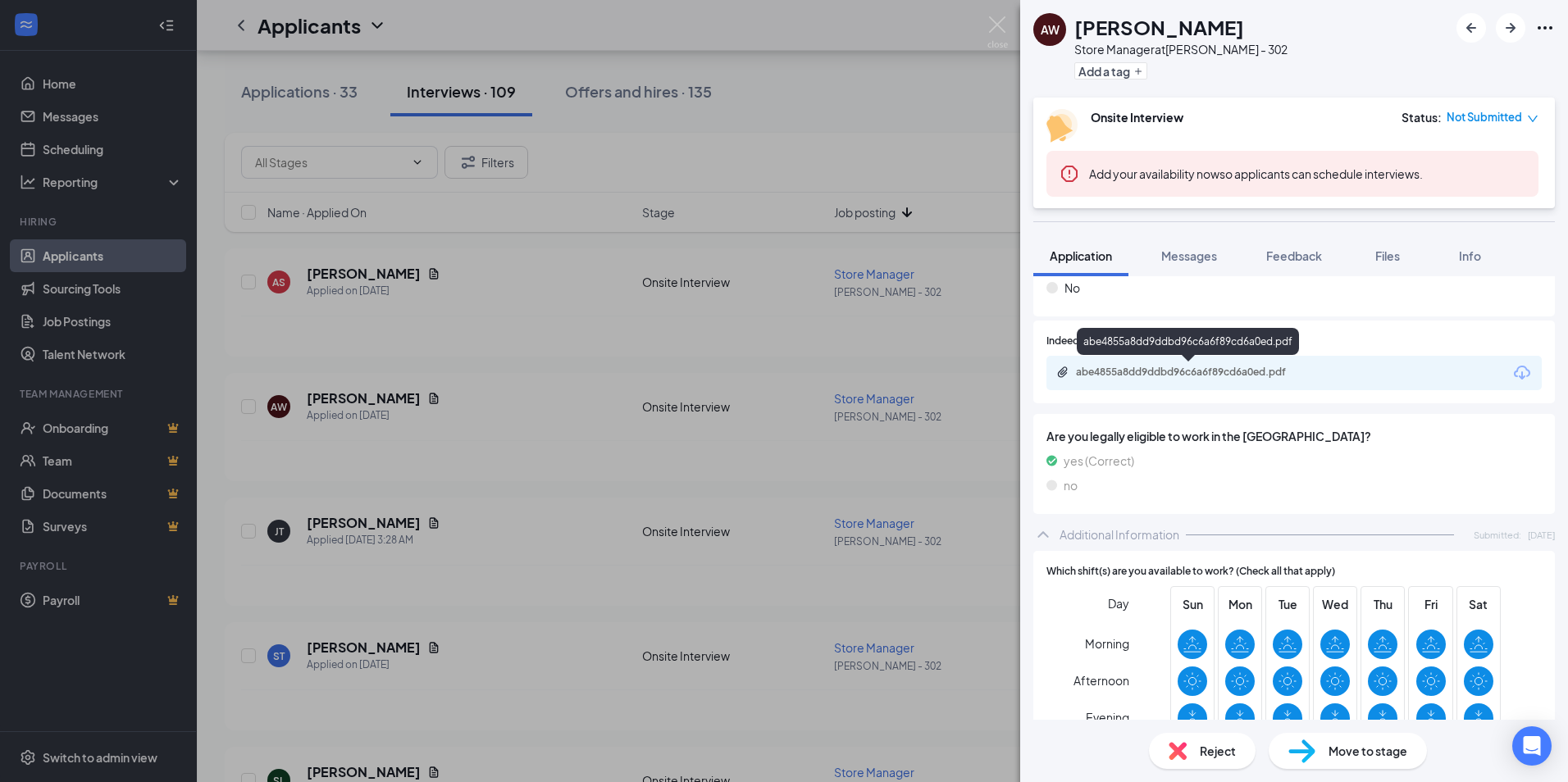
click at [1180, 369] on div "abe4855a8dd9ddbd96c6a6f89cd6a0ed.pdf" at bounding box center [1190, 372] width 229 height 14
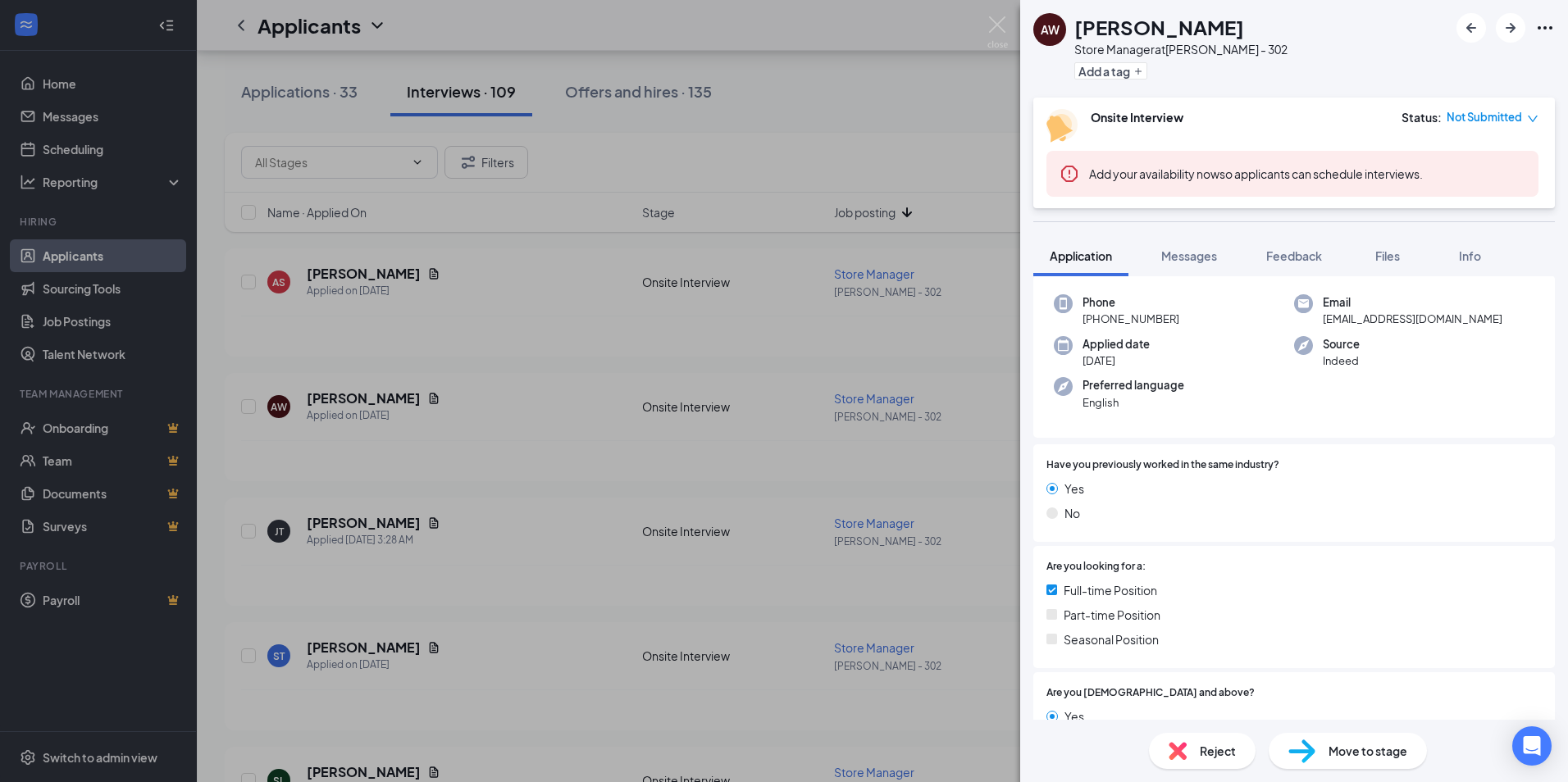
scroll to position [0, 0]
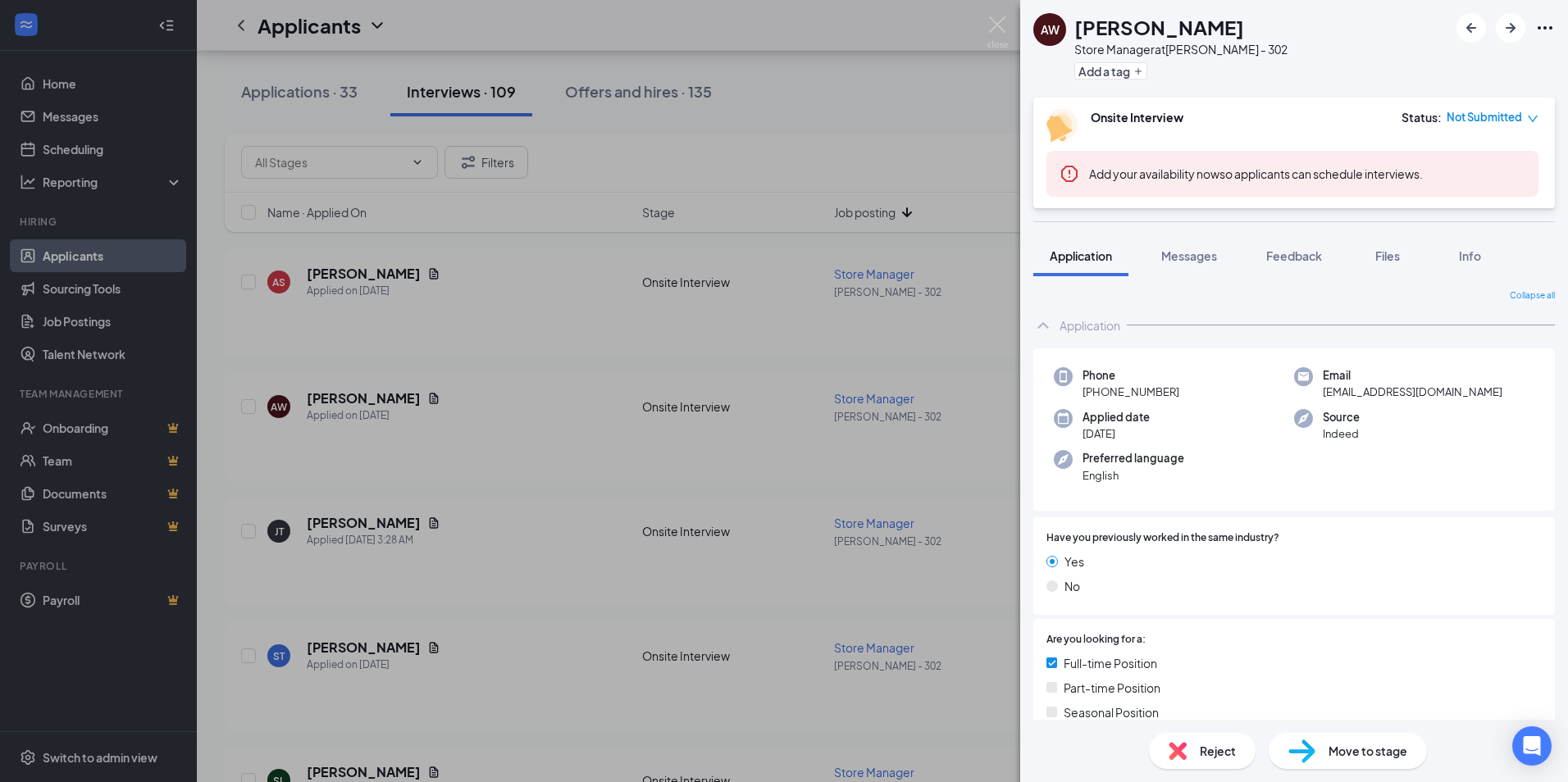
click at [1218, 759] on span "Reject" at bounding box center [1217, 751] width 36 height 18
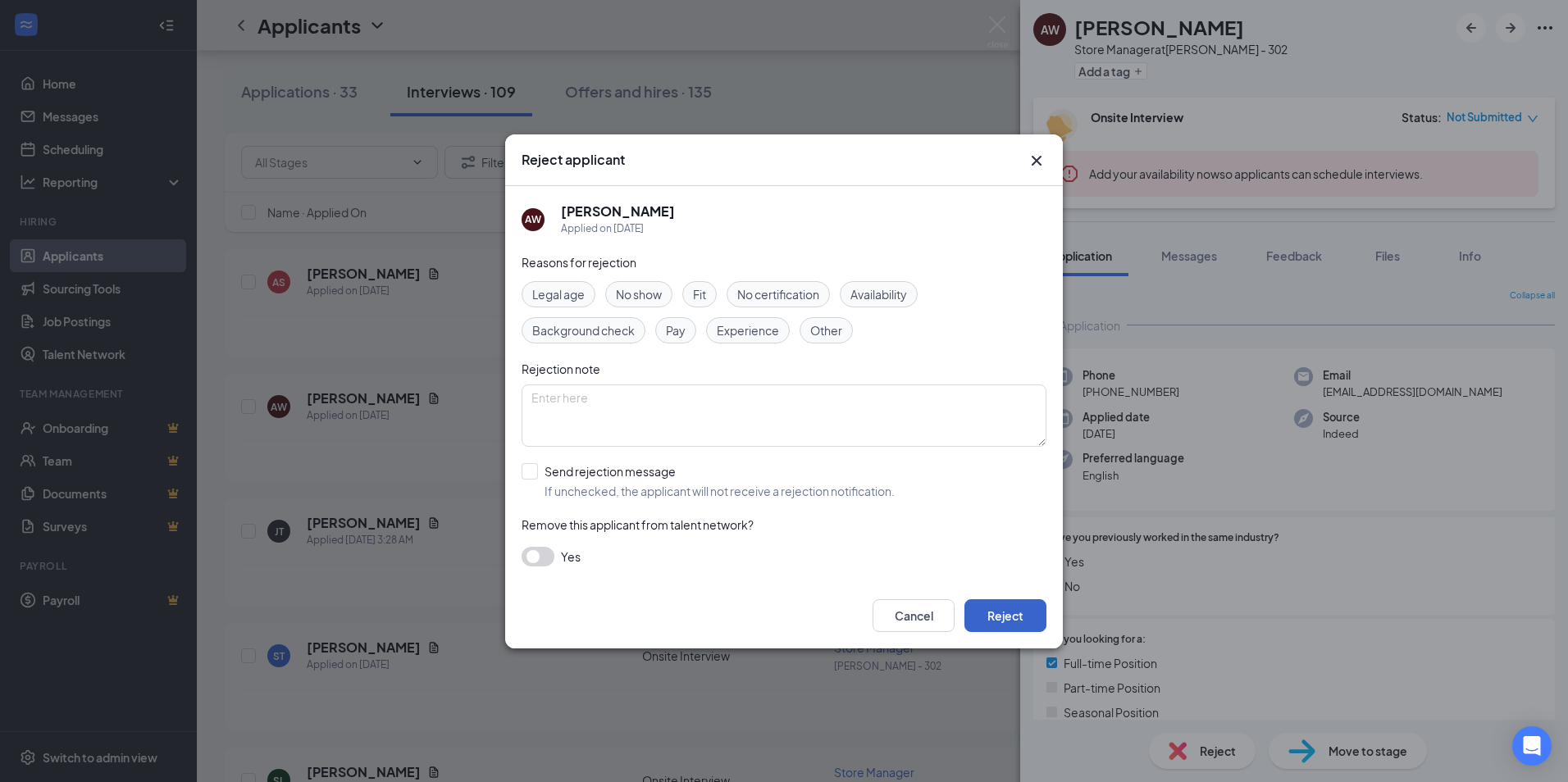
click at [1020, 615] on button "Reject" at bounding box center [1004, 616] width 82 height 33
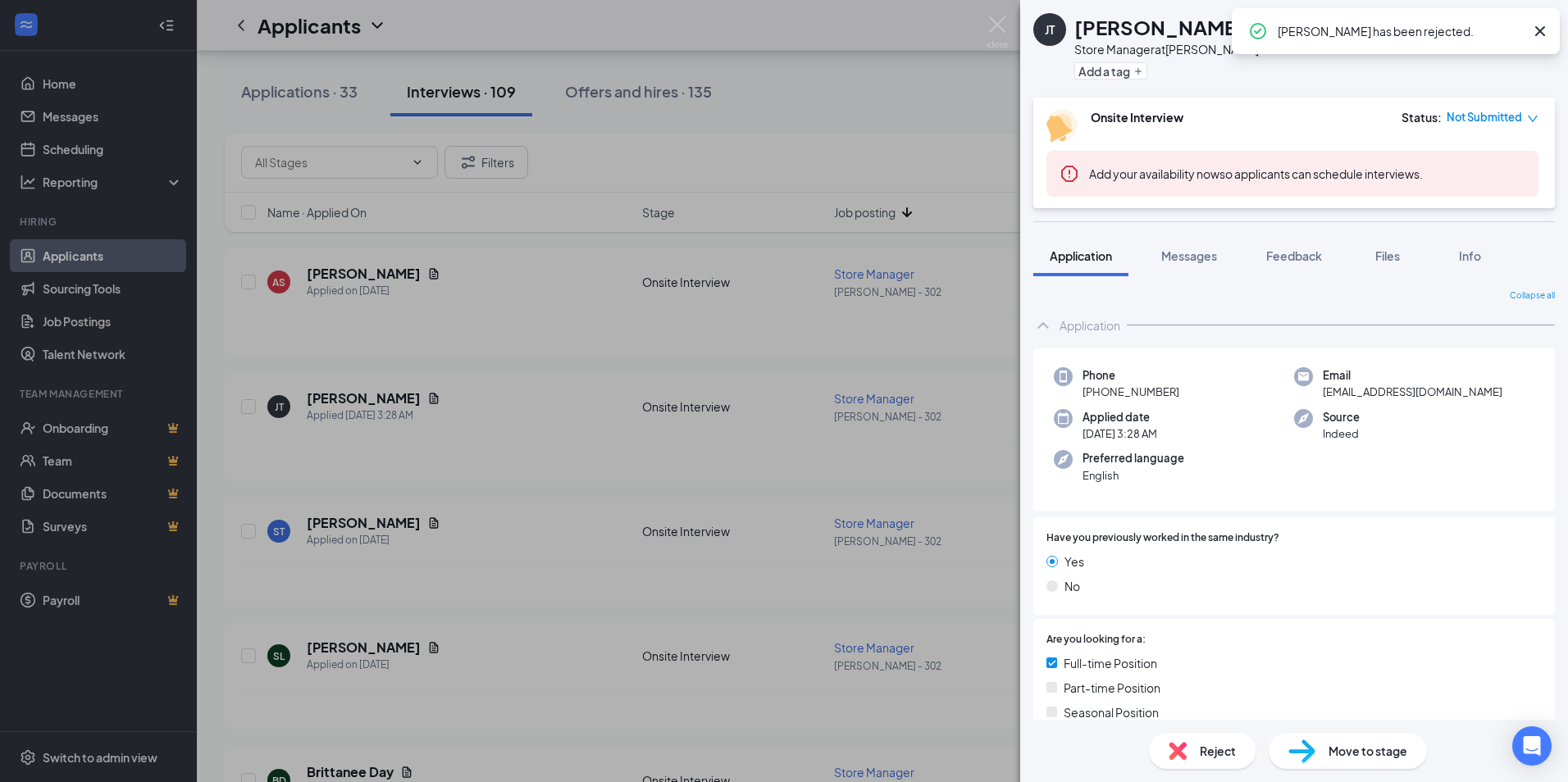
click at [807, 357] on div "[PERSON_NAME] Store Manager at [PERSON_NAME] - 302 Add a tag Onsite Interview S…" at bounding box center [784, 391] width 1568 height 782
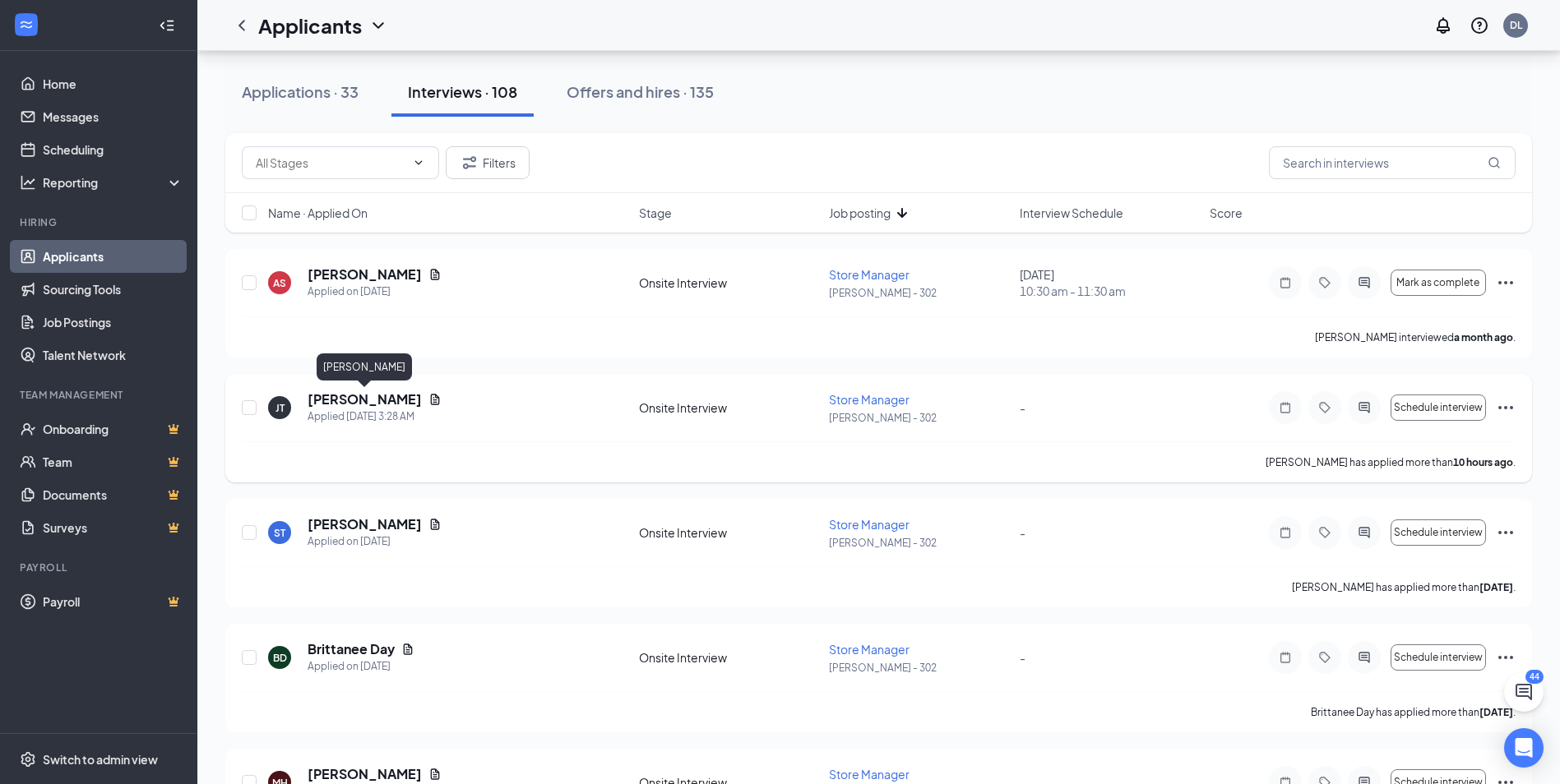
click at [386, 398] on h5 "[PERSON_NAME]" at bounding box center [365, 399] width 114 height 18
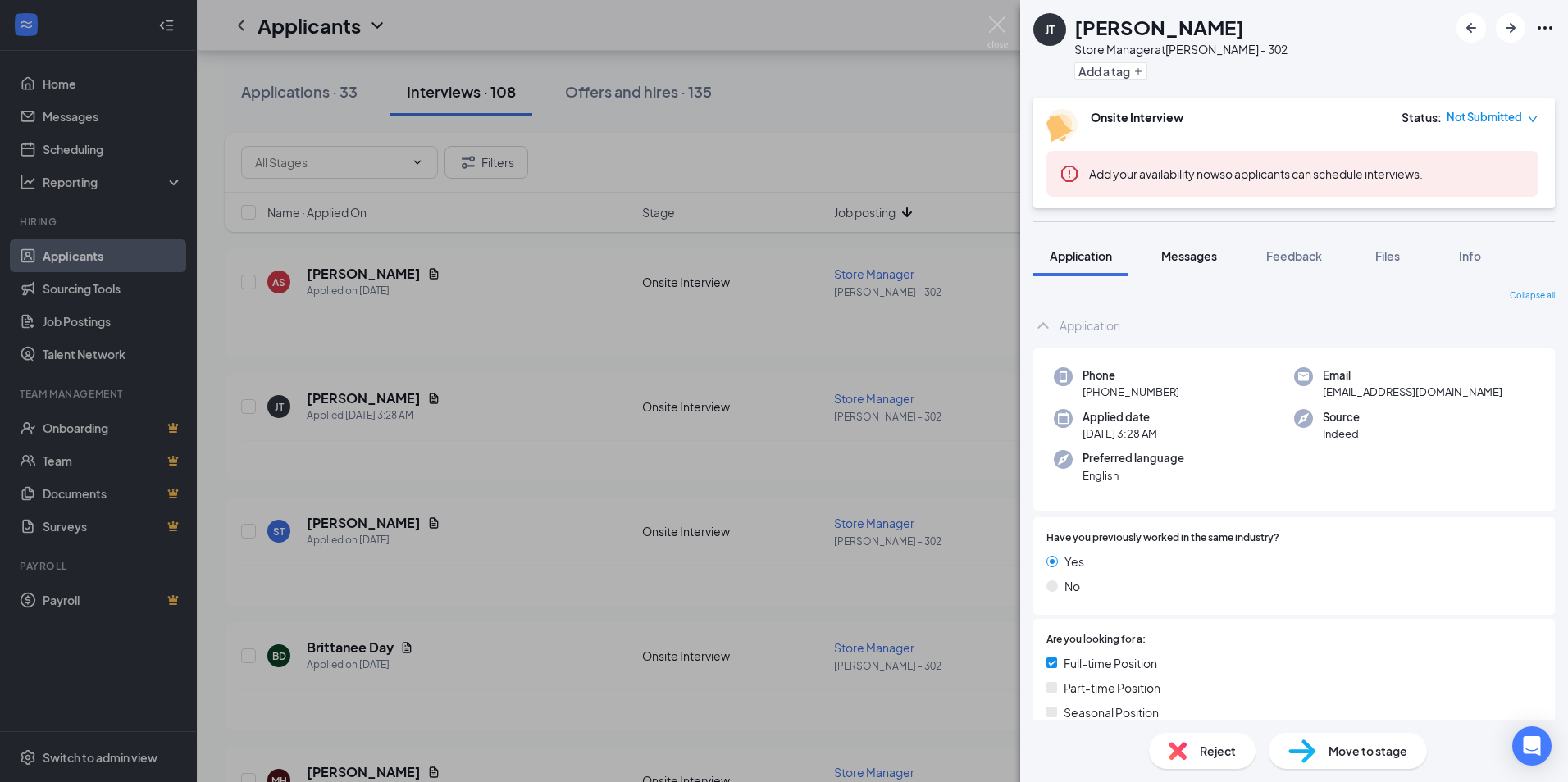
click at [1195, 261] on span "Messages" at bounding box center [1189, 255] width 56 height 14
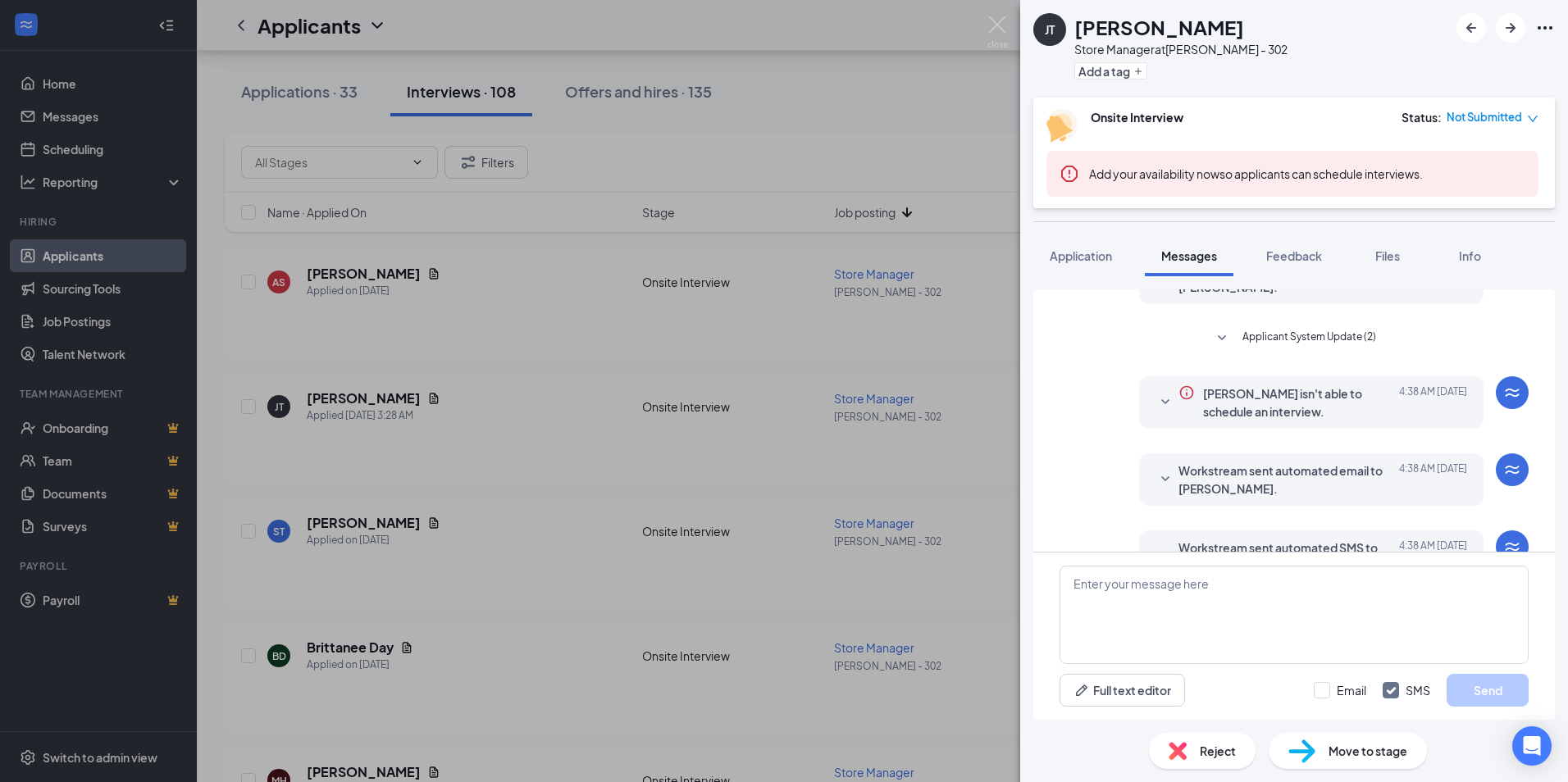
scroll to position [436, 0]
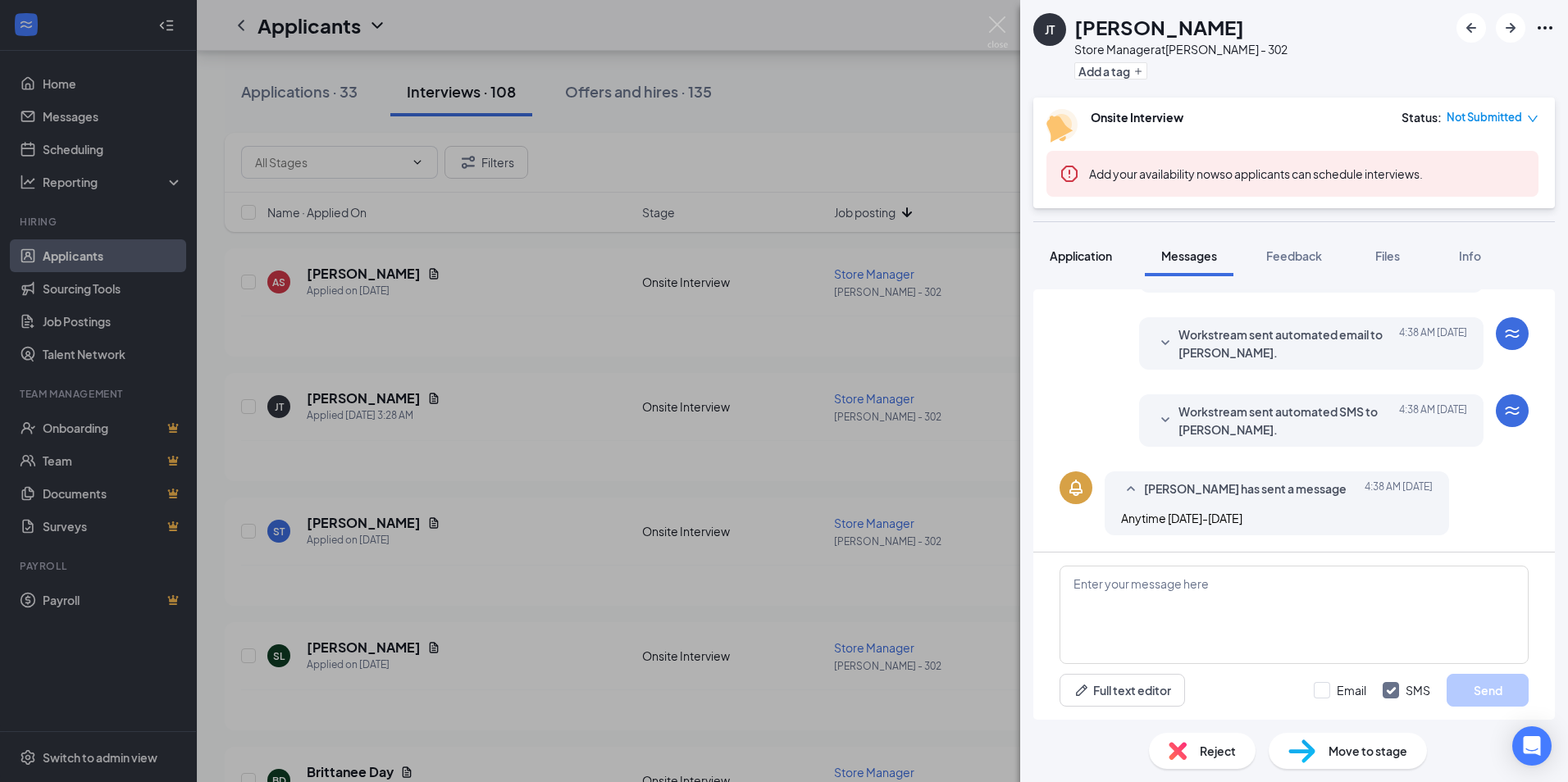
click at [1079, 262] on span "Application" at bounding box center [1081, 255] width 62 height 14
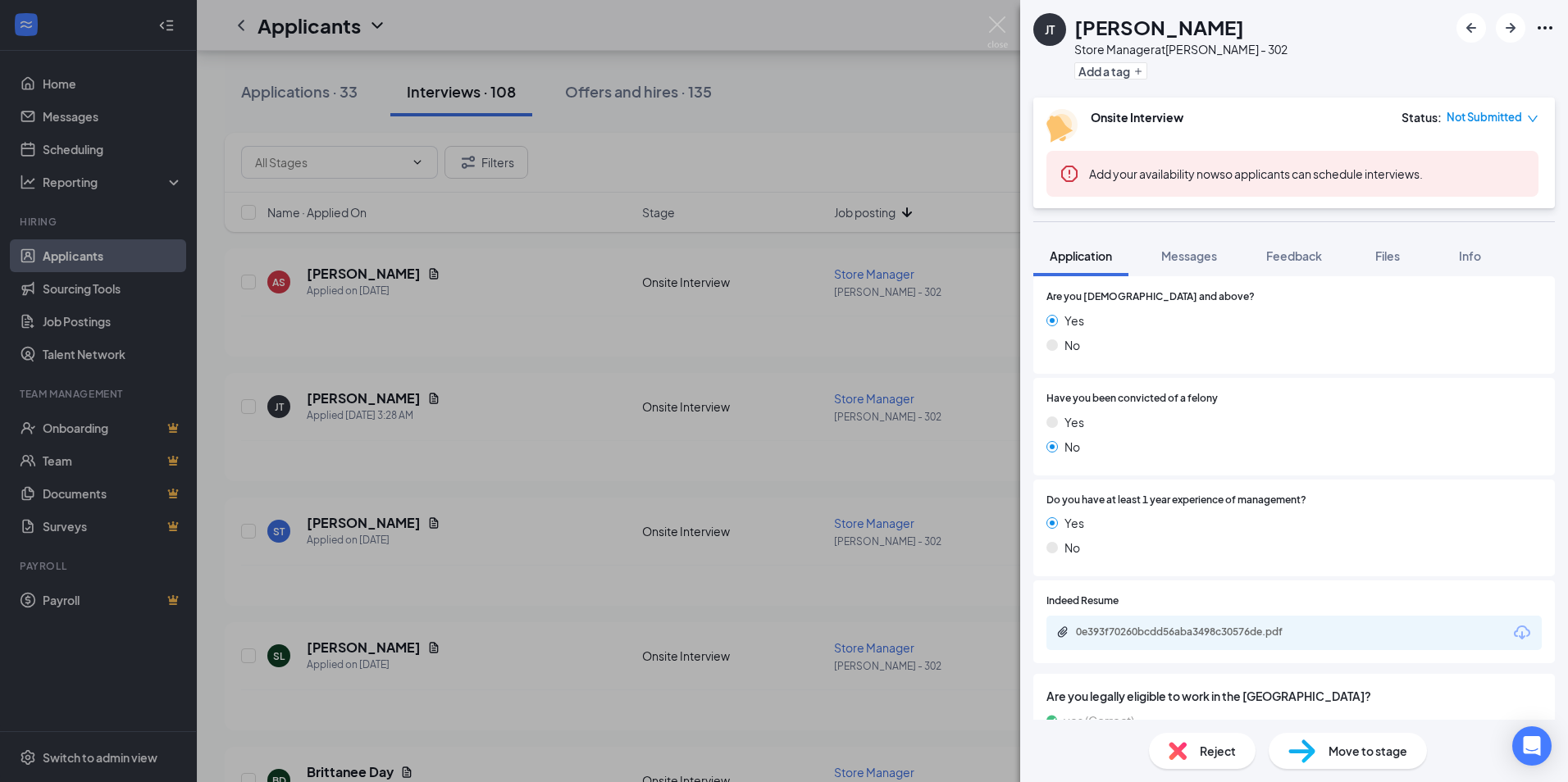
scroll to position [492, 0]
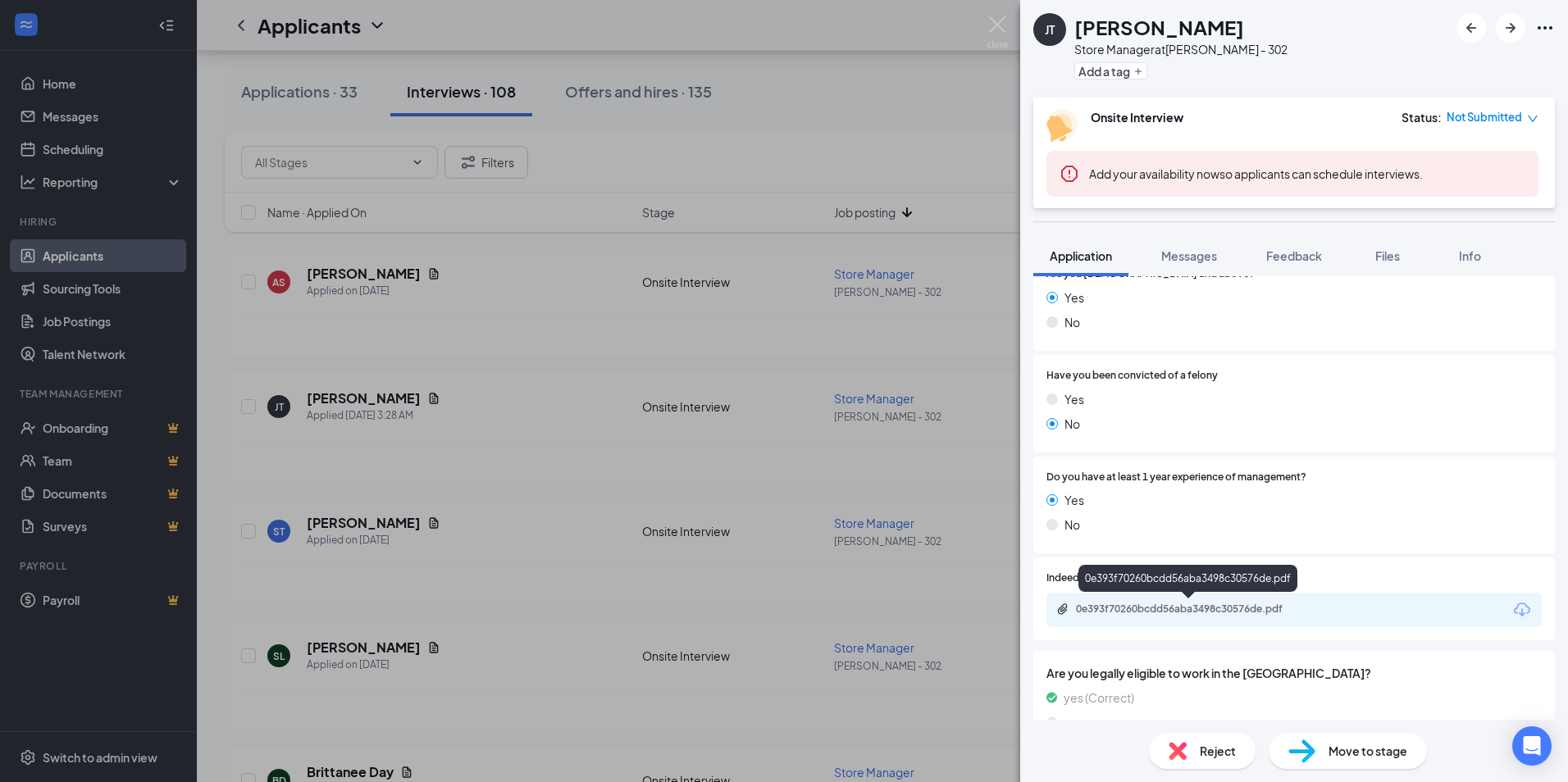
click at [1165, 602] on div "0e393f70260bcdd56aba3498c30576de.pdf" at bounding box center [1190, 609] width 229 height 14
click at [1217, 747] on span "Reject" at bounding box center [1217, 751] width 36 height 18
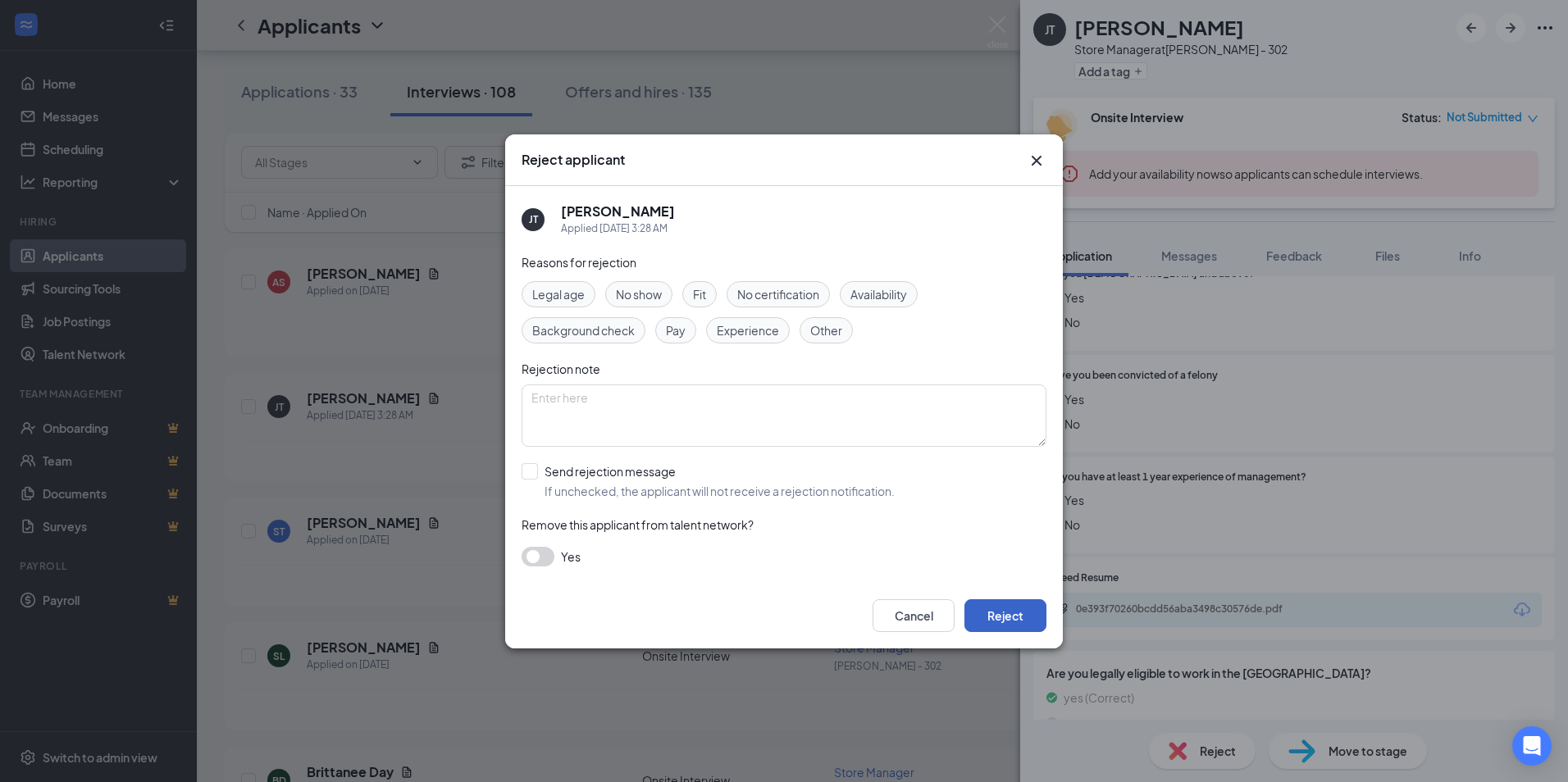
click at [1031, 607] on button "Reject" at bounding box center [1004, 616] width 82 height 33
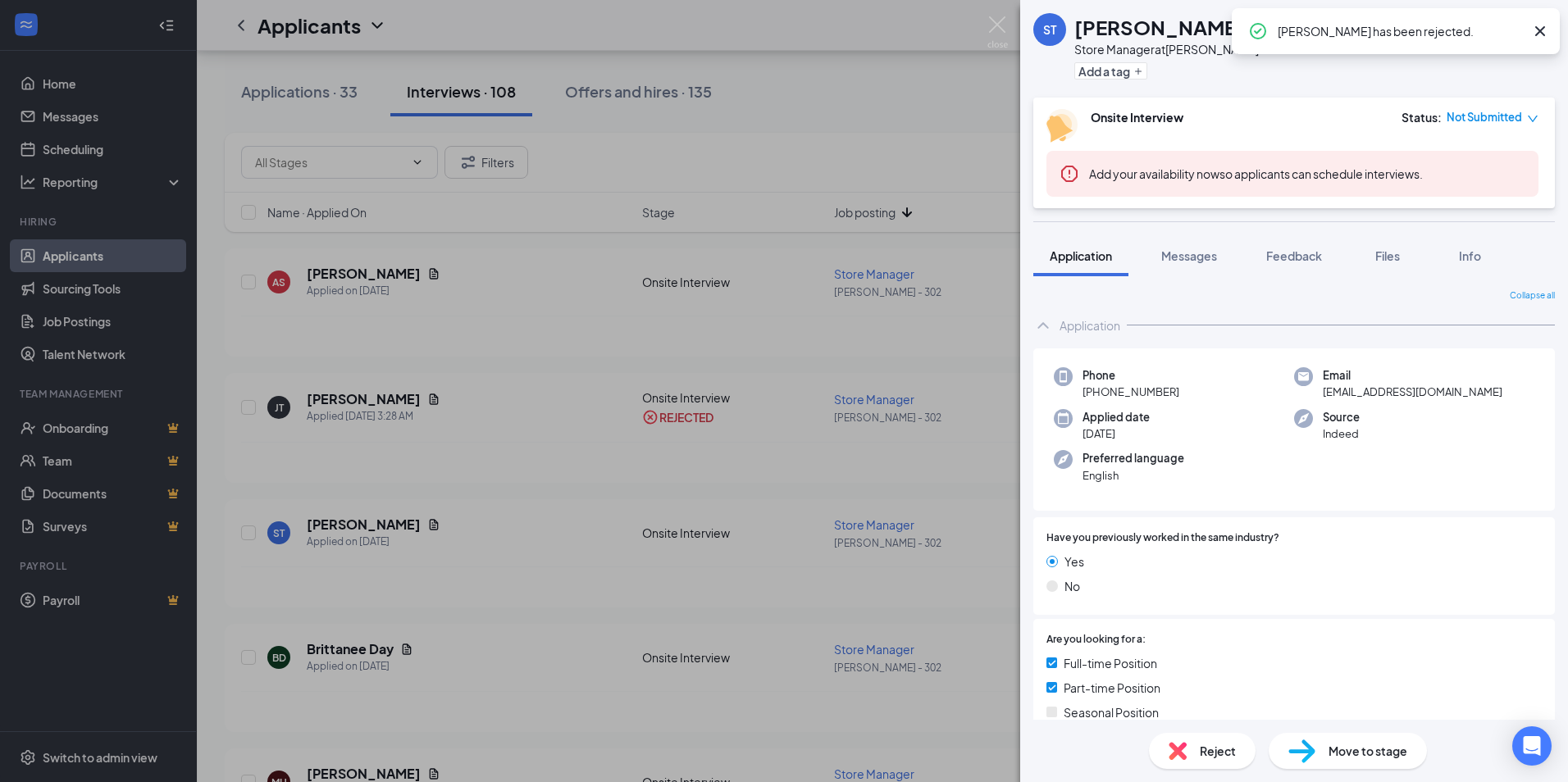
click at [800, 449] on div "ST [PERSON_NAME] Store Manager at [PERSON_NAME] - 302 Add a tag Onsite Intervie…" at bounding box center [784, 391] width 1568 height 782
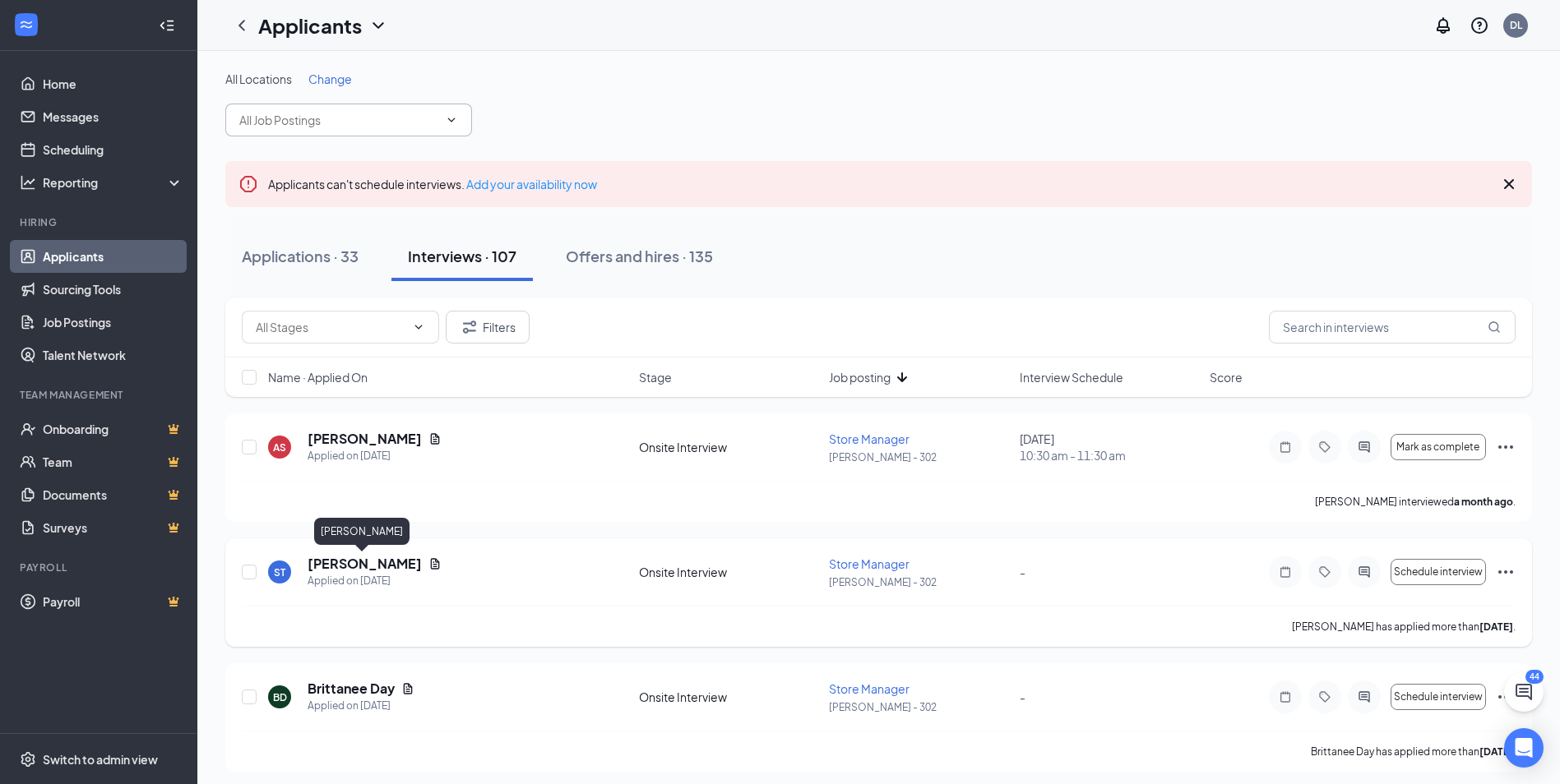
click at [379, 566] on h5 "[PERSON_NAME]" at bounding box center [365, 563] width 114 height 18
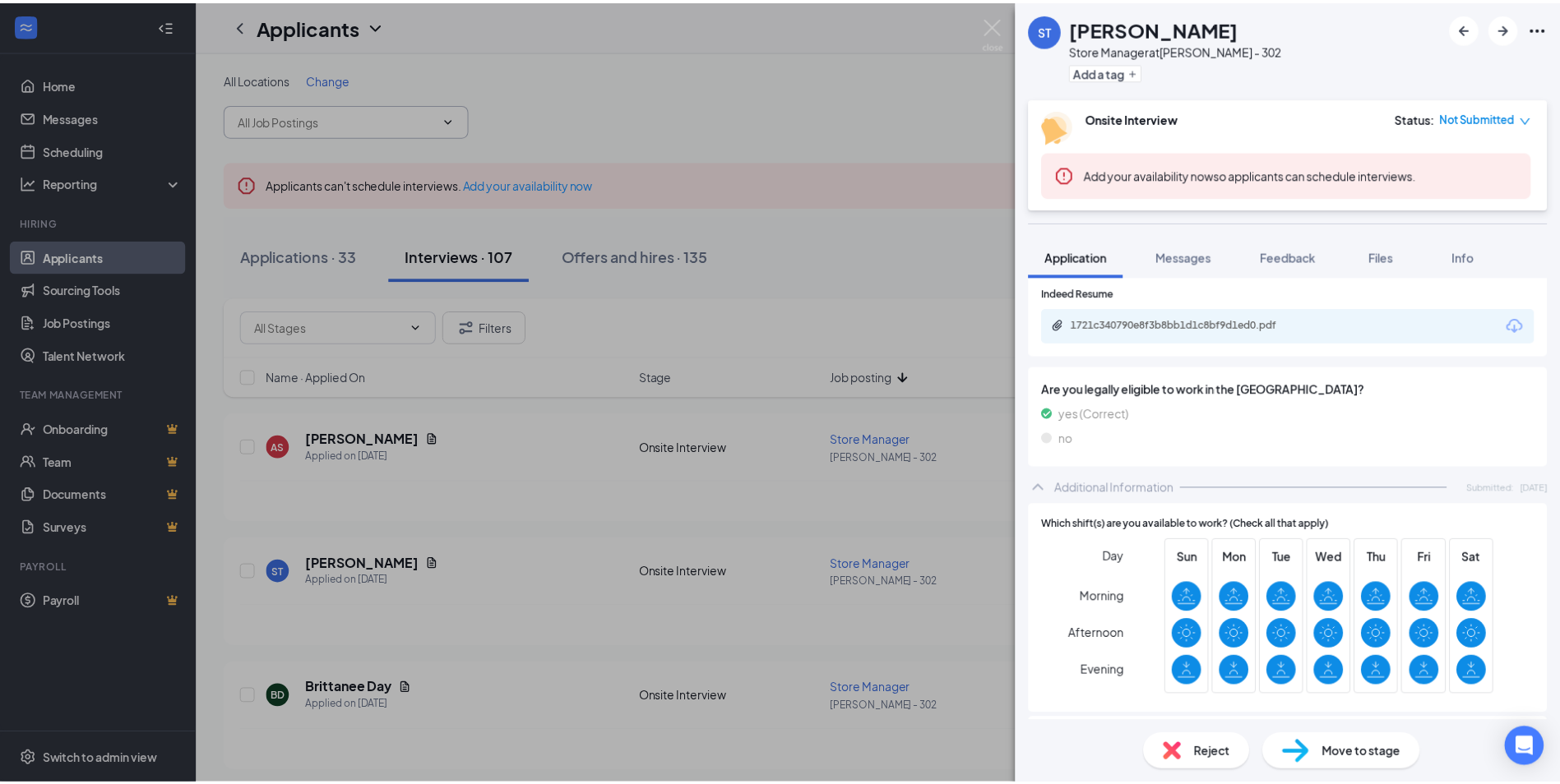
scroll to position [776, 0]
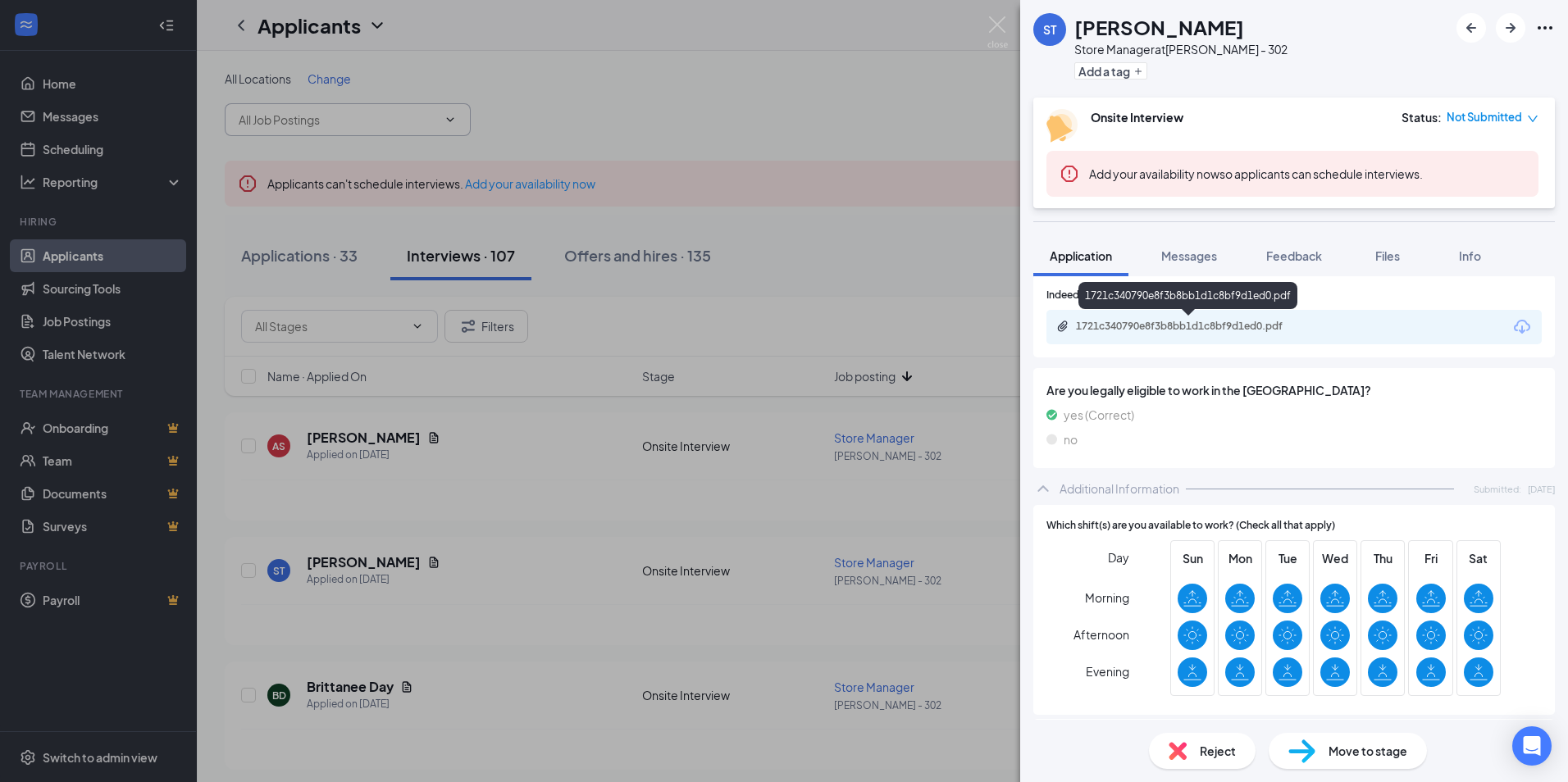
click at [1164, 327] on div "1721c340790e8f3b8bb1d1c8bf9d1ed0.pdf" at bounding box center [1190, 327] width 229 height 14
click at [1208, 747] on span "Reject" at bounding box center [1217, 751] width 36 height 18
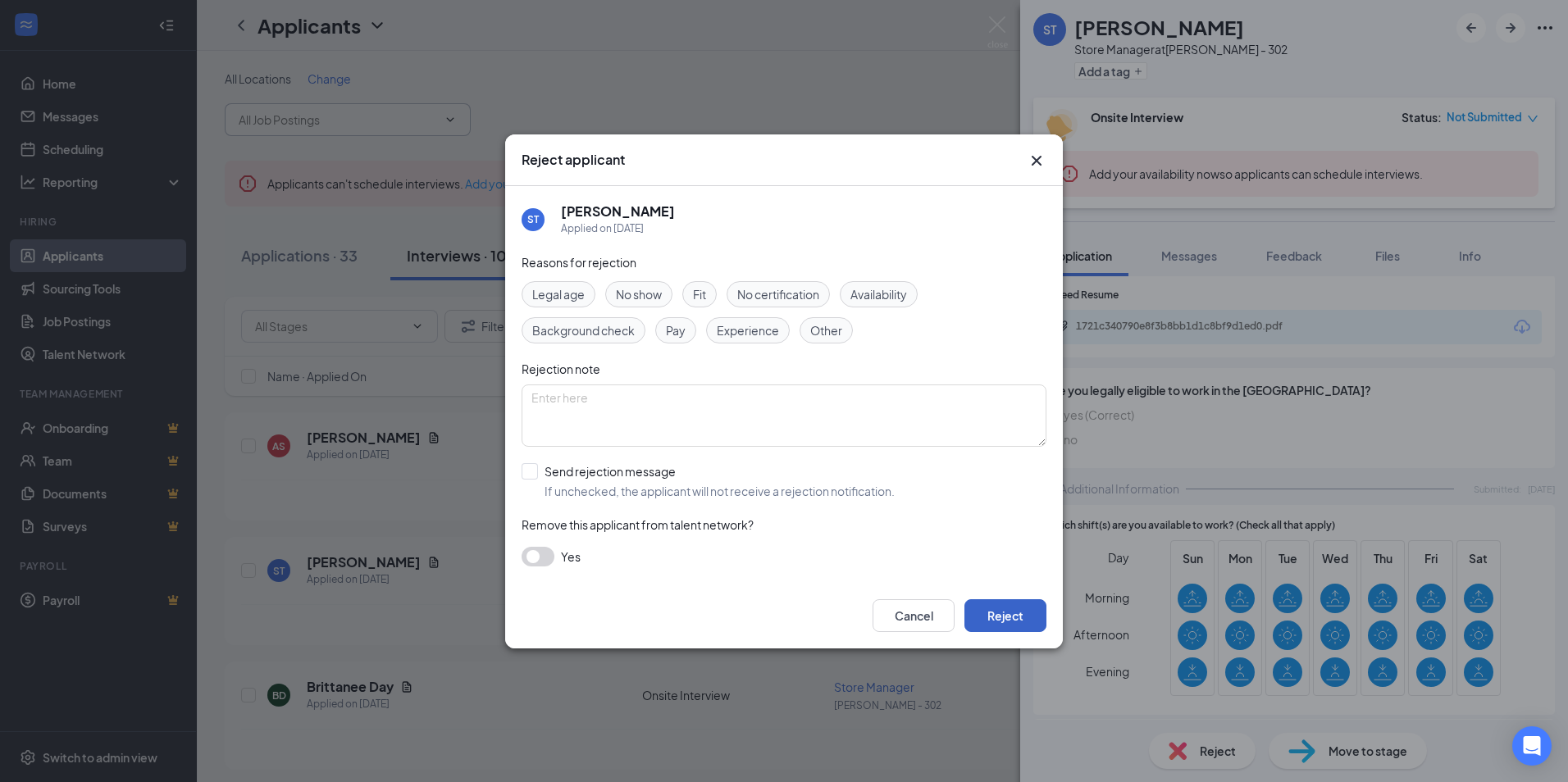
click at [1010, 622] on button "Reject" at bounding box center [1004, 616] width 82 height 33
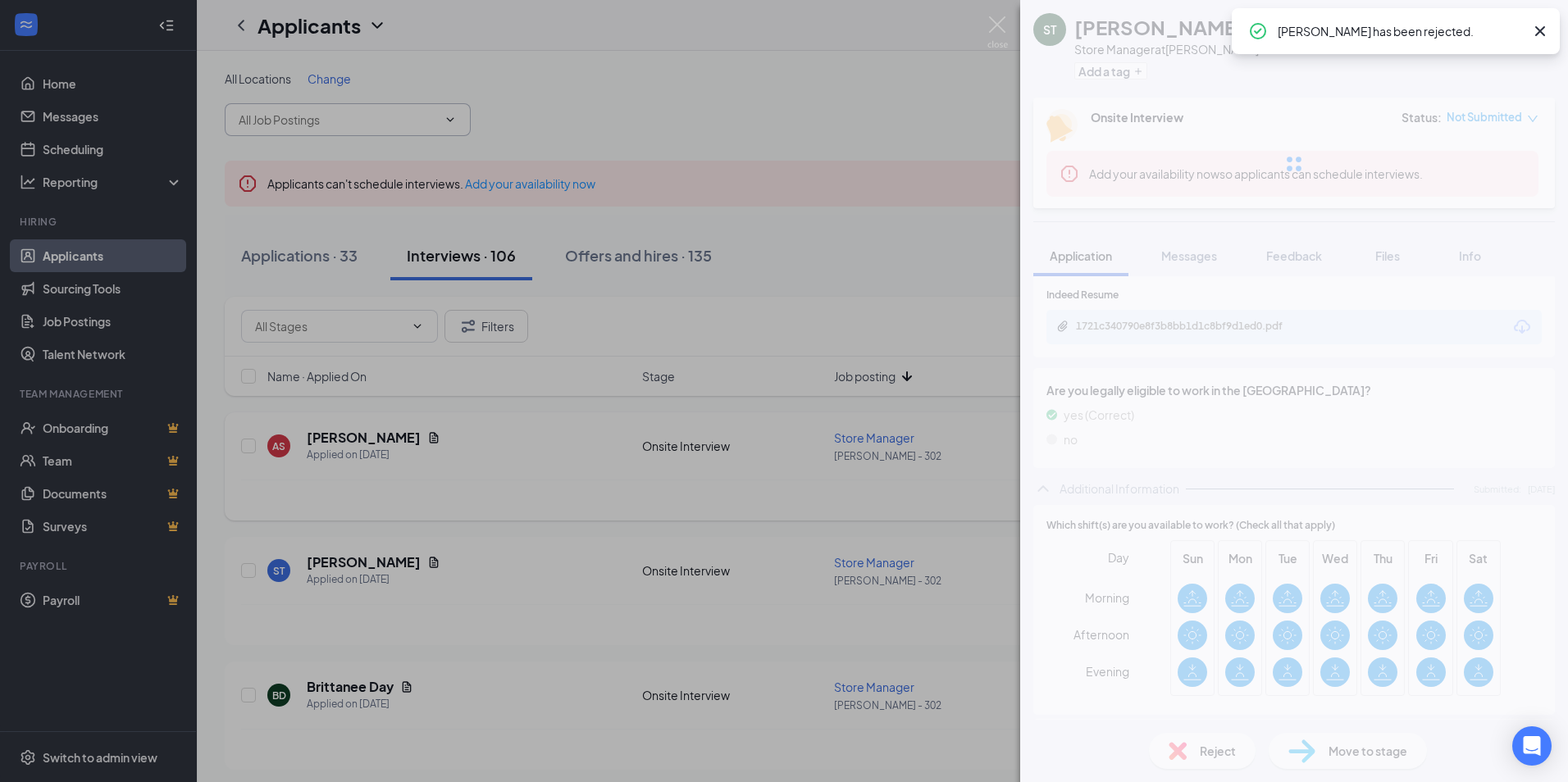
drag, startPoint x: 838, startPoint y: 513, endPoint x: 857, endPoint y: 520, distance: 20.2
click at [856, 513] on div "ST [PERSON_NAME] Store Manager at [PERSON_NAME] - 302 Add a tag Onsite Intervie…" at bounding box center [784, 391] width 1568 height 782
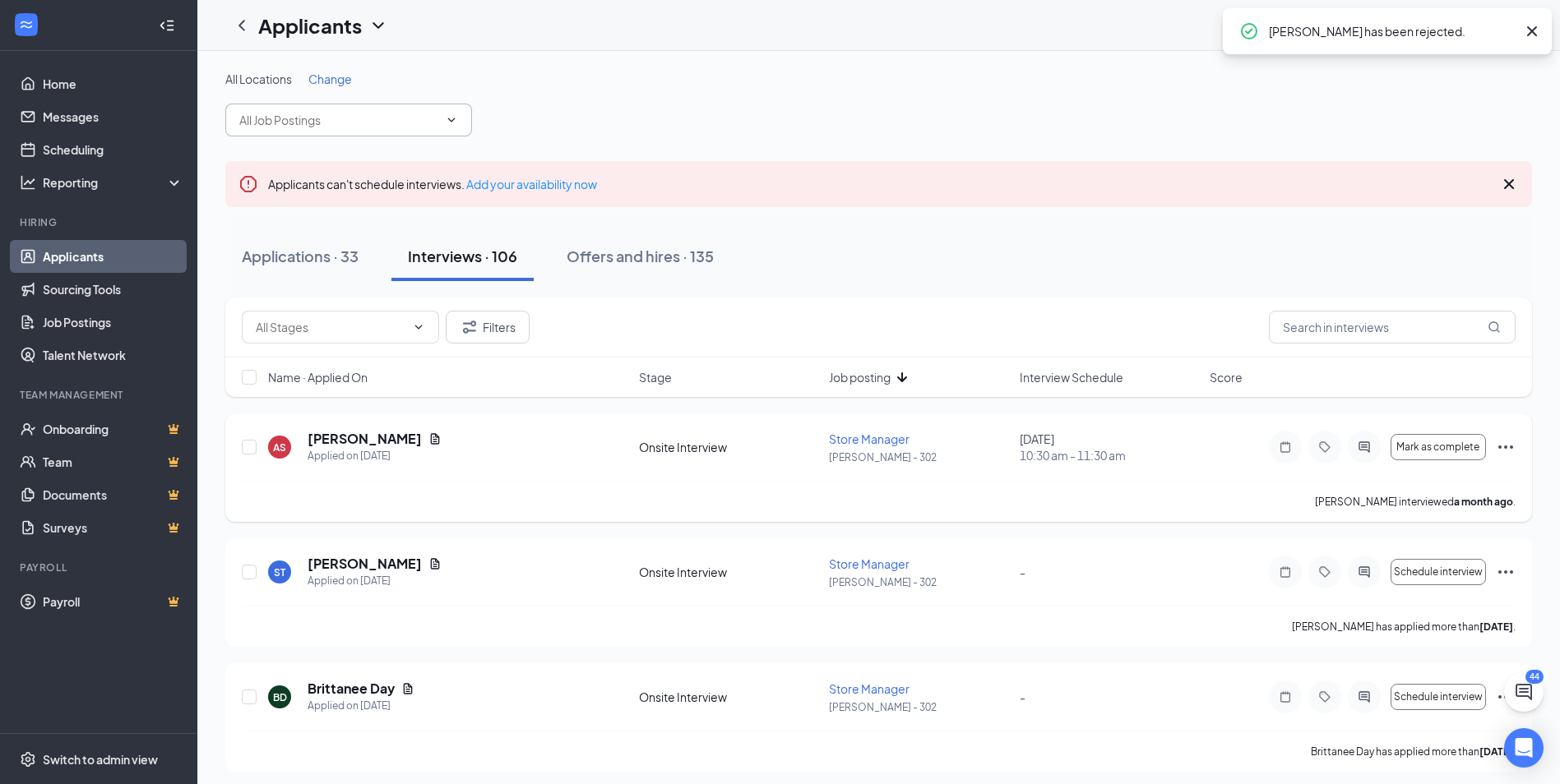
click at [791, 480] on div "AS [PERSON_NAME] Applied on [DATE] Onsite Interview Store Manager [PERSON_NAME]…" at bounding box center [878, 455] width 1274 height 51
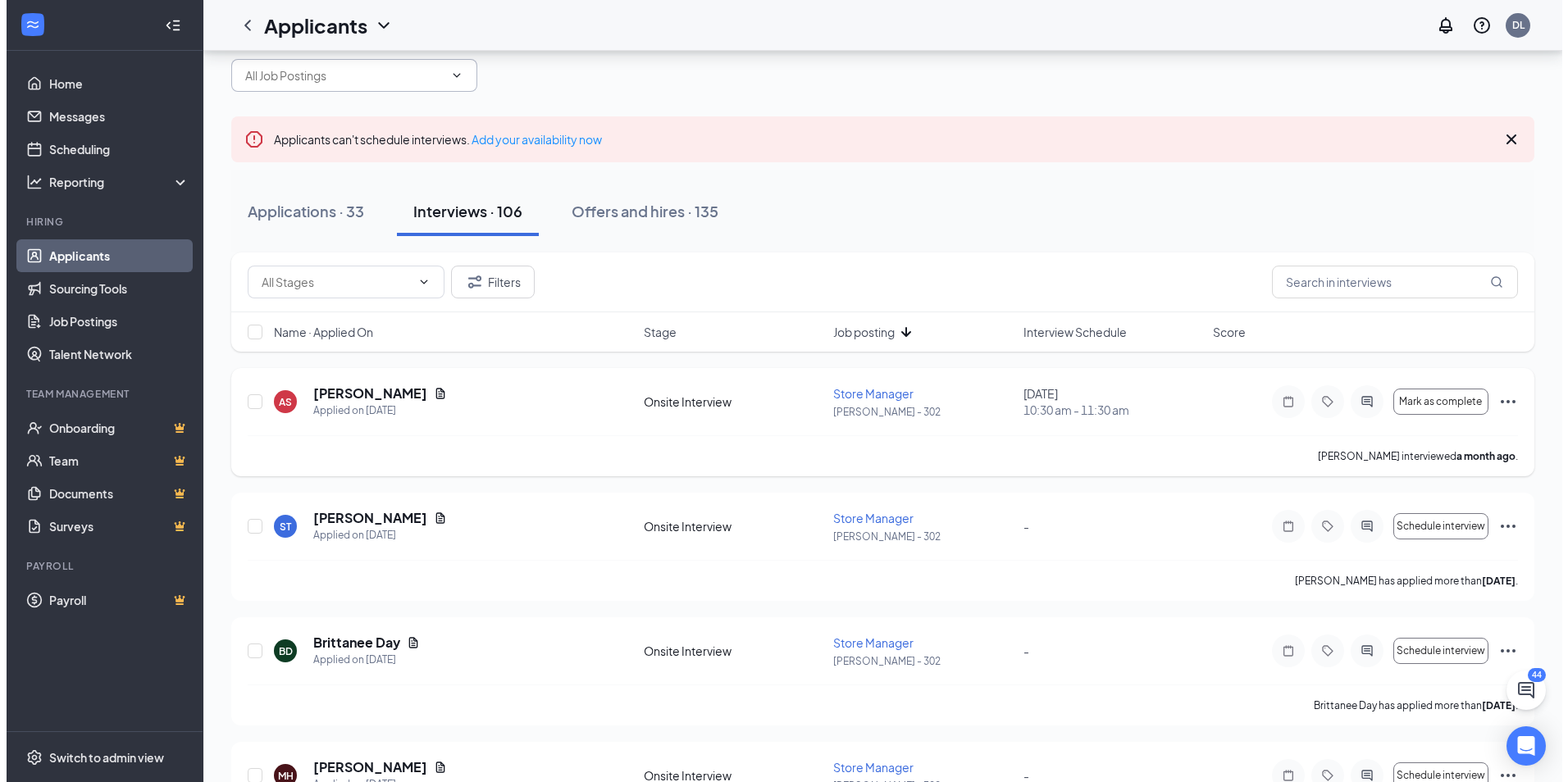
scroll to position [82, 0]
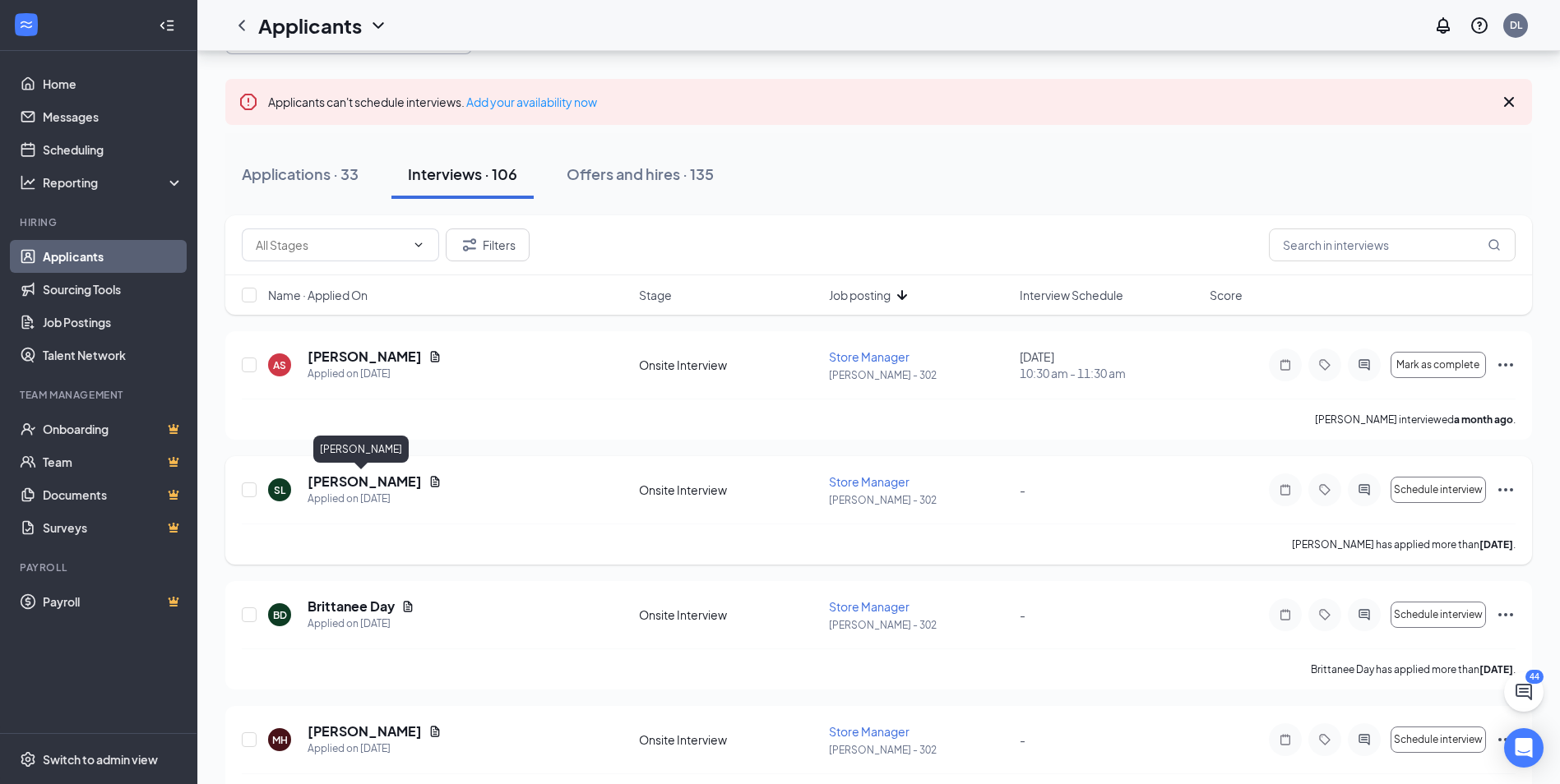
click at [392, 485] on h5 "[PERSON_NAME]" at bounding box center [365, 482] width 114 height 18
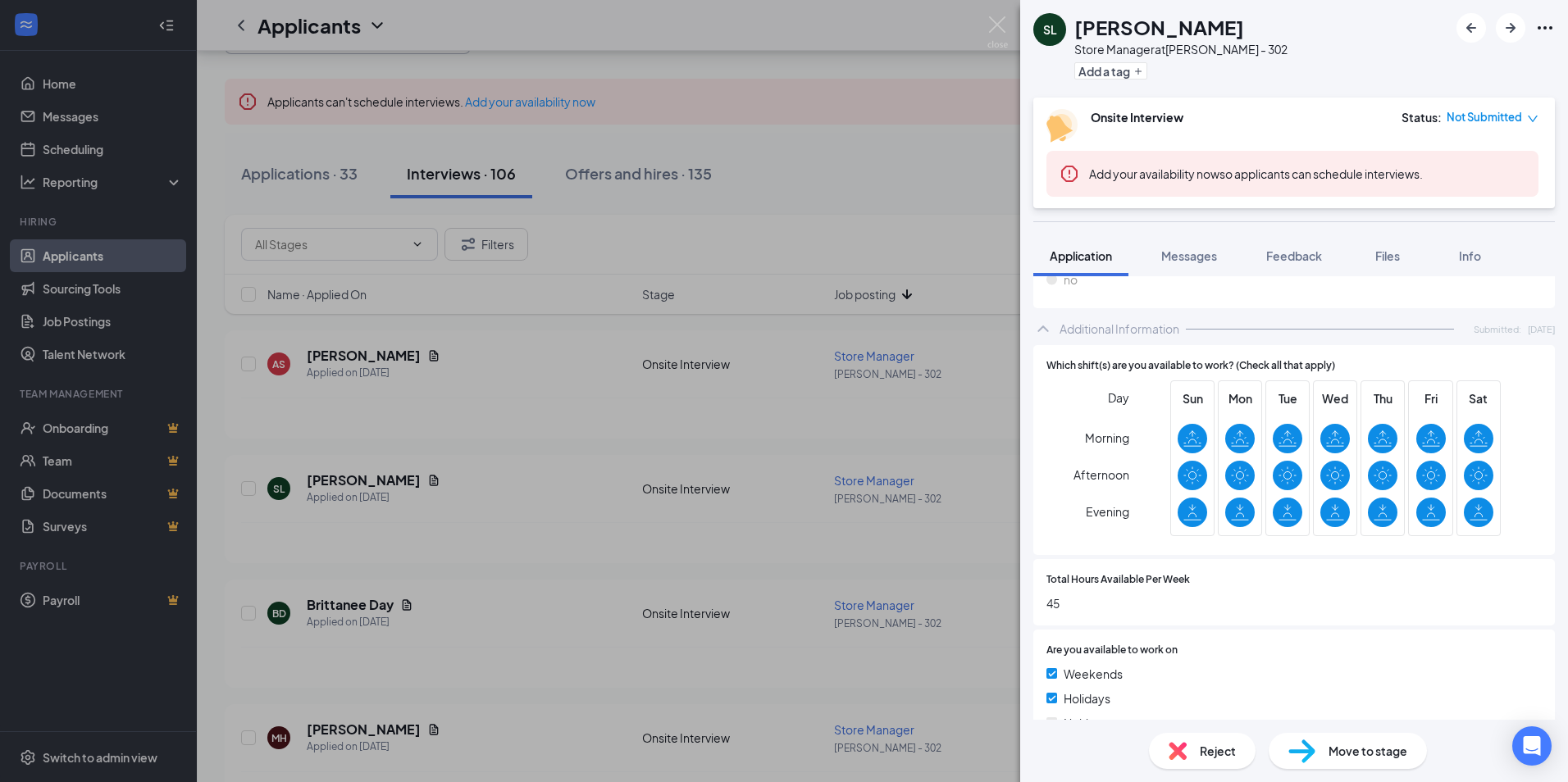
scroll to position [820, 0]
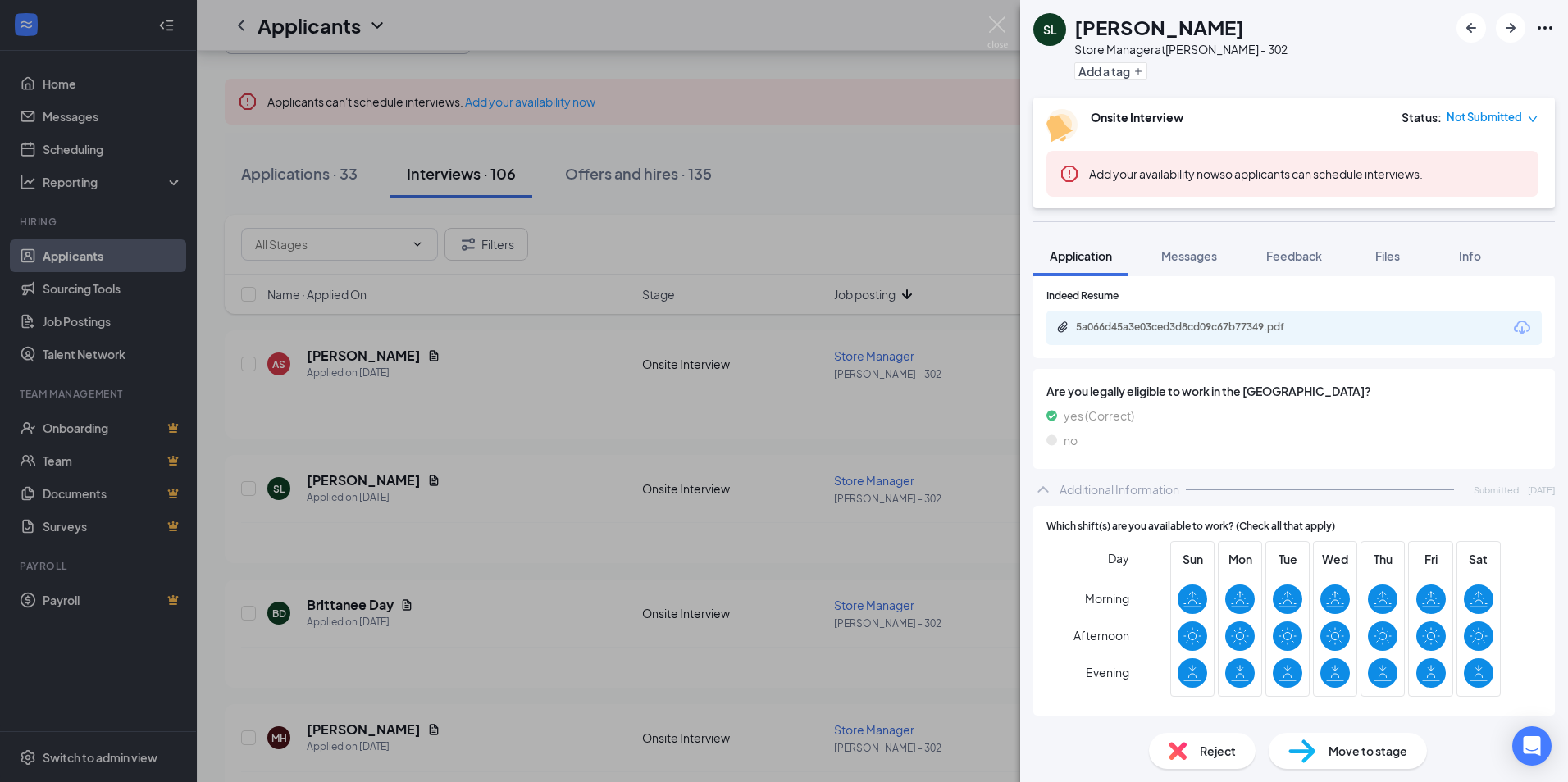
drag, startPoint x: 1189, startPoint y: 446, endPoint x: 1183, endPoint y: 330, distance: 116.2
click at [1183, 330] on div "5a066d45a3e03ced3d8cd09c67b77349.pdf" at bounding box center [1190, 328] width 229 height 14
click at [1204, 756] on span "Reject" at bounding box center [1217, 751] width 36 height 18
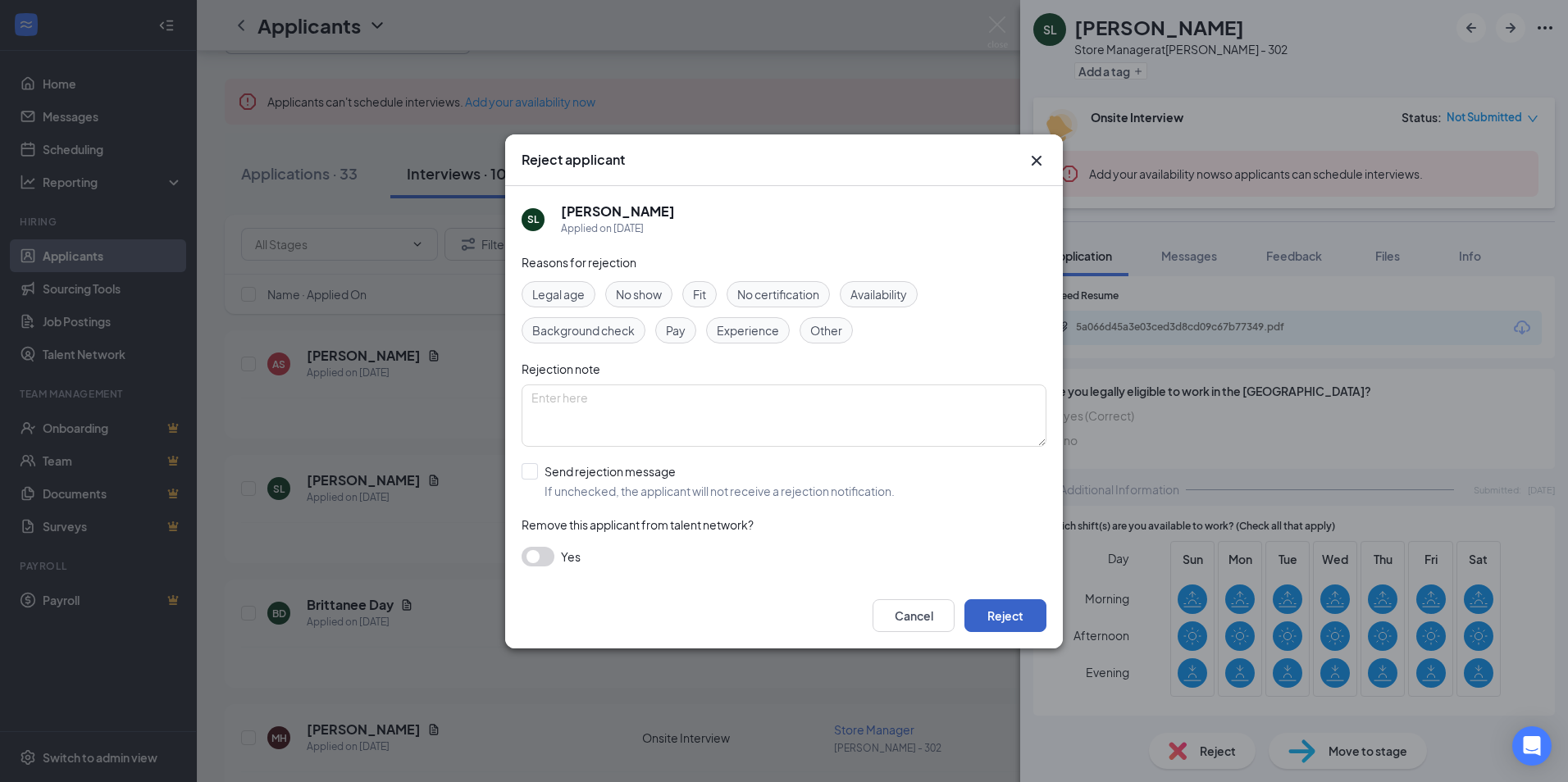
click at [1012, 619] on button "Reject" at bounding box center [1004, 616] width 82 height 33
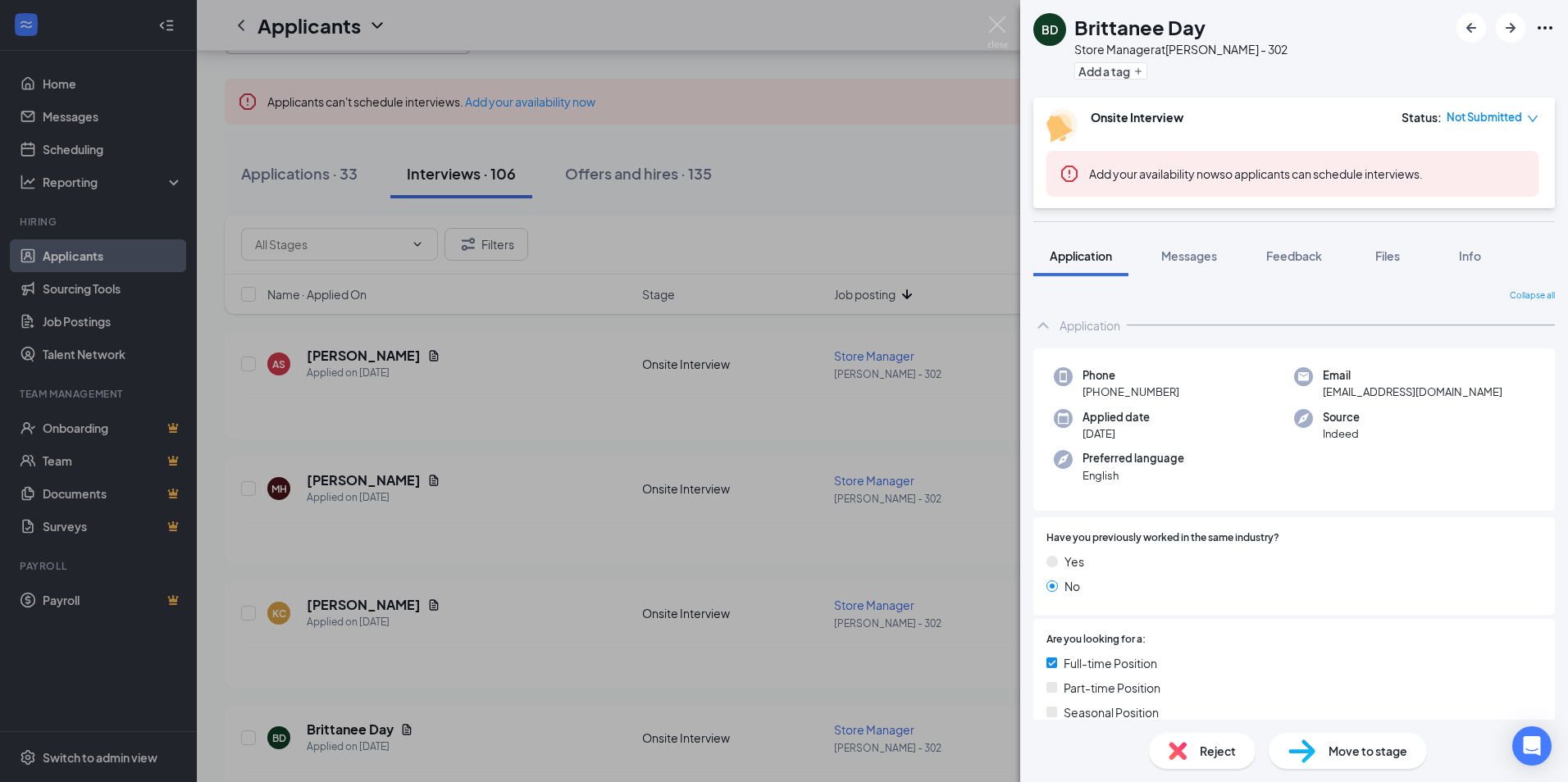
click at [378, 480] on div "BD Brittanee Day Store Manager at [PERSON_NAME] - 302 Add a tag Onsite Intervie…" at bounding box center [784, 391] width 1568 height 782
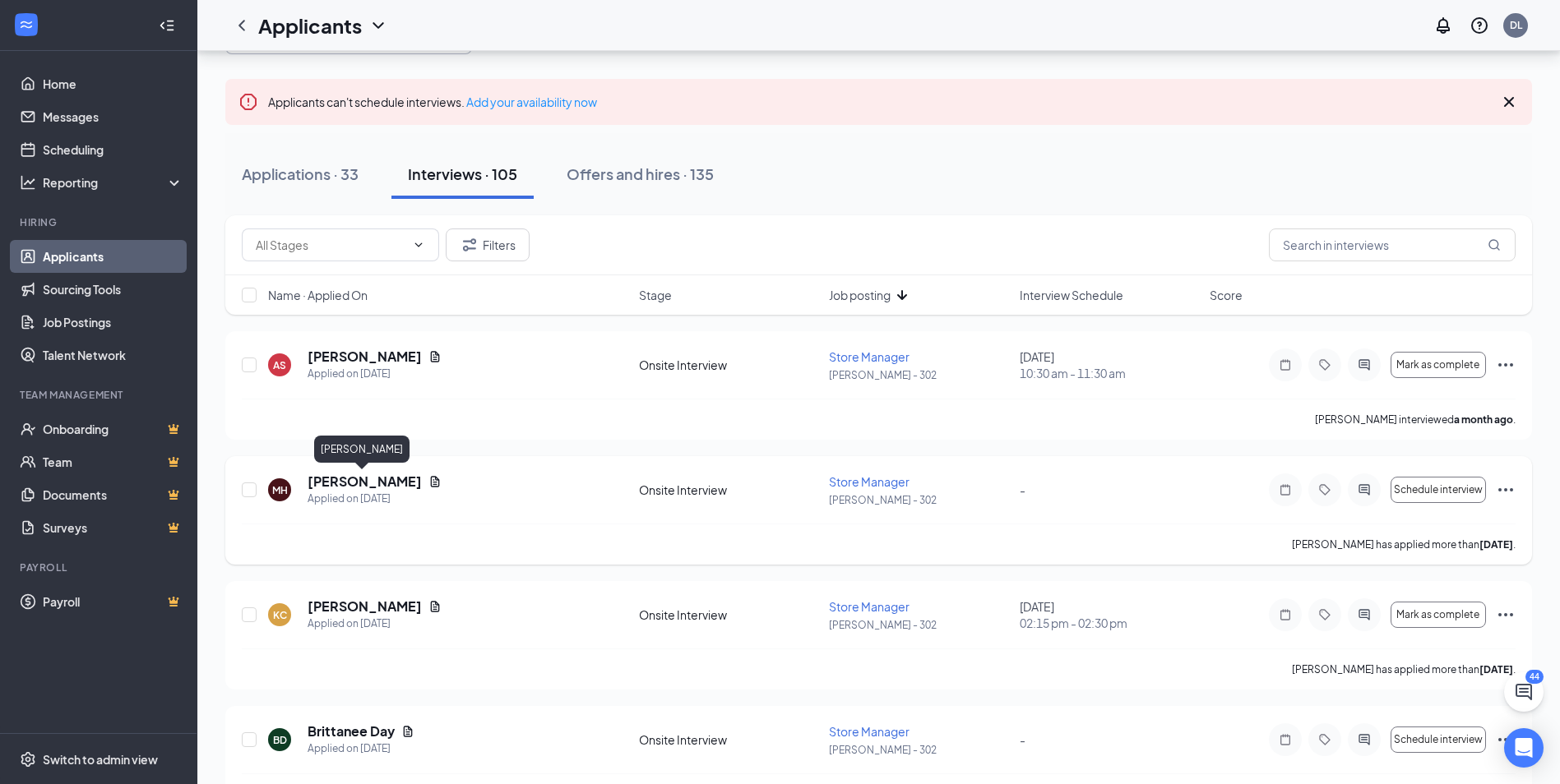
click at [380, 480] on h5 "[PERSON_NAME]" at bounding box center [365, 482] width 114 height 18
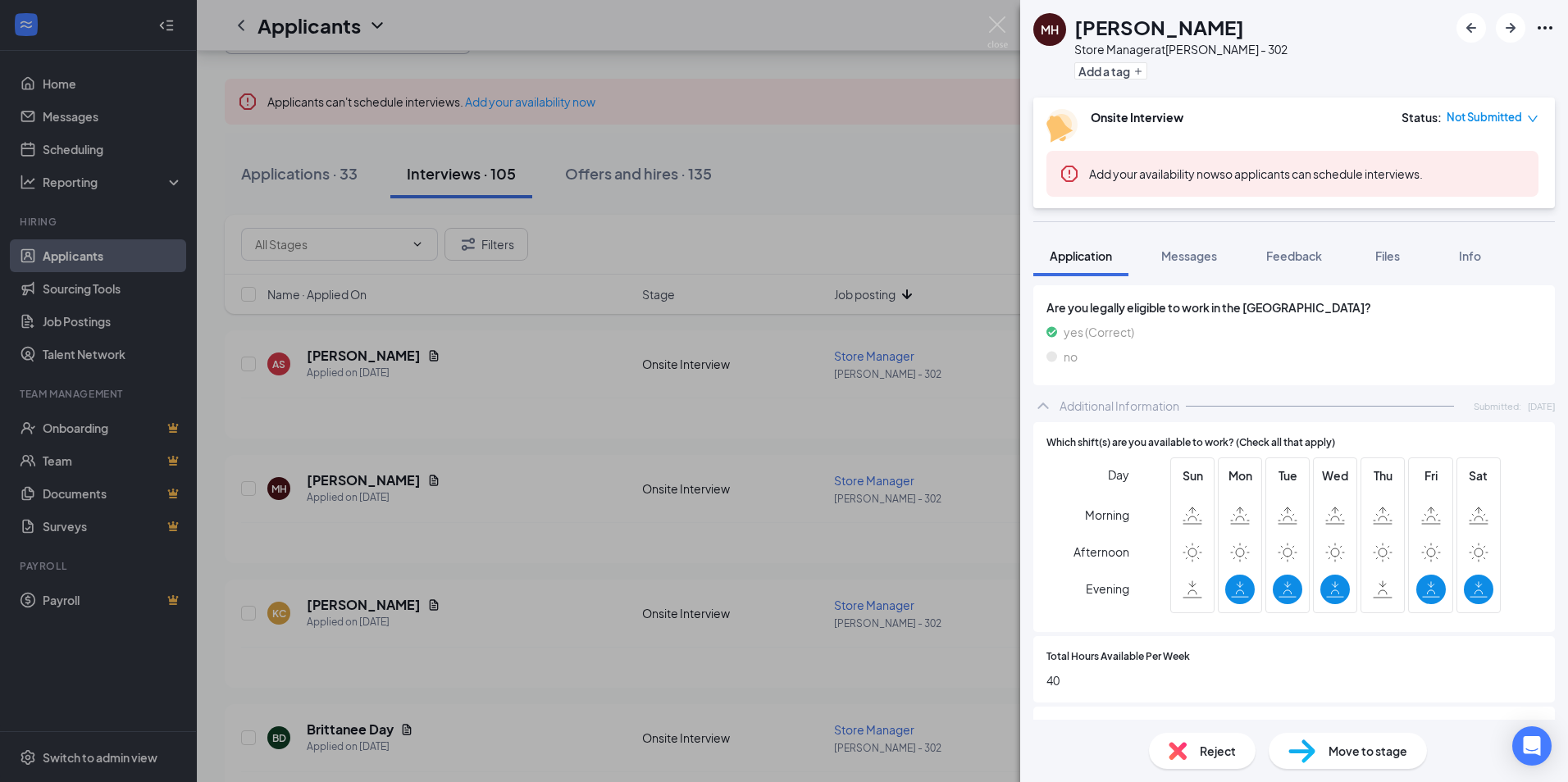
scroll to position [820, 0]
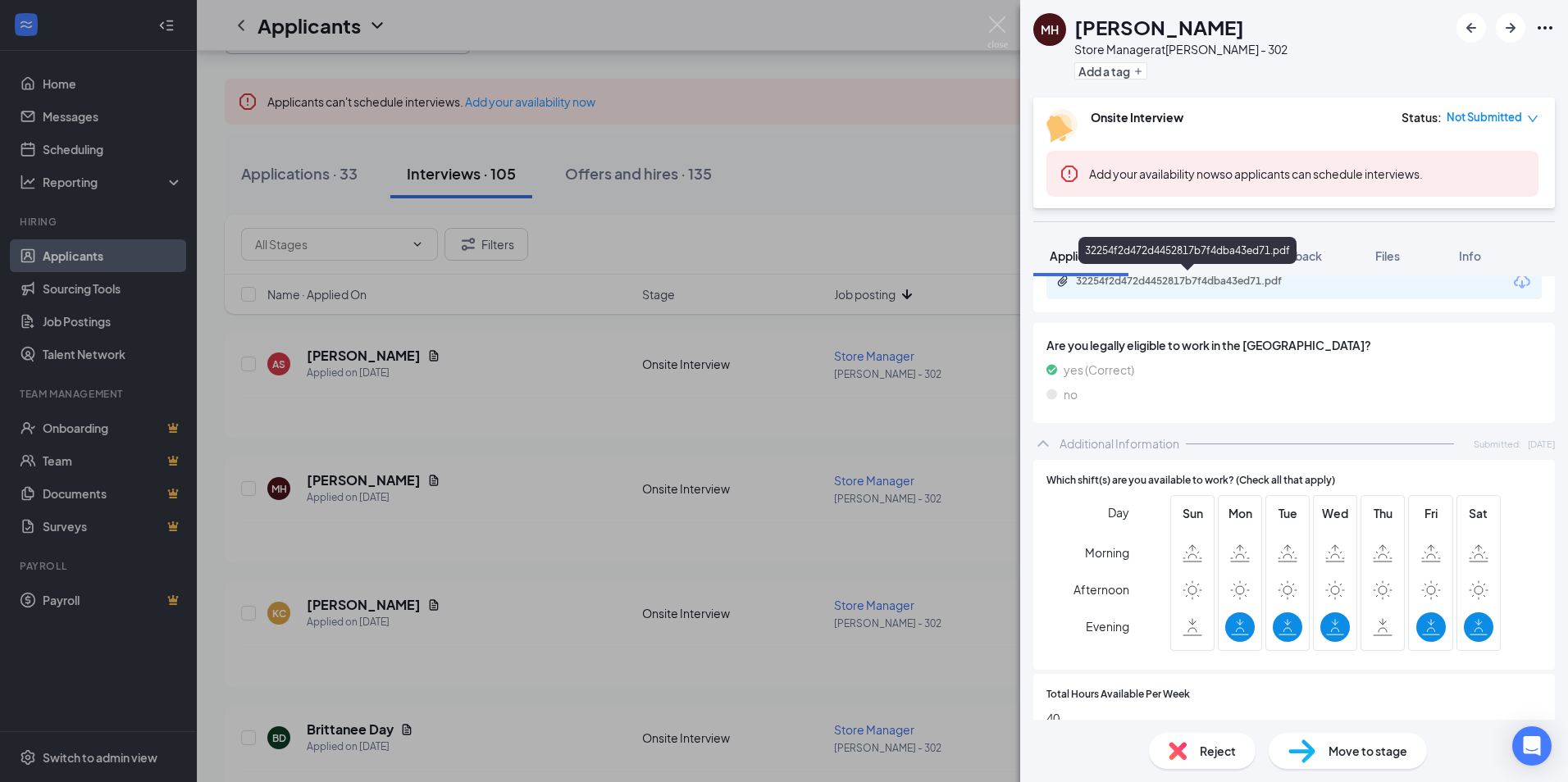
click at [1197, 277] on div "32254f2d472d4452817b7f4dba43ed71.pdf" at bounding box center [1190, 281] width 229 height 14
click at [1234, 753] on span "Reject" at bounding box center [1217, 751] width 36 height 18
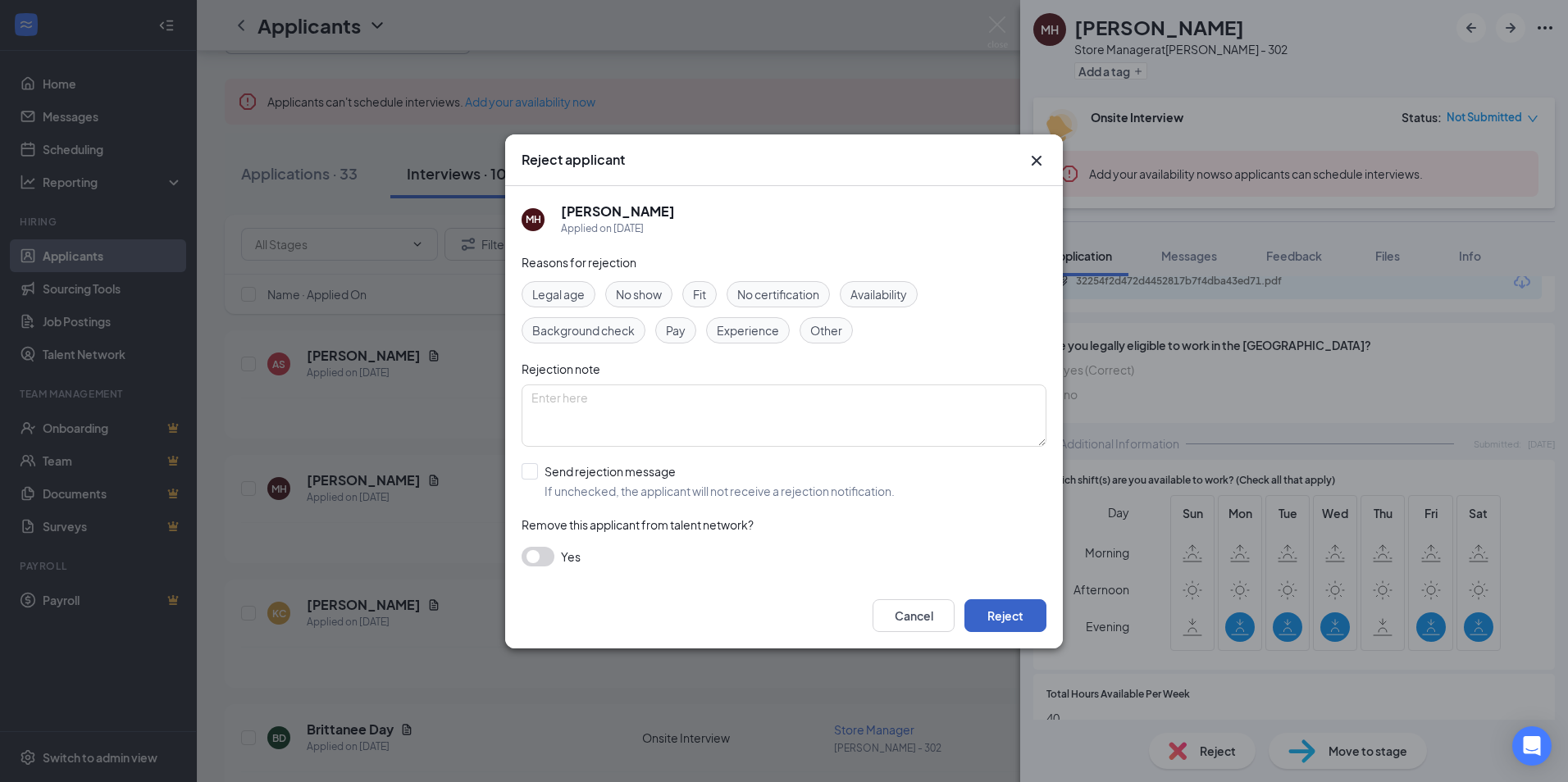
click at [1015, 613] on button "Reject" at bounding box center [1004, 616] width 82 height 33
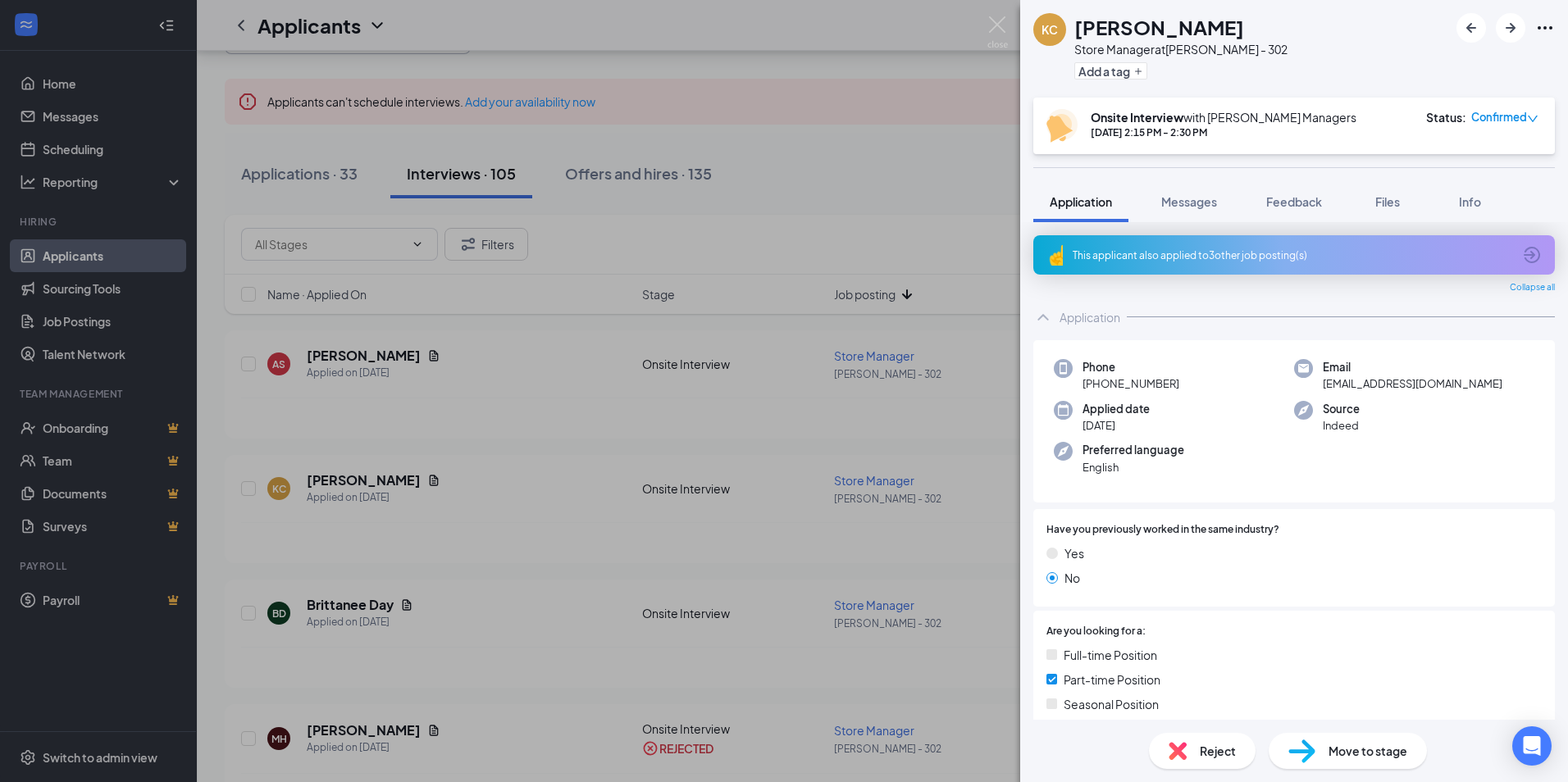
click at [369, 483] on div "[PERSON_NAME] Kyntorria [PERSON_NAME] Store Manager at [PERSON_NAME] - 302 Add …" at bounding box center [784, 391] width 1568 height 782
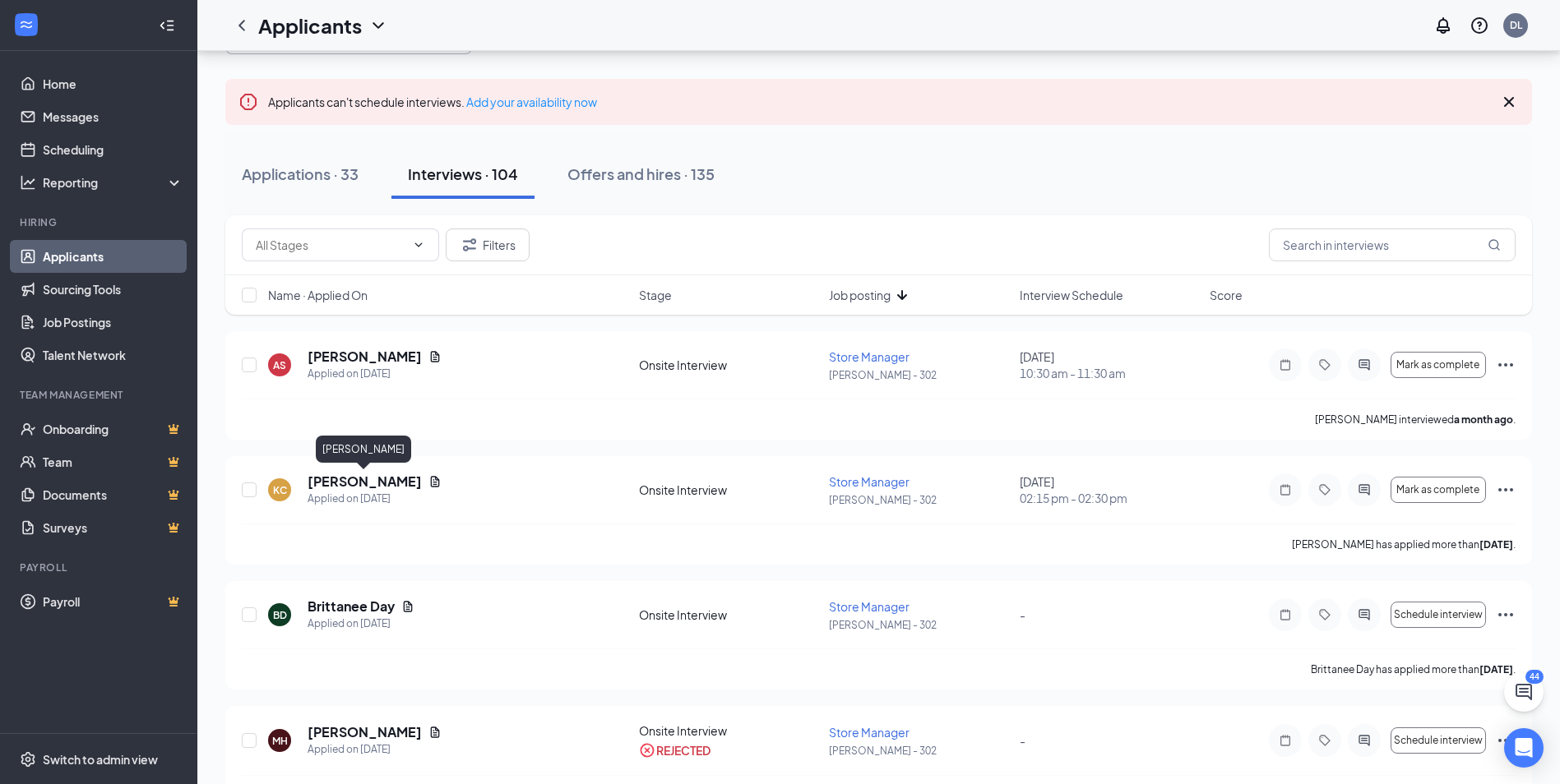
click at [370, 485] on h5 "[PERSON_NAME]" at bounding box center [365, 482] width 114 height 18
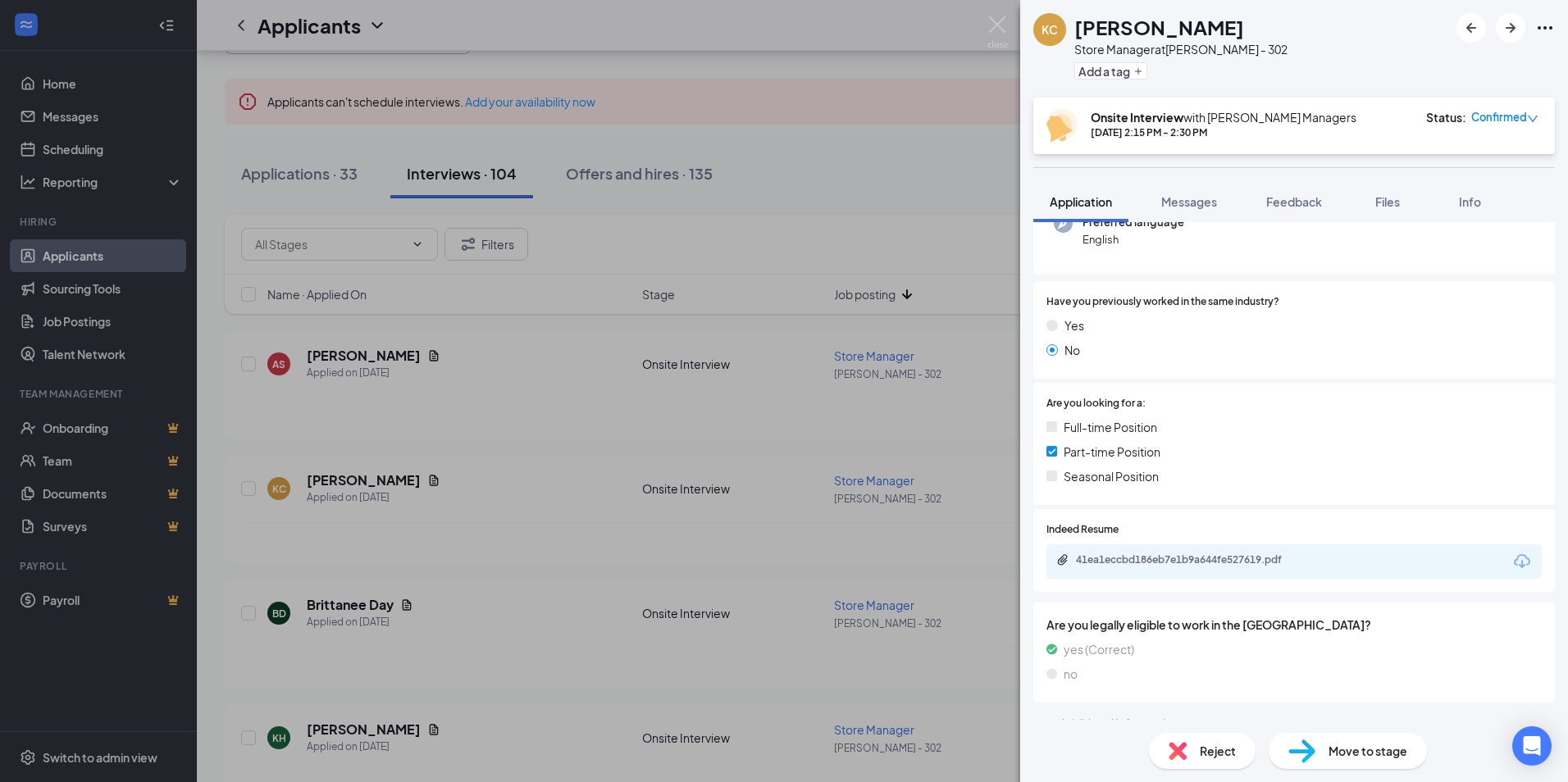
scroll to position [247, 0]
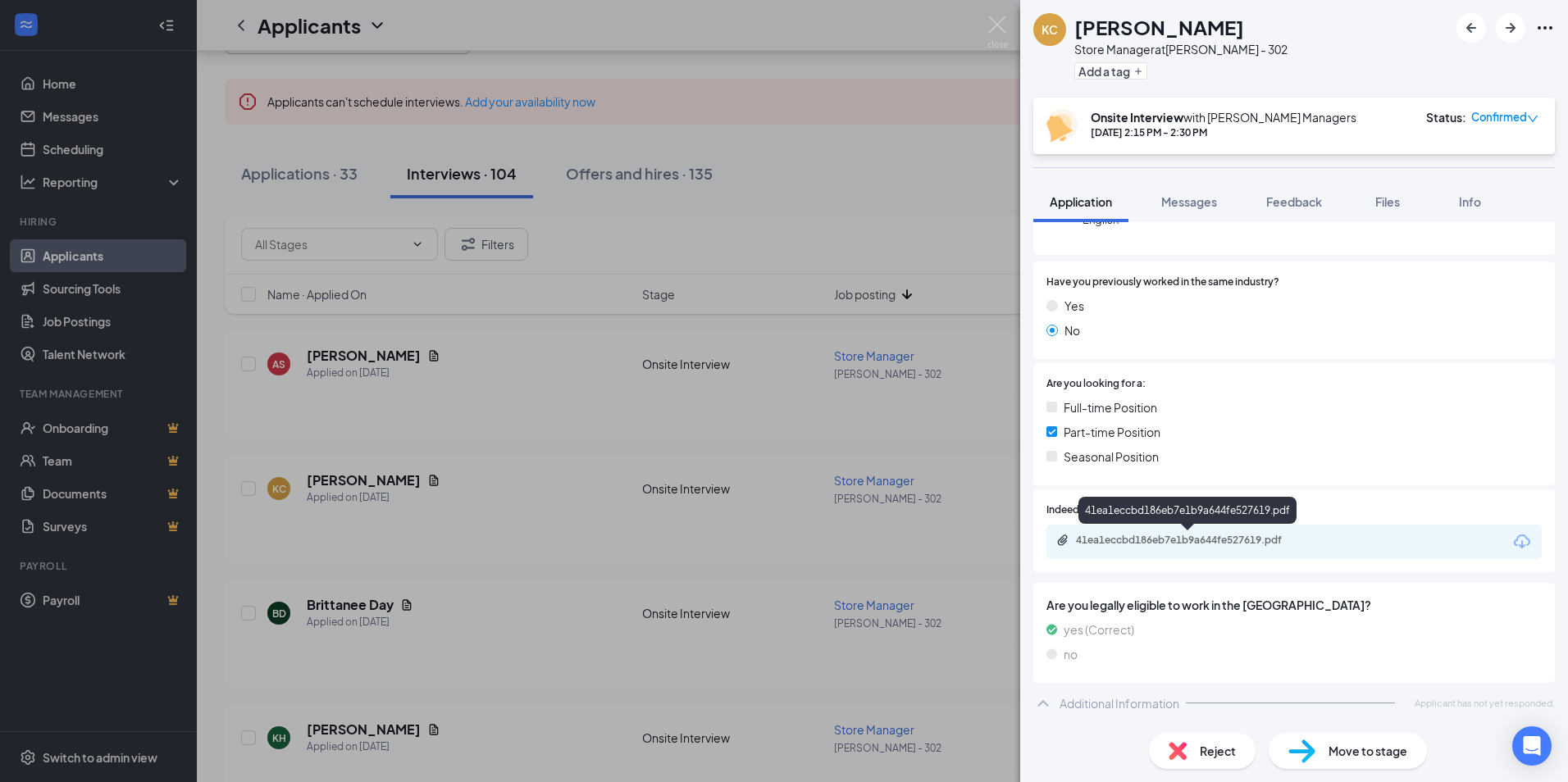
click at [1168, 536] on div "41ea1eccbd186eb7e1b9a644fe527619.pdf" at bounding box center [1190, 540] width 229 height 14
click at [1214, 753] on span "Reject" at bounding box center [1217, 751] width 36 height 18
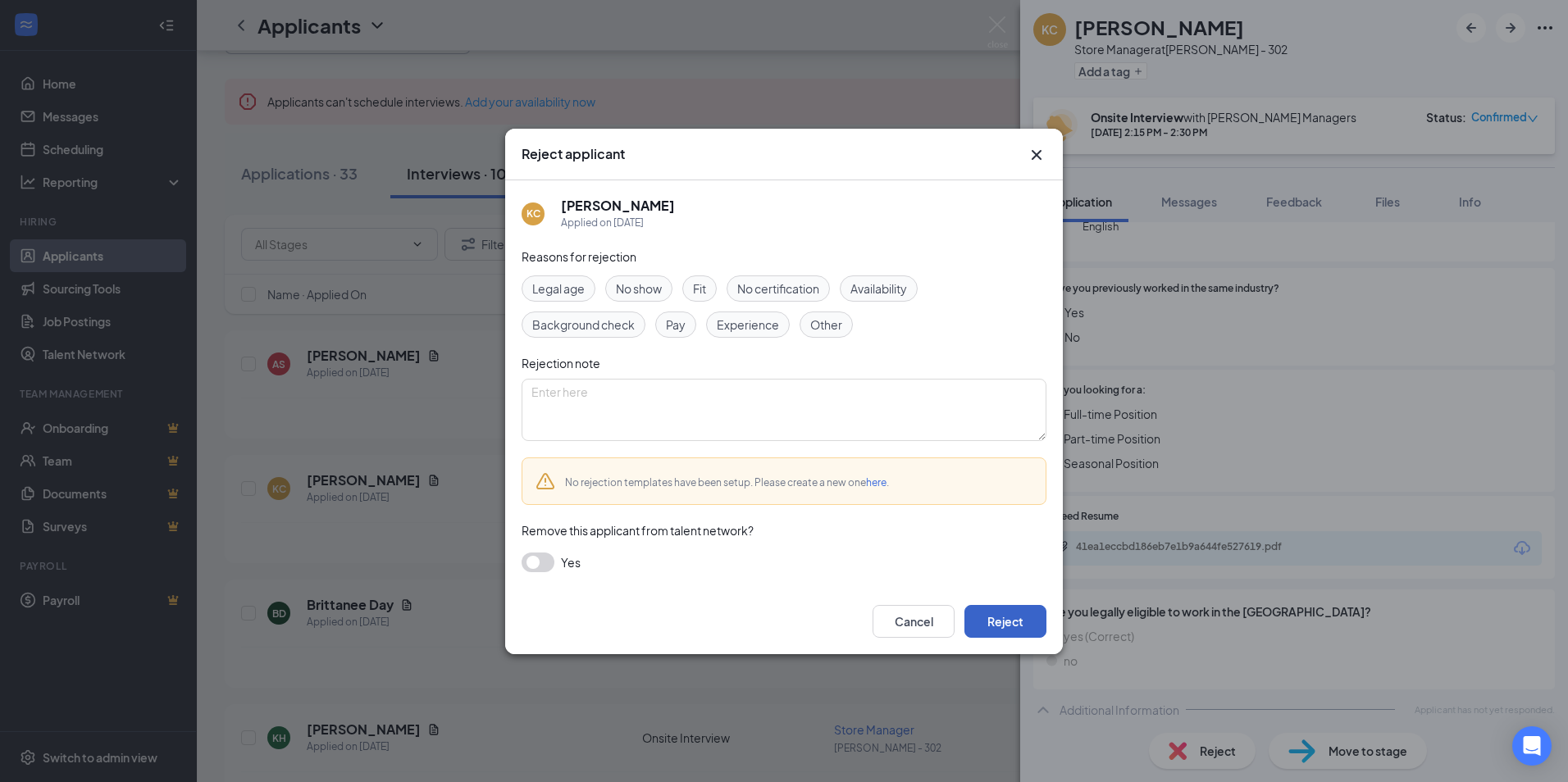
click at [1015, 622] on button "Reject" at bounding box center [1004, 622] width 82 height 33
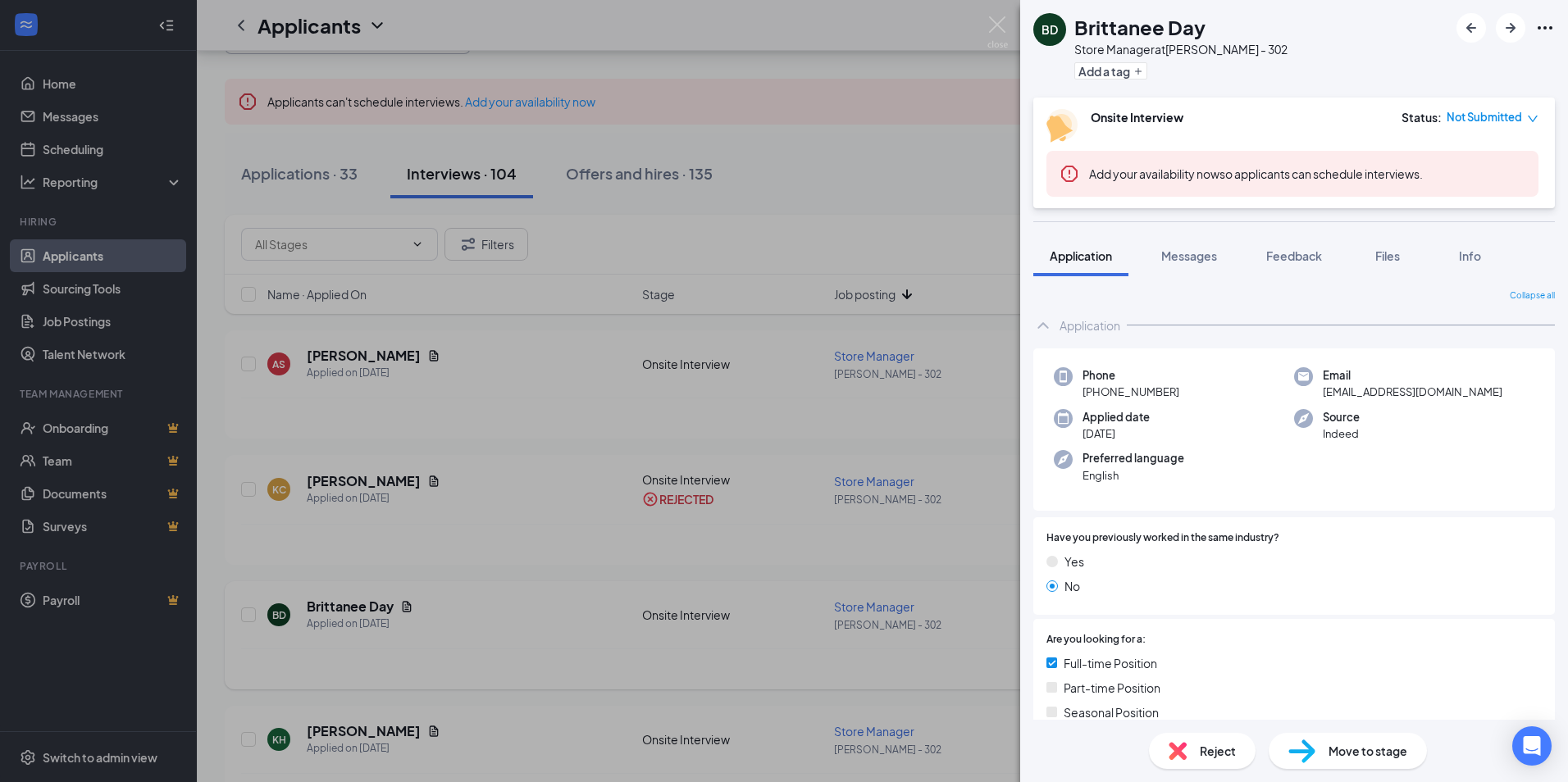
drag, startPoint x: 387, startPoint y: 643, endPoint x: 372, endPoint y: 640, distance: 15.3
click at [388, 643] on div "BD Brittanee Day Store Manager at [PERSON_NAME] - 302 Add a tag Onsite Intervie…" at bounding box center [784, 391] width 1568 height 782
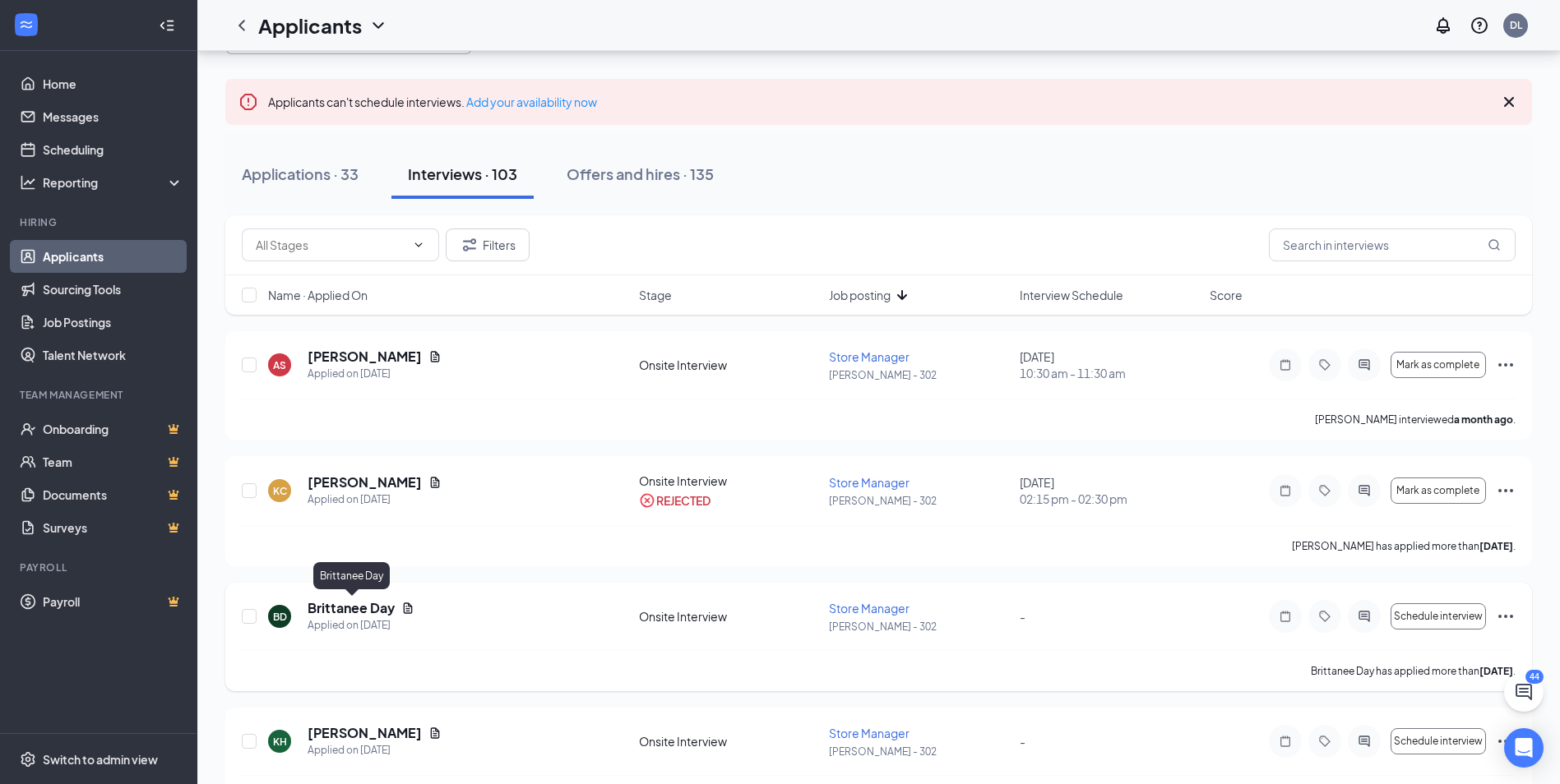
click at [343, 604] on h5 "Brittanee Day" at bounding box center [351, 608] width 87 height 18
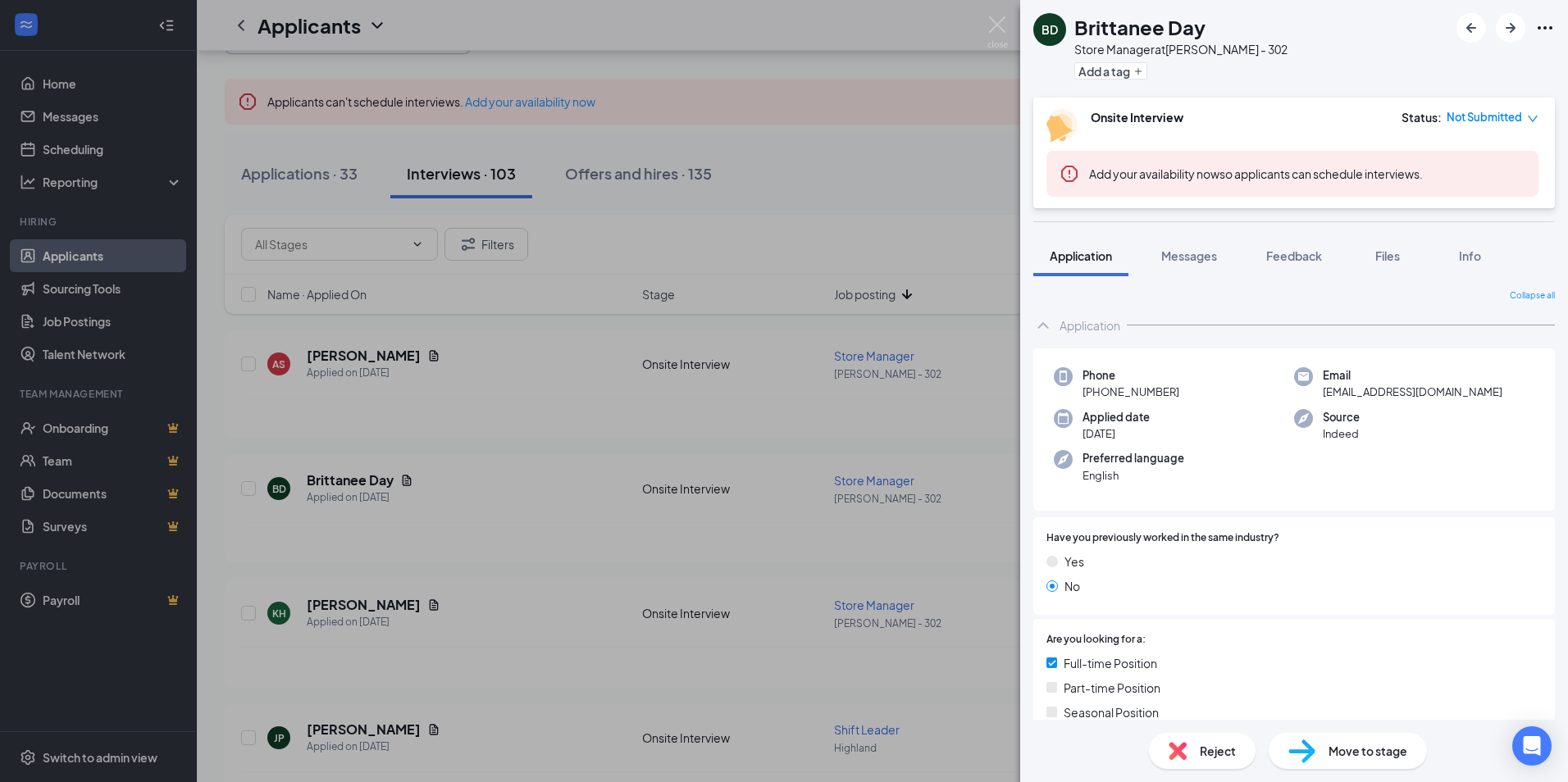
click at [918, 528] on div "BD Brittanee Day Store Manager at [PERSON_NAME] - 302 Add a tag Onsite Intervie…" at bounding box center [784, 391] width 1568 height 782
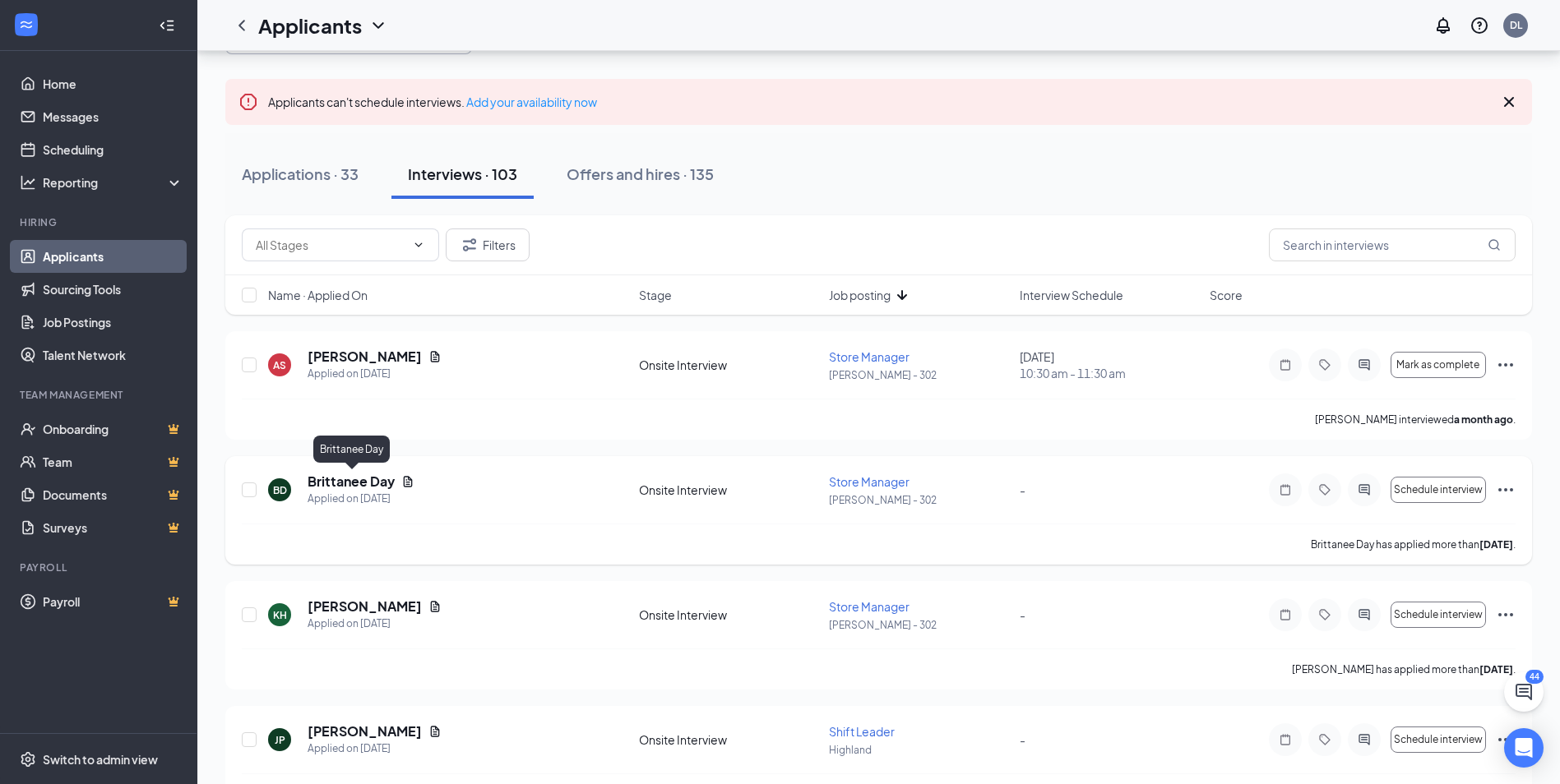
click at [357, 477] on h5 "Brittanee Day" at bounding box center [351, 482] width 87 height 18
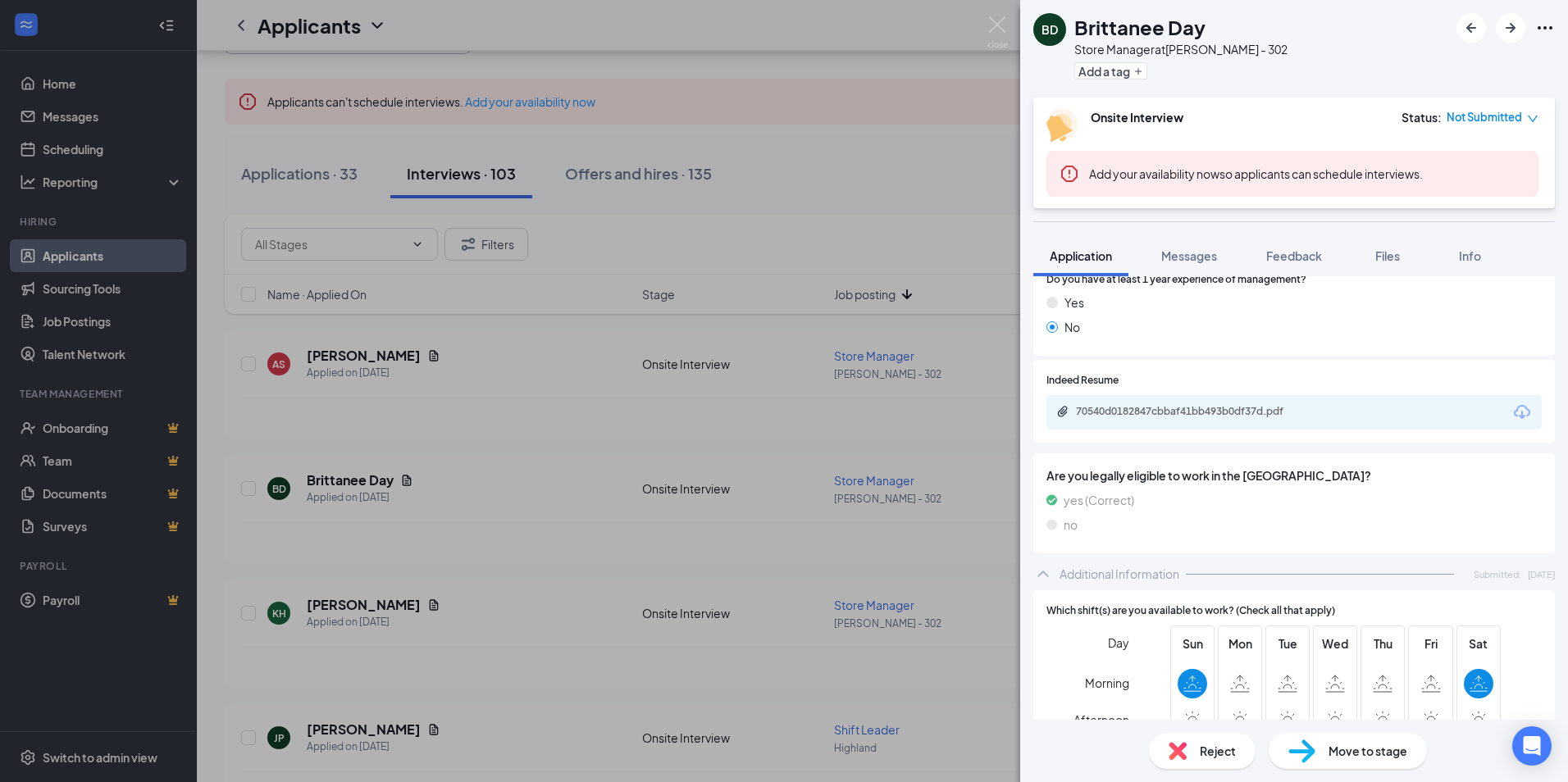
scroll to position [655, 0]
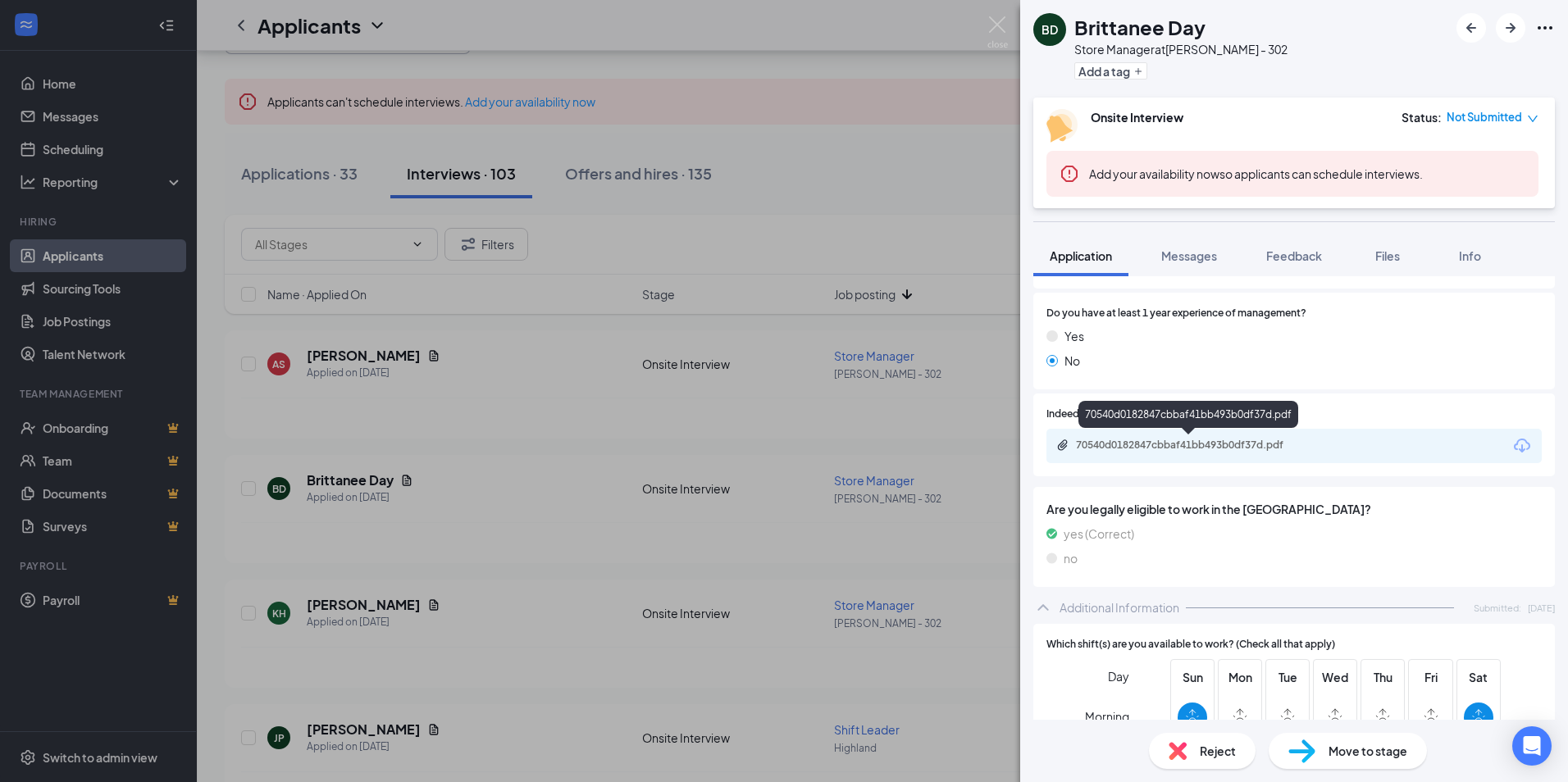
click at [1148, 446] on div "70540d0182847cbbaf41bb493b0df37d.pdf" at bounding box center [1190, 446] width 229 height 14
click at [1201, 746] on span "Reject" at bounding box center [1217, 751] width 36 height 18
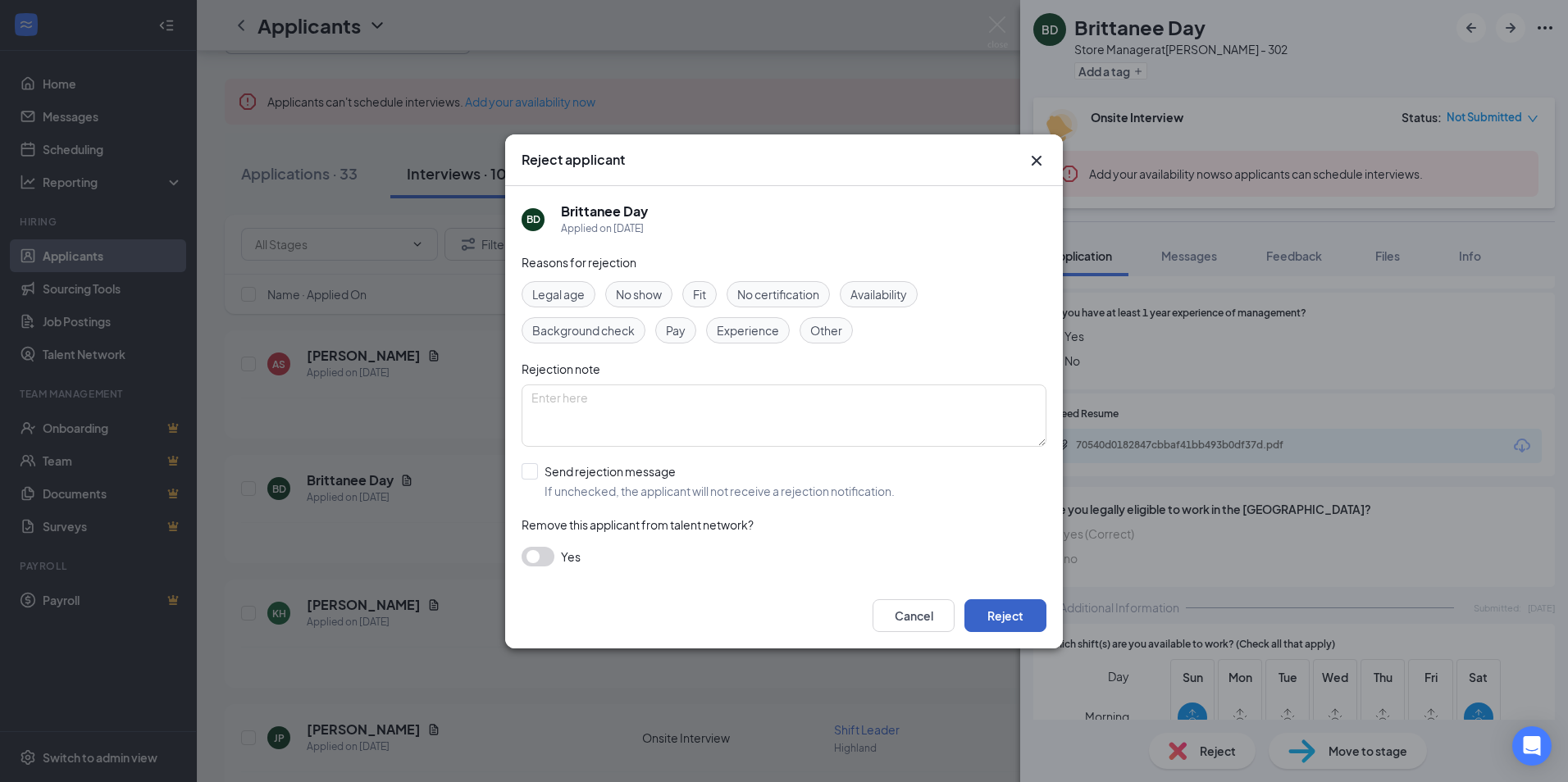
click at [1012, 615] on button "Reject" at bounding box center [1004, 616] width 82 height 33
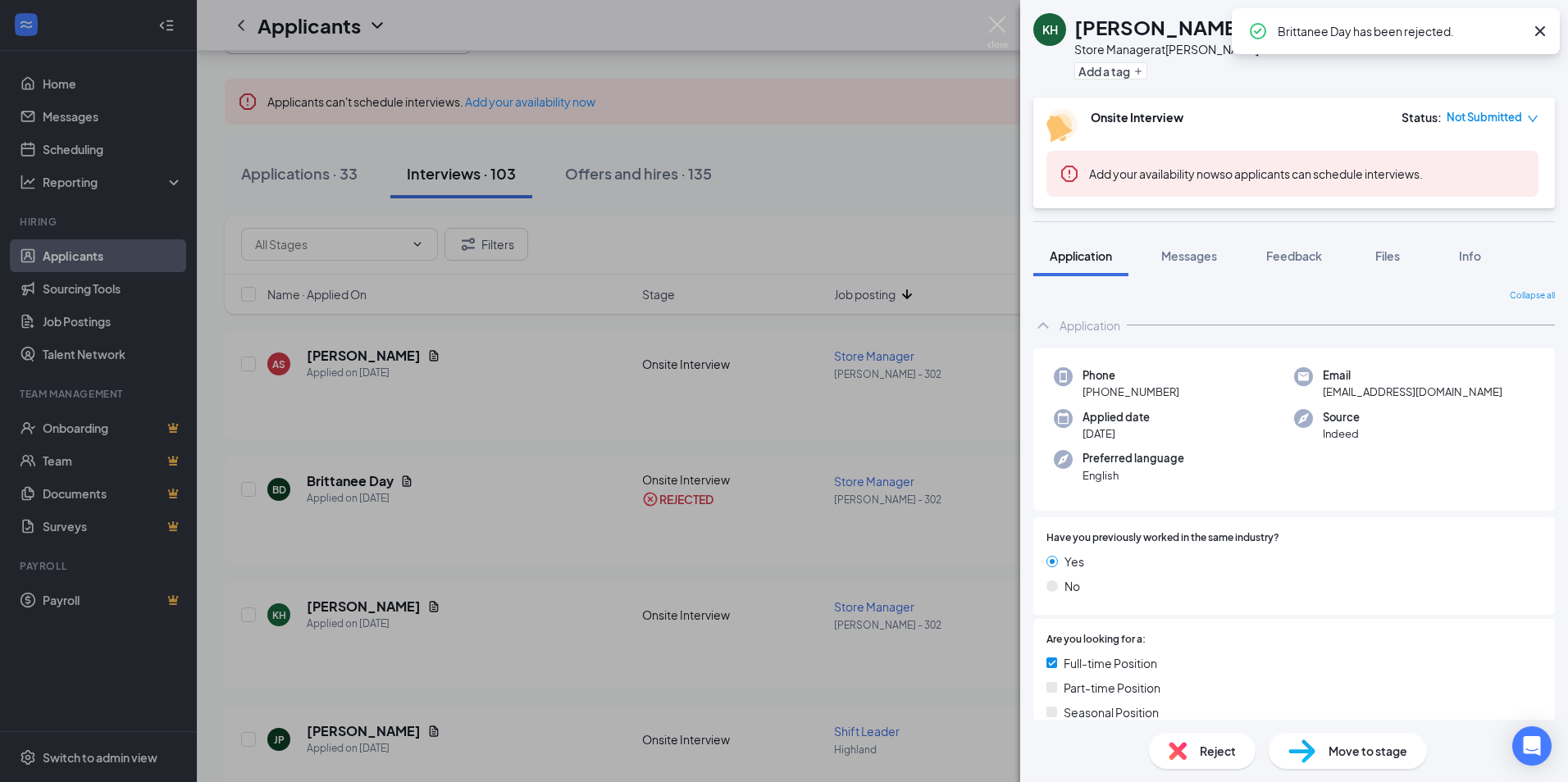
click at [615, 445] on div "KH [PERSON_NAME] Store Manager at [PERSON_NAME] - 302 Add a tag Onsite Intervie…" at bounding box center [784, 391] width 1568 height 782
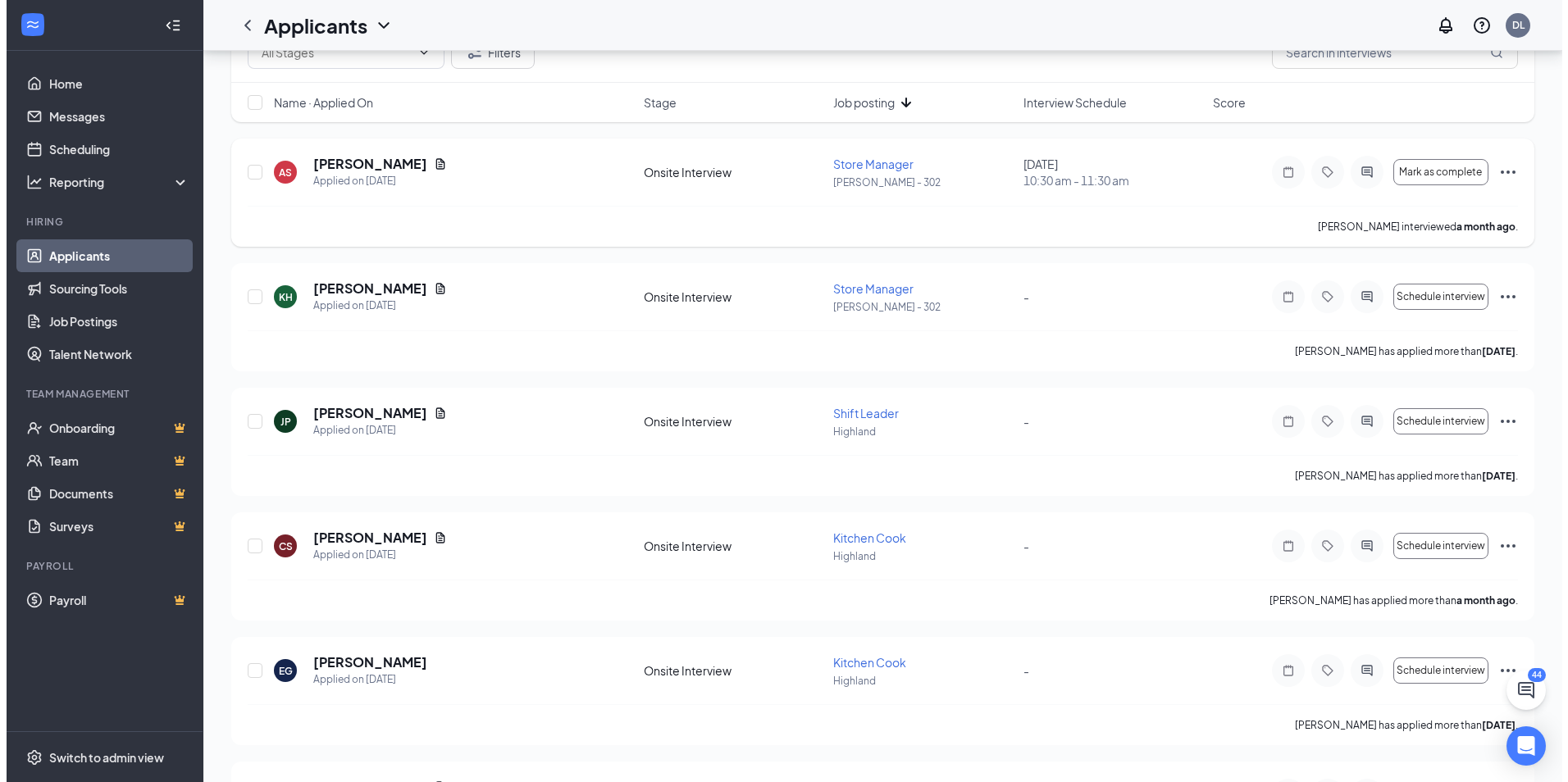
scroll to position [82, 0]
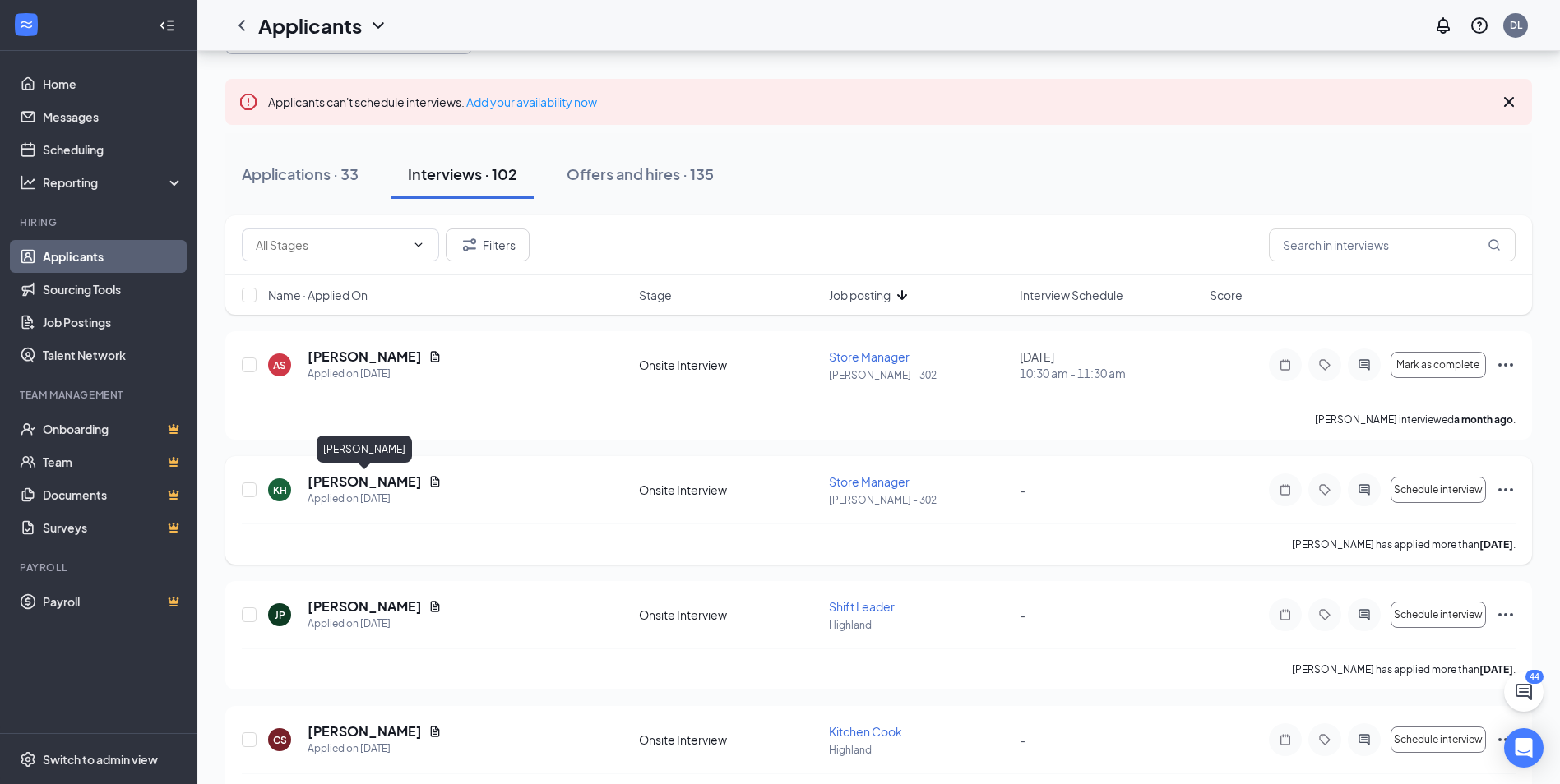
click at [360, 481] on h5 "[PERSON_NAME]" at bounding box center [365, 482] width 114 height 18
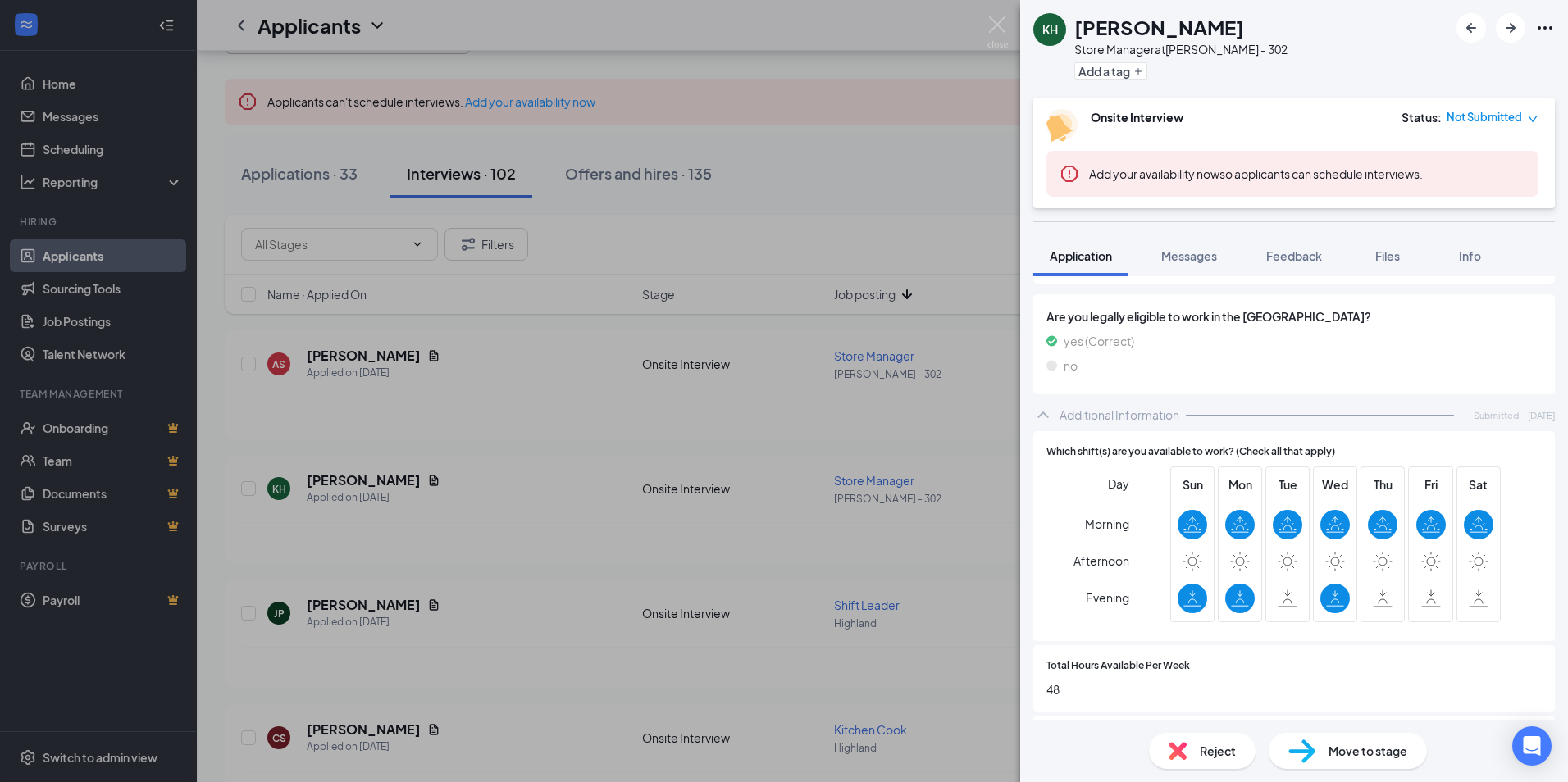
scroll to position [820, 0]
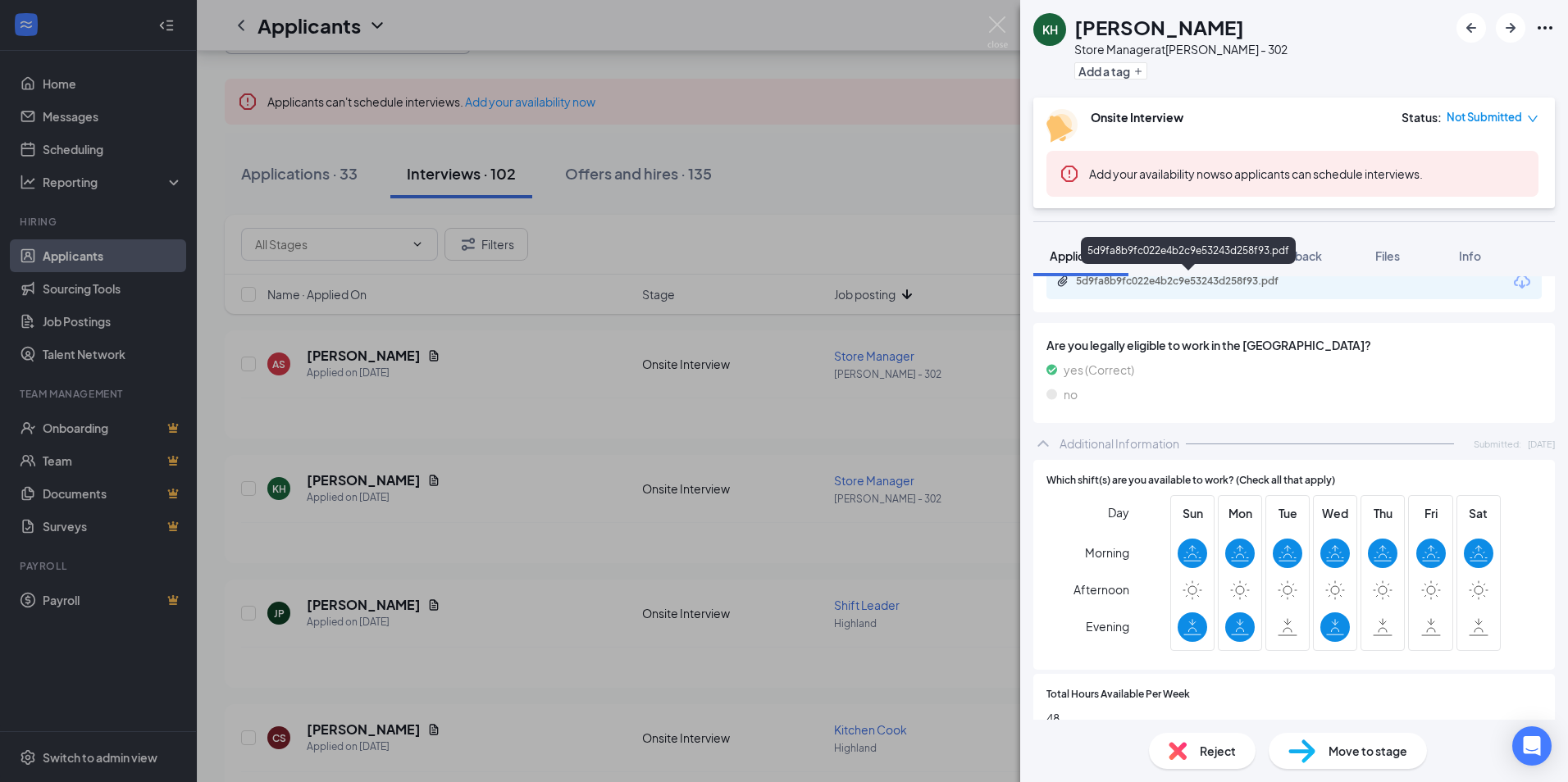
click at [1185, 283] on div "5d9fa8b9fc022e4b2c9e53243d258f93.pdf" at bounding box center [1190, 281] width 229 height 14
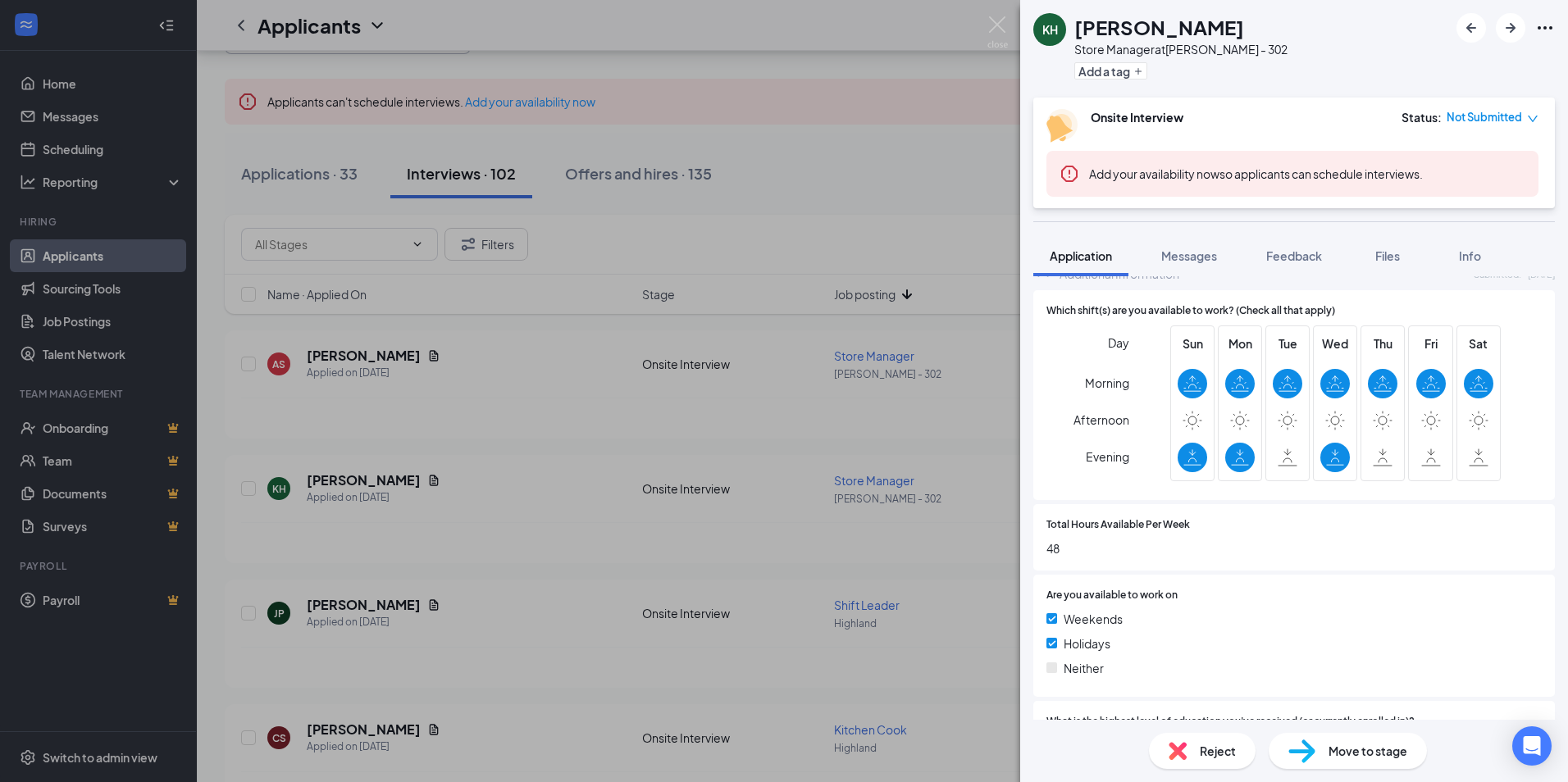
scroll to position [1066, 0]
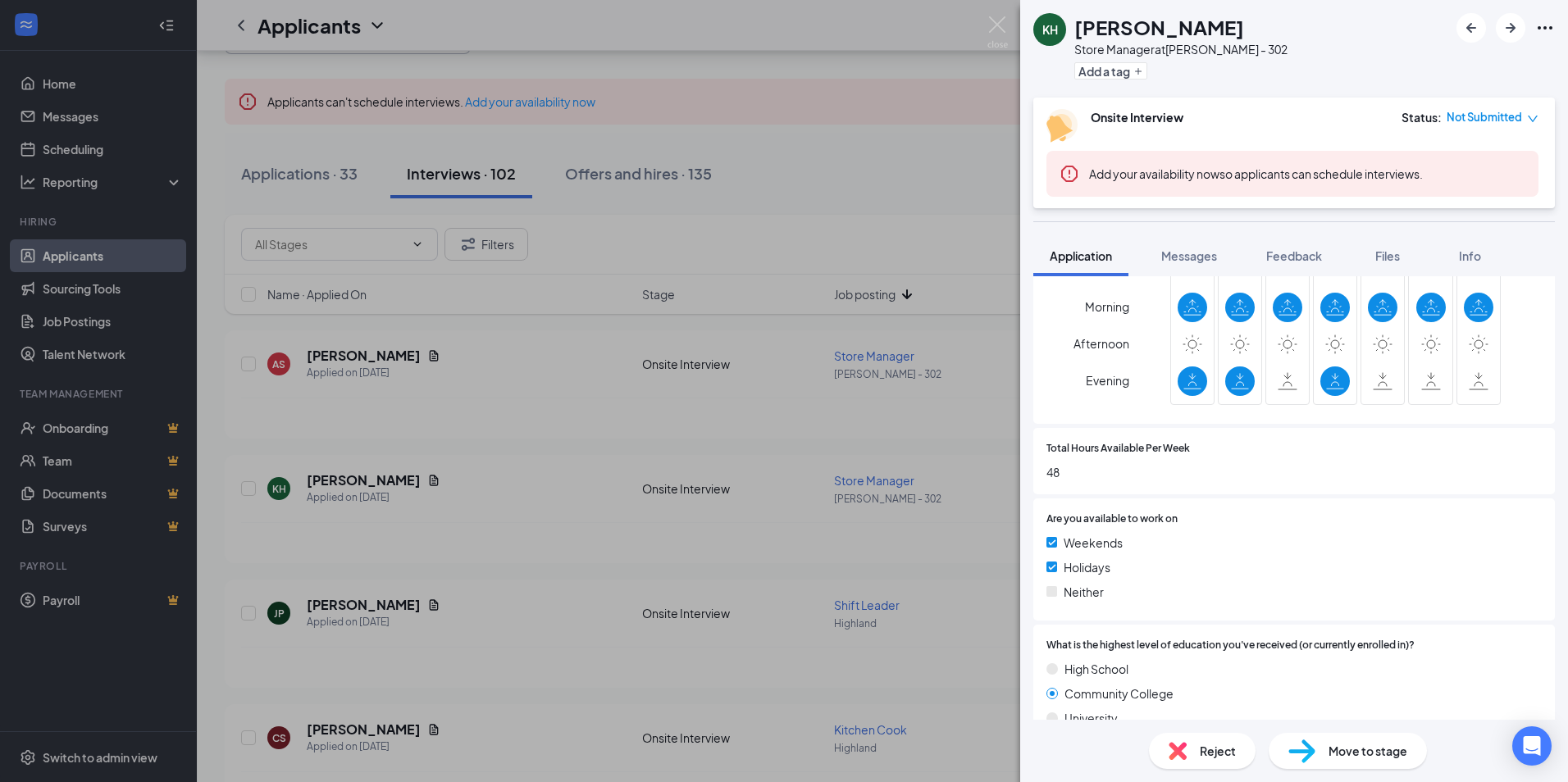
click at [1197, 753] on div "Reject" at bounding box center [1202, 750] width 106 height 36
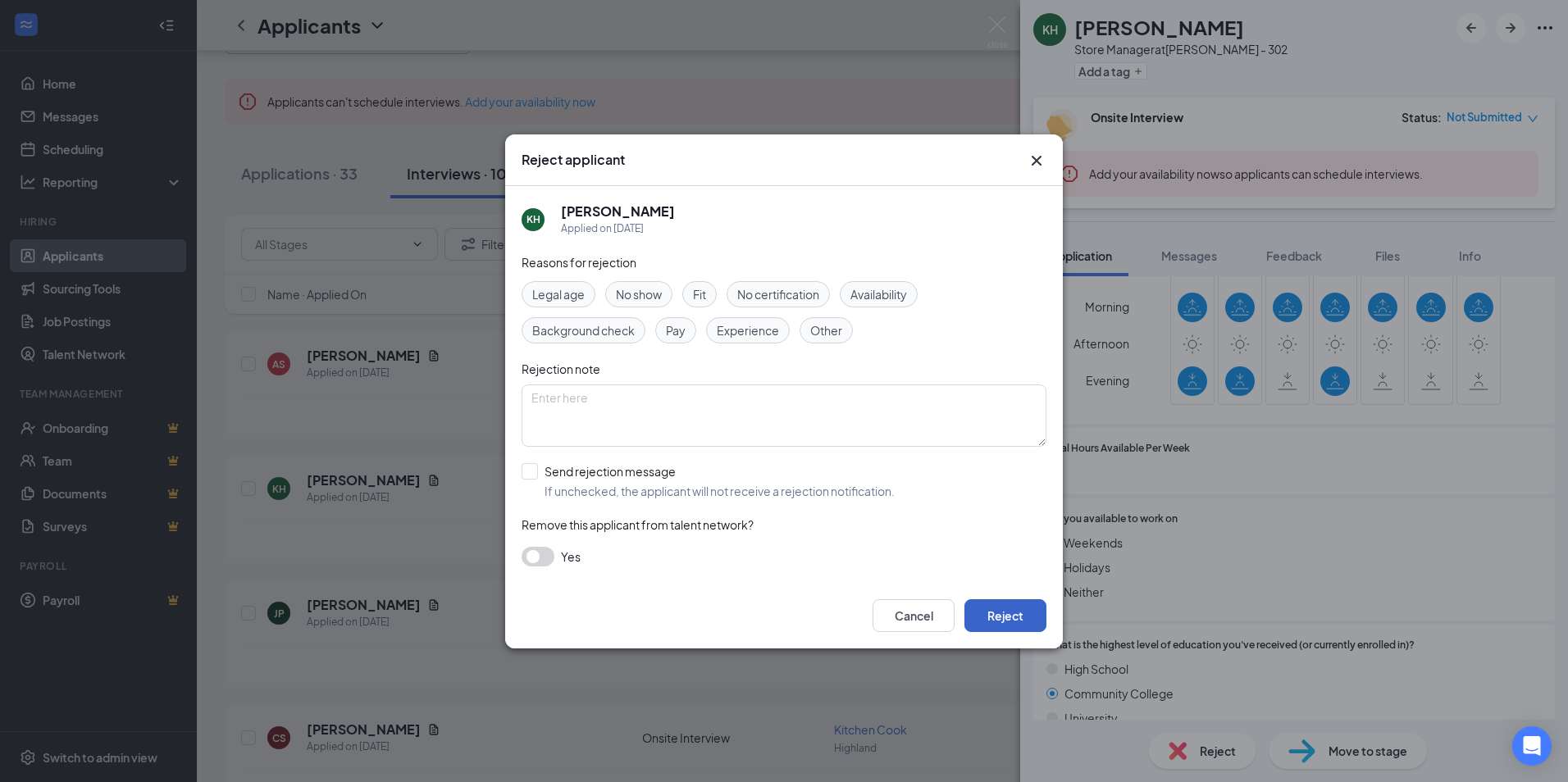
click at [1018, 621] on button "Reject" at bounding box center [1004, 616] width 82 height 33
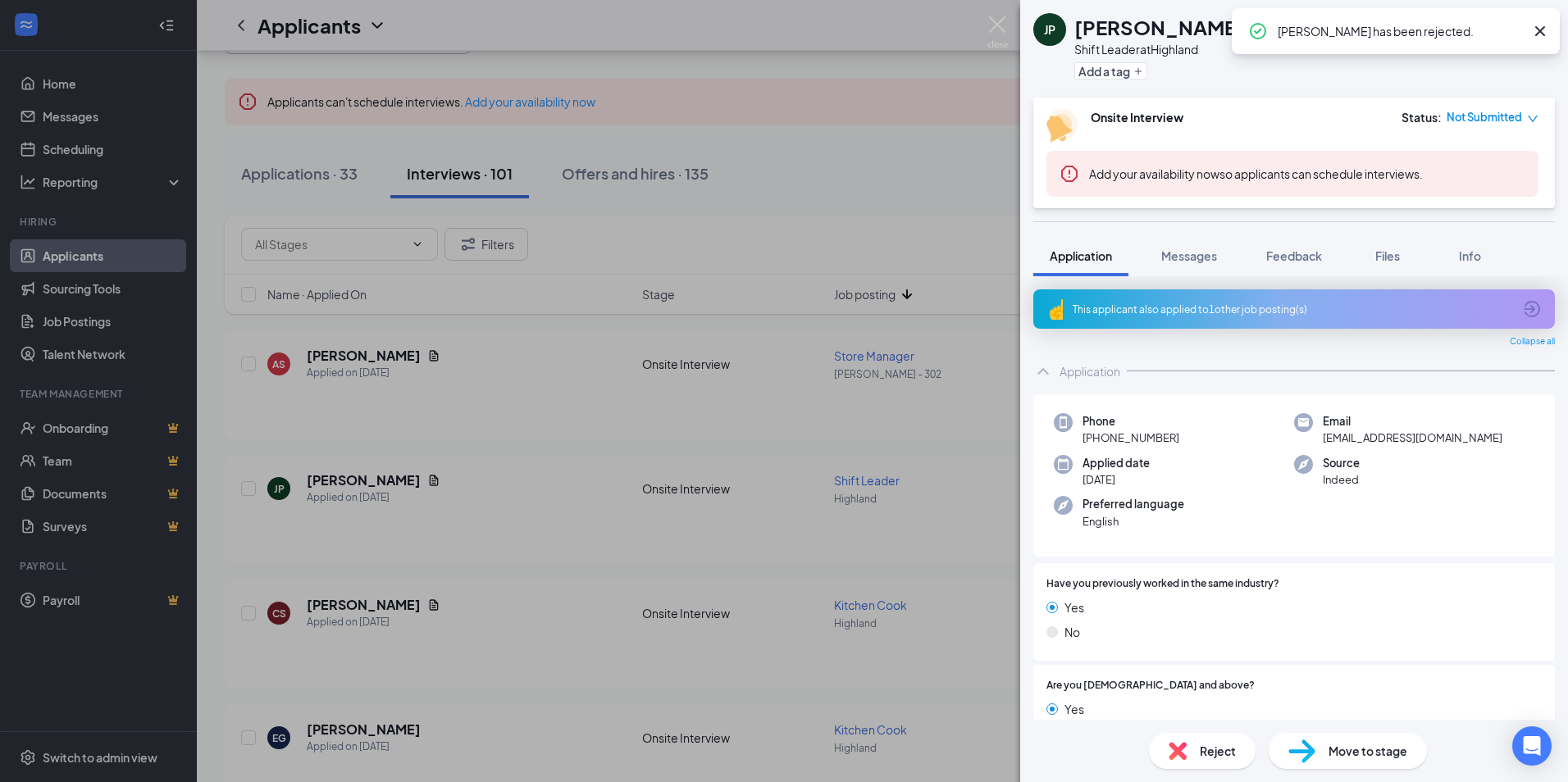
click at [509, 410] on div "JP [PERSON_NAME] Shift Leader at Highland Add a tag Onsite Interview Status : N…" at bounding box center [784, 391] width 1568 height 782
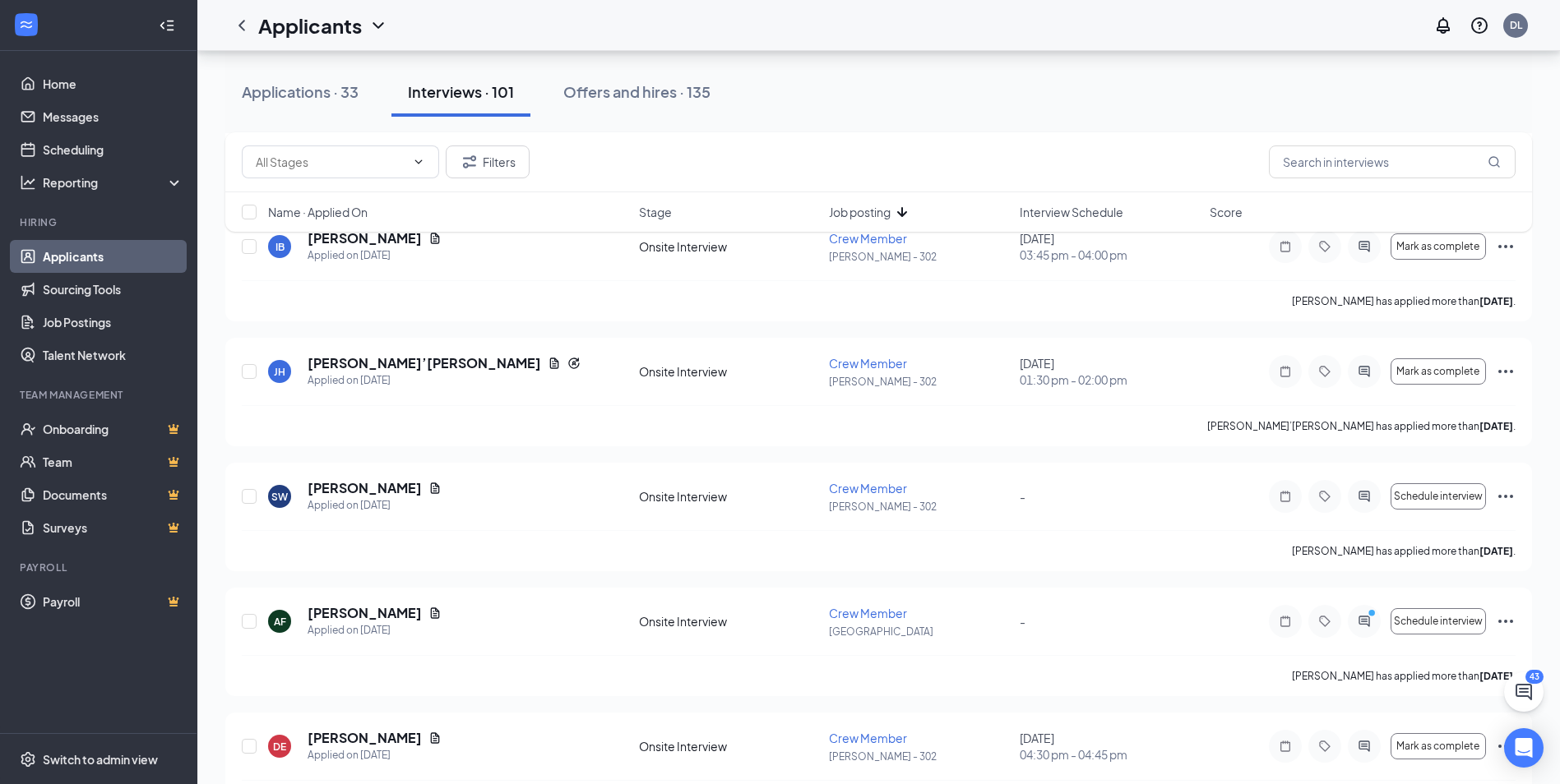
scroll to position [3720, 0]
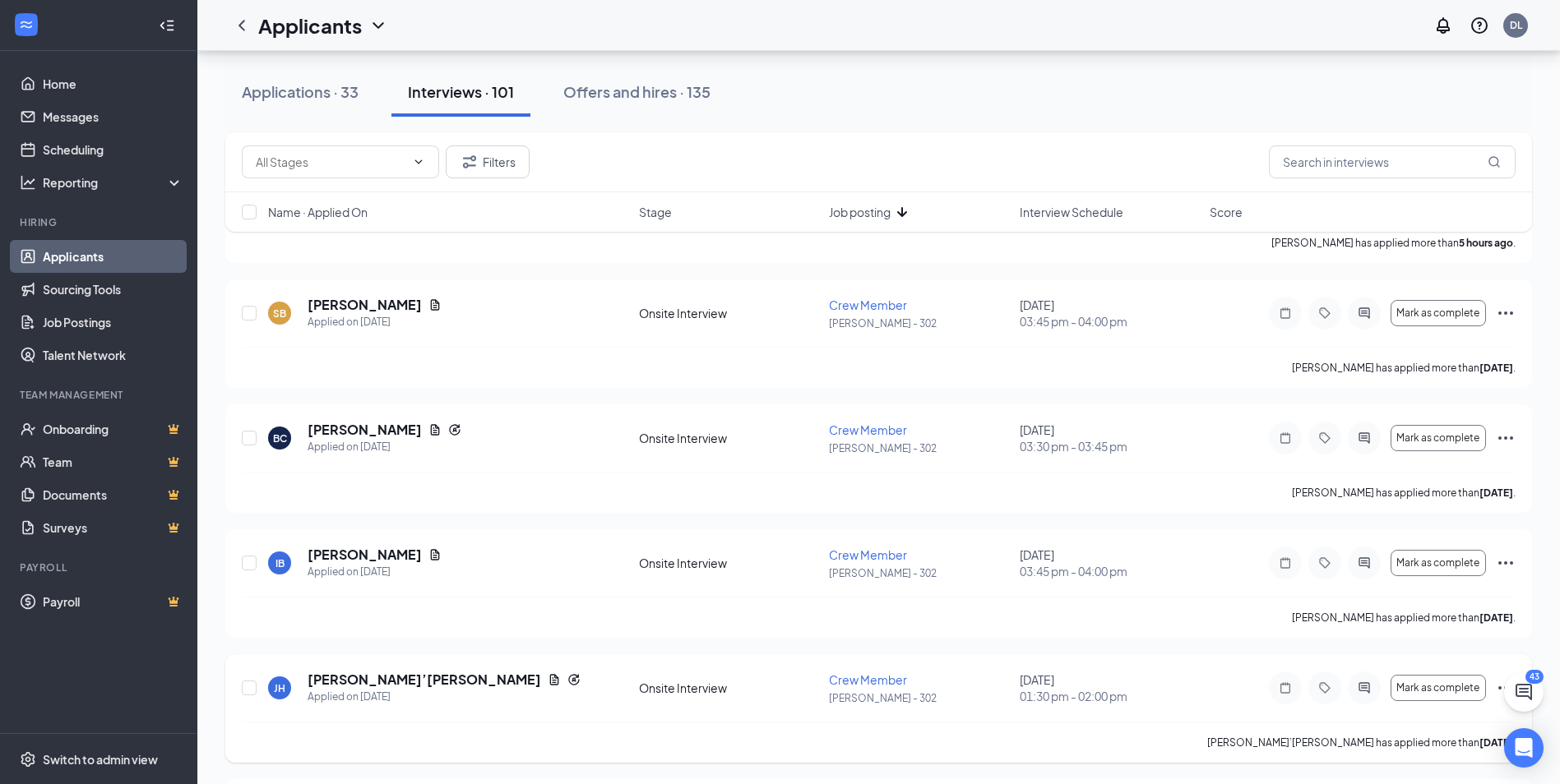
scroll to position [3041, 0]
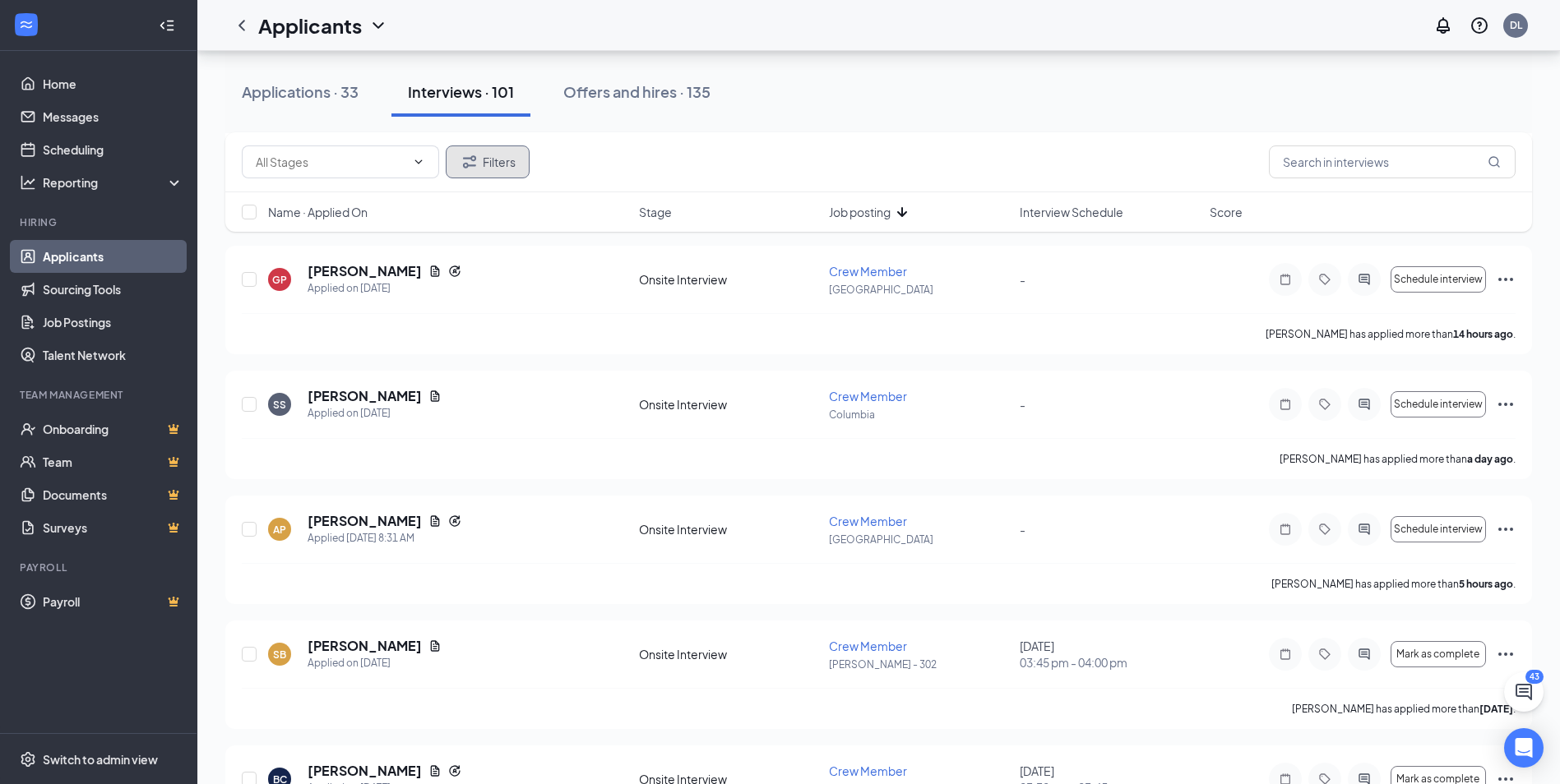
click at [473, 158] on icon "Filter" at bounding box center [469, 162] width 19 height 19
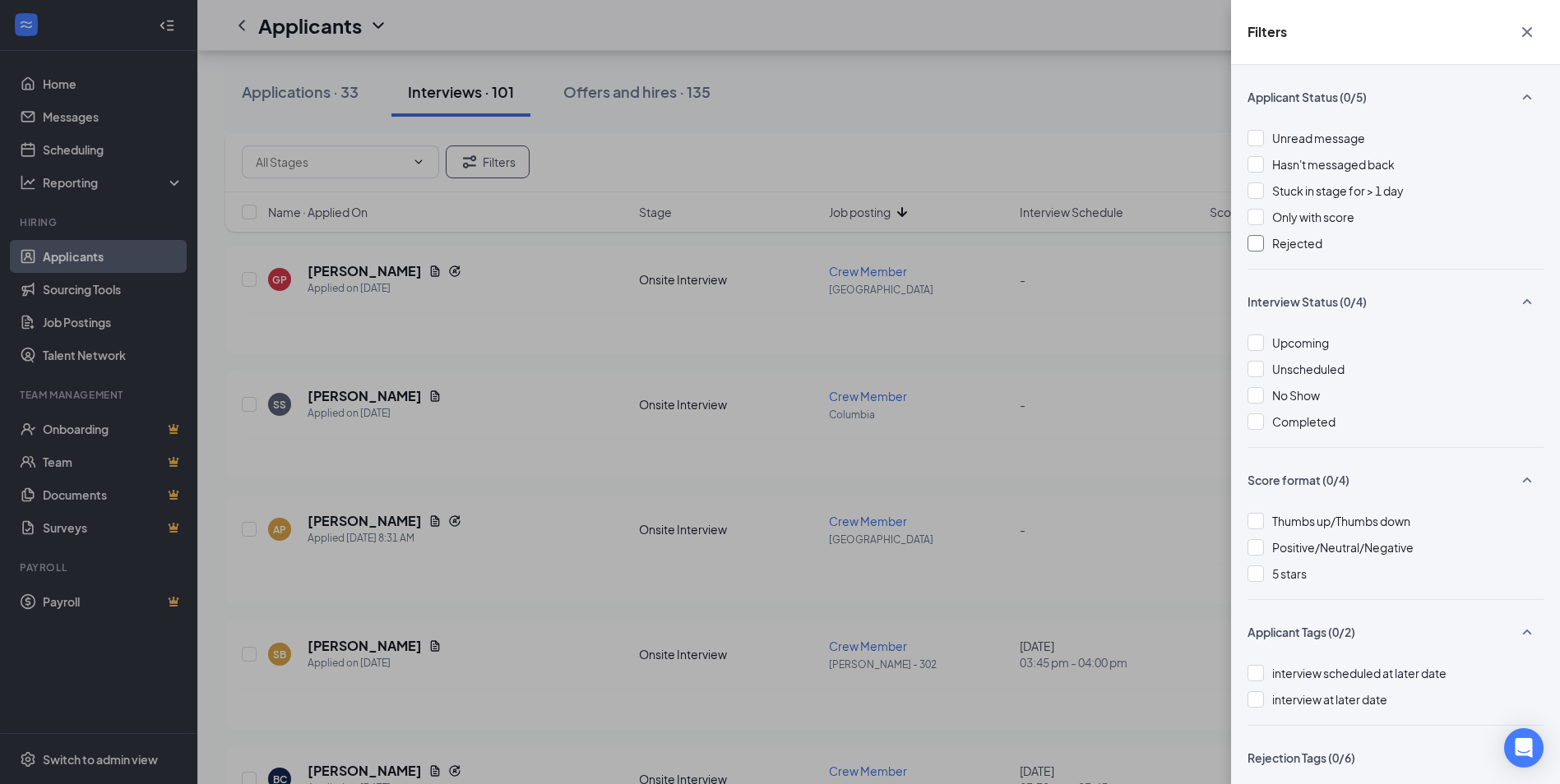
click at [1263, 246] on div at bounding box center [1256, 243] width 16 height 16
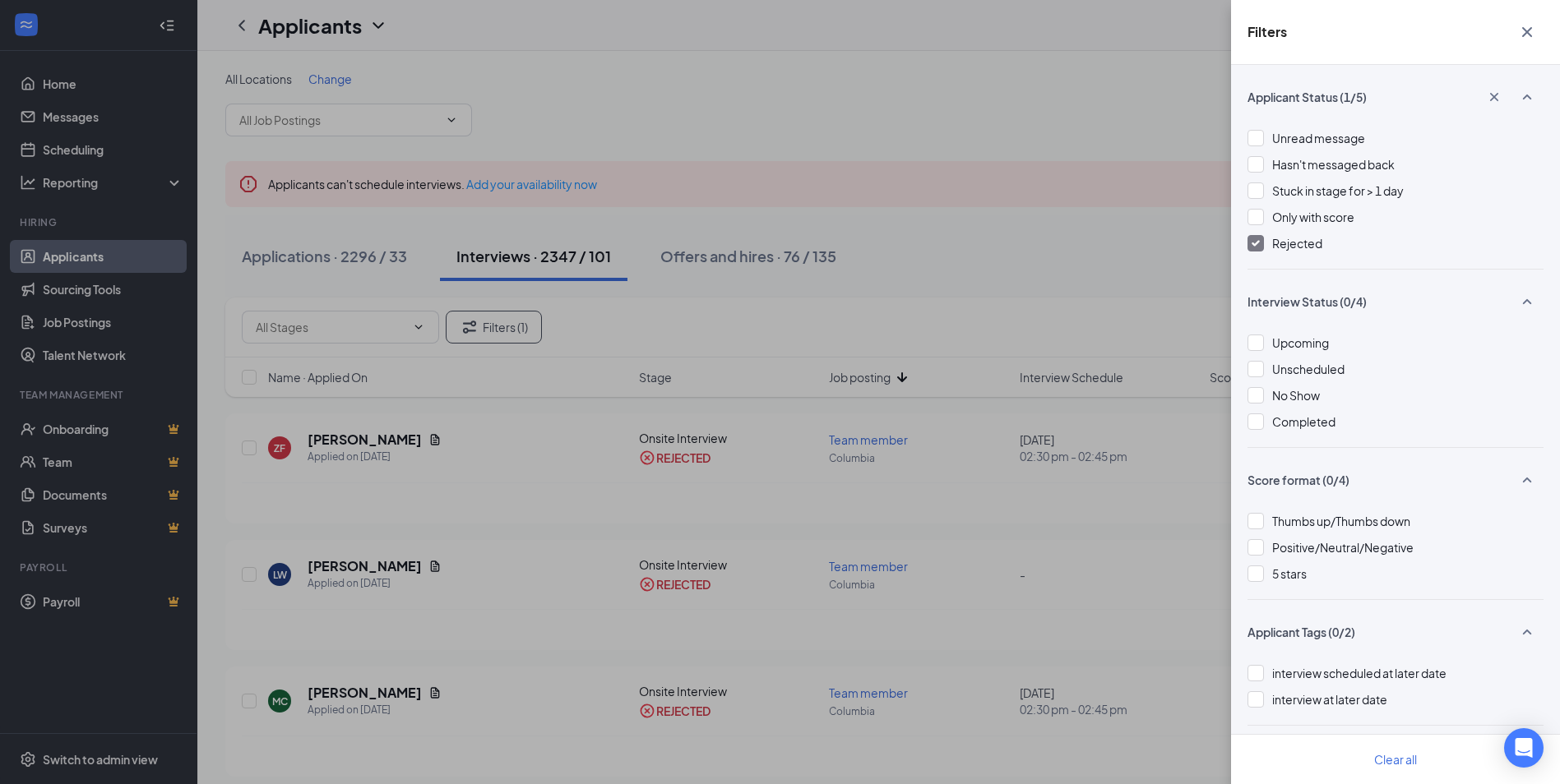
drag, startPoint x: 691, startPoint y: 365, endPoint x: 604, endPoint y: 353, distance: 87.8
click at [604, 353] on div "Filters Applicant Status (1/5) Unread message Hasn't messaged back Stuck in sta…" at bounding box center [780, 392] width 1560 height 784
click at [587, 458] on div "Filters Applicant Status (1/5) Unread message Hasn't messaged back Stuck in sta…" at bounding box center [780, 392] width 1560 height 784
